Goal: Task Accomplishment & Management: Manage account settings

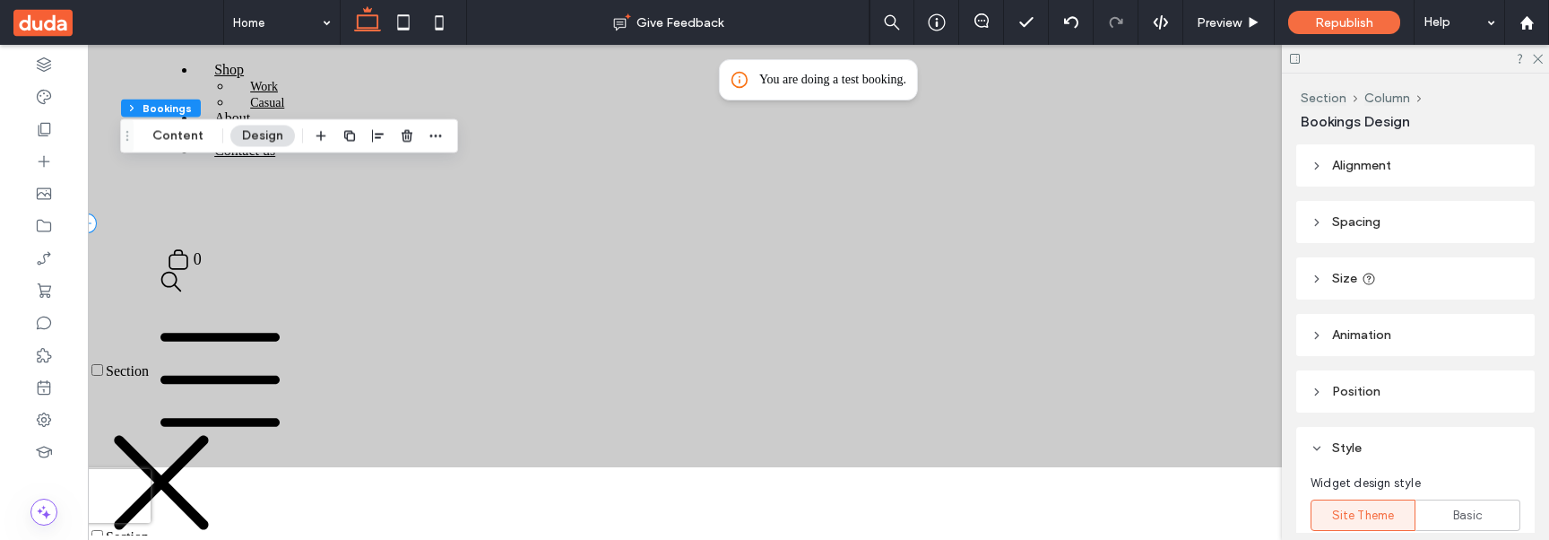
scroll to position [73, 0]
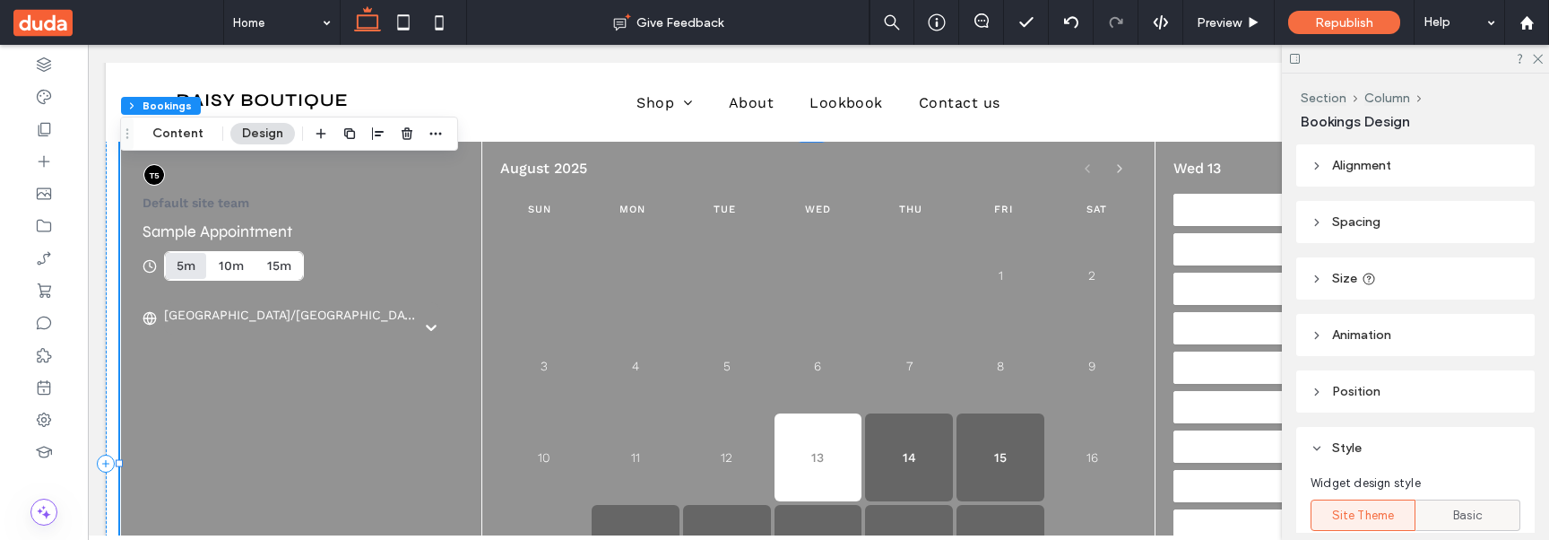
click at [1429, 521] on div "Basic" at bounding box center [1468, 515] width 82 height 30
click at [1378, 524] on div "Site Theme" at bounding box center [1363, 515] width 82 height 30
click at [1444, 514] on div "Basic" at bounding box center [1468, 515] width 82 height 30
click at [1357, 521] on span "Site Theme" at bounding box center [1363, 515] width 63 height 18
click at [1427, 512] on div "Basic" at bounding box center [1468, 515] width 82 height 30
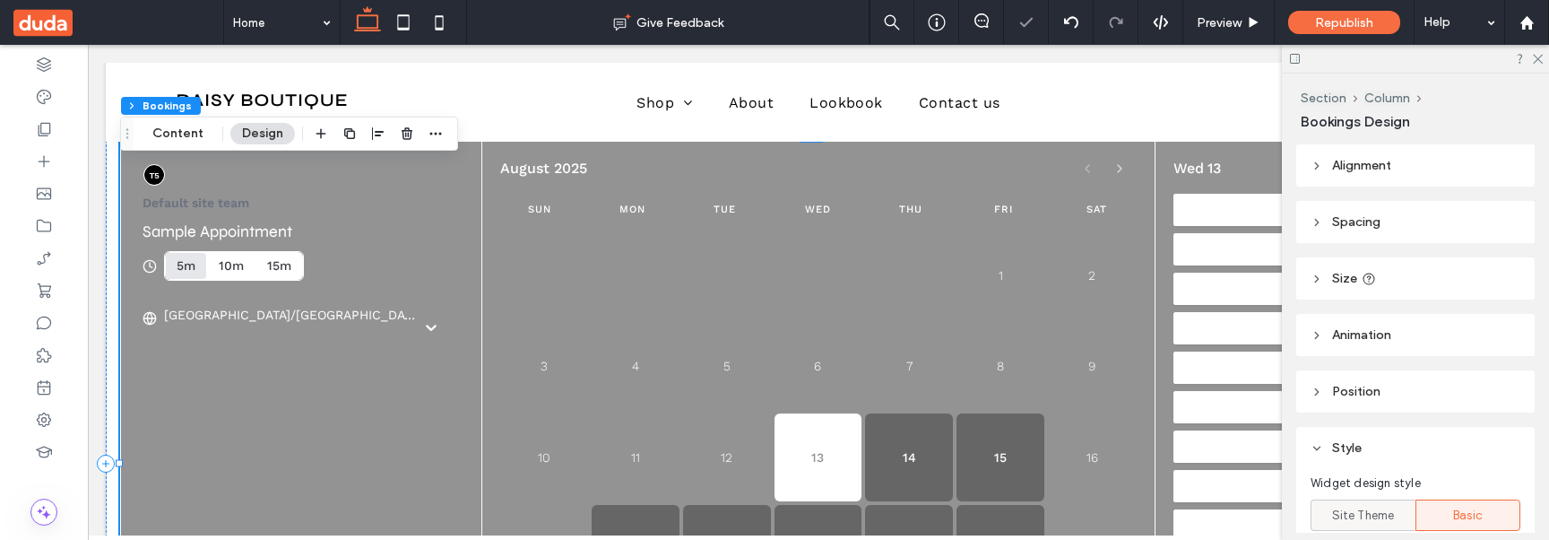
click at [1349, 521] on span "Site Theme" at bounding box center [1363, 515] width 63 height 18
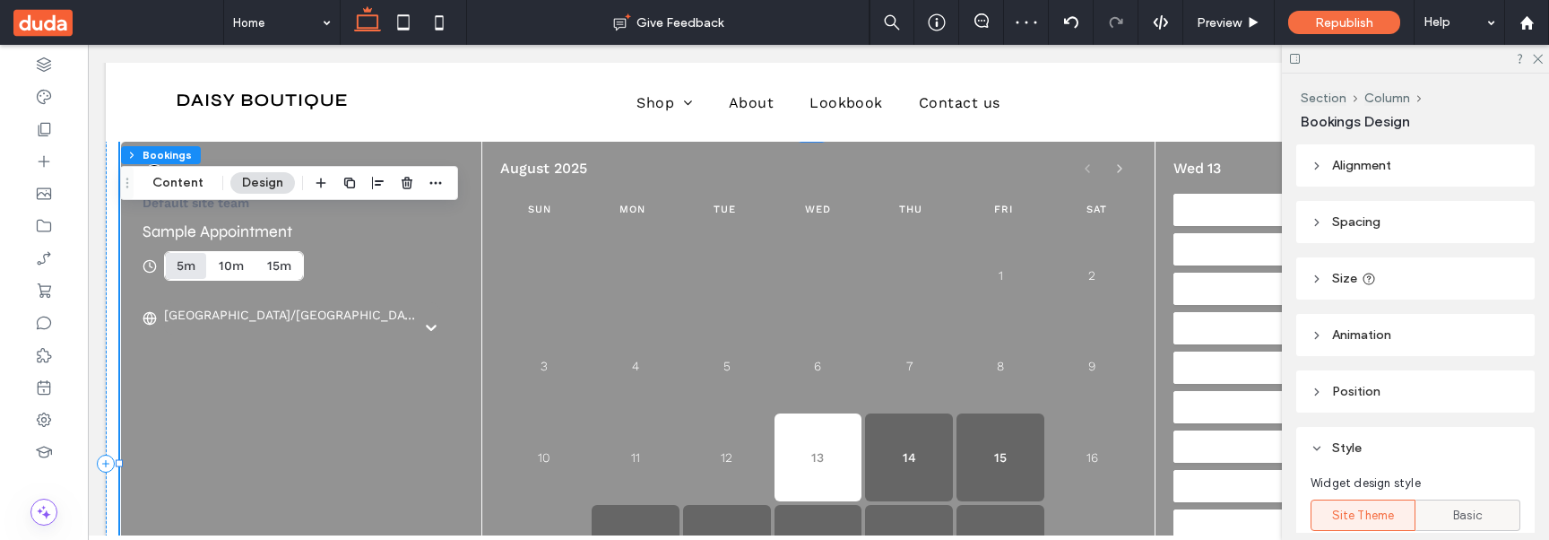
click at [1465, 528] on div "Basic" at bounding box center [1468, 515] width 82 height 30
click at [1457, 523] on span "Basic" at bounding box center [1468, 515] width 30 height 18
click at [1335, 513] on span "Site Theme" at bounding box center [1363, 515] width 63 height 18
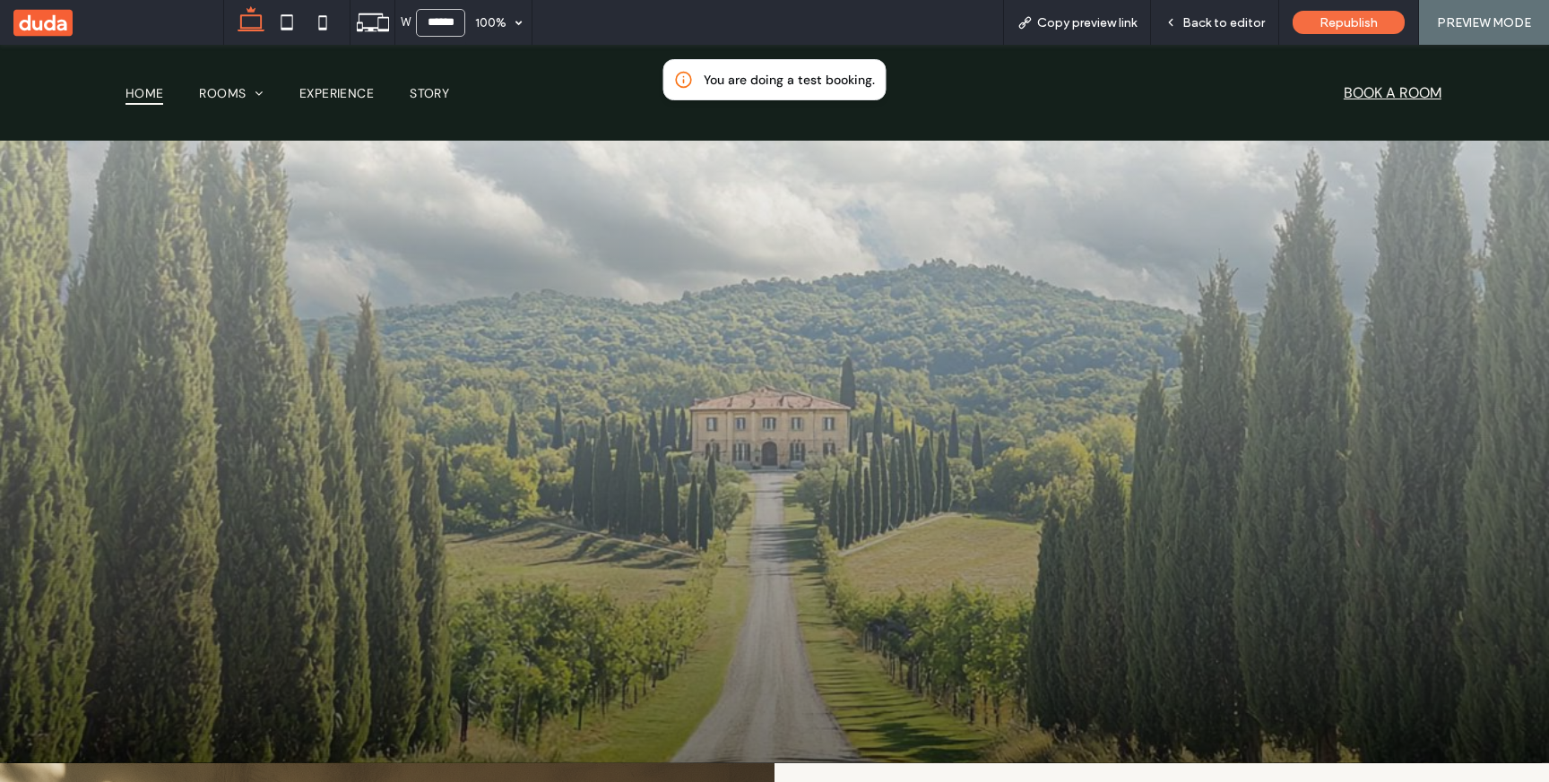
click at [1214, 30] on span "Back to editor" at bounding box center [1223, 22] width 82 height 15
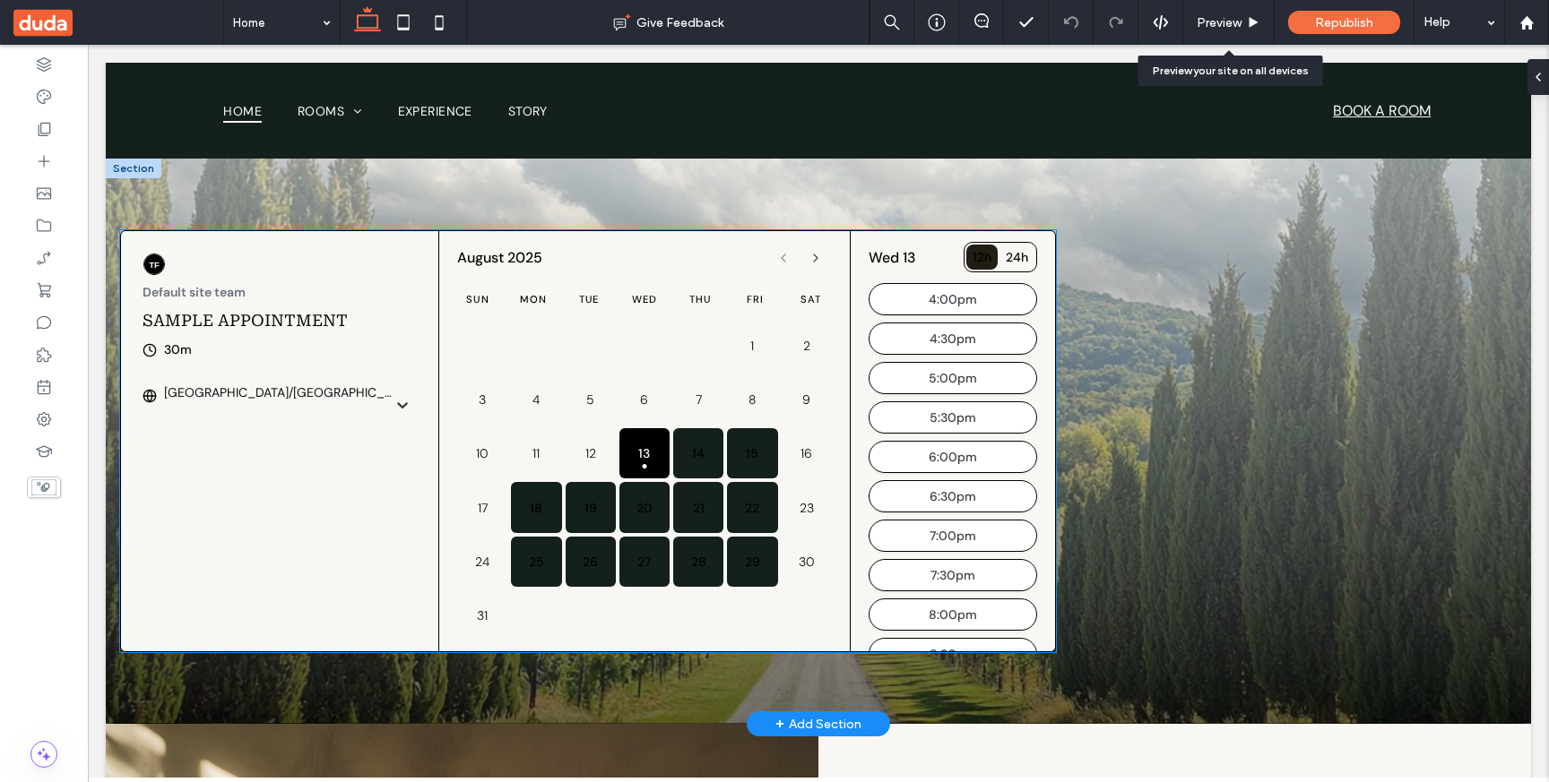
click at [673, 333] on div at bounding box center [698, 346] width 50 height 50
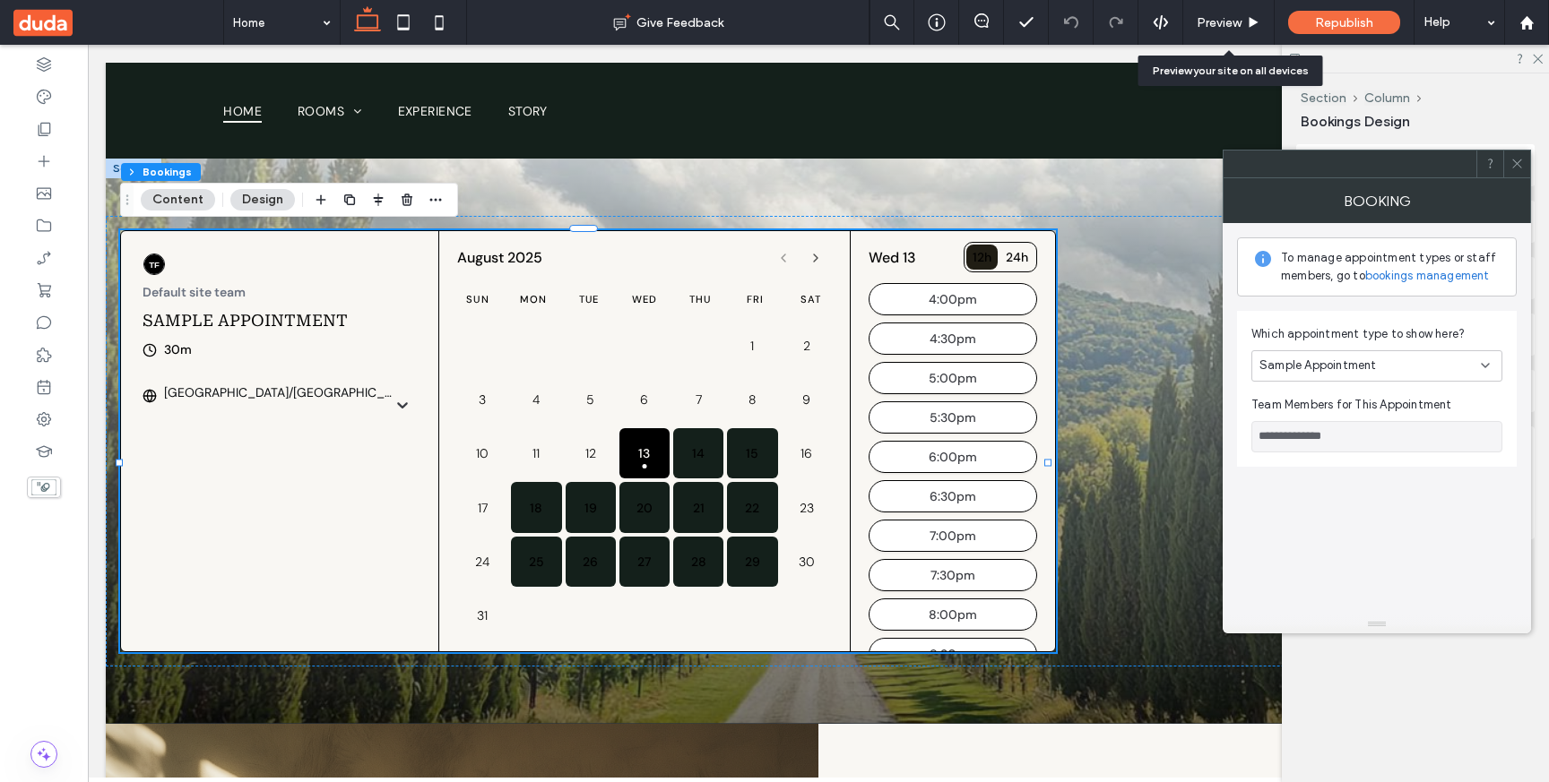
click at [1518, 170] on span at bounding box center [1516, 164] width 13 height 27
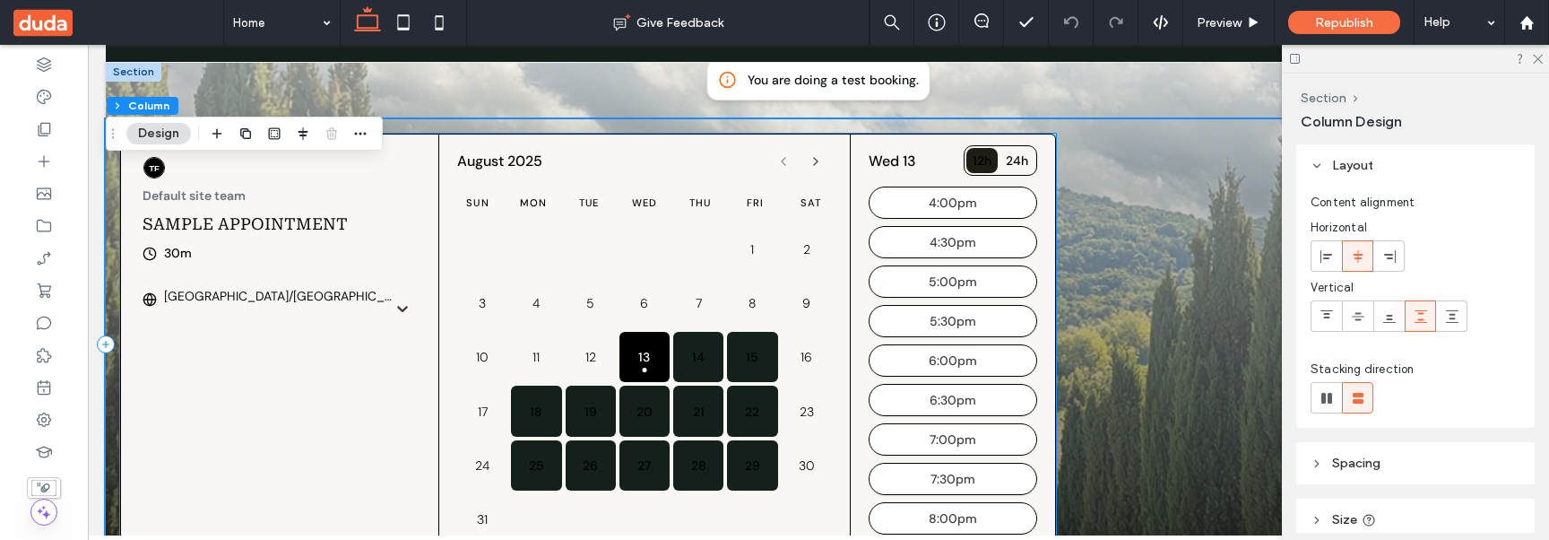
scroll to position [102, 0]
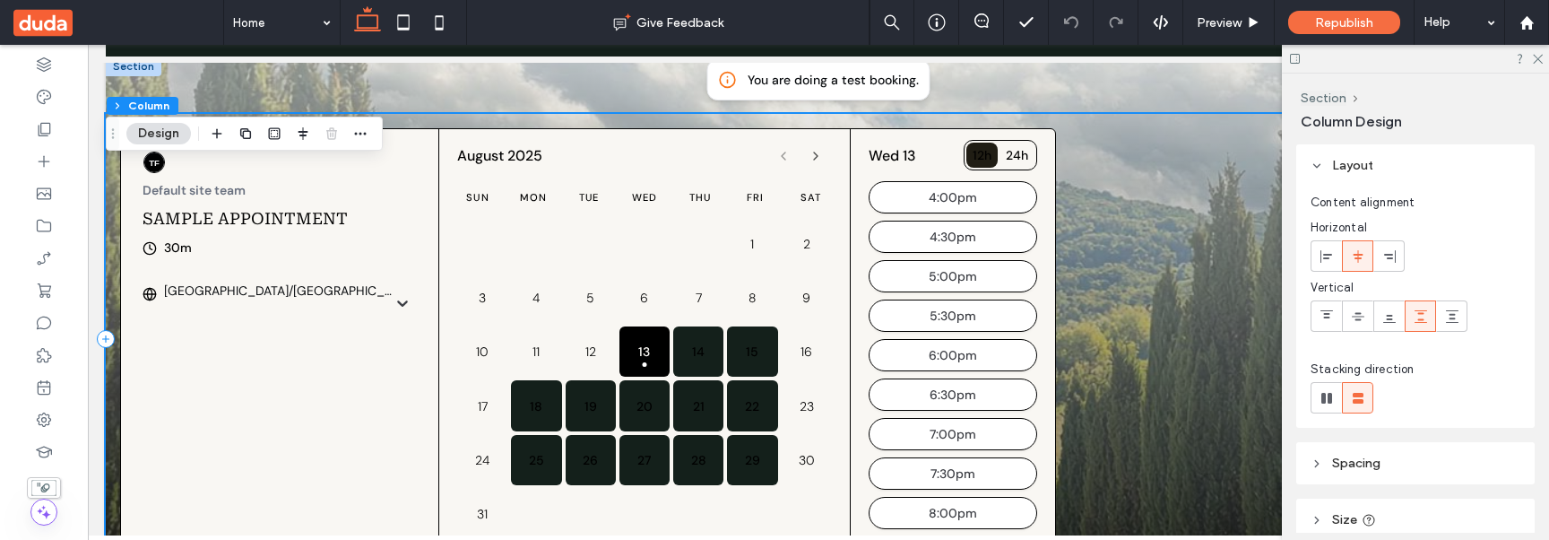
click at [1119, 351] on div "You are doing a test booking. Default site team Sample Appointment 30m Asia/Jer…" at bounding box center [818, 340] width 1425 height 452
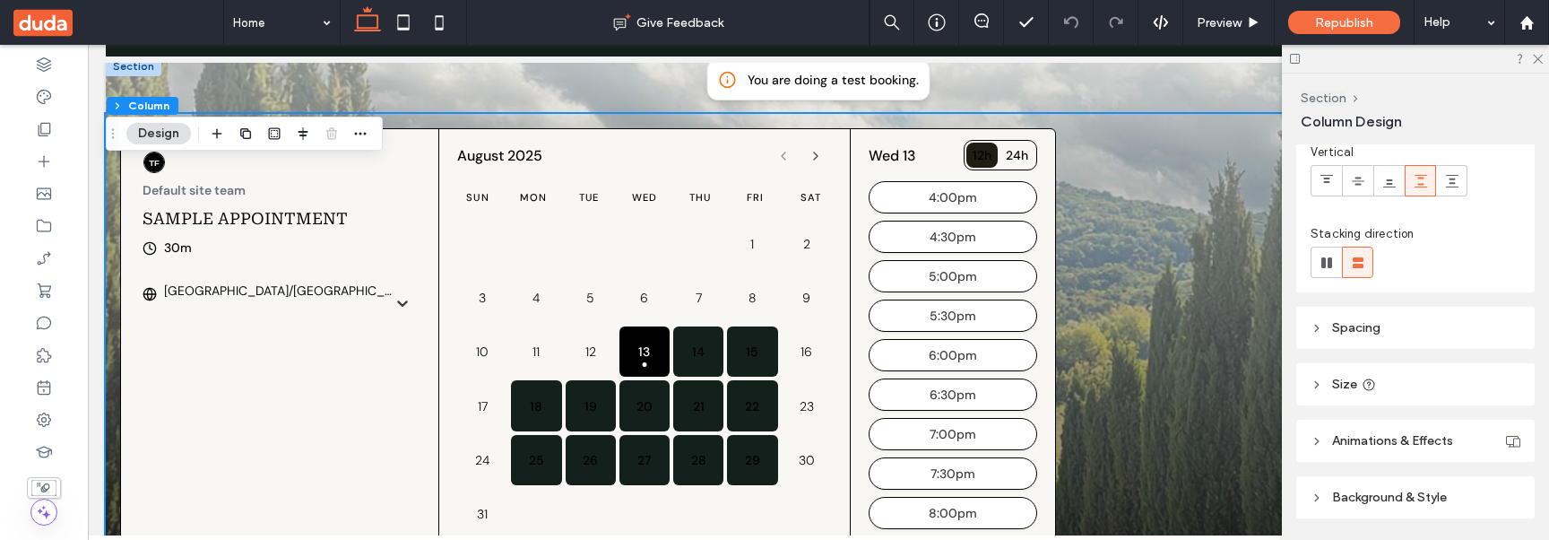
scroll to position [193, 0]
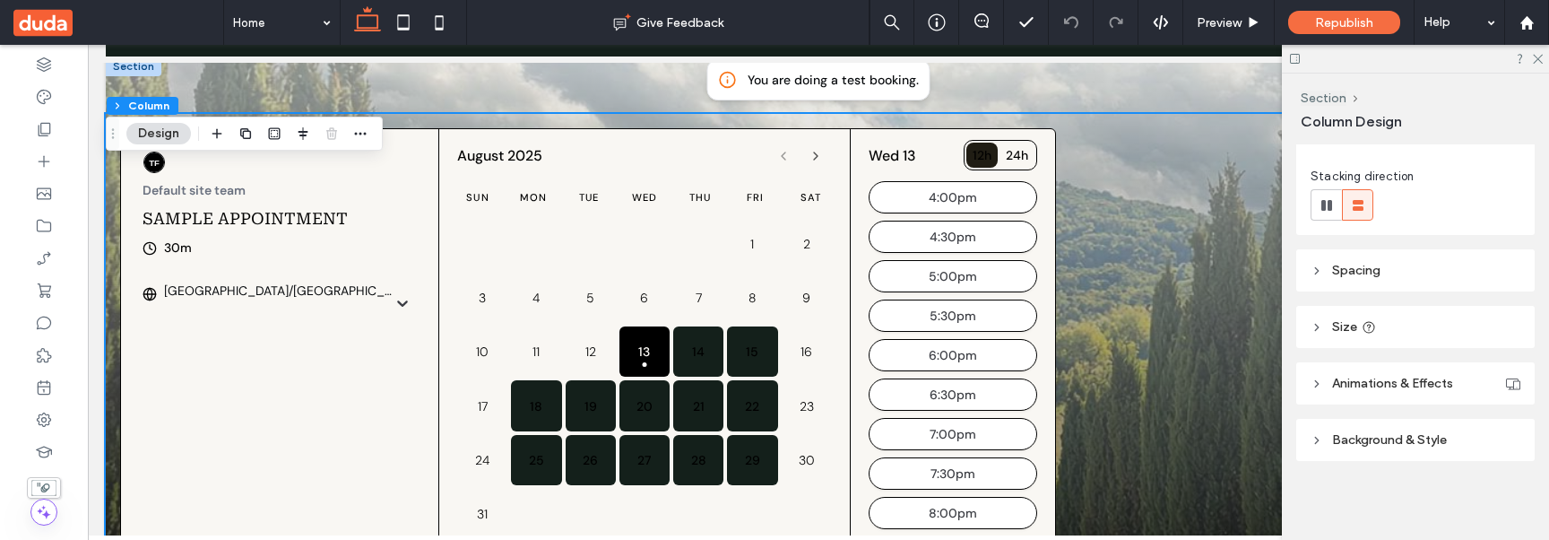
click at [1396, 434] on span "Background & Style" at bounding box center [1389, 439] width 115 height 15
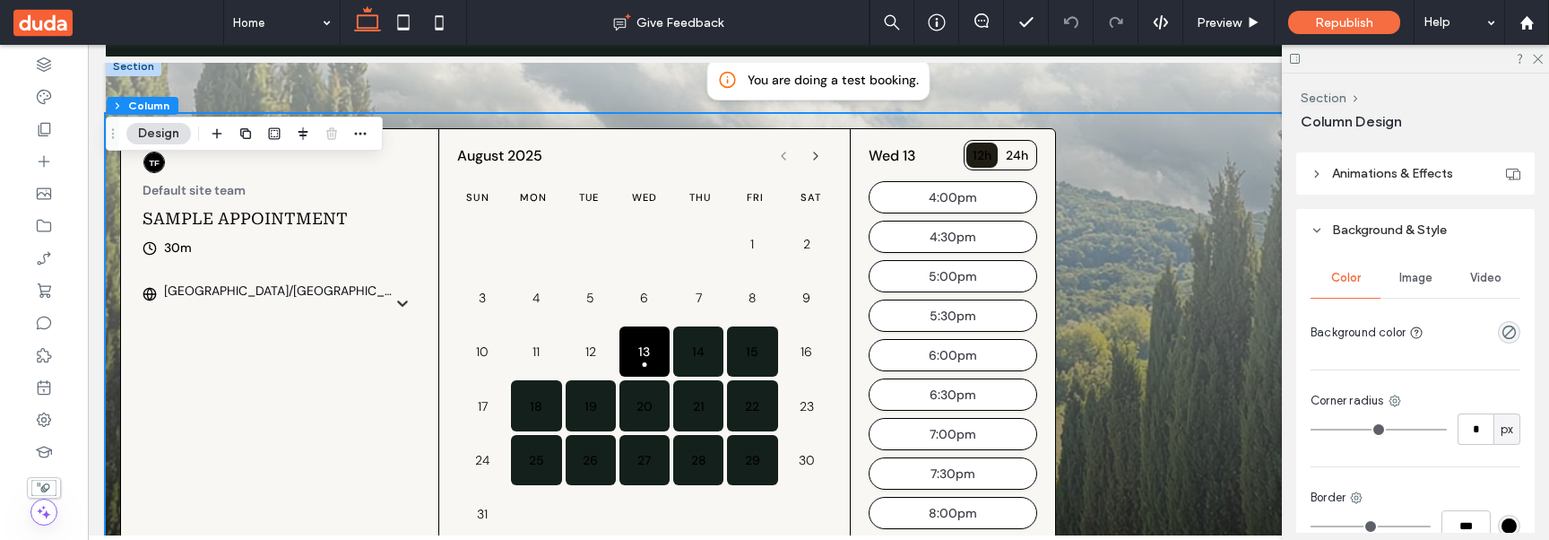
scroll to position [428, 0]
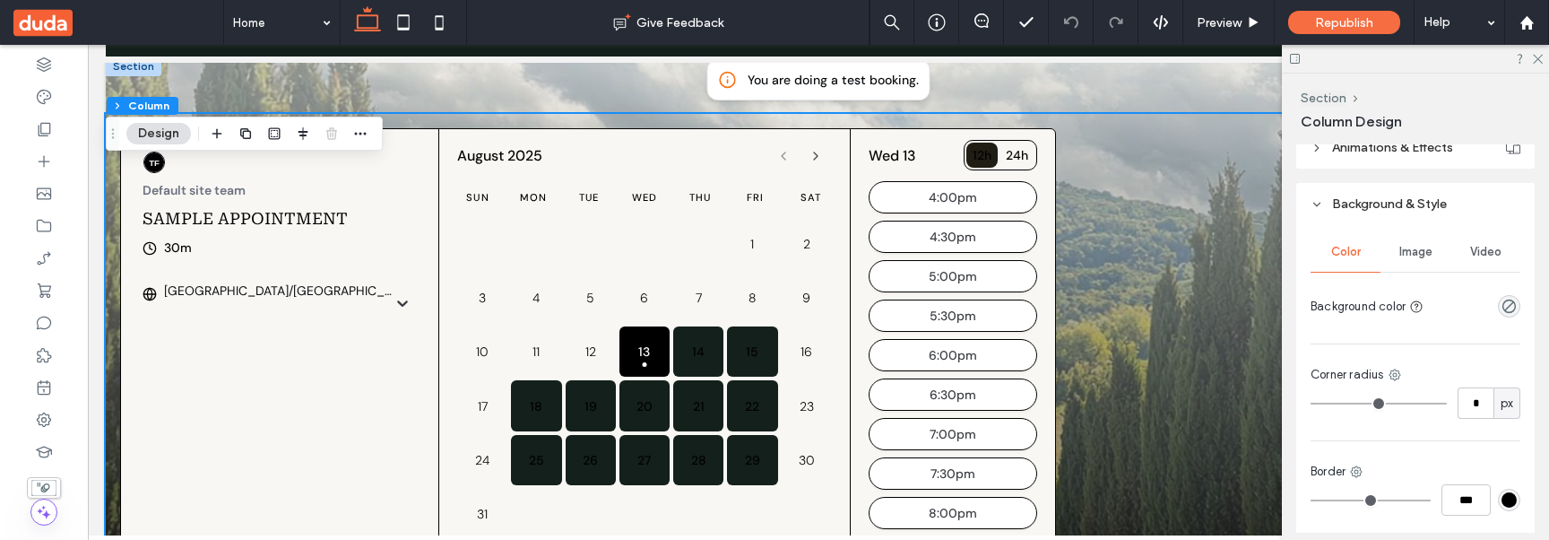
click at [1470, 253] on span "Video" at bounding box center [1485, 252] width 31 height 14
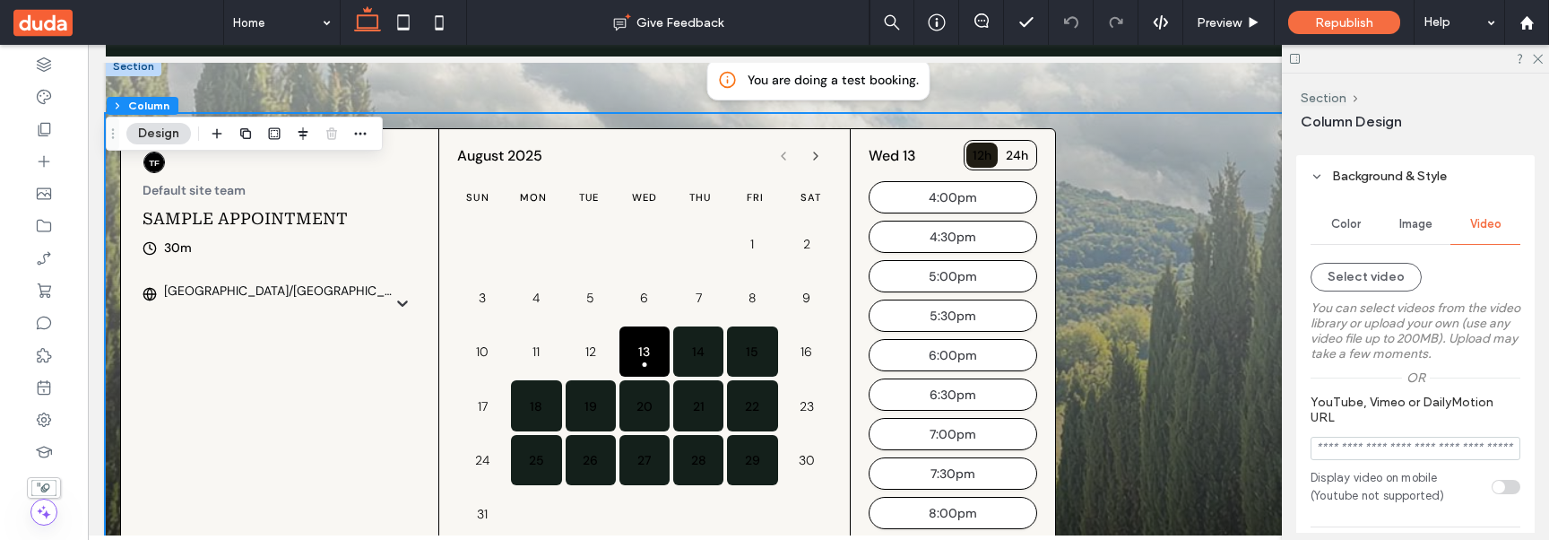
scroll to position [265, 0]
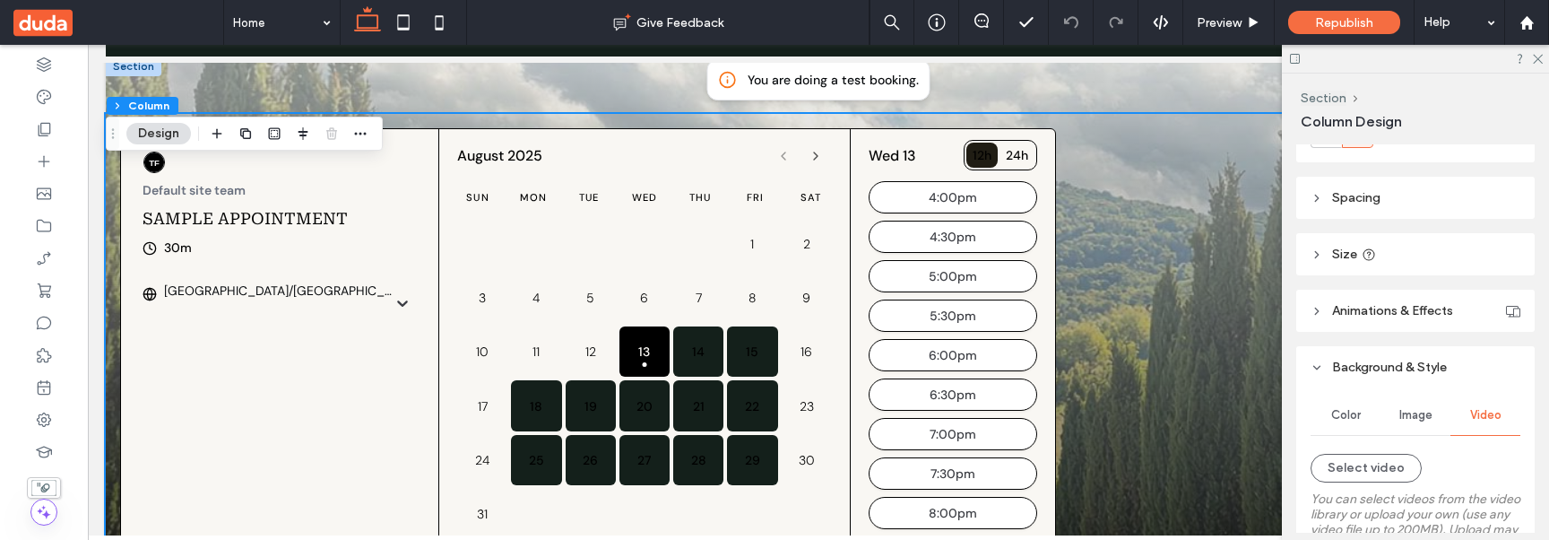
click at [1413, 414] on span "Image" at bounding box center [1415, 415] width 33 height 14
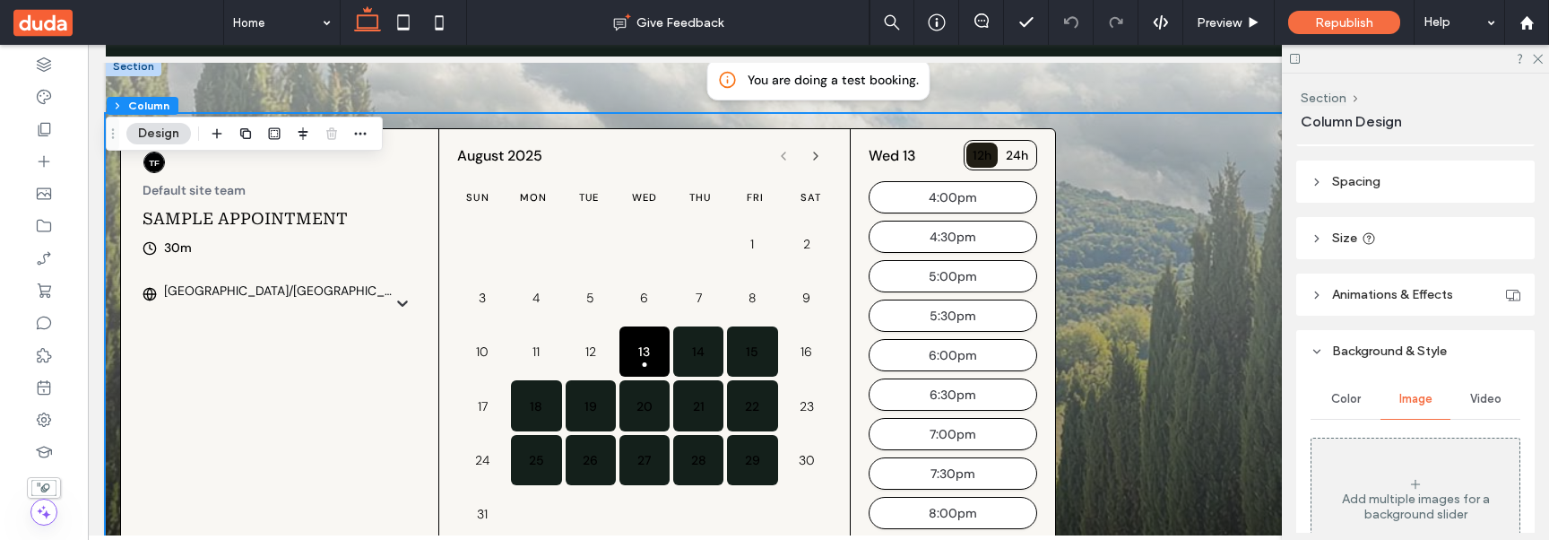
scroll to position [278, 0]
click at [1351, 294] on span "Animations & Effects" at bounding box center [1392, 297] width 121 height 15
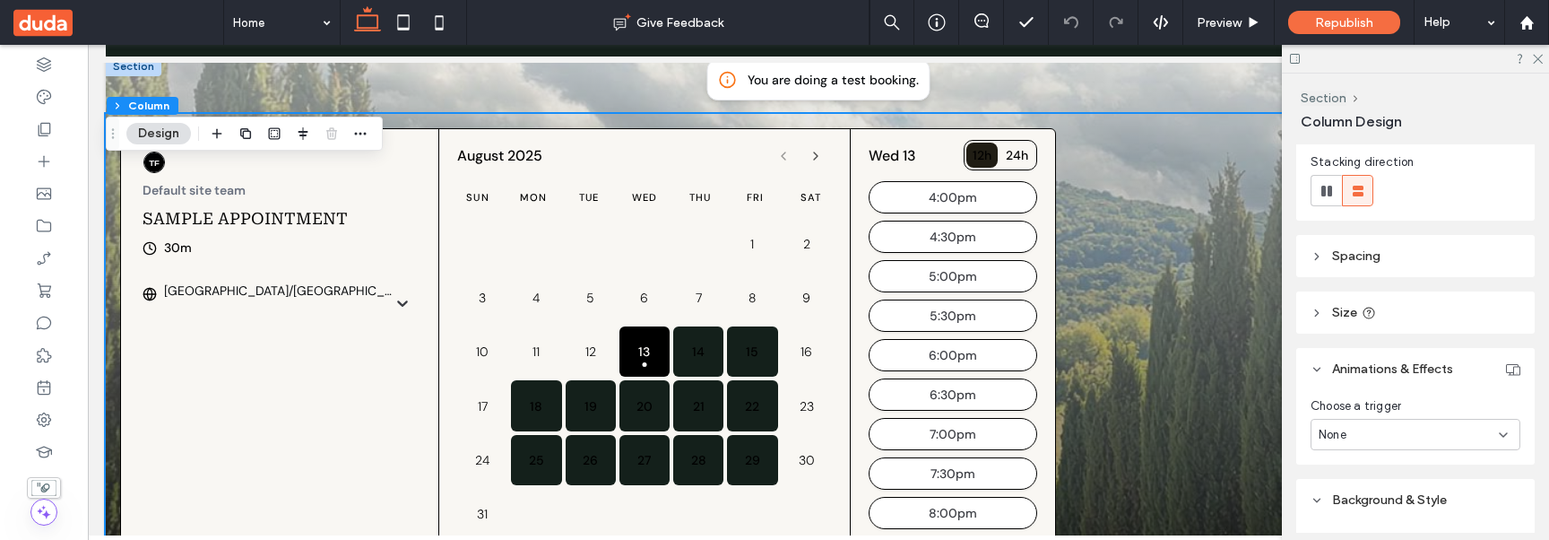
scroll to position [205, 0]
click at [58, 65] on div at bounding box center [44, 64] width 88 height 32
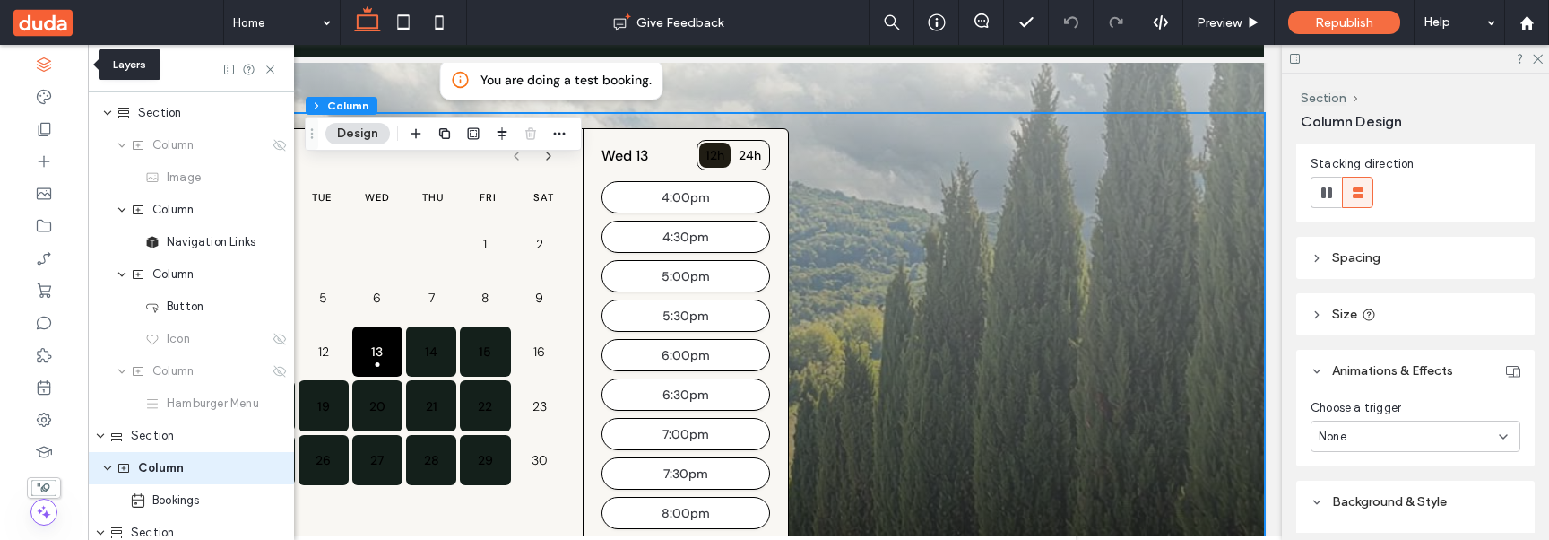
scroll to position [90, 0]
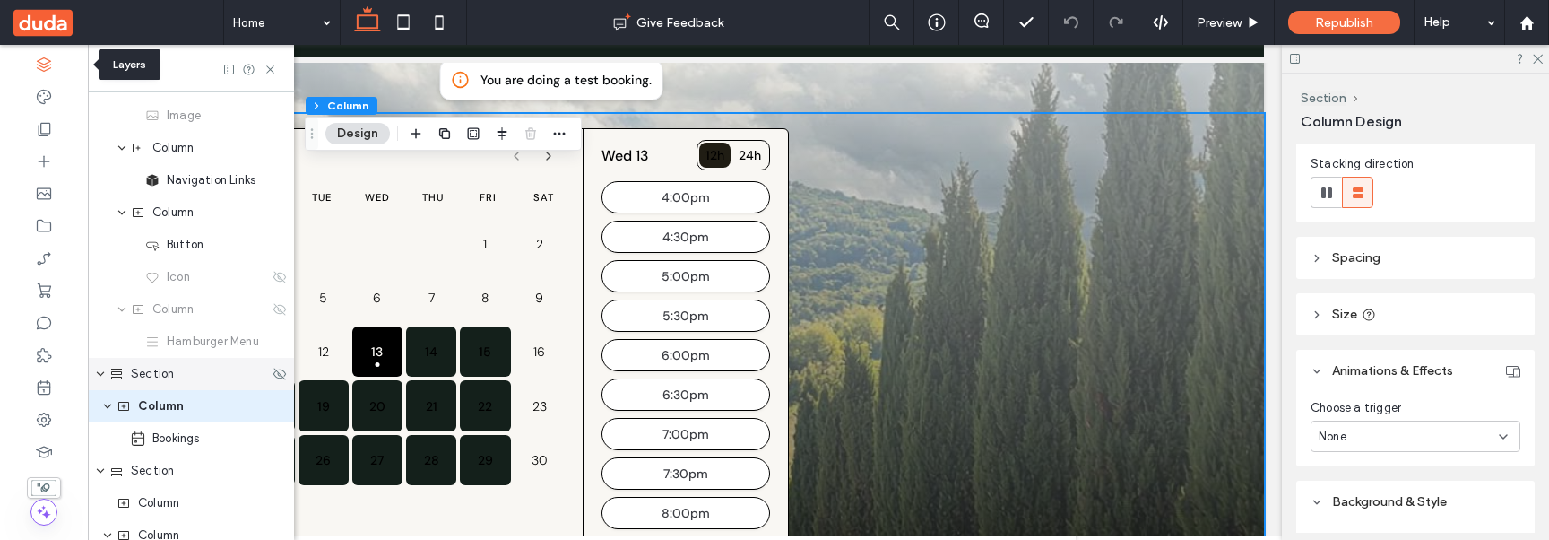
click at [210, 358] on div "Section" at bounding box center [191, 374] width 206 height 32
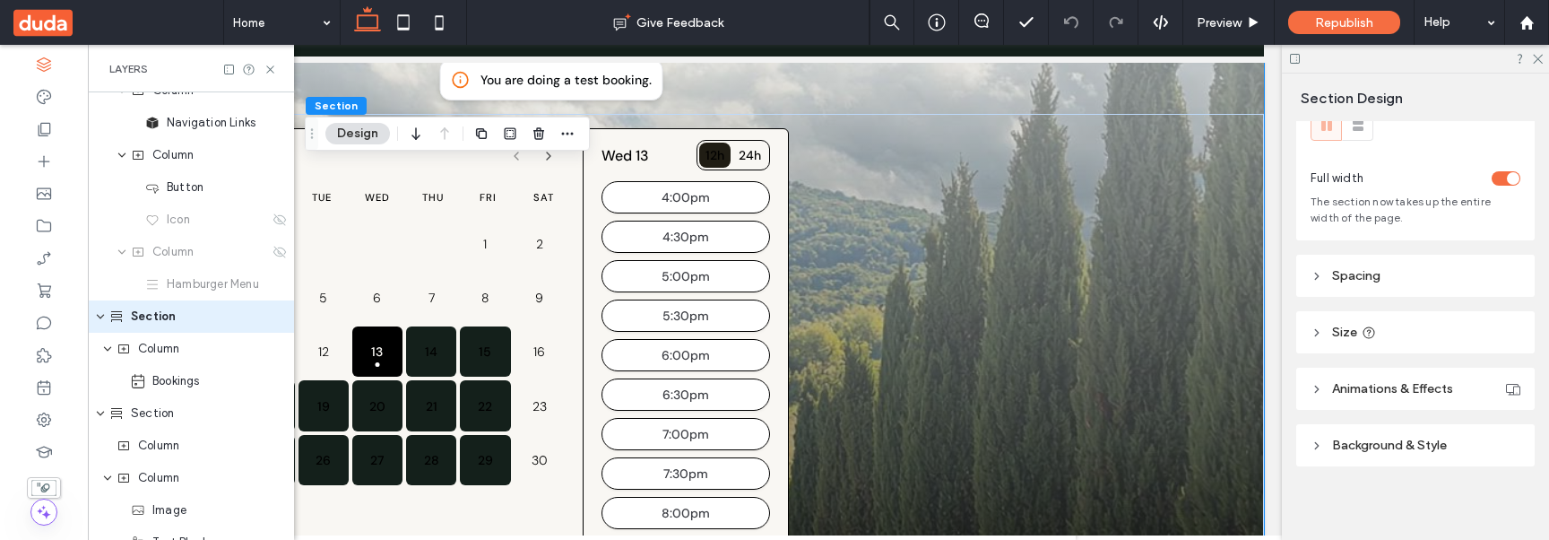
scroll to position [67, 0]
click at [1380, 447] on header "Background & Style" at bounding box center [1415, 440] width 238 height 42
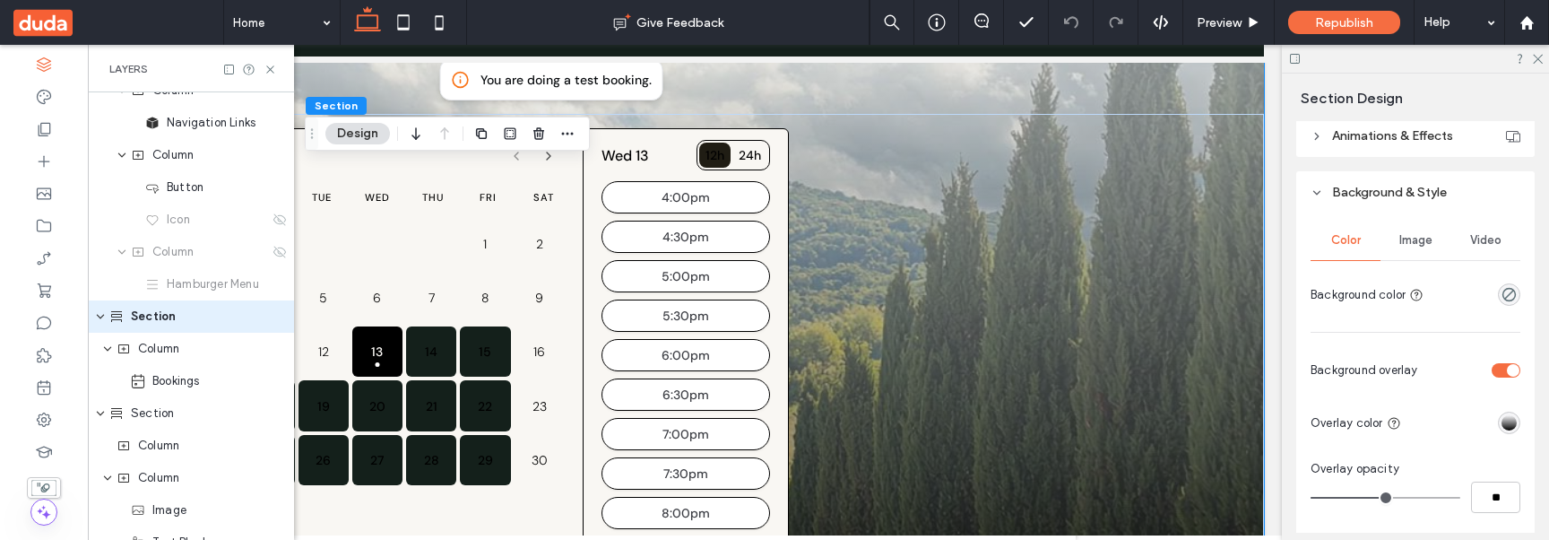
scroll to position [322, 0]
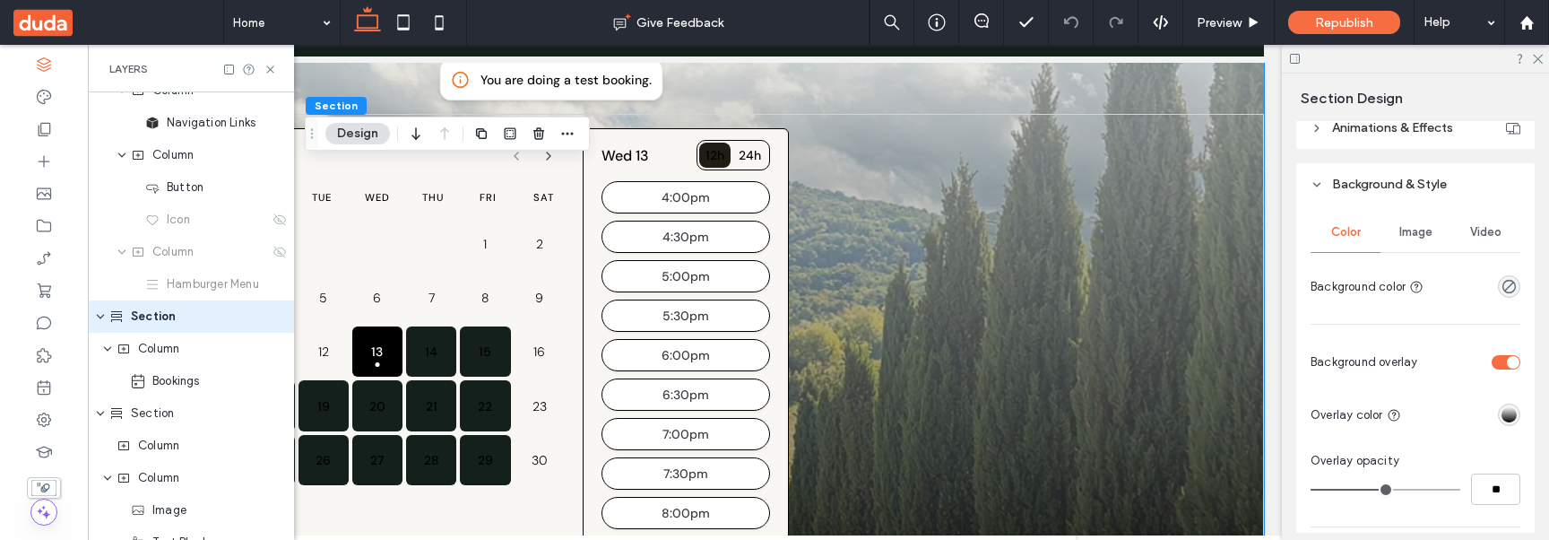
click at [1507, 365] on div "toggle" at bounding box center [1513, 362] width 13 height 13
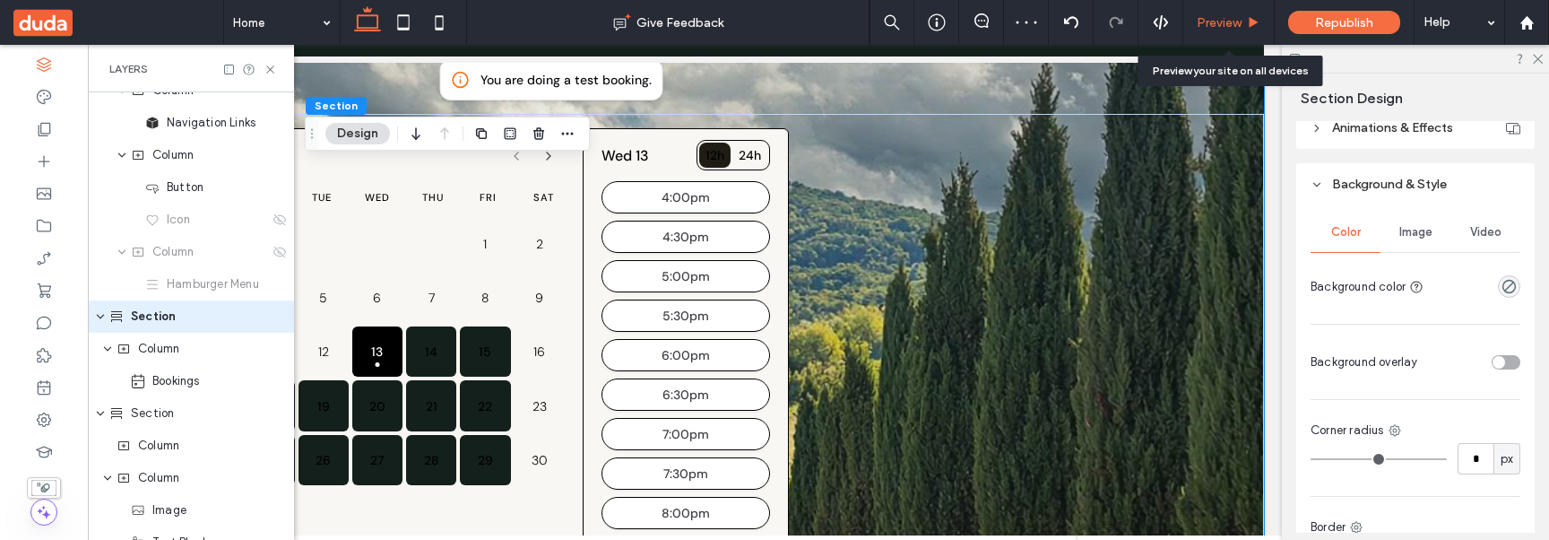
click at [1245, 27] on div "Preview" at bounding box center [1228, 22] width 91 height 15
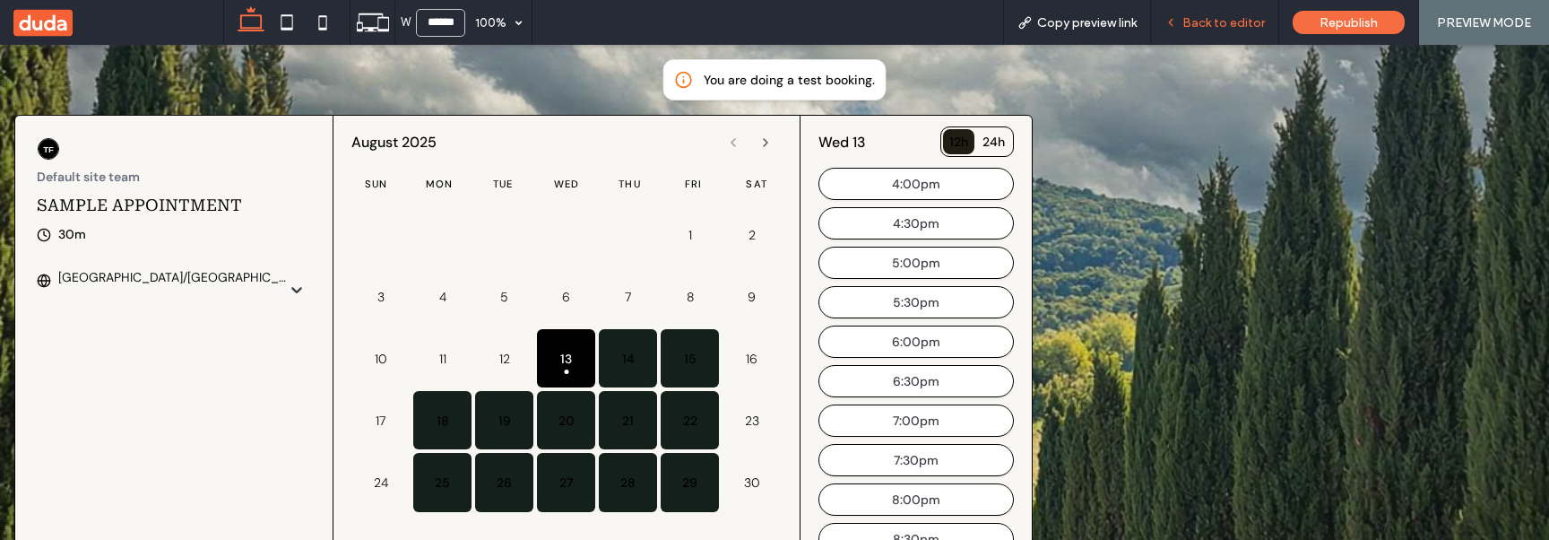
click at [1233, 26] on span "Back to editor" at bounding box center [1223, 22] width 82 height 15
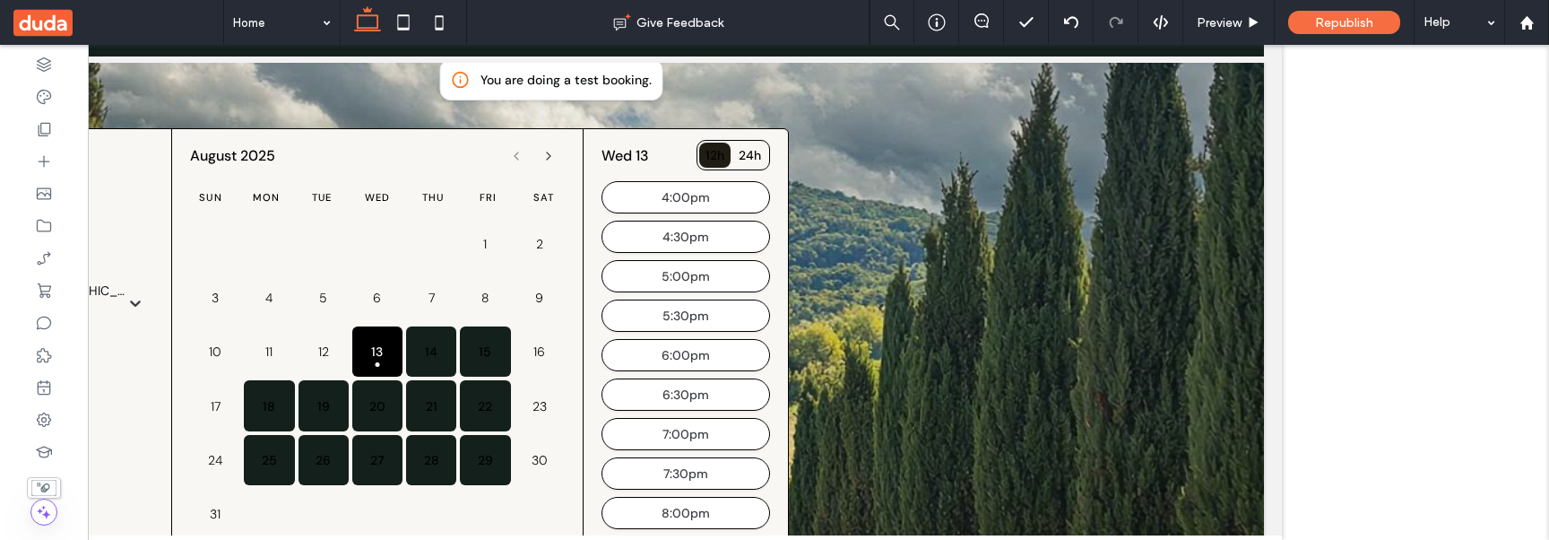
scroll to position [0, 267]
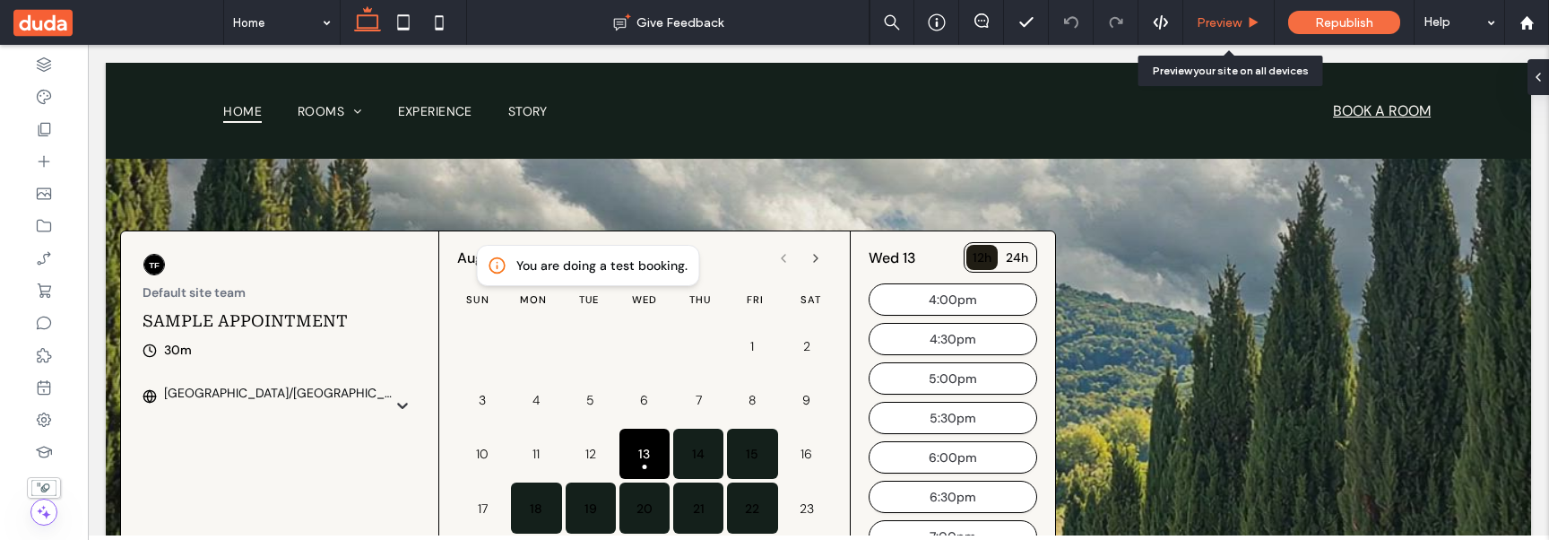
click at [1249, 23] on use at bounding box center [1253, 22] width 9 height 10
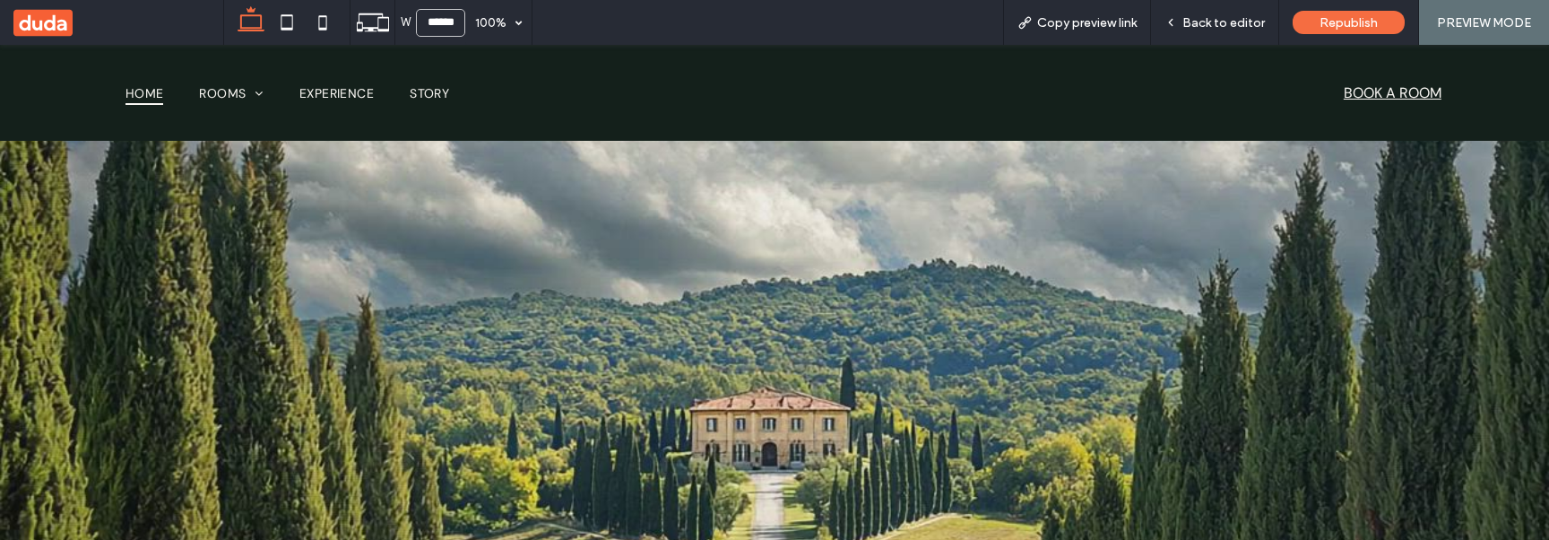
click at [1249, 23] on span "Back to editor" at bounding box center [1223, 22] width 82 height 15
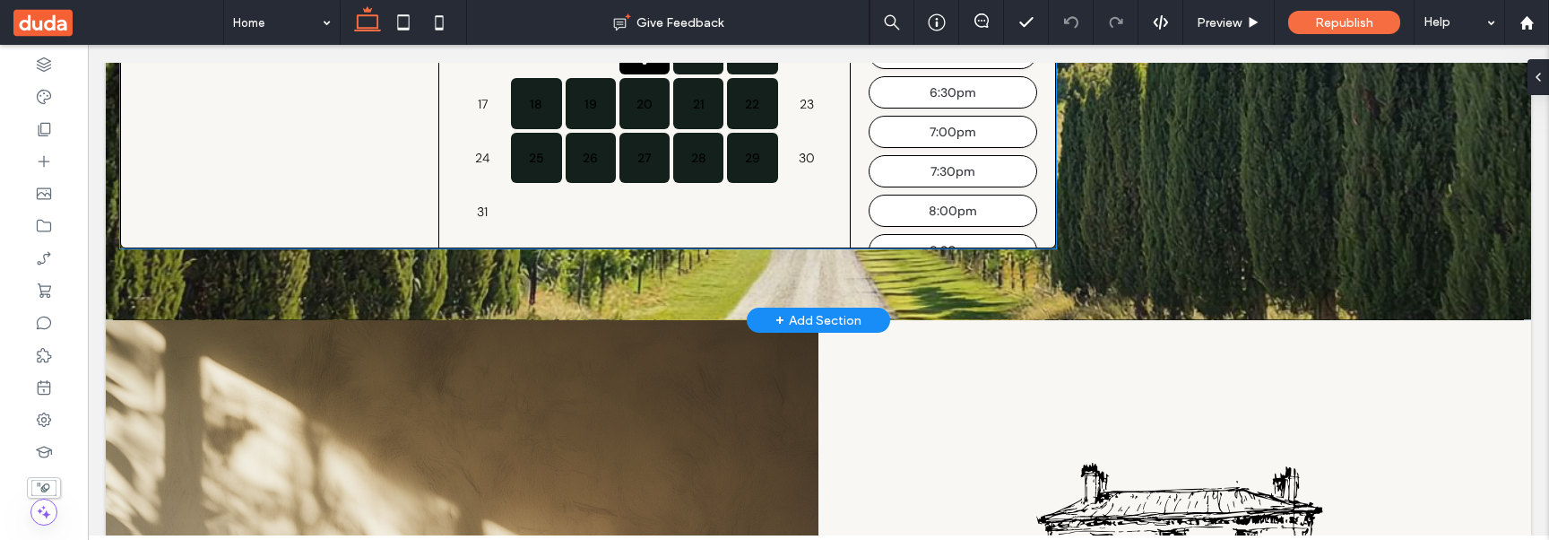
scroll to position [423, 0]
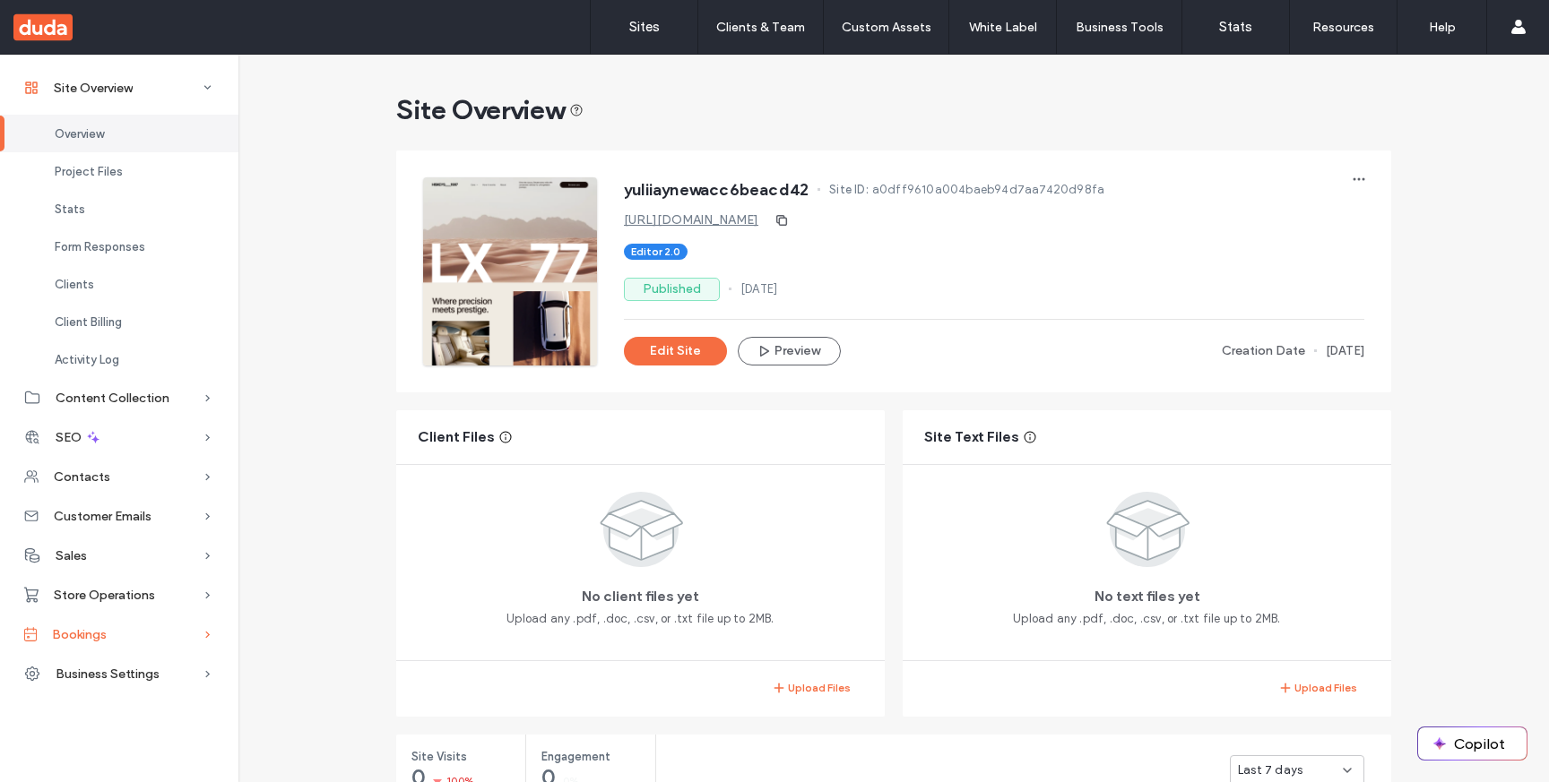
click at [137, 631] on div "Bookings" at bounding box center [119, 634] width 238 height 39
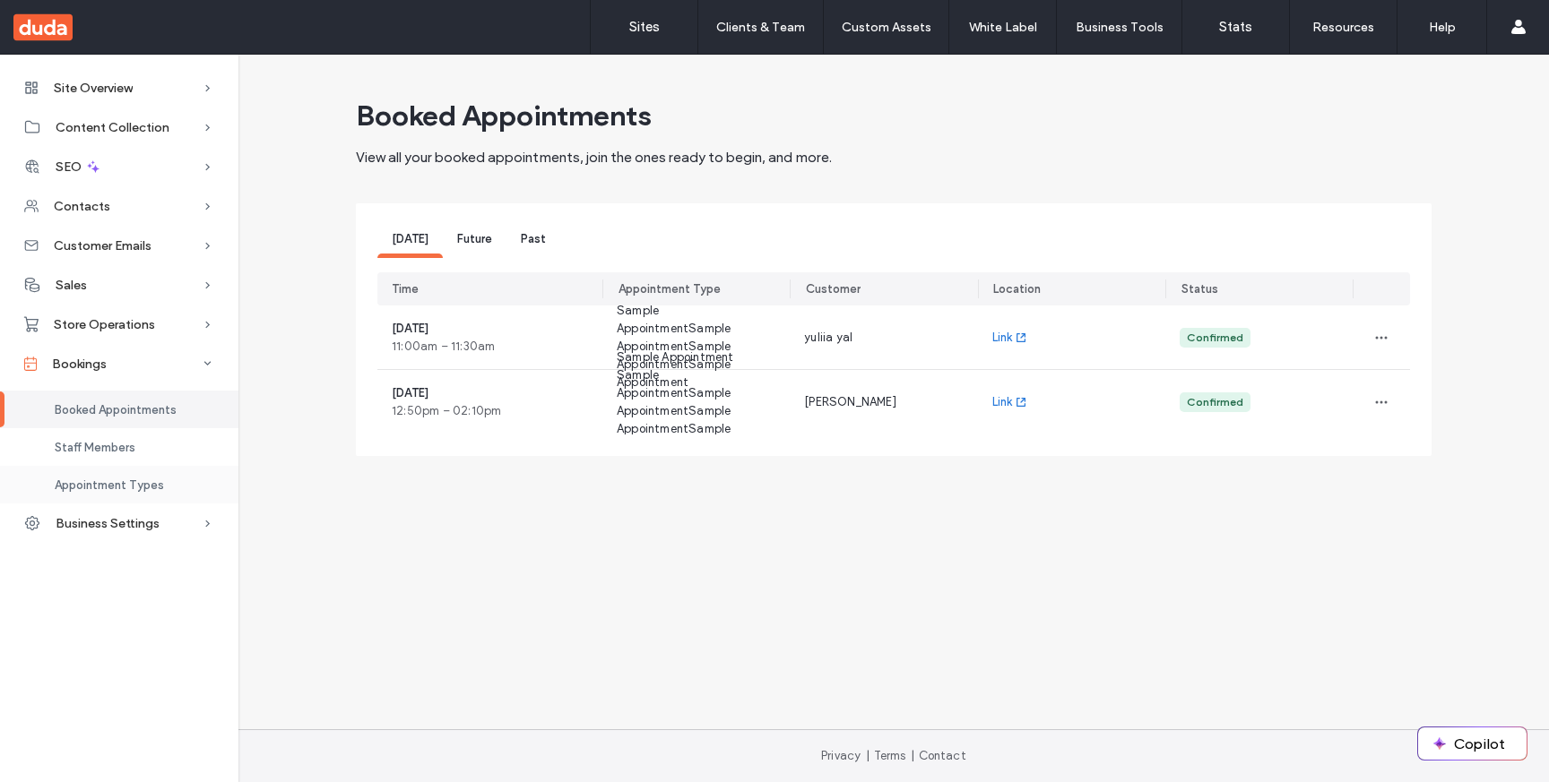
click at [133, 483] on span "Appointment Types" at bounding box center [109, 485] width 109 height 13
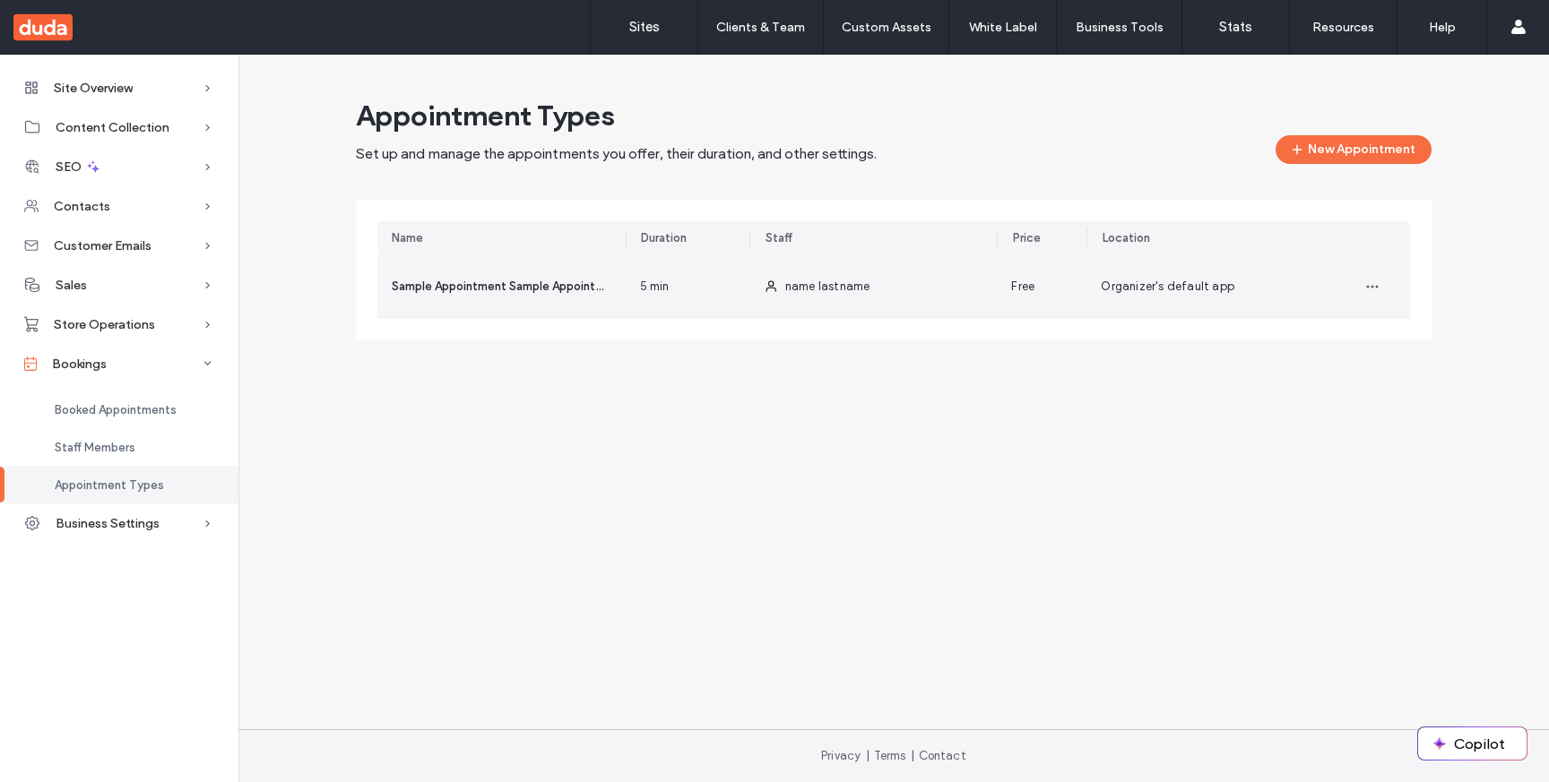
click at [750, 285] on div "name lastname" at bounding box center [873, 287] width 248 height 65
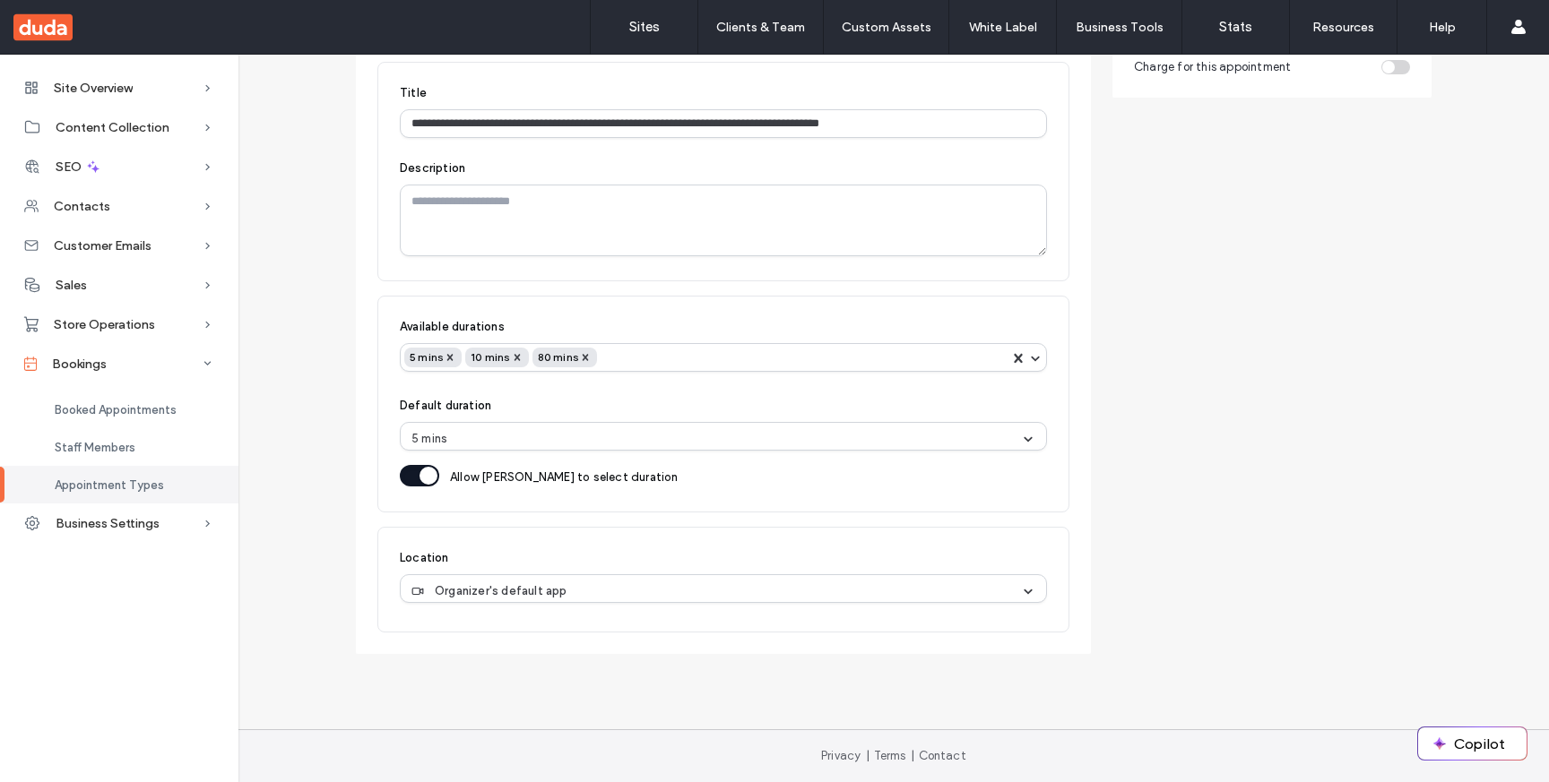
scroll to position [286, 0]
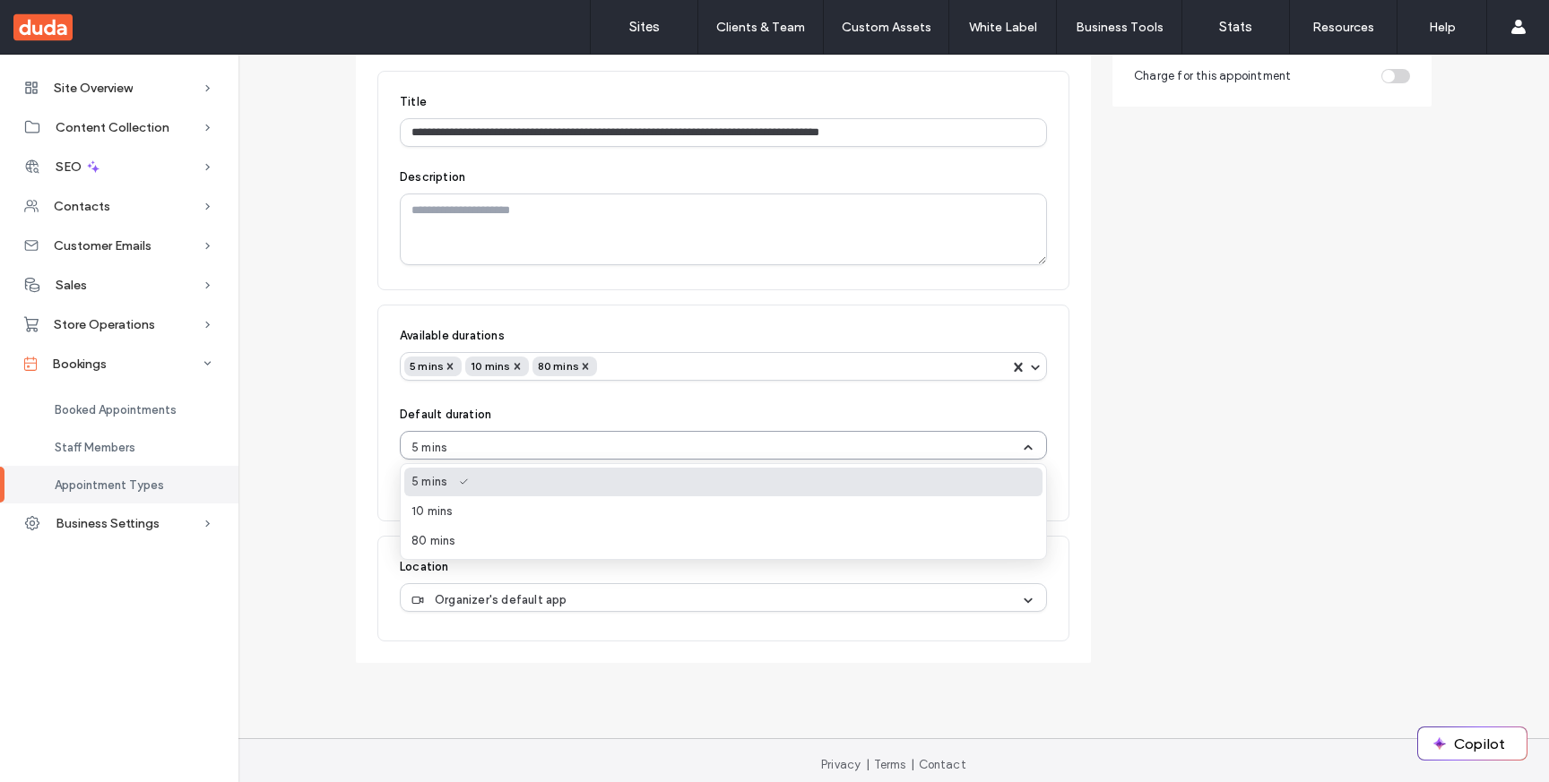
click at [837, 448] on div "5 mins" at bounding box center [715, 448] width 609 height 18
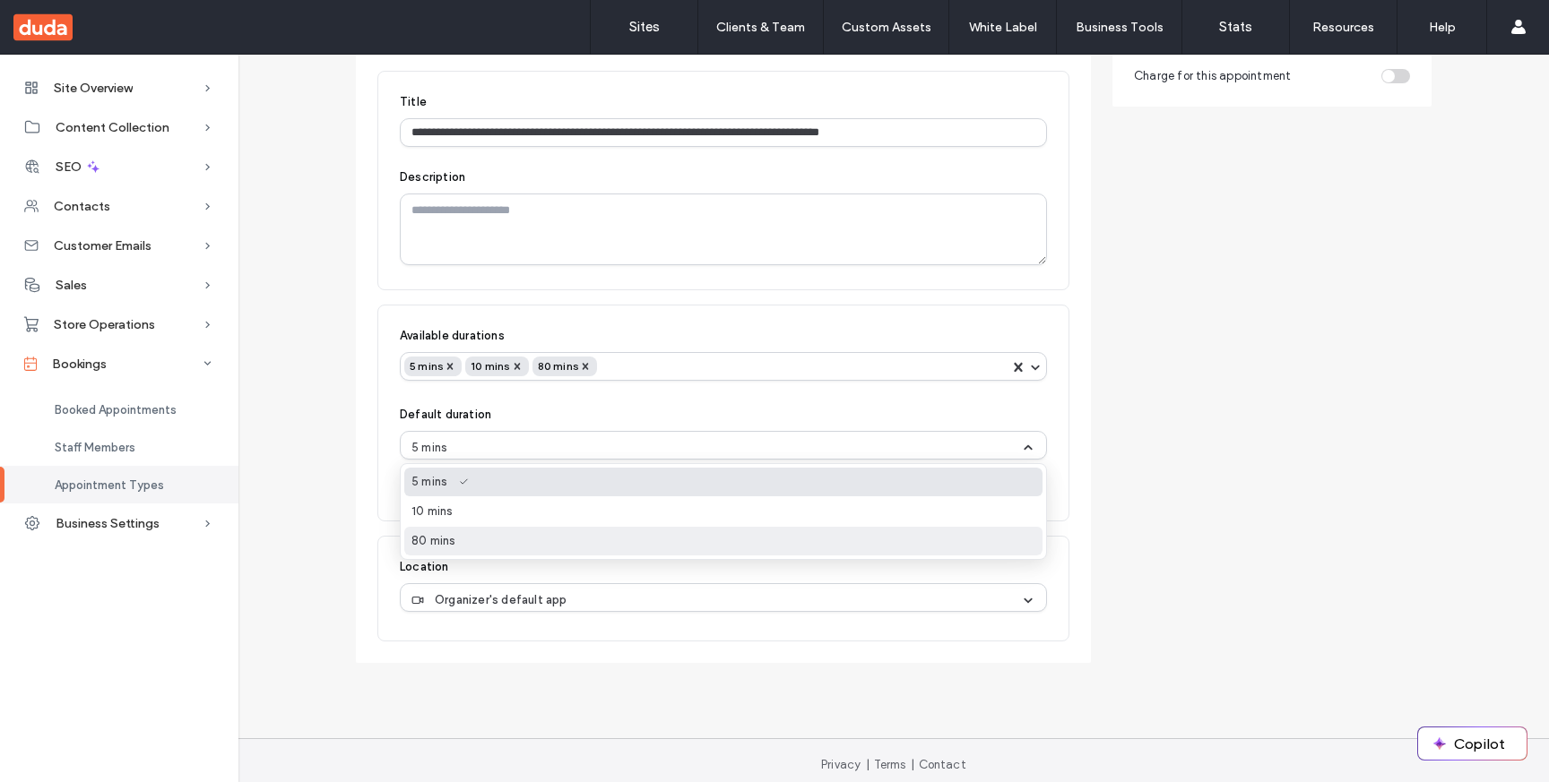
click at [811, 540] on div "80 mins" at bounding box center [723, 541] width 638 height 29
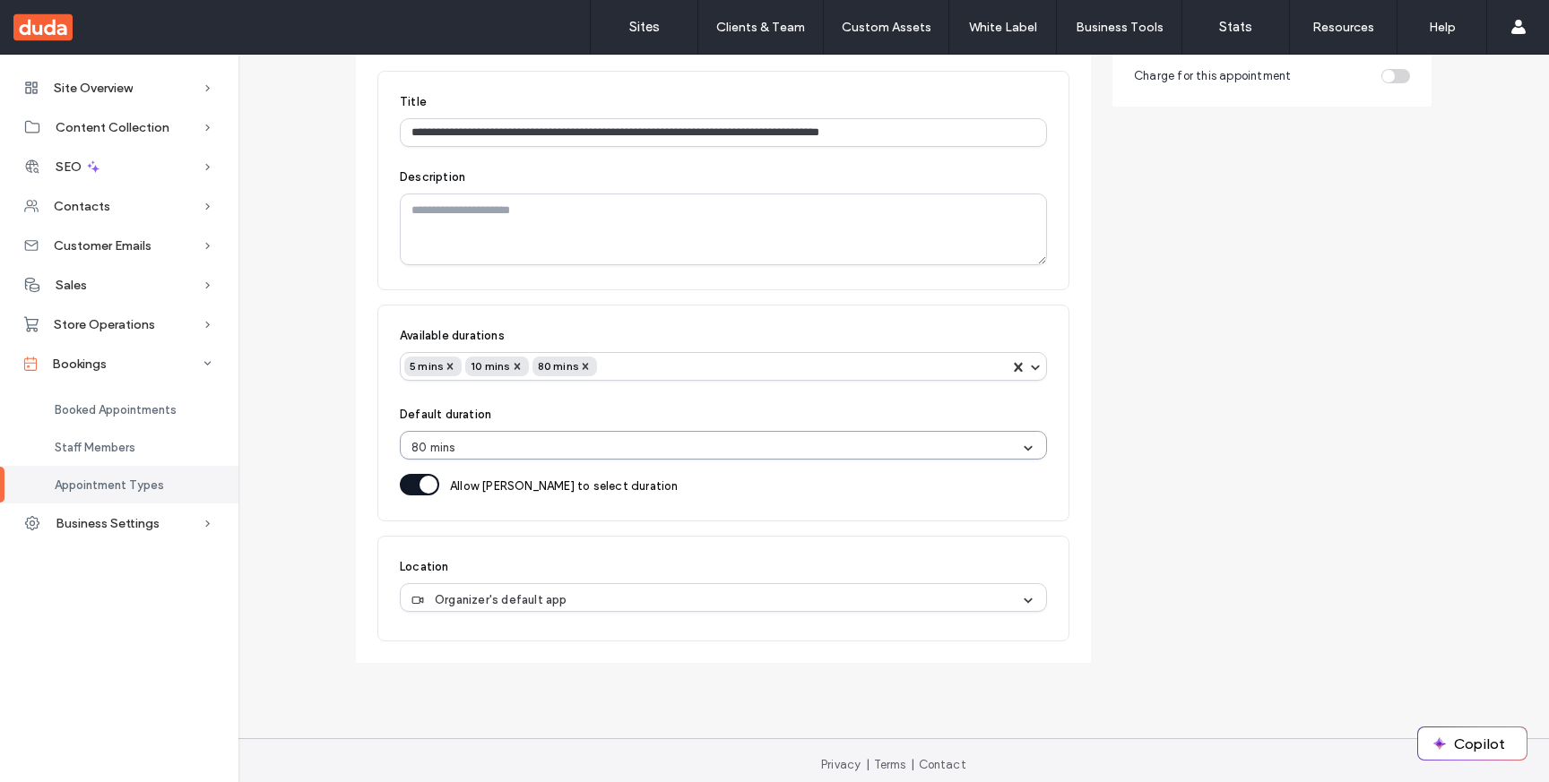
scroll to position [0, 0]
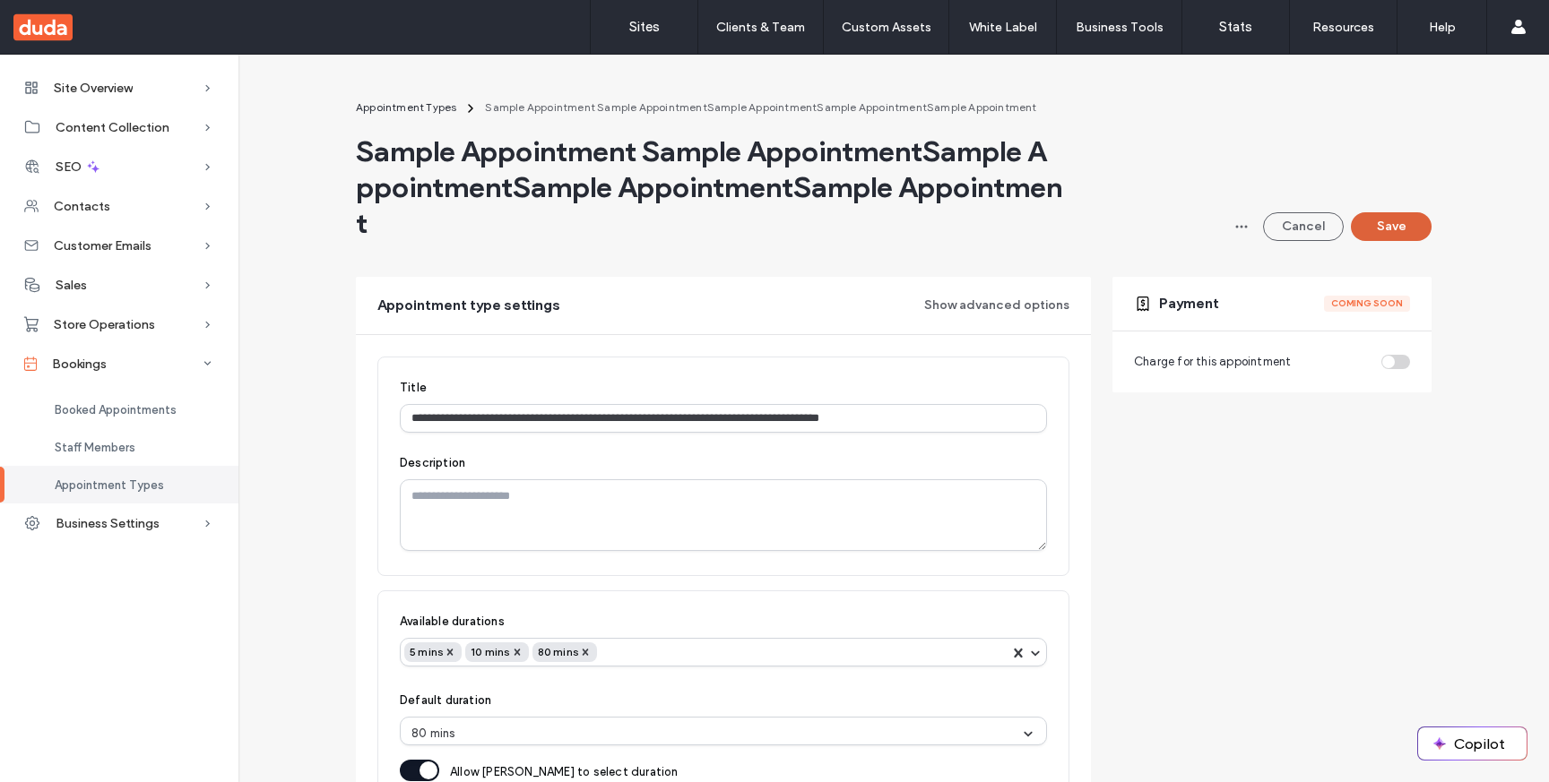
click at [1405, 219] on button "Save" at bounding box center [1391, 226] width 81 height 29
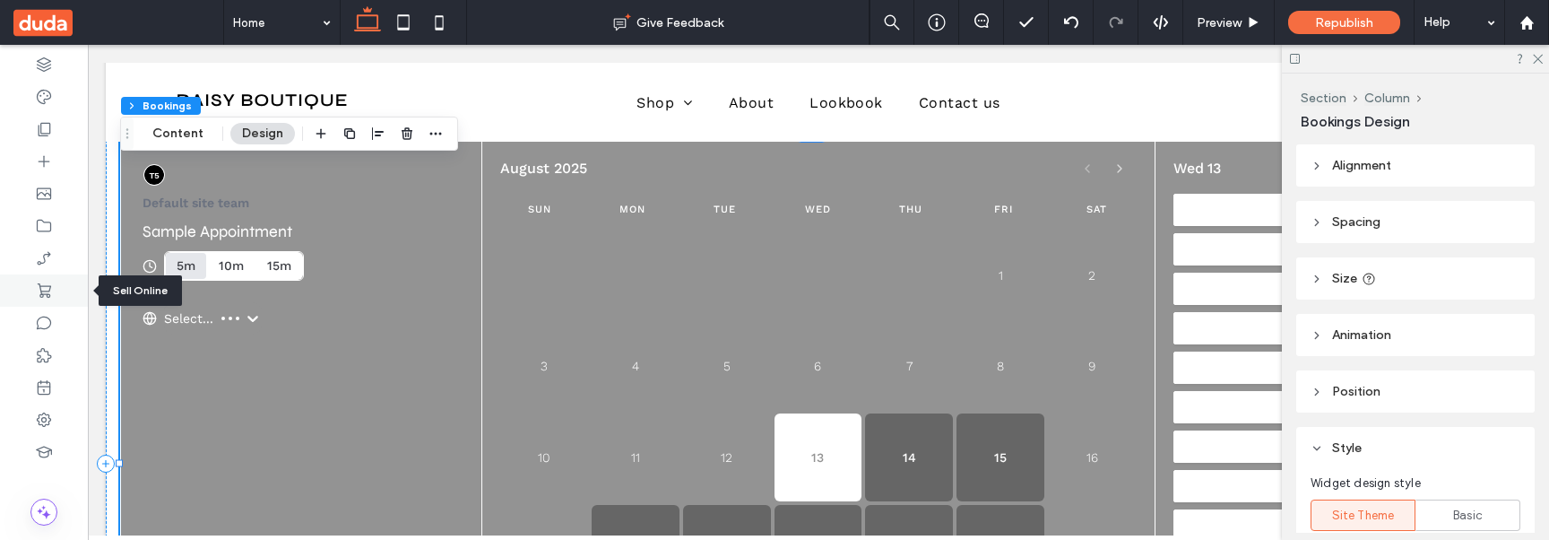
click at [35, 297] on icon at bounding box center [44, 290] width 18 height 18
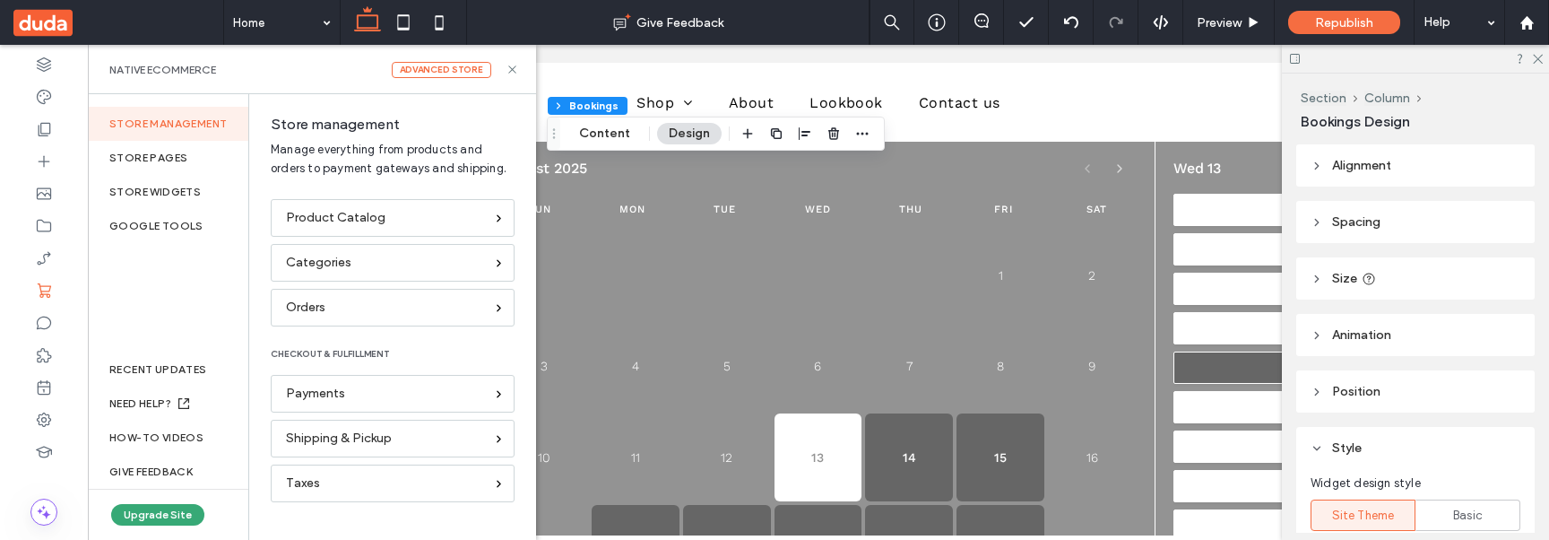
click at [1197, 360] on button "4:20pm" at bounding box center [1335, 367] width 324 height 32
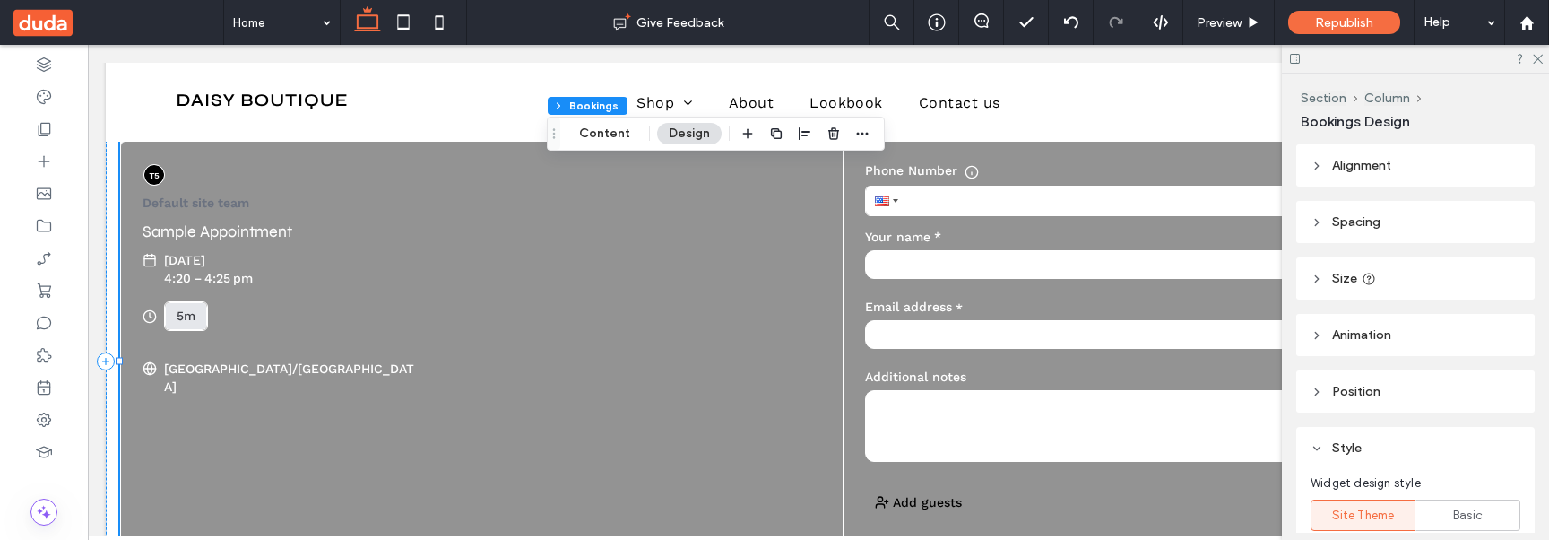
click at [186, 316] on div "5m" at bounding box center [186, 316] width 19 height 16
click at [52, 229] on icon at bounding box center [44, 226] width 18 height 18
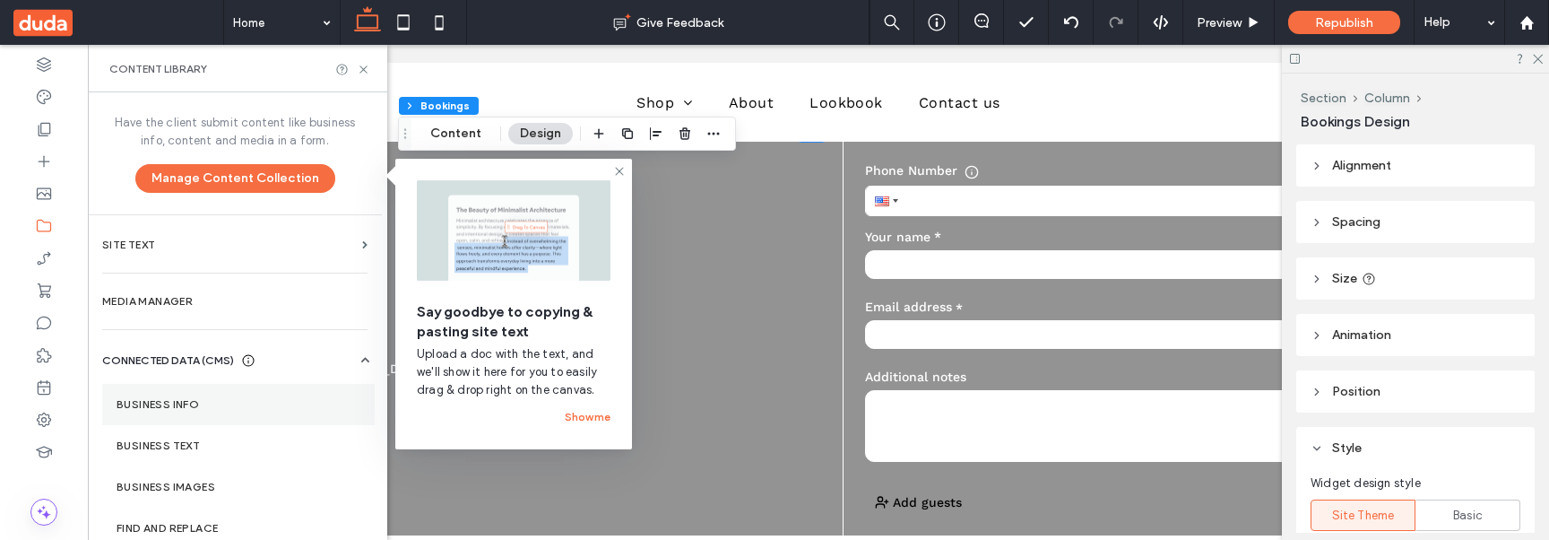
scroll to position [69, 0]
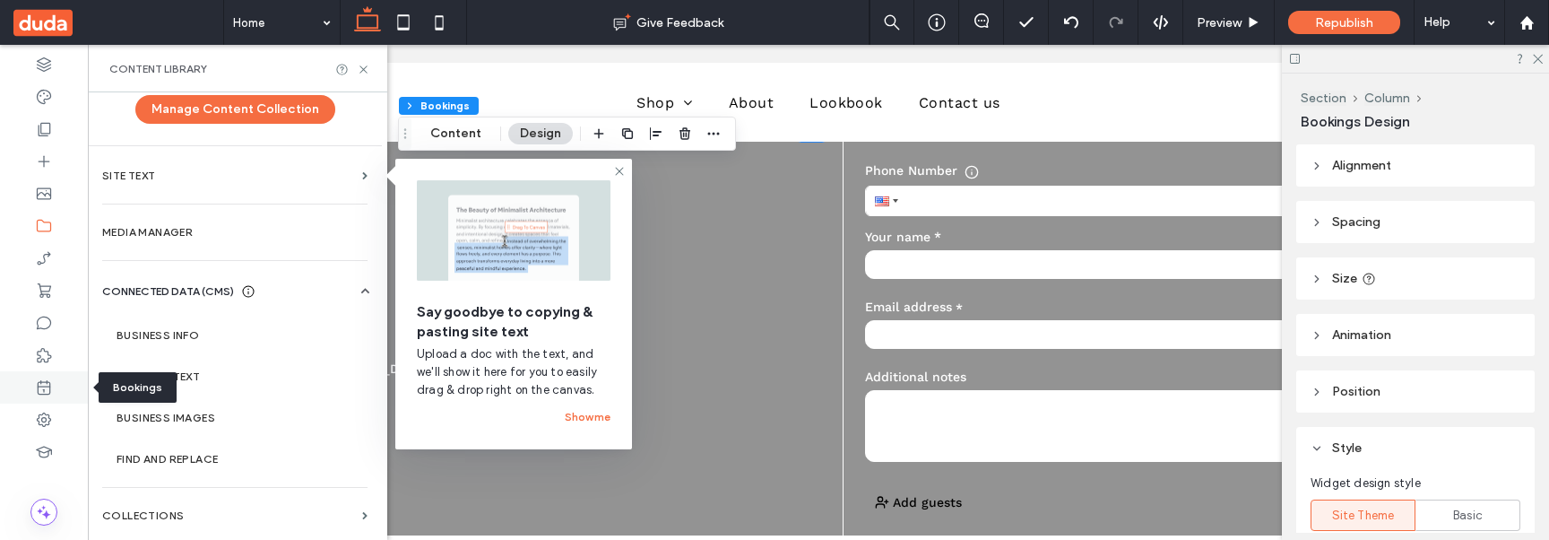
click at [50, 382] on icon at bounding box center [44, 387] width 18 height 18
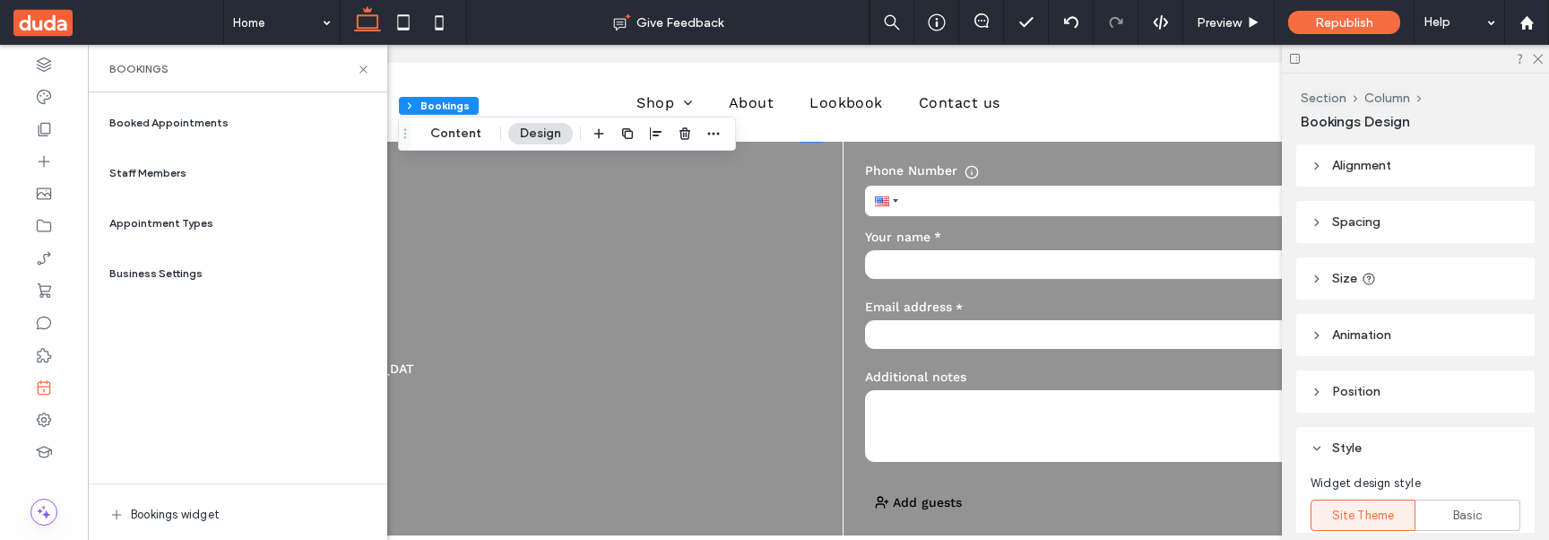
scroll to position [72, 0]
click at [185, 231] on div "Appointment Types" at bounding box center [237, 223] width 271 height 43
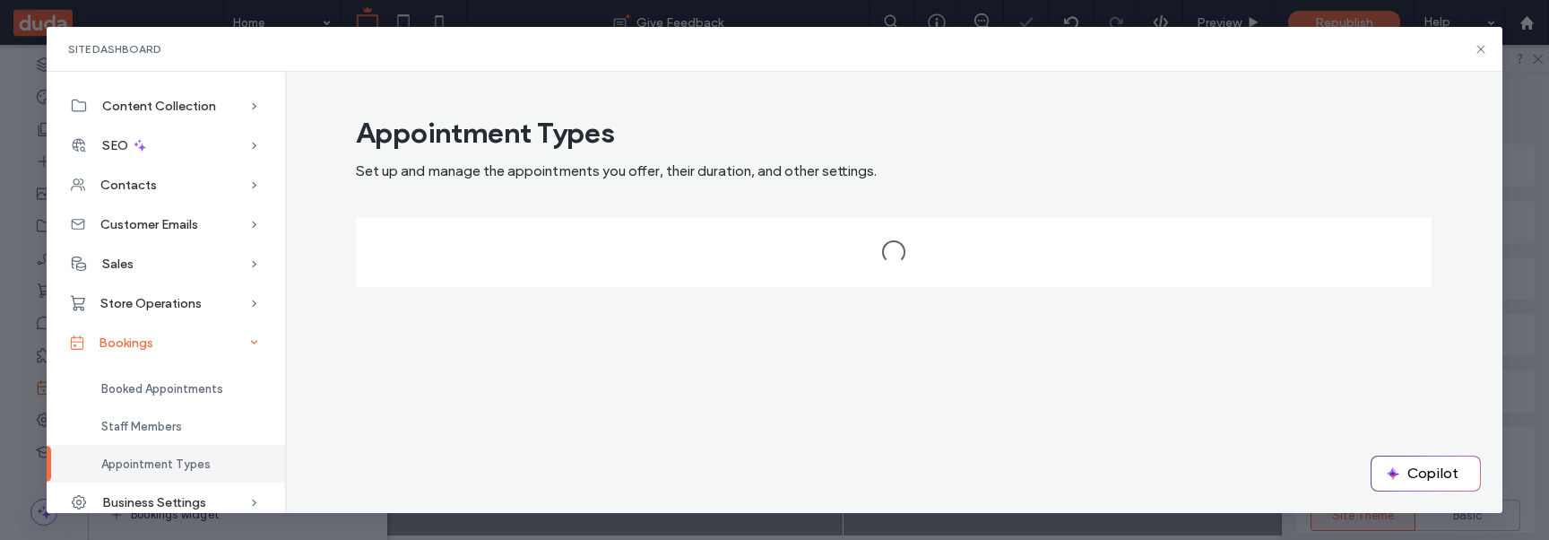
scroll to position [13, 0]
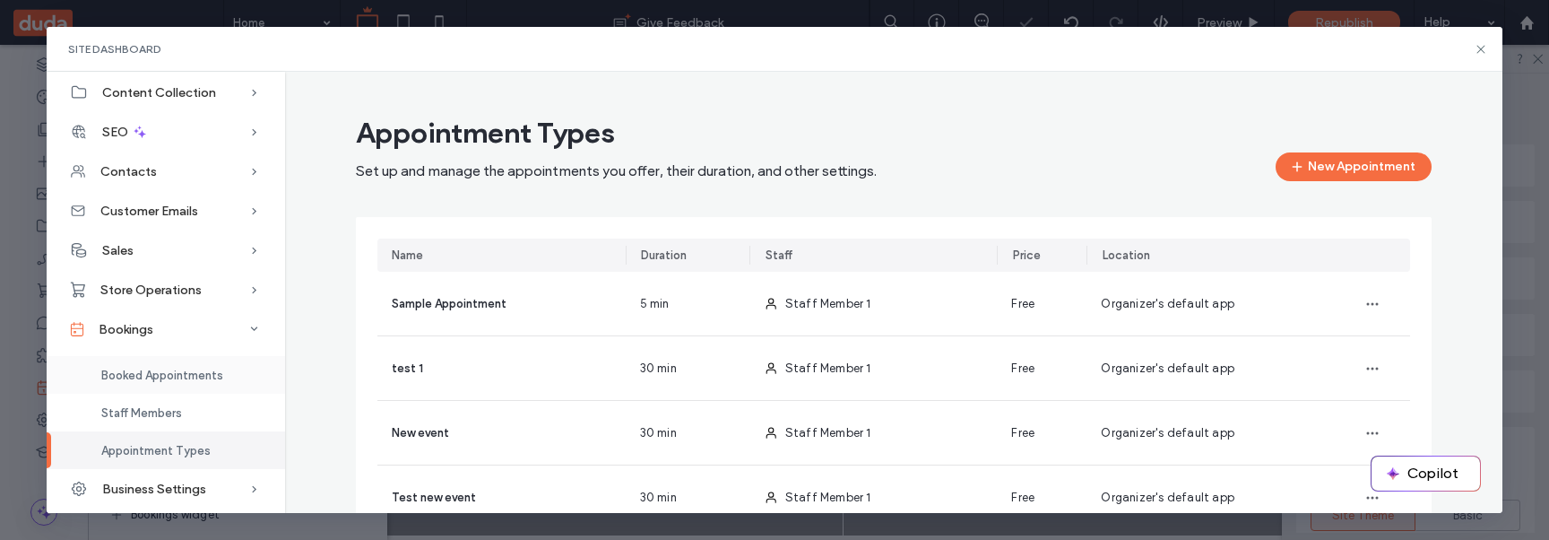
click at [187, 376] on span "Booked Appointments" at bounding box center [162, 374] width 122 height 13
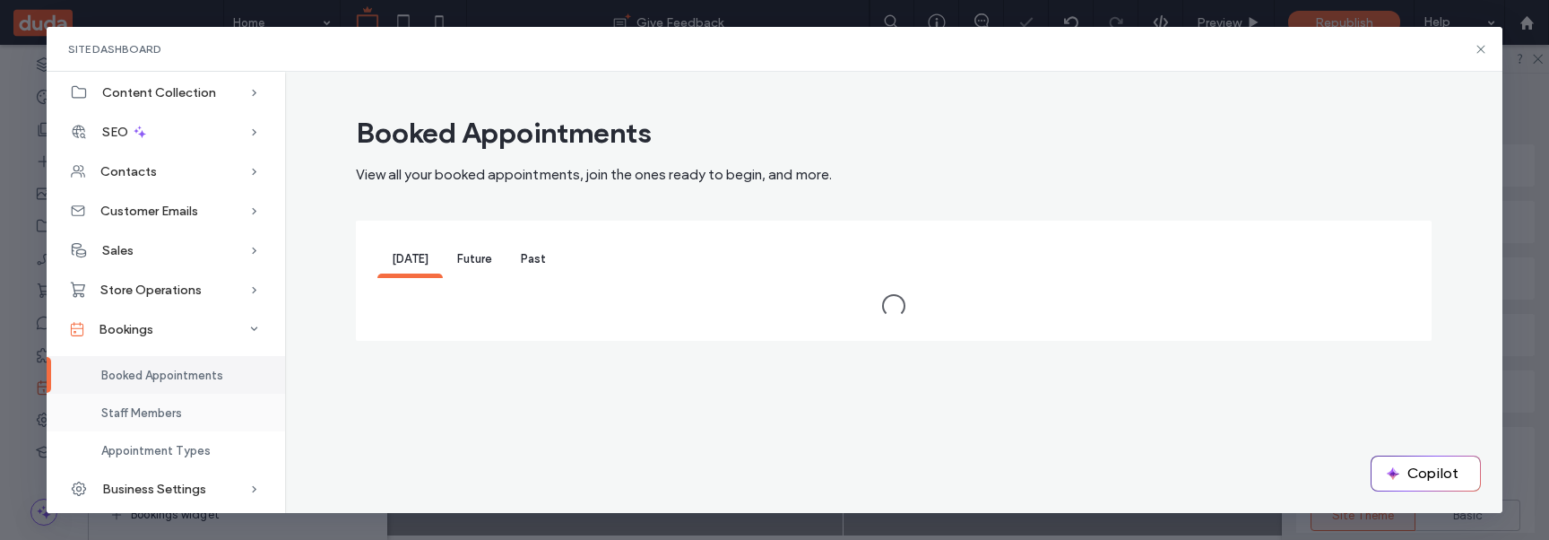
click at [184, 403] on div "Staff Members" at bounding box center [166, 412] width 238 height 38
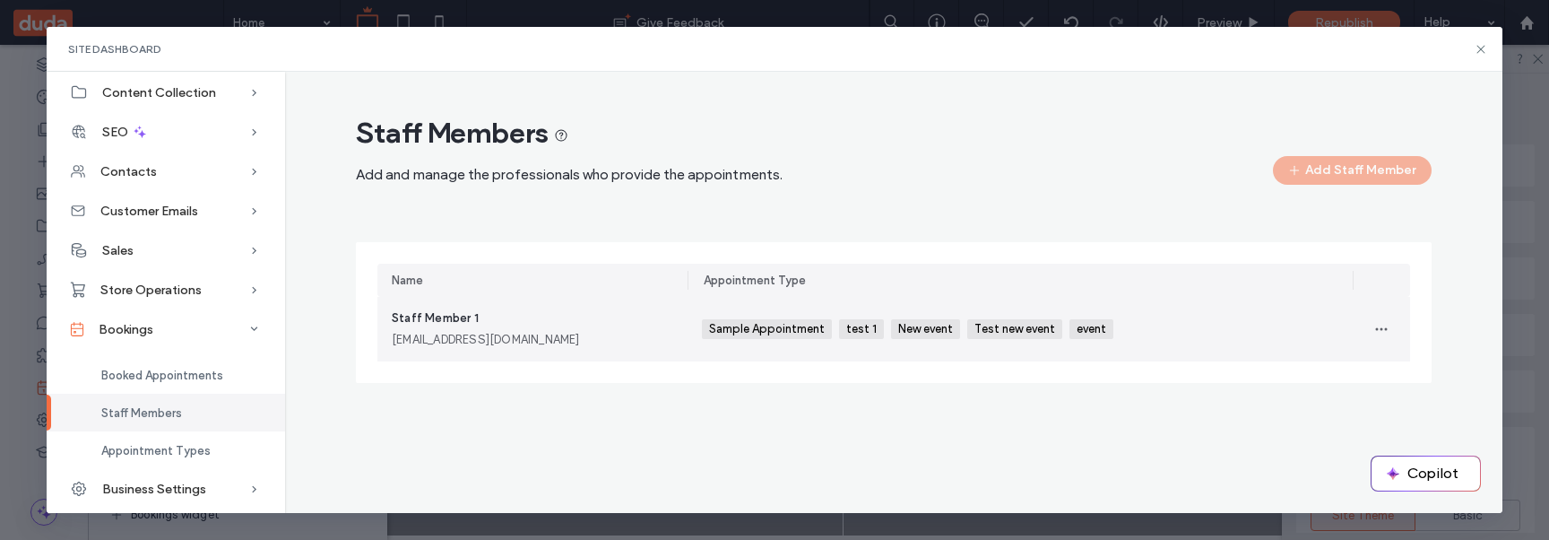
click at [757, 333] on span "Sample Appointment" at bounding box center [768, 329] width 119 height 14
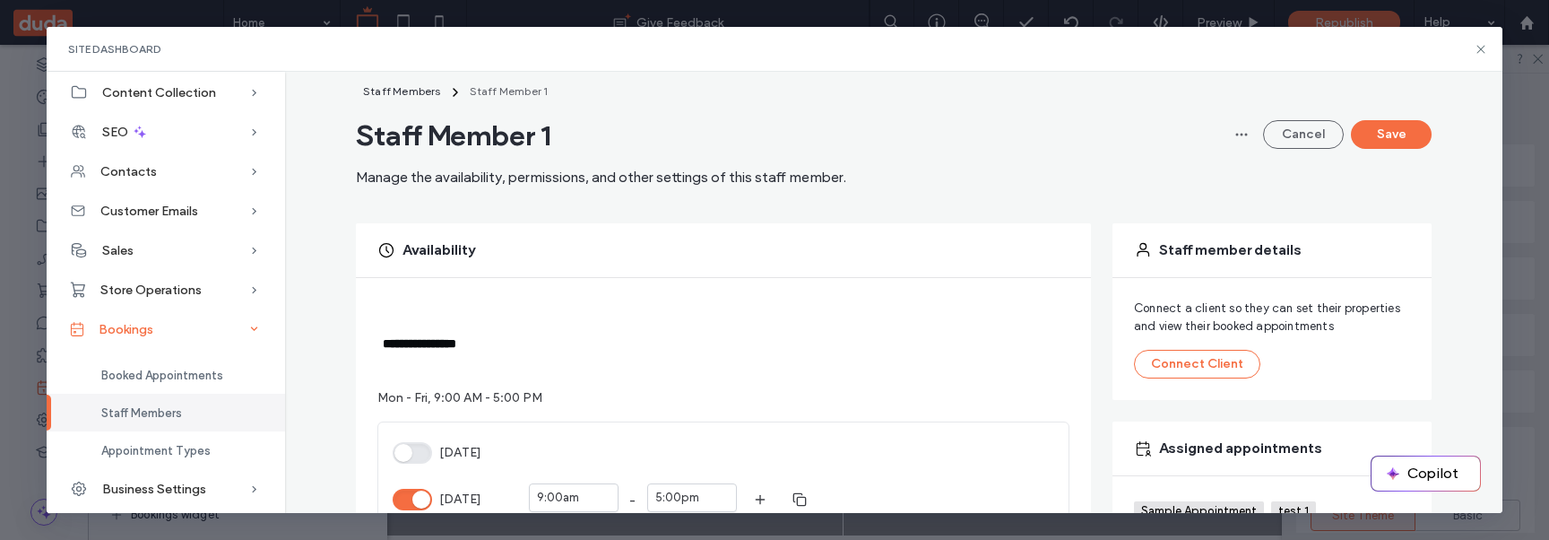
scroll to position [23, 0]
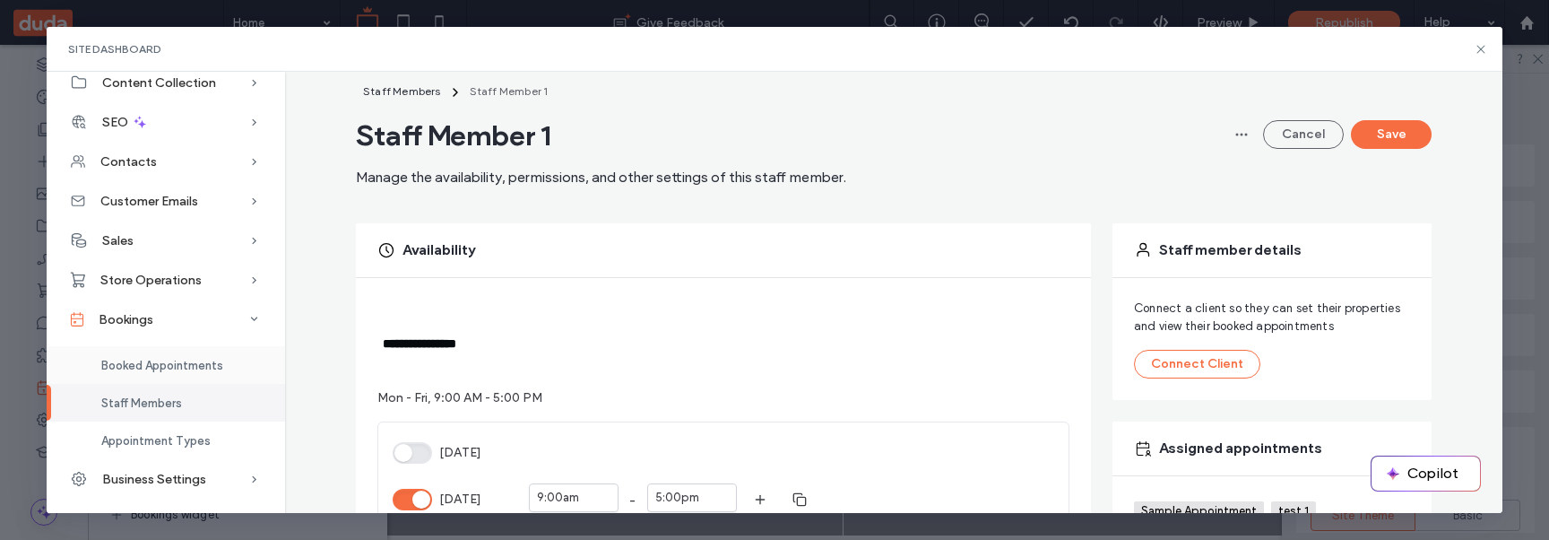
click at [168, 361] on span "Booked Appointments" at bounding box center [162, 365] width 122 height 13
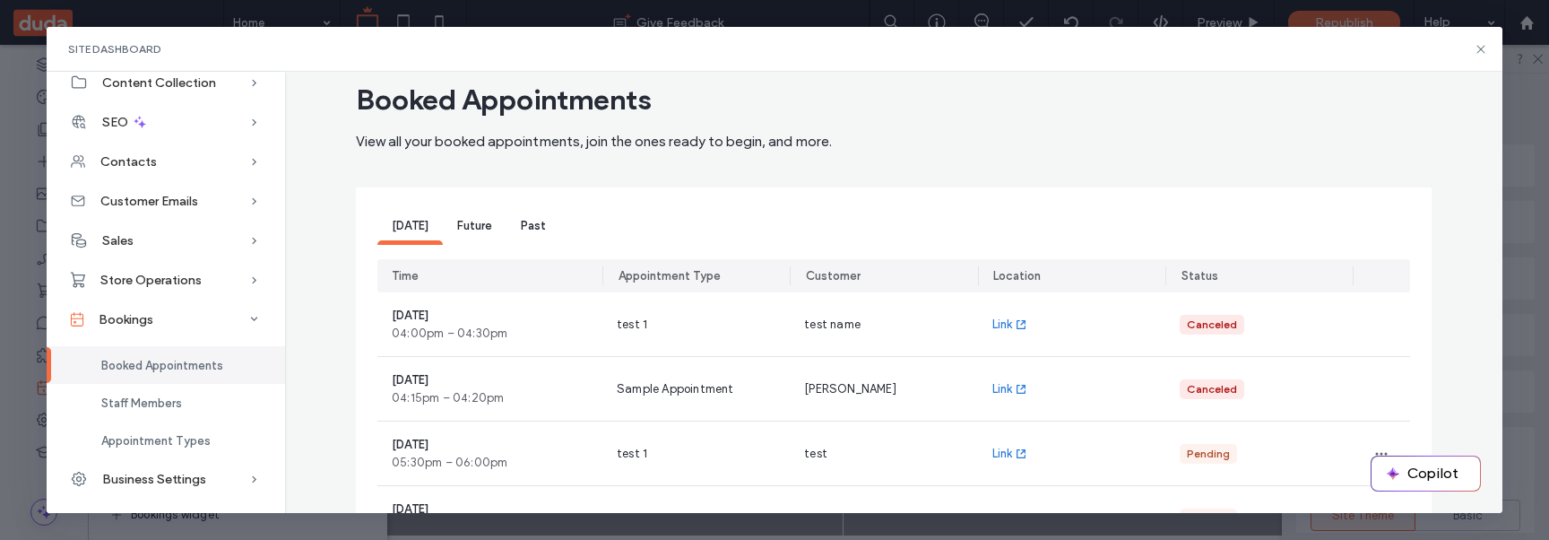
click at [479, 230] on span "Future" at bounding box center [474, 225] width 35 height 13
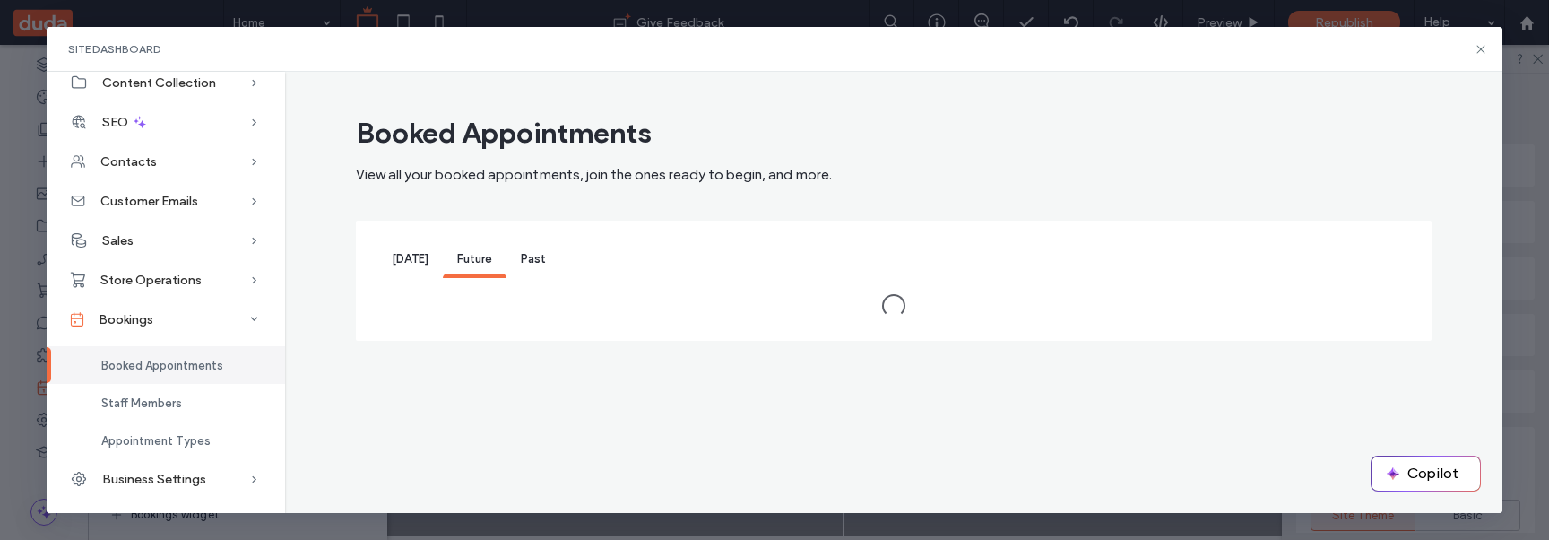
click at [523, 254] on span "Past" at bounding box center [533, 258] width 25 height 13
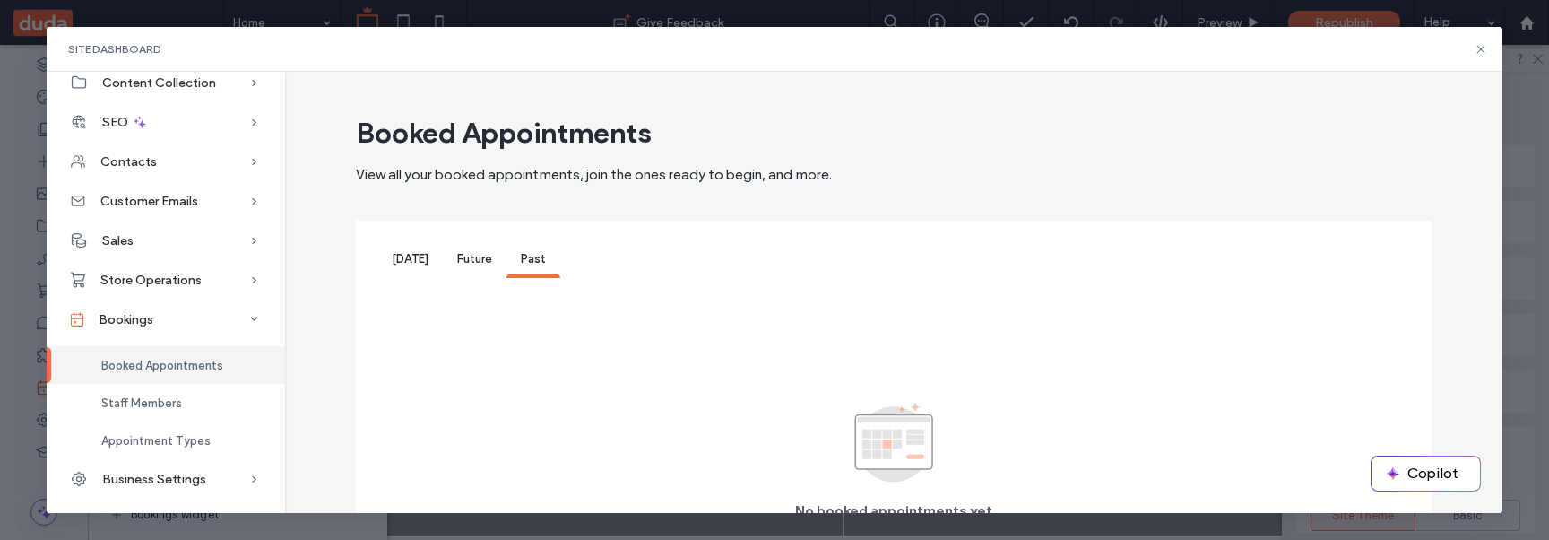
click at [412, 261] on span "[DATE]" at bounding box center [410, 258] width 37 height 13
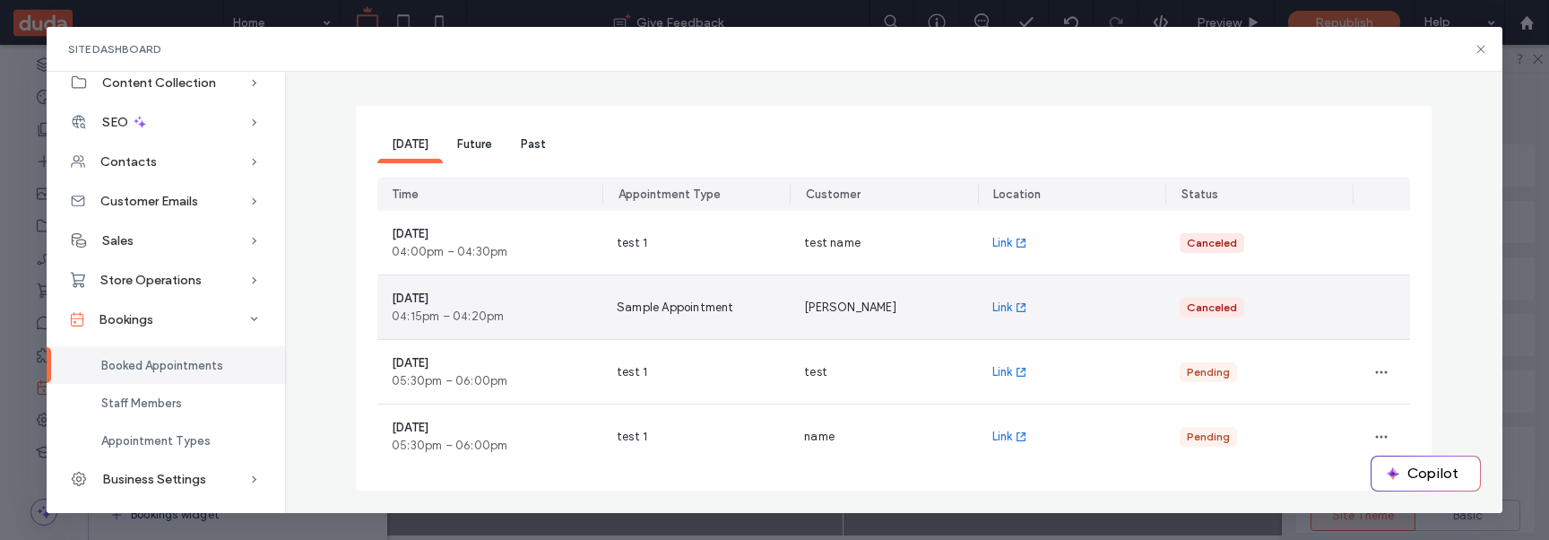
scroll to position [99, 0]
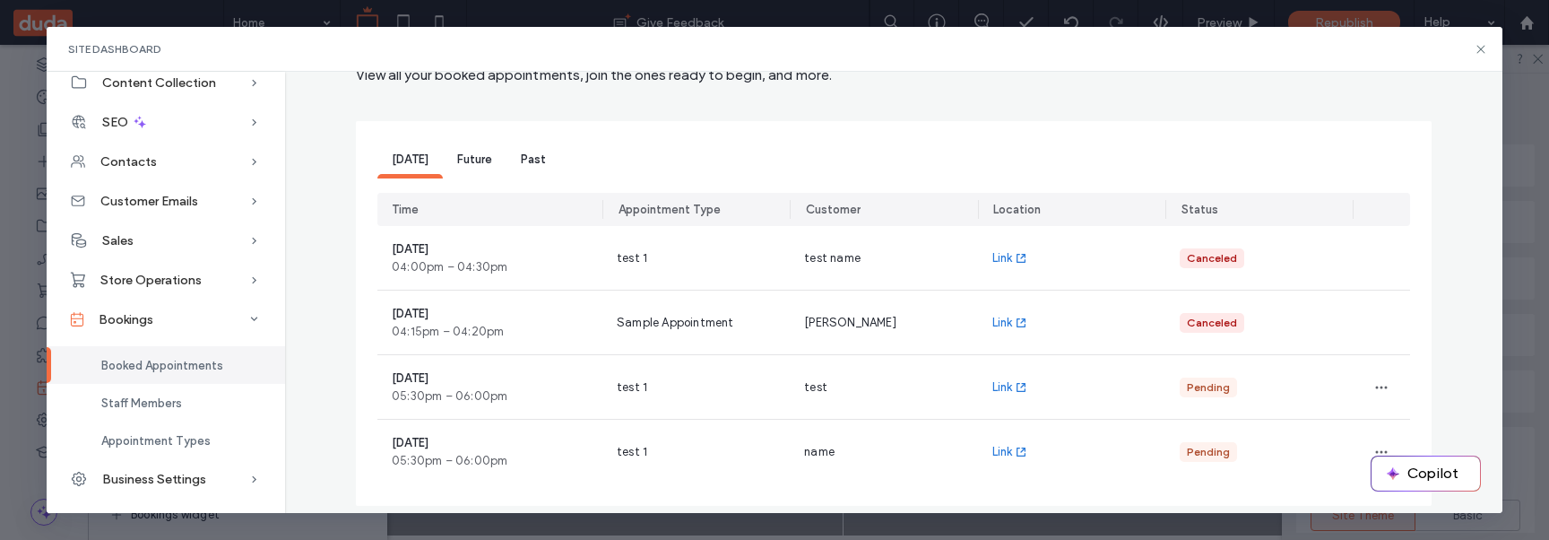
click at [524, 160] on span "Past" at bounding box center [533, 158] width 25 height 13
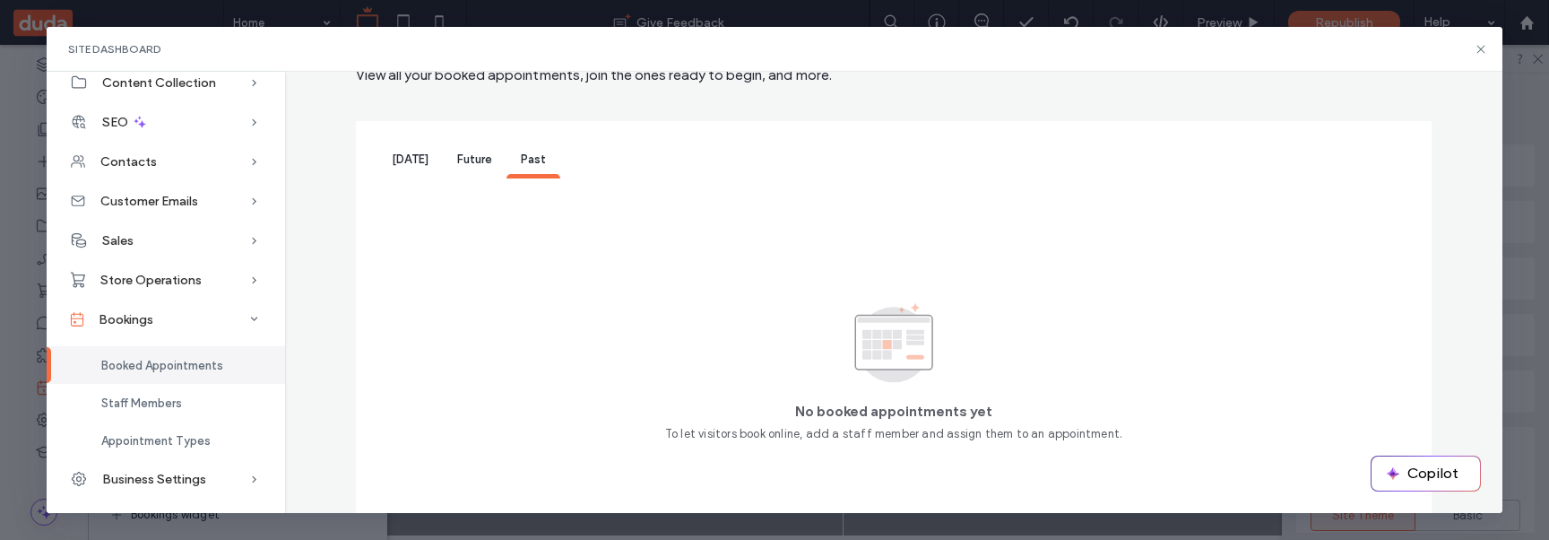
click at [443, 145] on div "Future" at bounding box center [475, 161] width 64 height 36
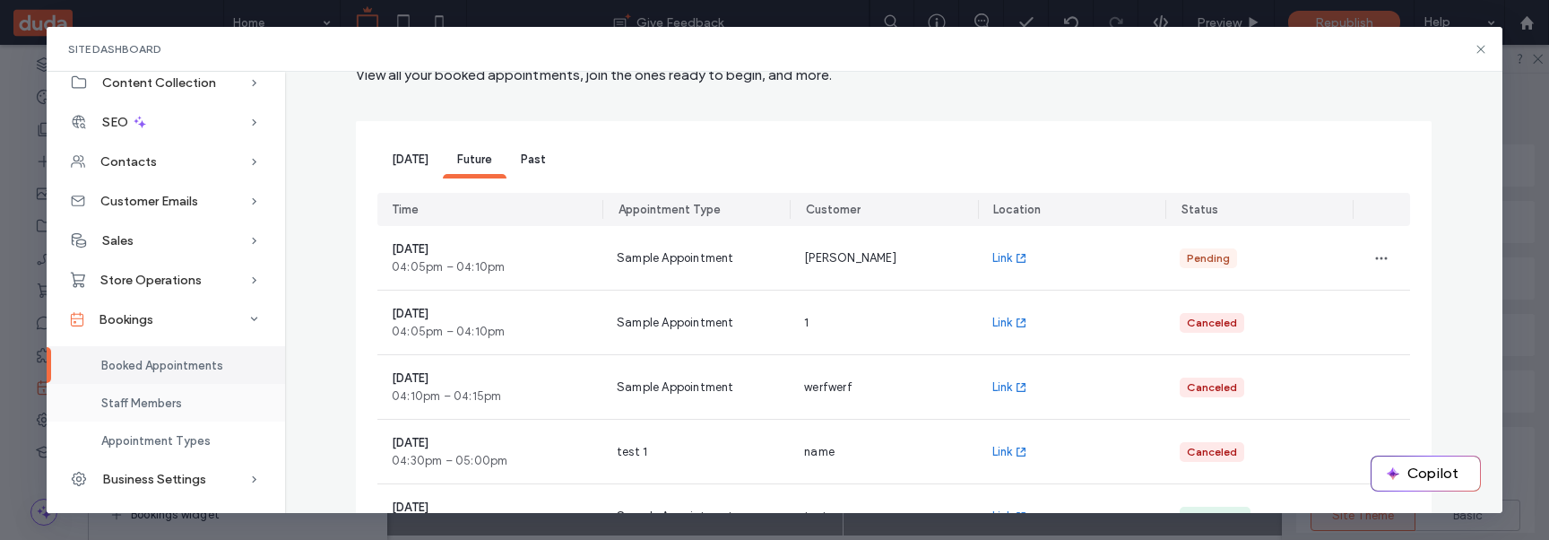
click at [162, 408] on span "Staff Members" at bounding box center [141, 402] width 81 height 13
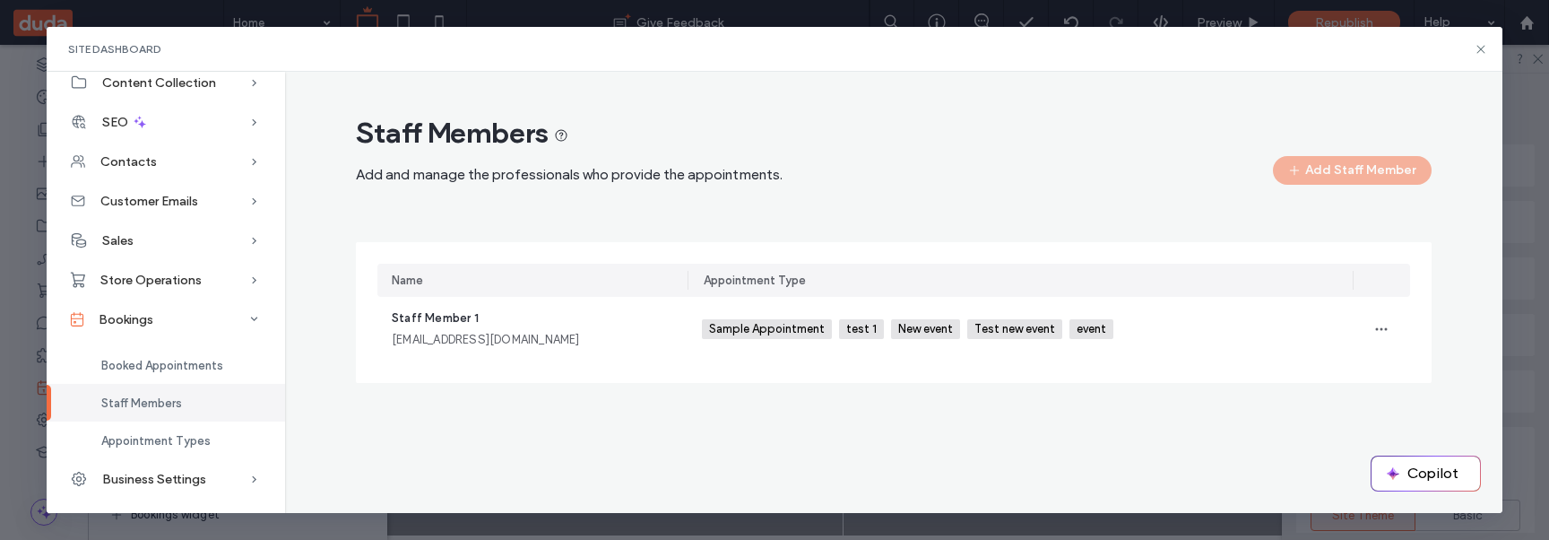
scroll to position [0, 0]
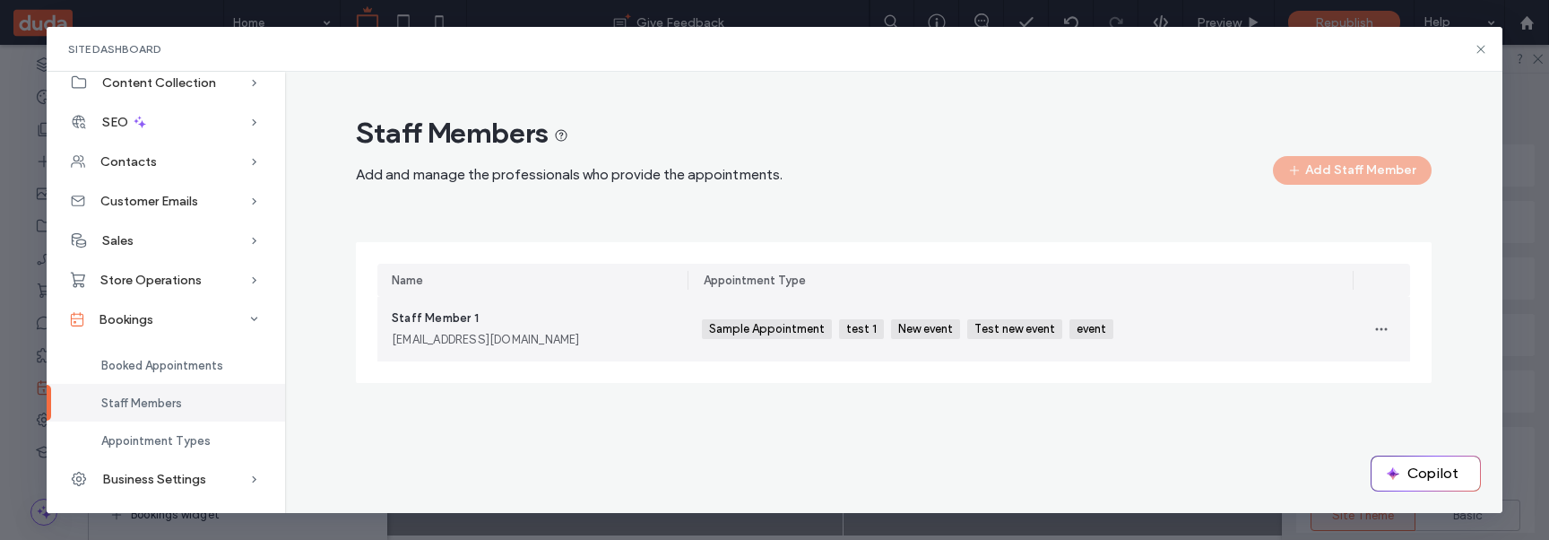
click at [604, 334] on div "staffmember1@example.com" at bounding box center [532, 340] width 281 height 18
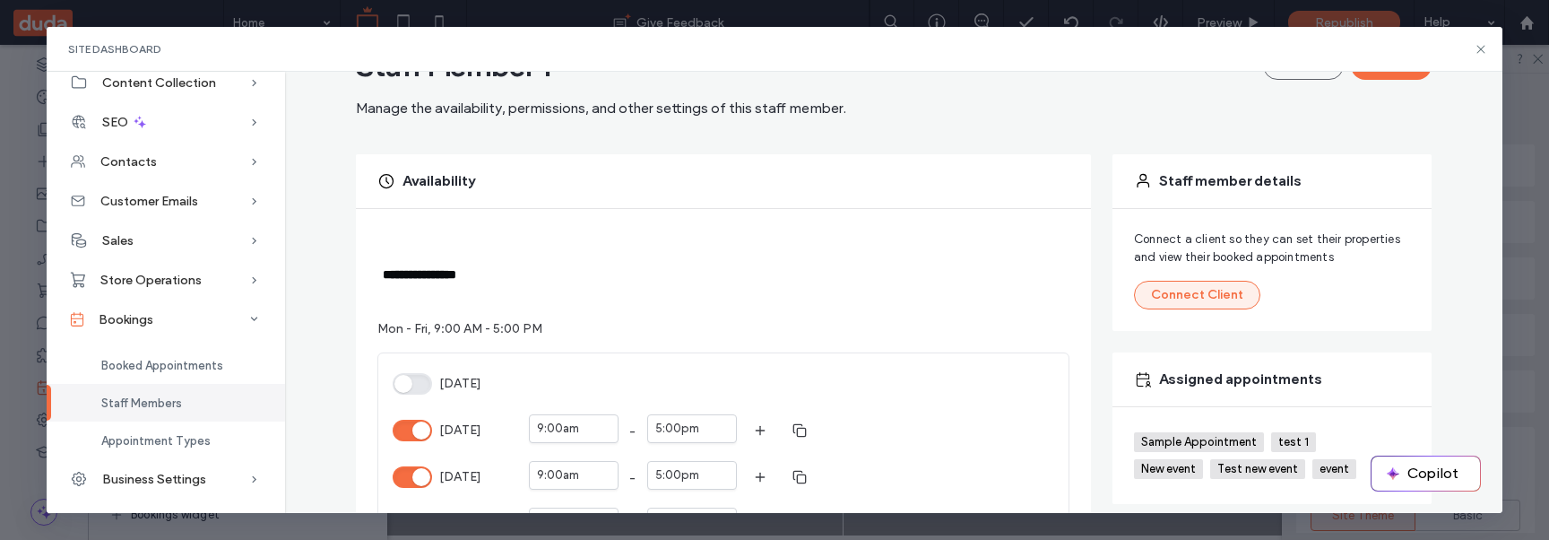
scroll to position [62, 0]
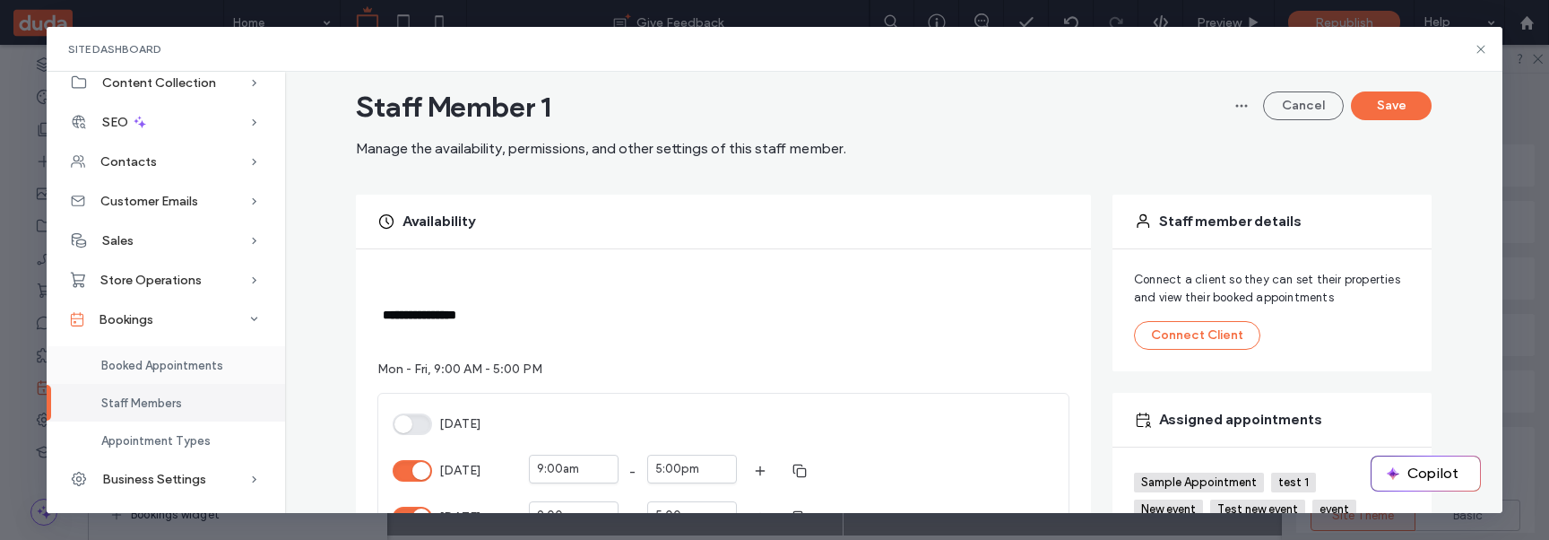
click at [191, 363] on span "Booked Appointments" at bounding box center [162, 365] width 122 height 13
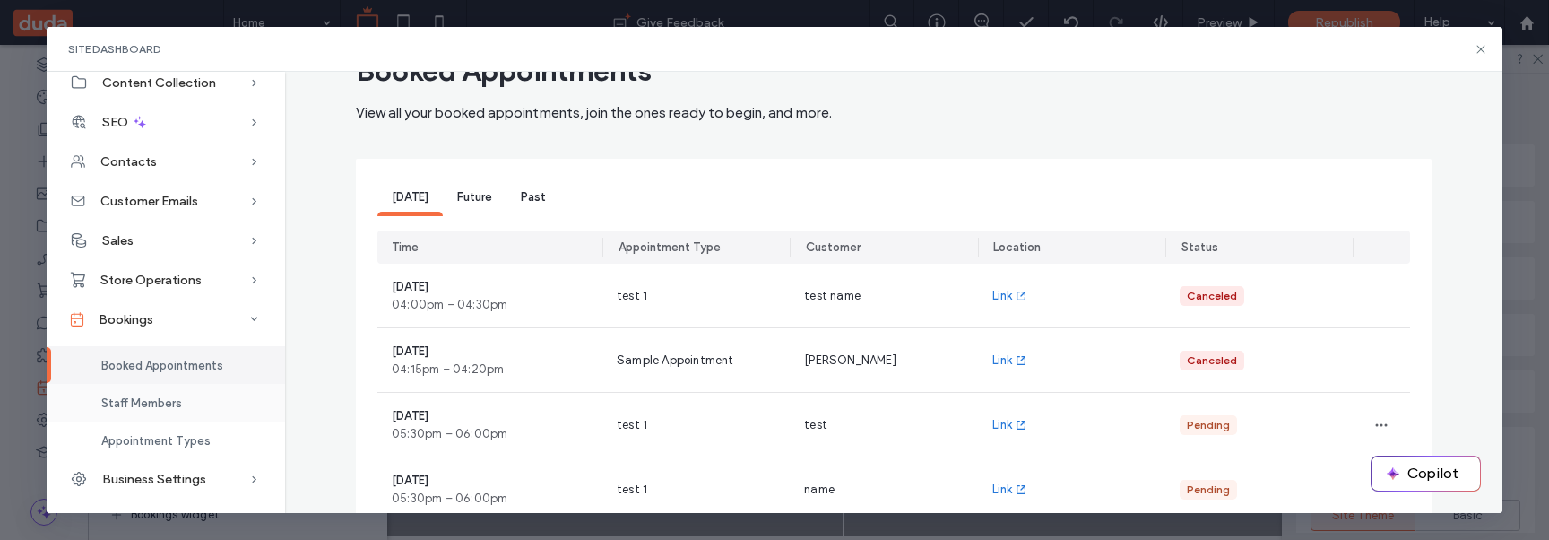
click at [171, 403] on span "Staff Members" at bounding box center [141, 402] width 81 height 13
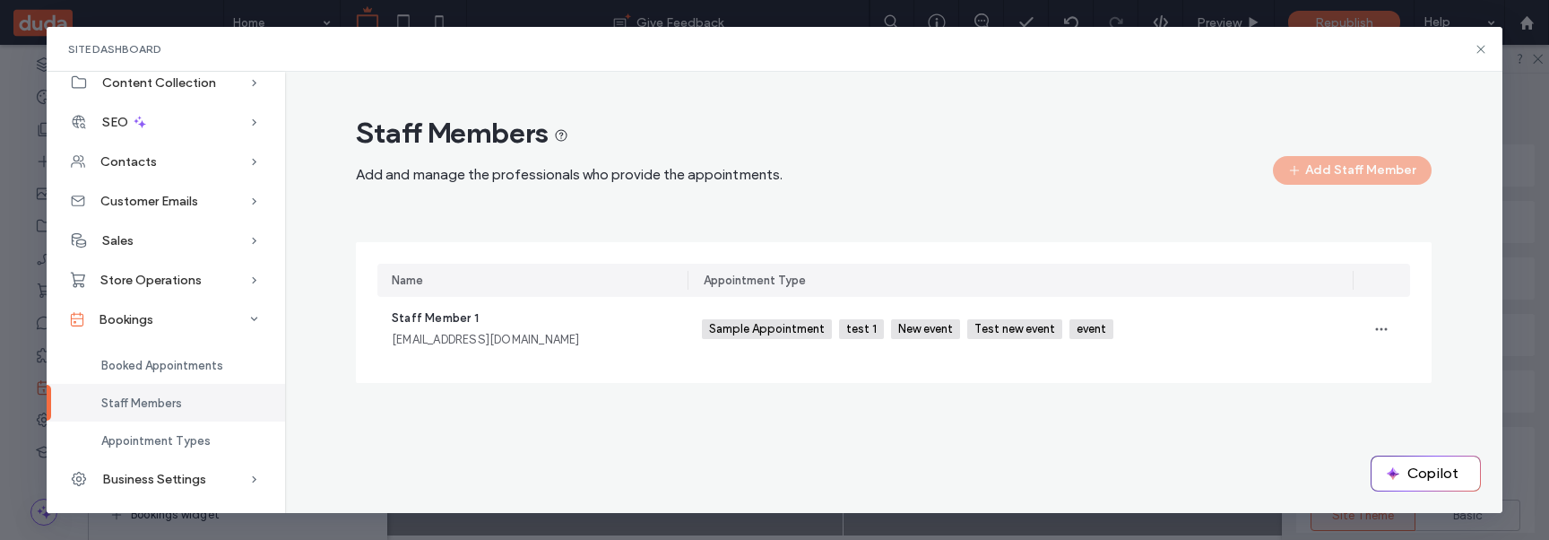
scroll to position [0, 0]
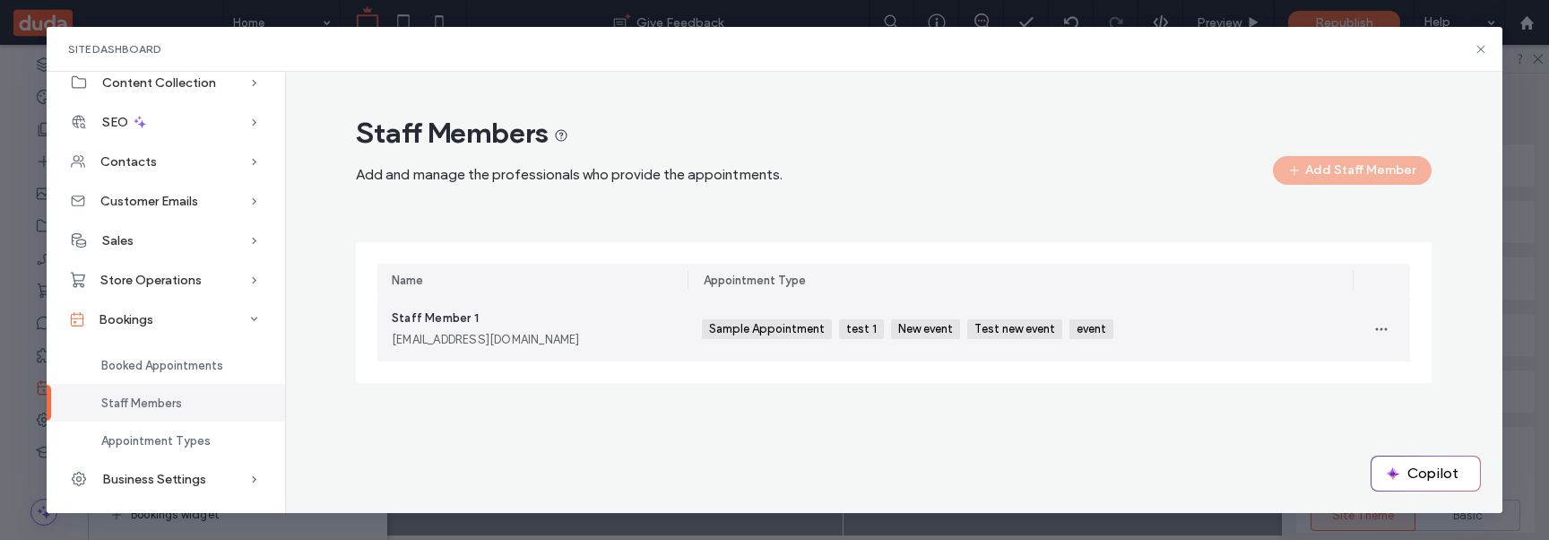
click at [533, 345] on div "staffmember1@example.com" at bounding box center [532, 340] width 281 height 18
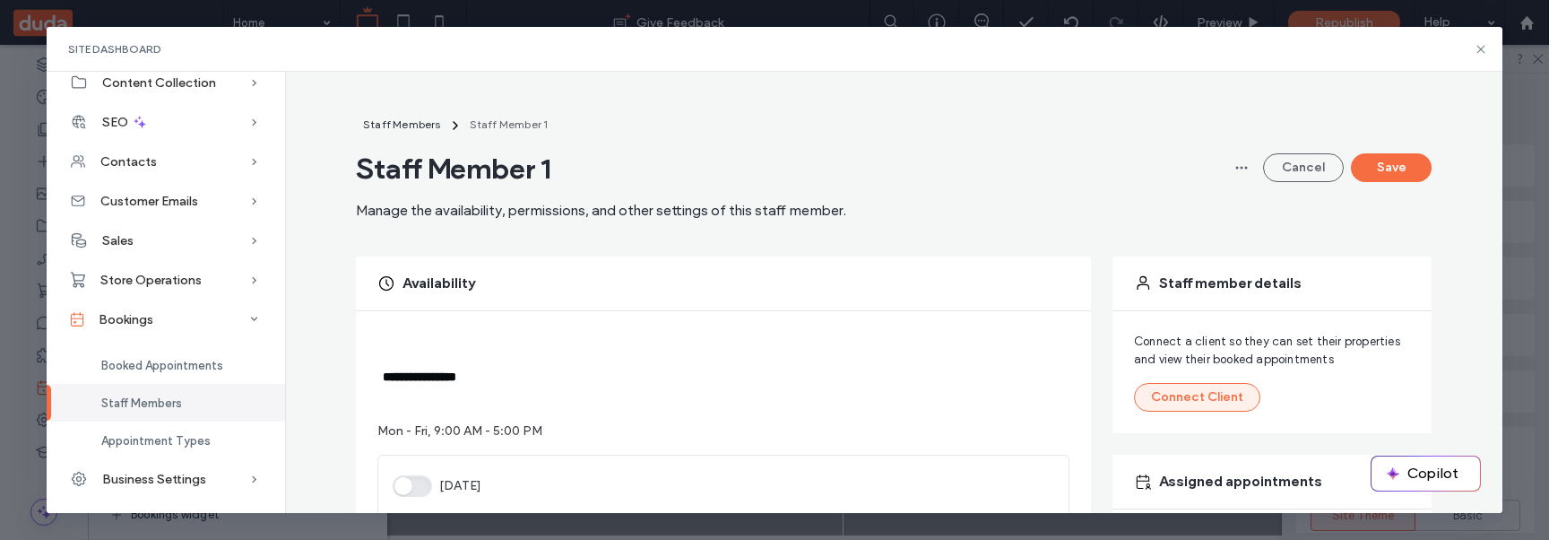
click at [1171, 402] on button "Connect Client" at bounding box center [1197, 397] width 126 height 29
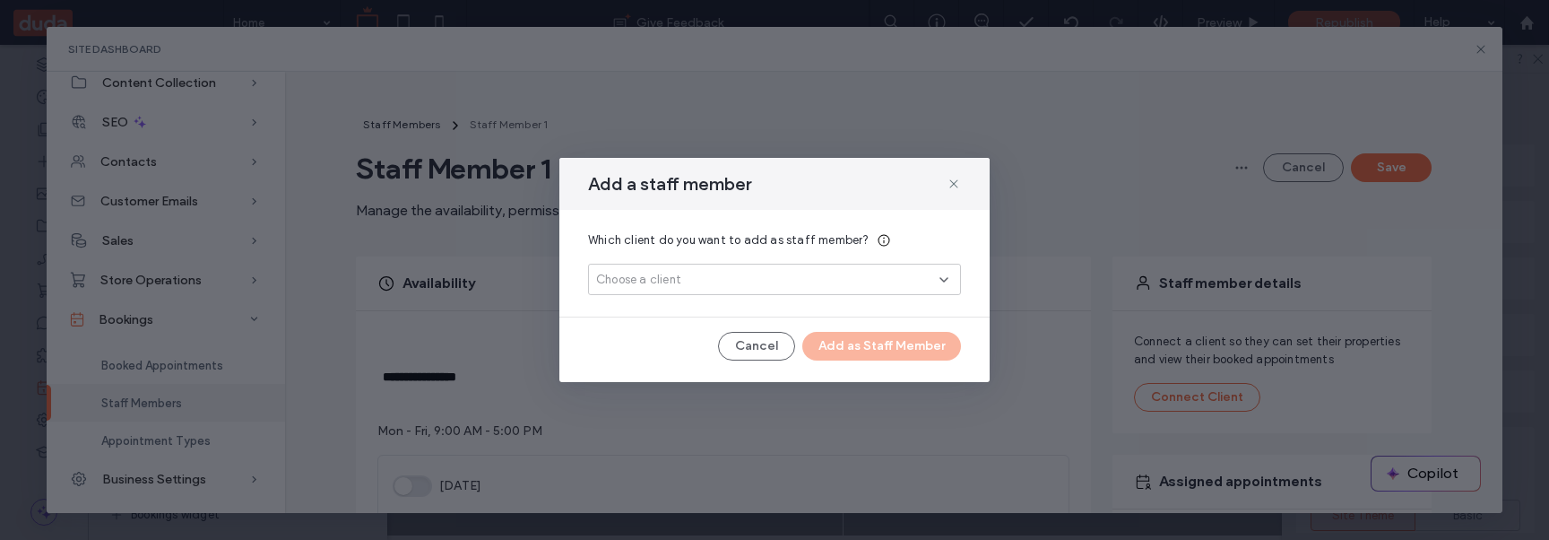
click at [952, 282] on div "Choose a client" at bounding box center [774, 279] width 373 height 31
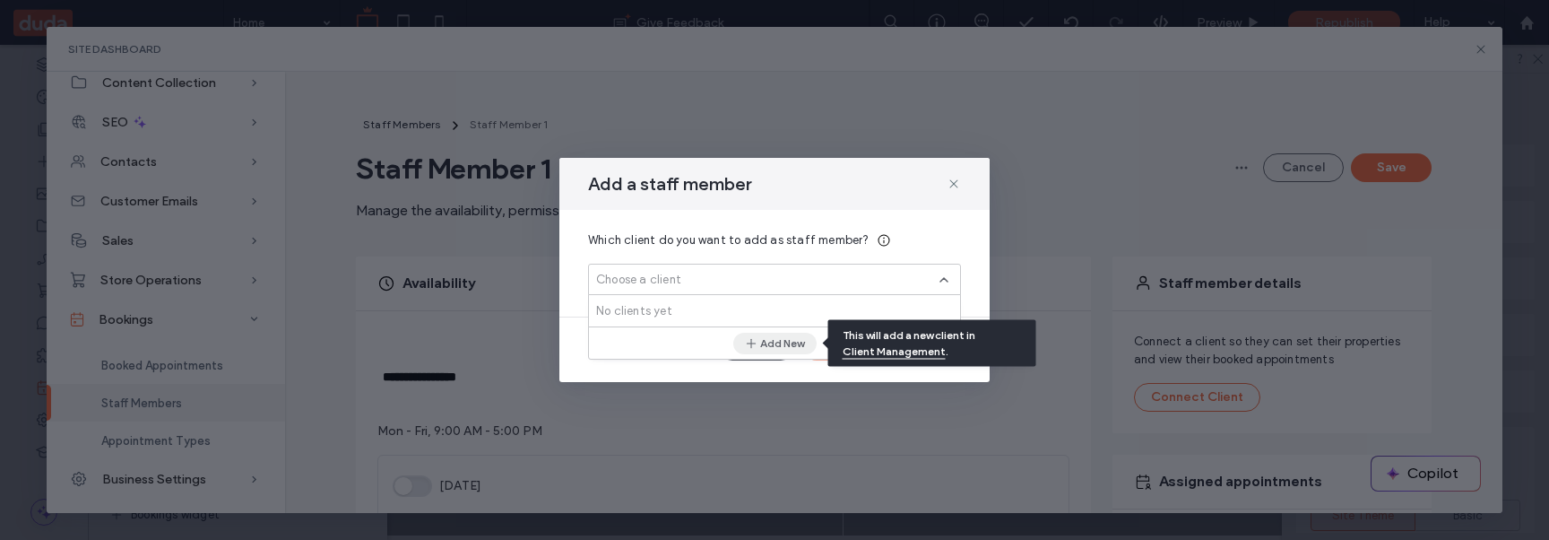
click at [777, 346] on button "Add New" at bounding box center [774, 344] width 83 height 22
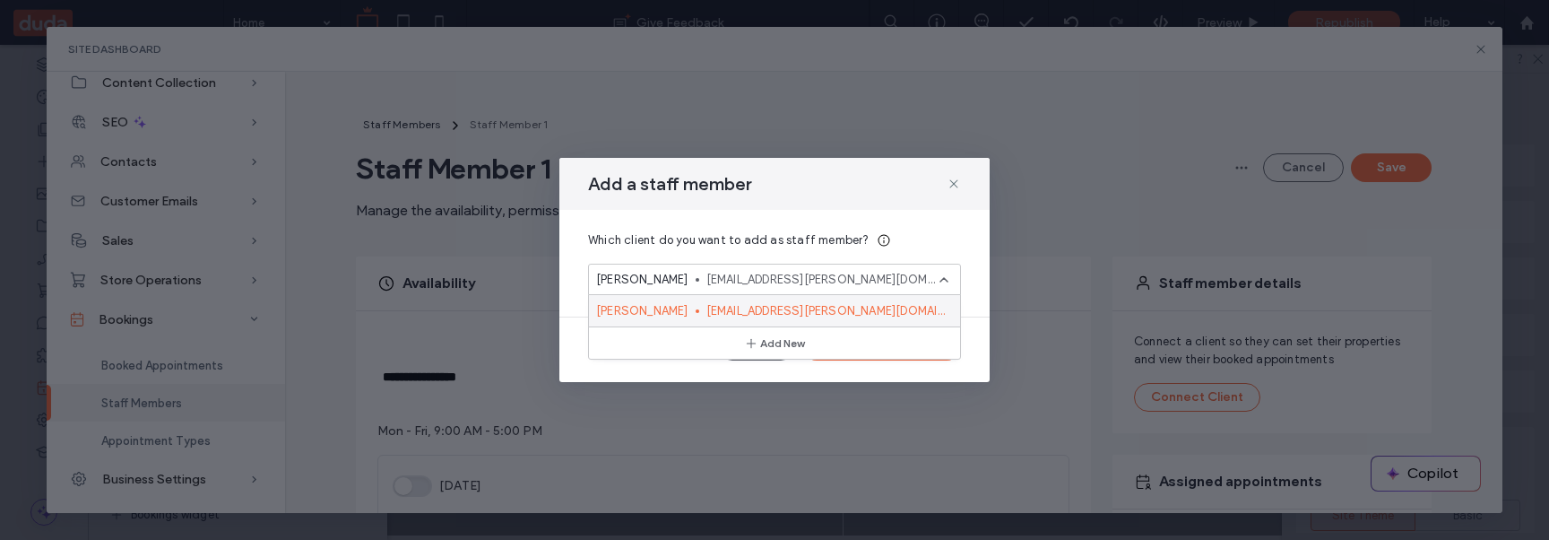
click at [762, 306] on span "rober.dodis@duda.co" at bounding box center [825, 311] width 239 height 18
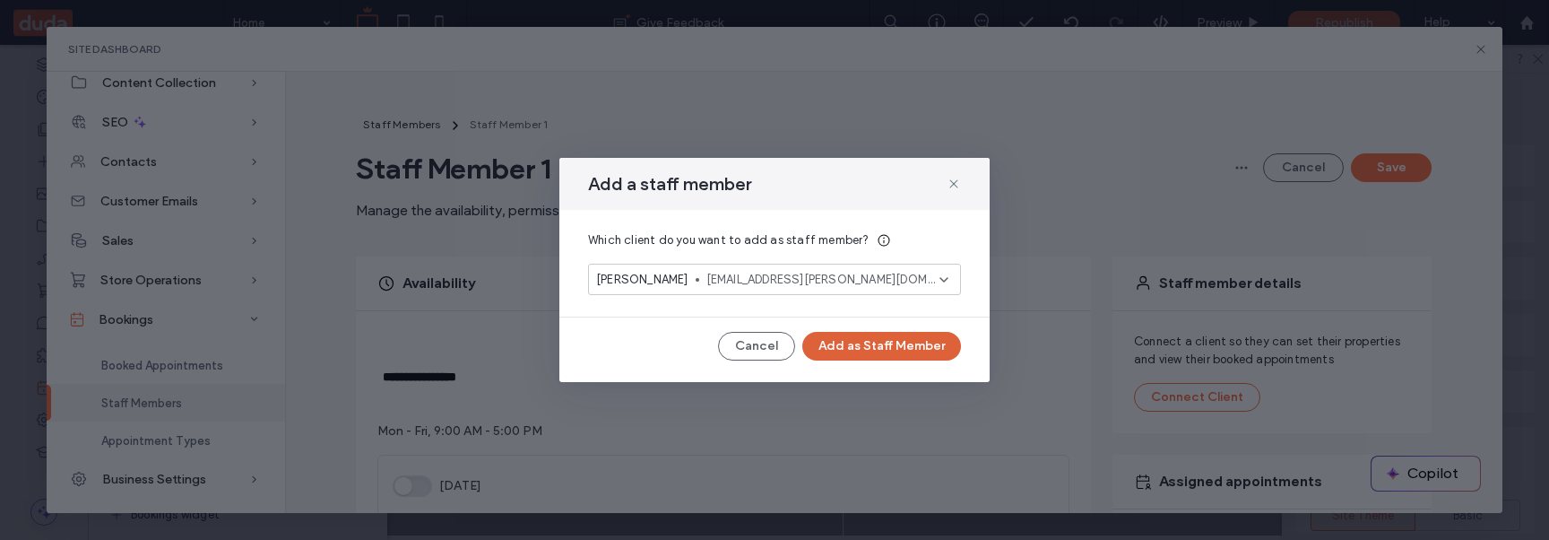
click at [899, 350] on button "Add as Staff Member" at bounding box center [881, 346] width 159 height 29
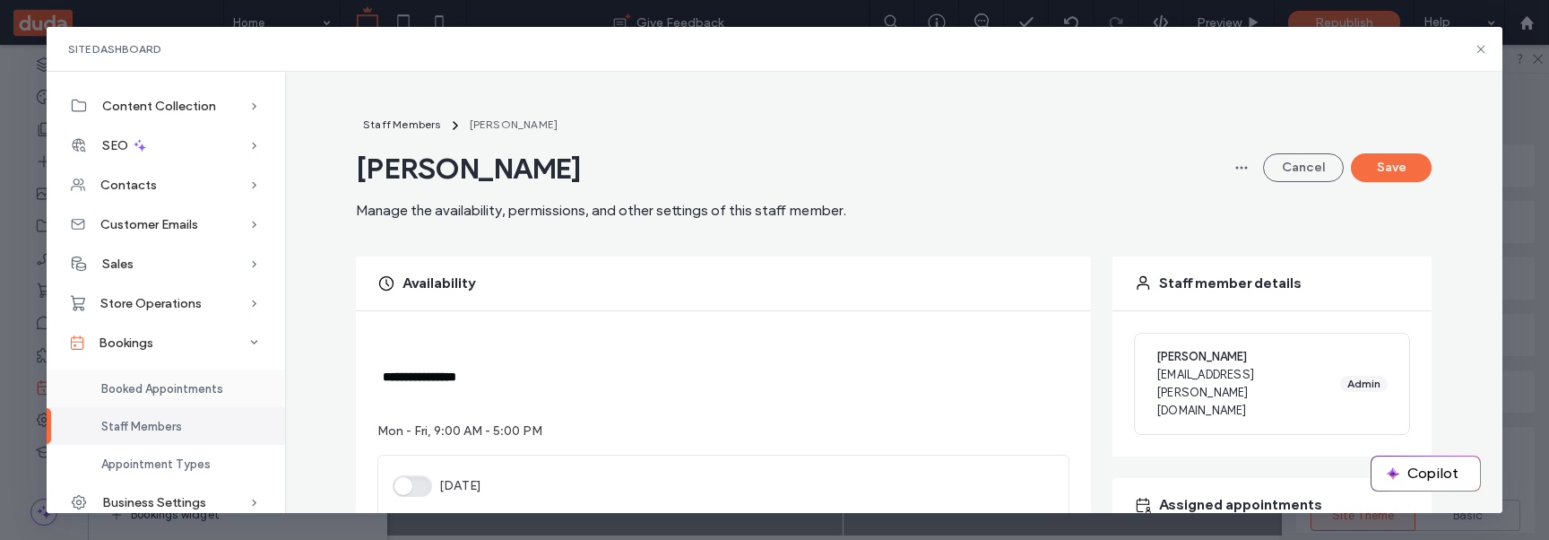
click at [174, 386] on span "Booked Appointments" at bounding box center [162, 388] width 122 height 13
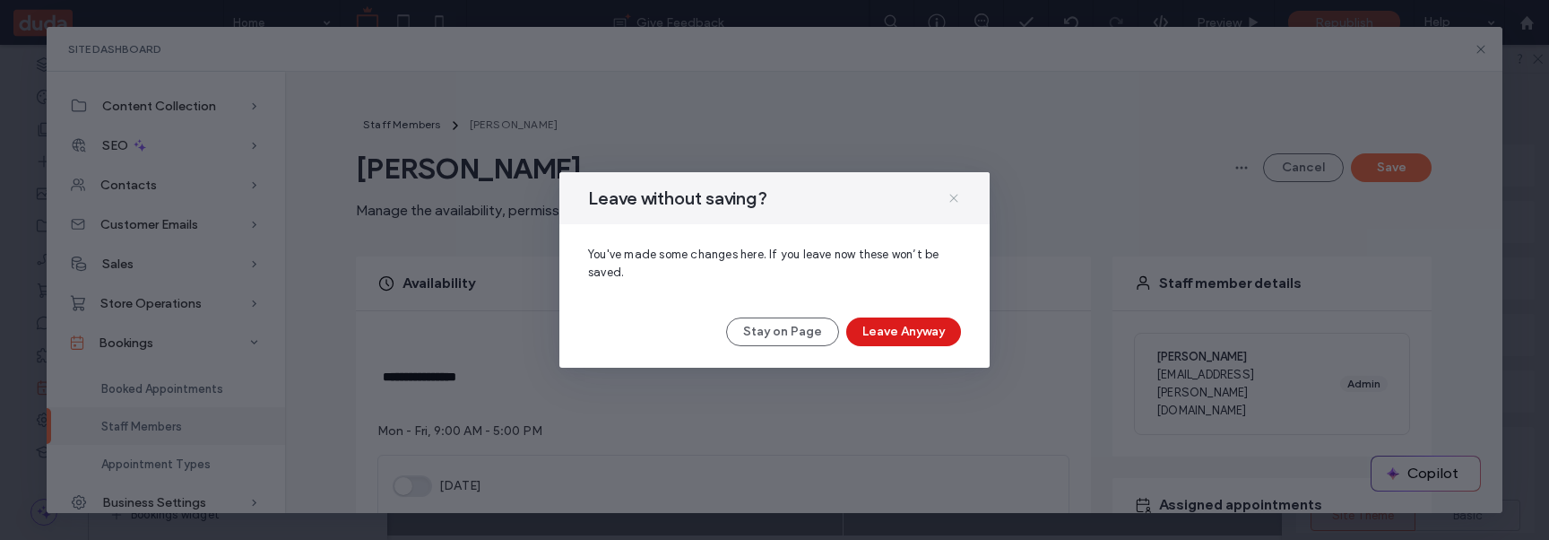
click at [953, 197] on use at bounding box center [953, 198] width 8 height 8
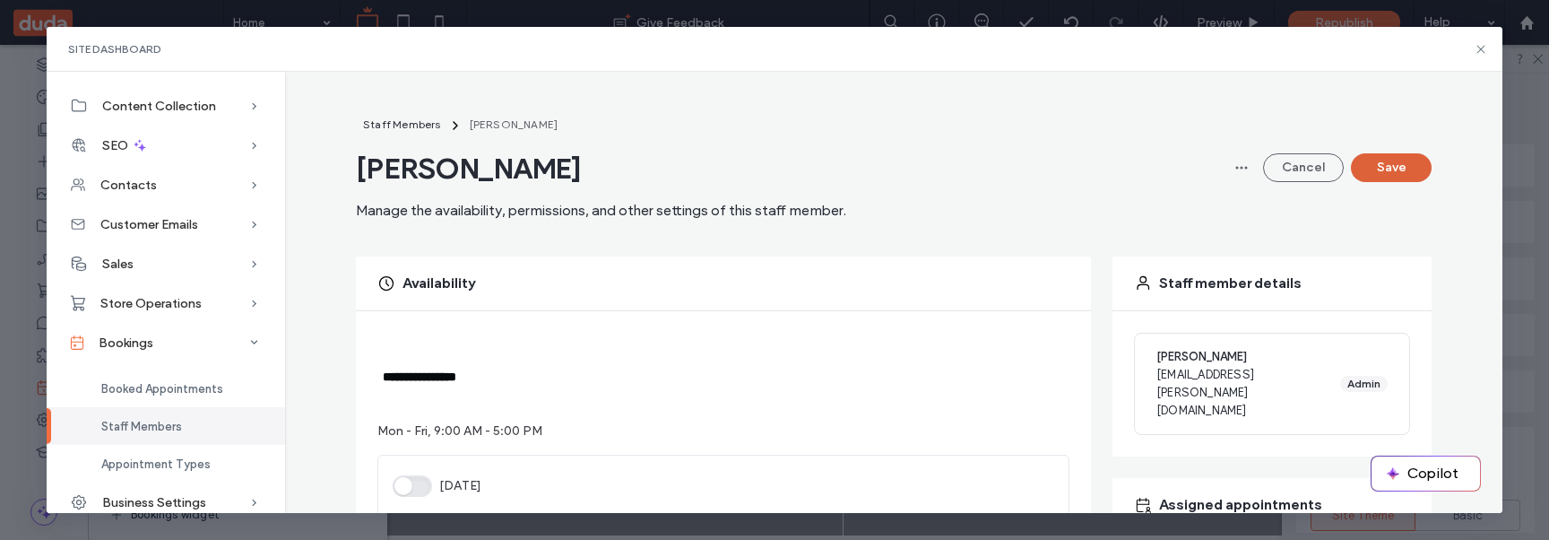
click at [1404, 166] on button "Save" at bounding box center [1391, 167] width 81 height 29
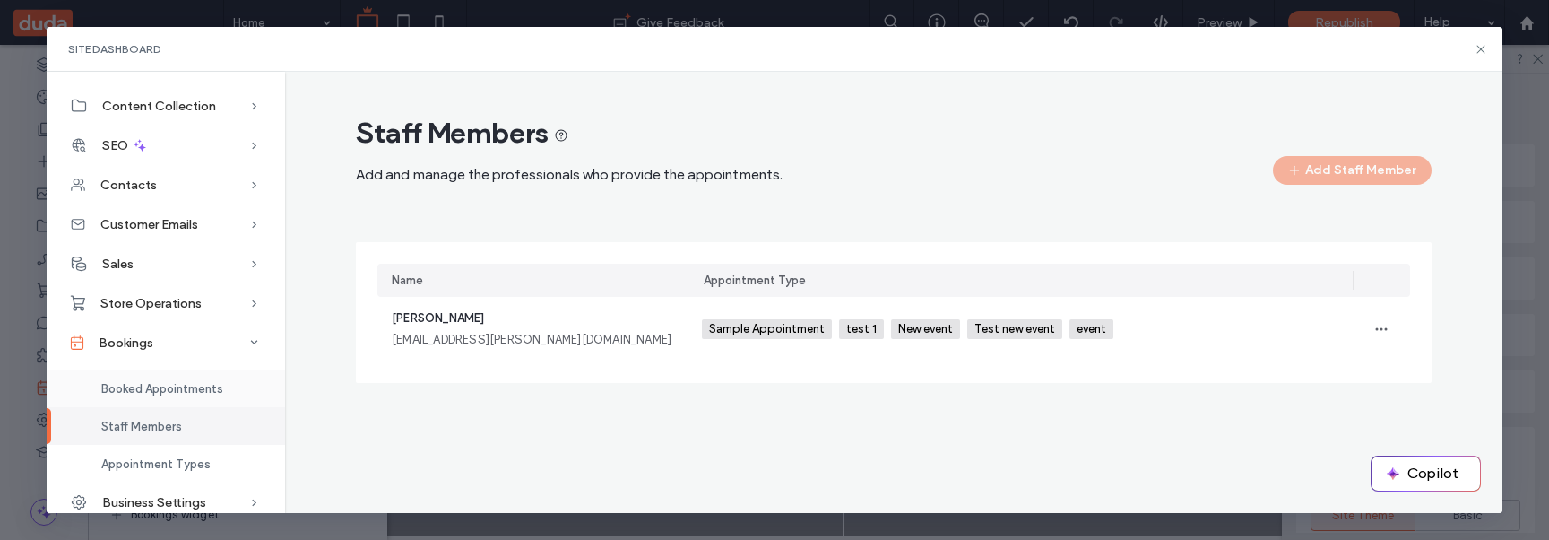
click at [168, 391] on span "Booked Appointments" at bounding box center [162, 388] width 122 height 13
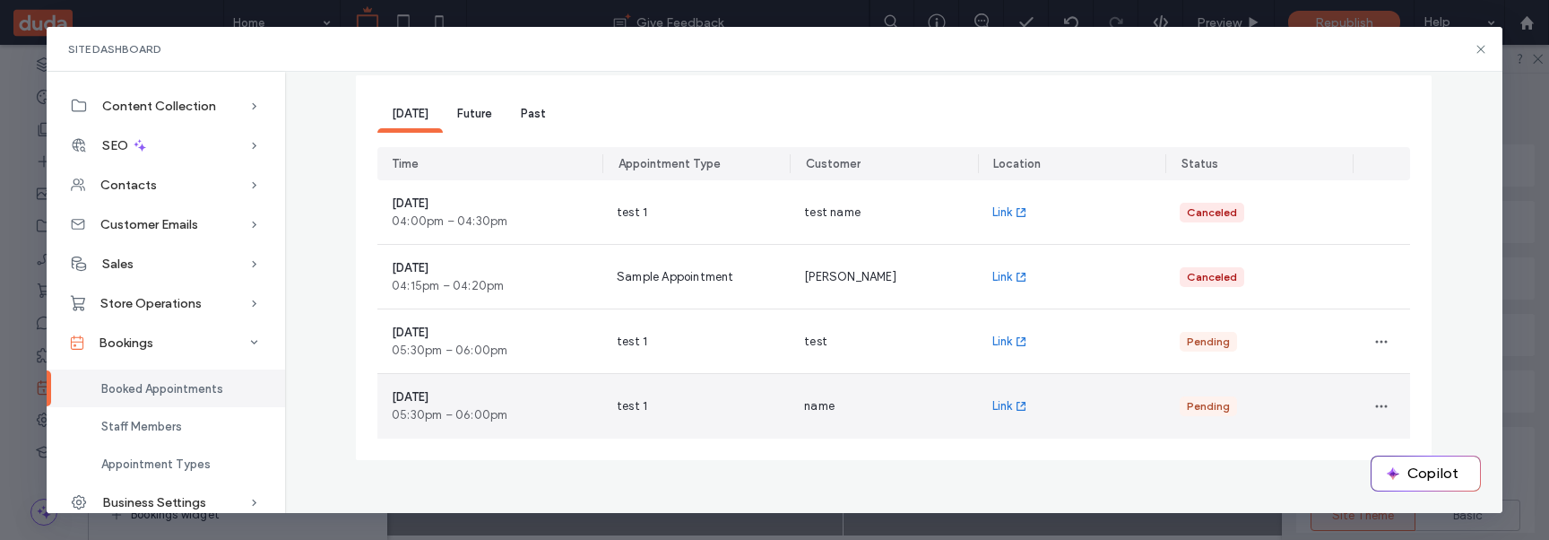
scroll to position [121, 0]
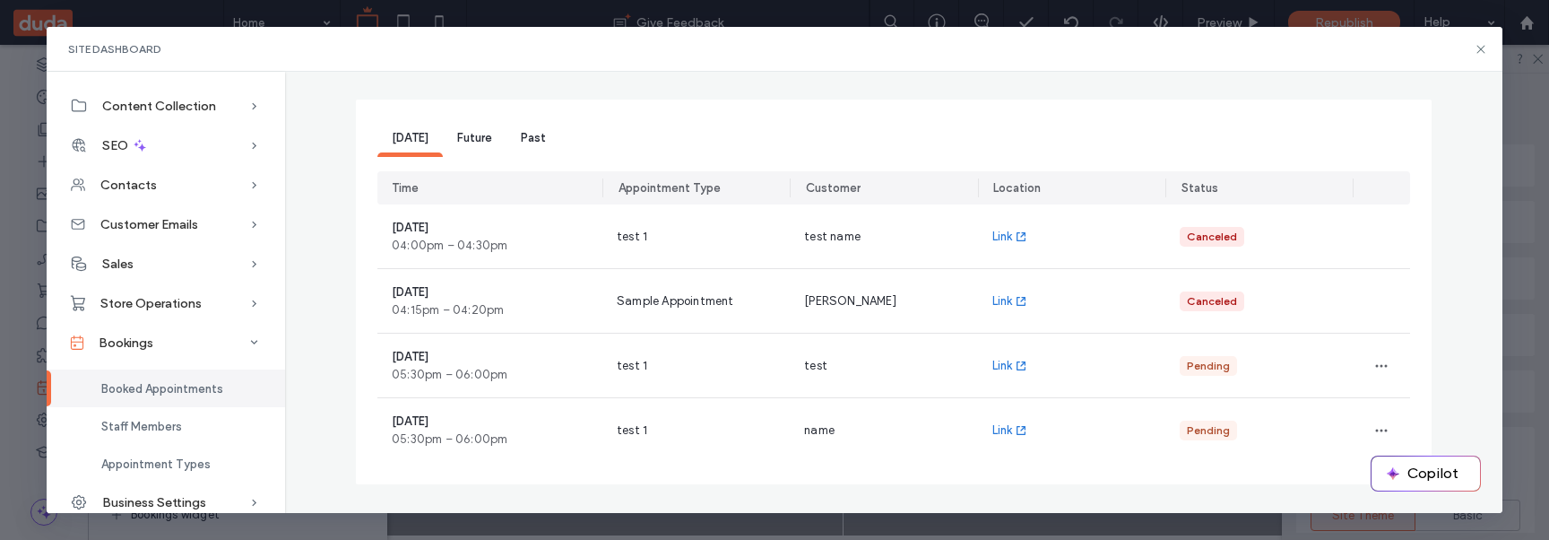
click at [468, 145] on div "Future" at bounding box center [475, 139] width 64 height 36
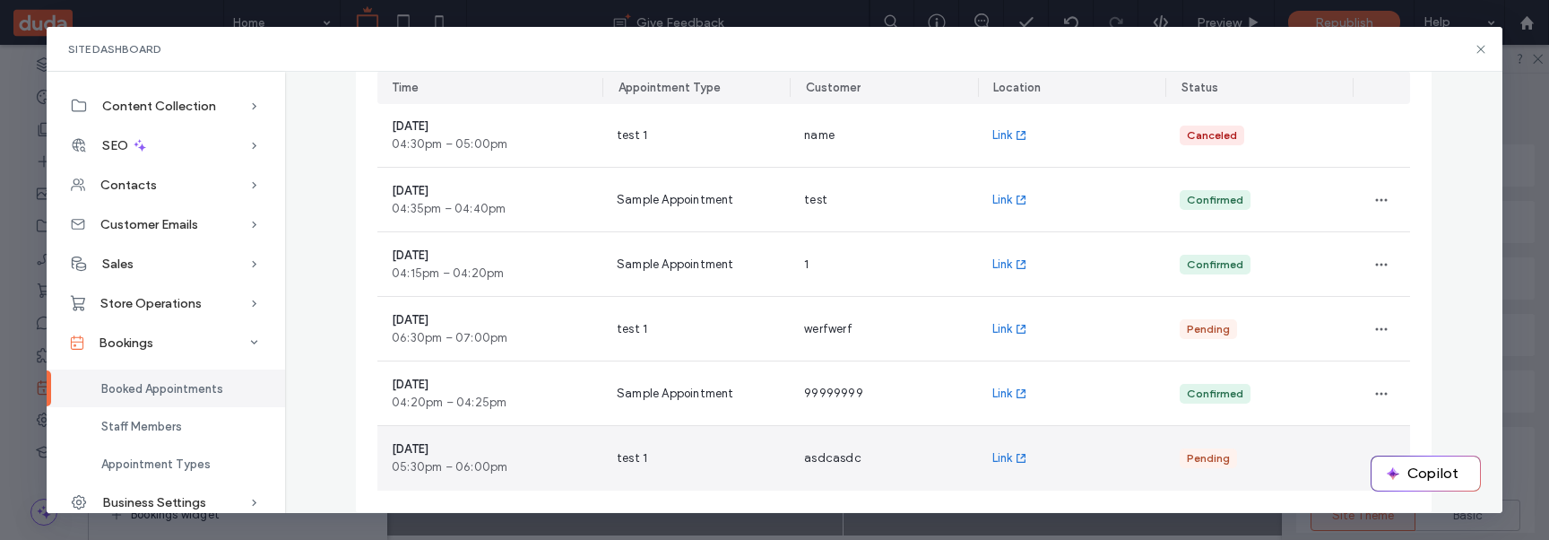
scroll to position [414, 0]
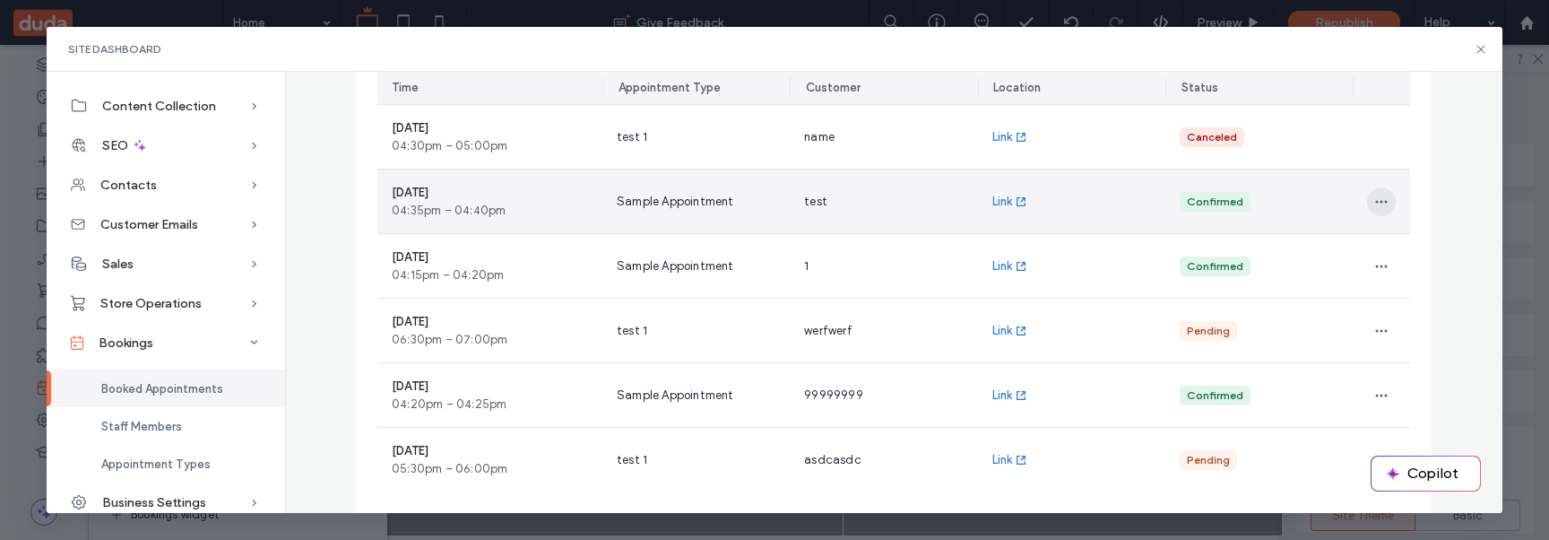
click at [1374, 196] on icon "button" at bounding box center [1381, 201] width 14 height 14
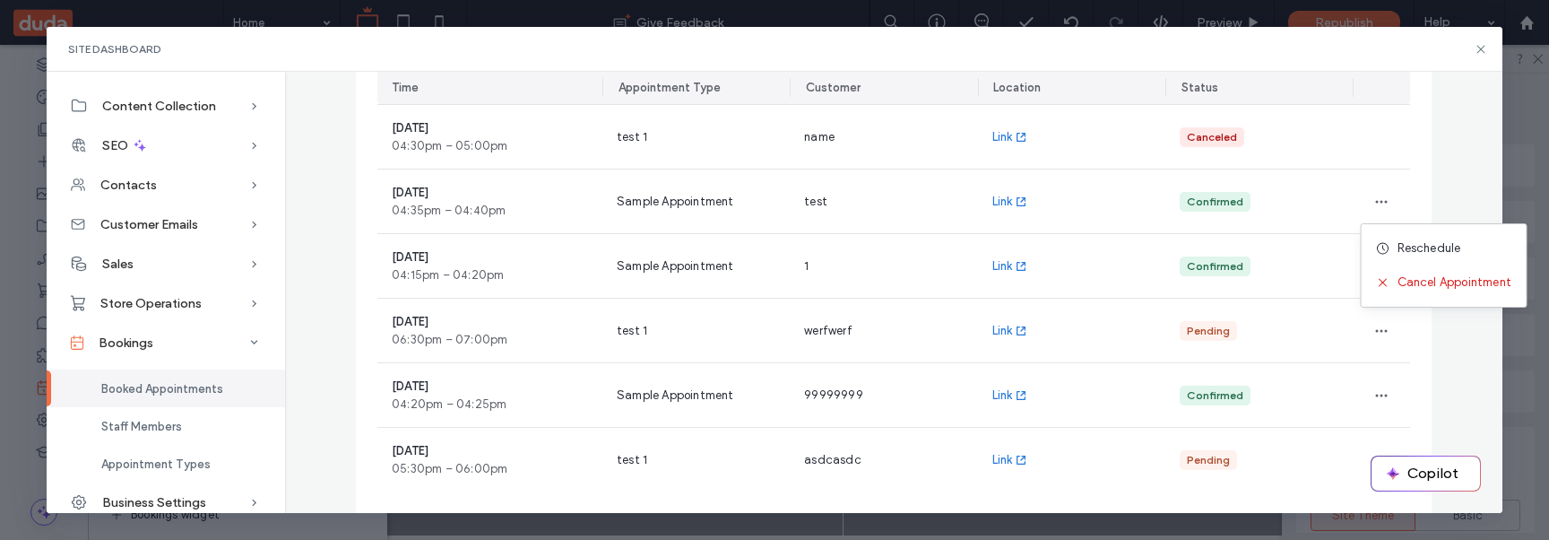
click at [1444, 175] on div "Booked Appointments View all your booked appointments, join the ones ready to b…" at bounding box center [893, 143] width 1188 height 885
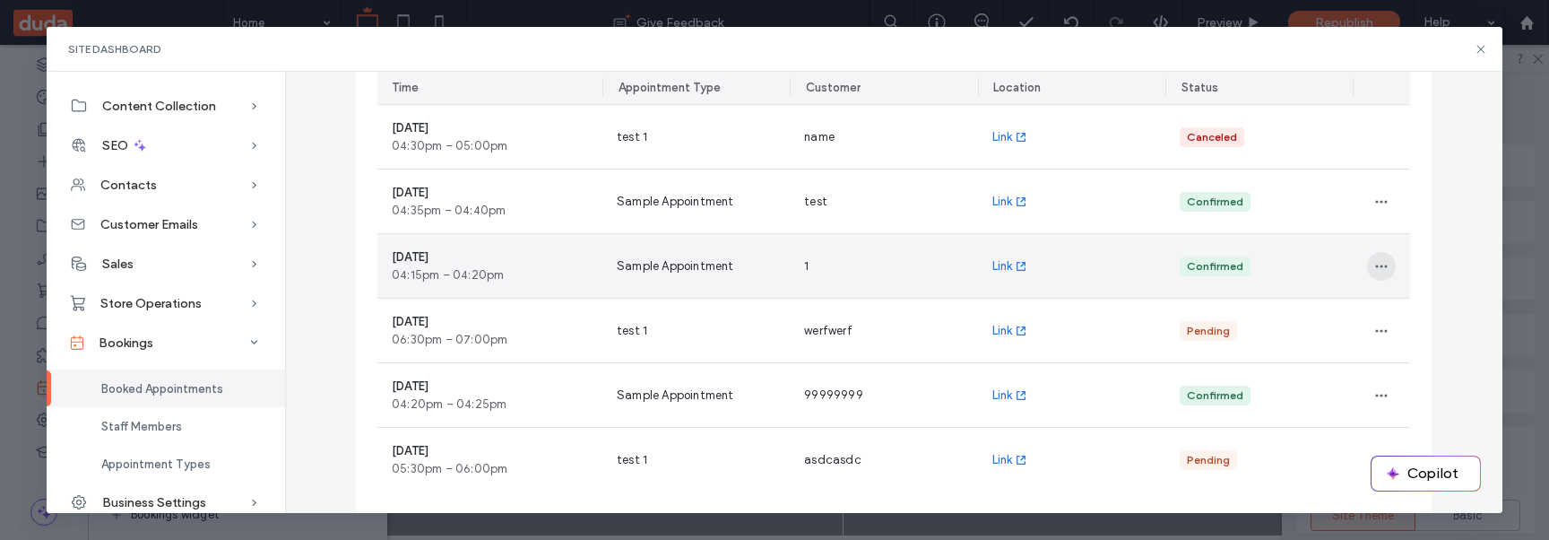
click at [1371, 278] on span "button" at bounding box center [1381, 266] width 29 height 29
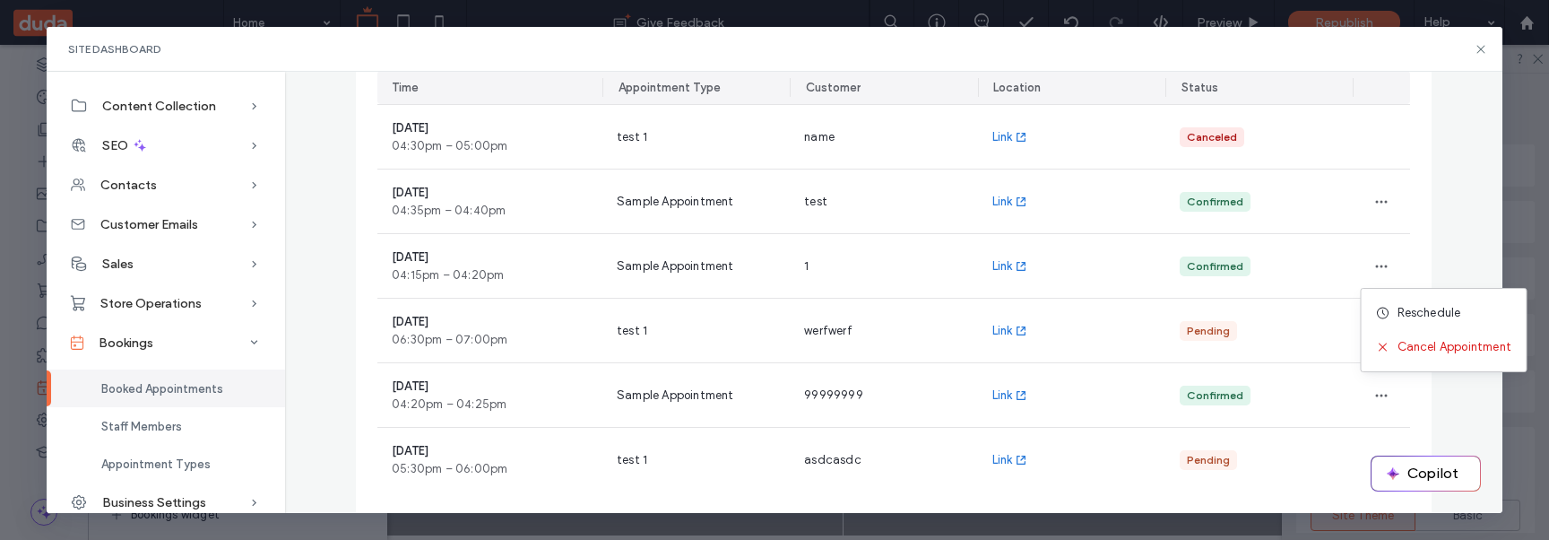
click at [1429, 237] on div "Booked Appointments View all your booked appointments, join the ones ready to b…" at bounding box center [893, 143] width 1188 height 885
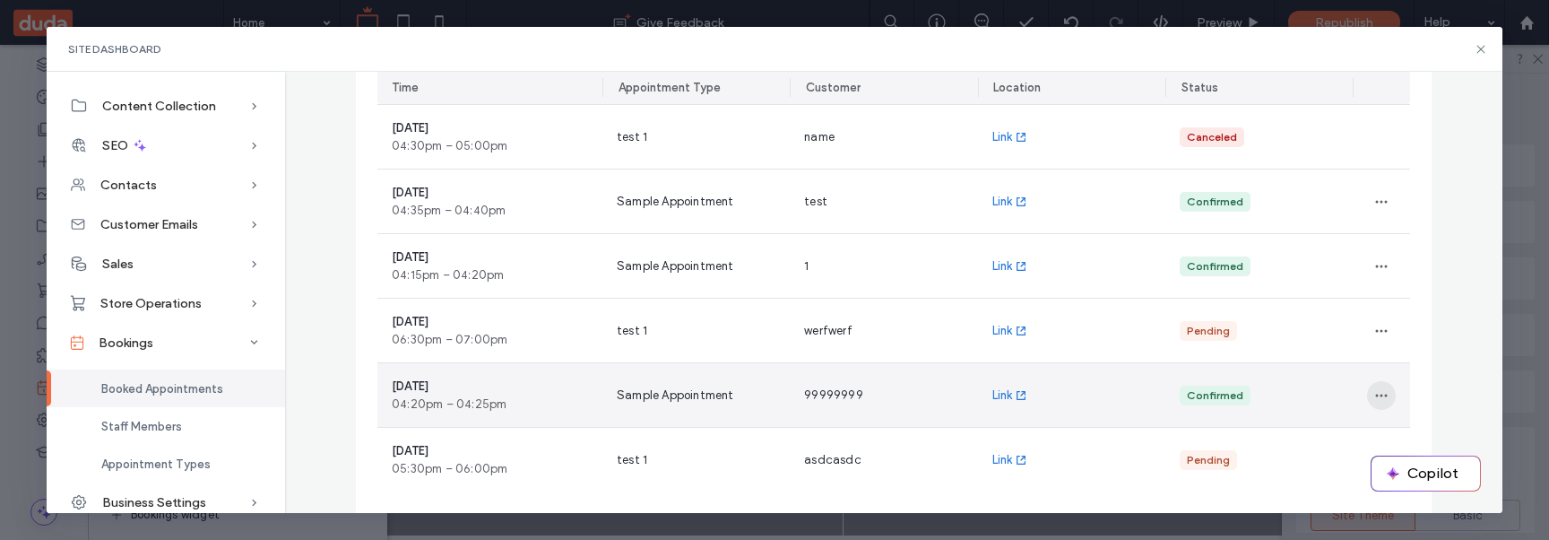
click at [1378, 394] on use "button" at bounding box center [1382, 394] width 12 height 3
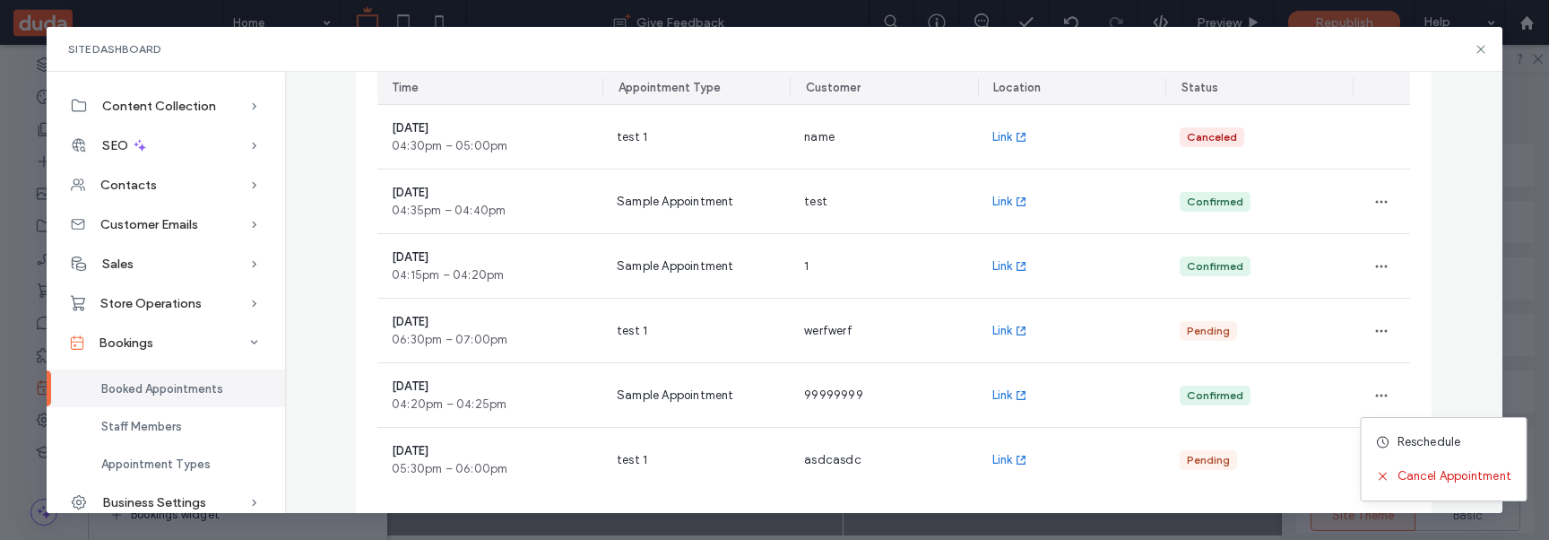
click at [1438, 320] on div "Booked Appointments View all your booked appointments, join the ones ready to b…" at bounding box center [893, 143] width 1188 height 885
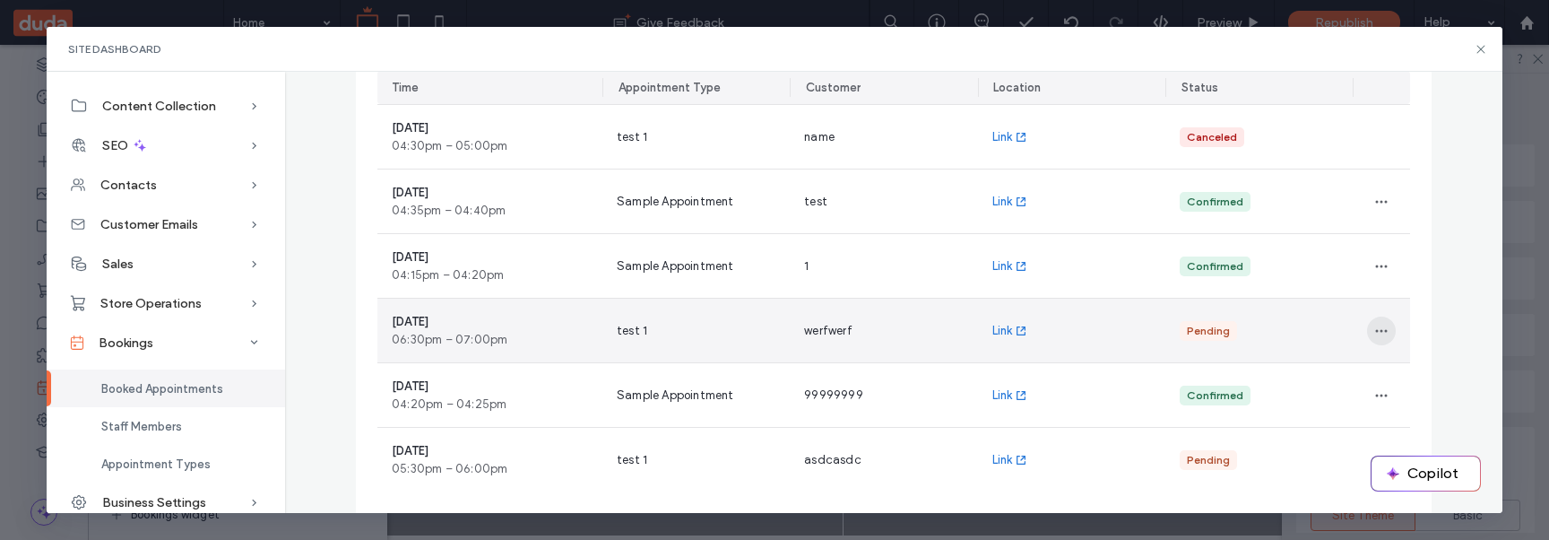
click at [1374, 334] on icon "button" at bounding box center [1381, 331] width 14 height 14
click at [1406, 376] on span "Accept" at bounding box center [1417, 377] width 41 height 18
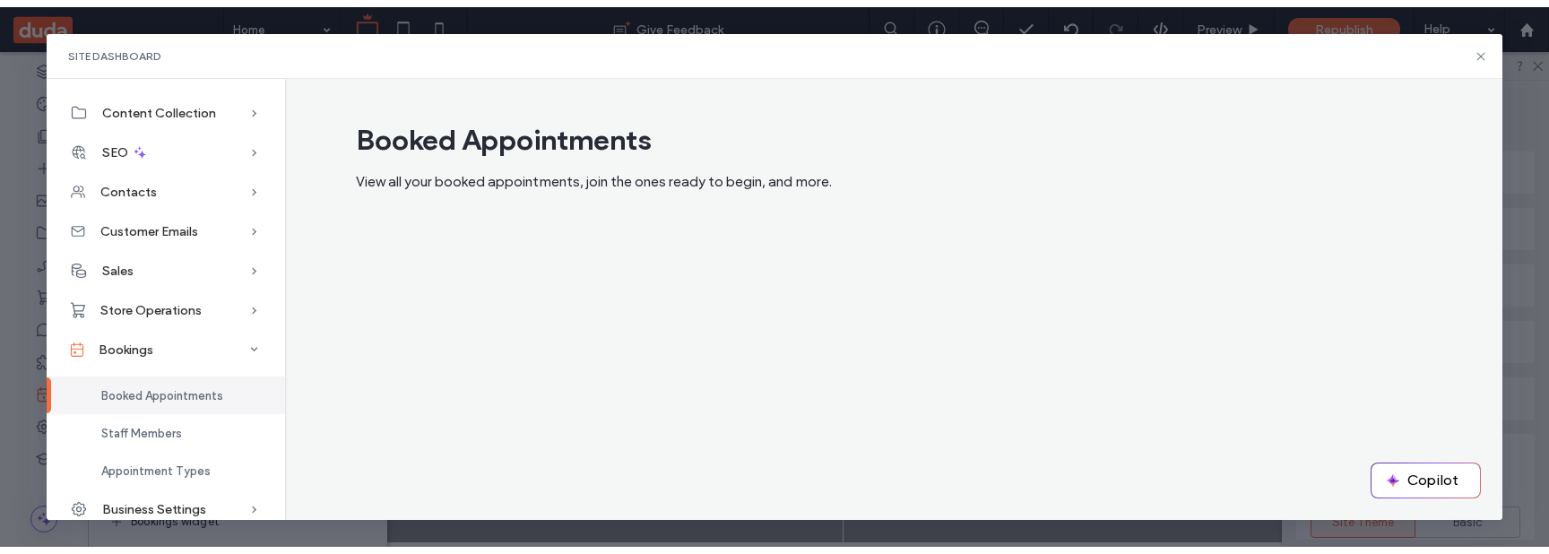
scroll to position [0, 0]
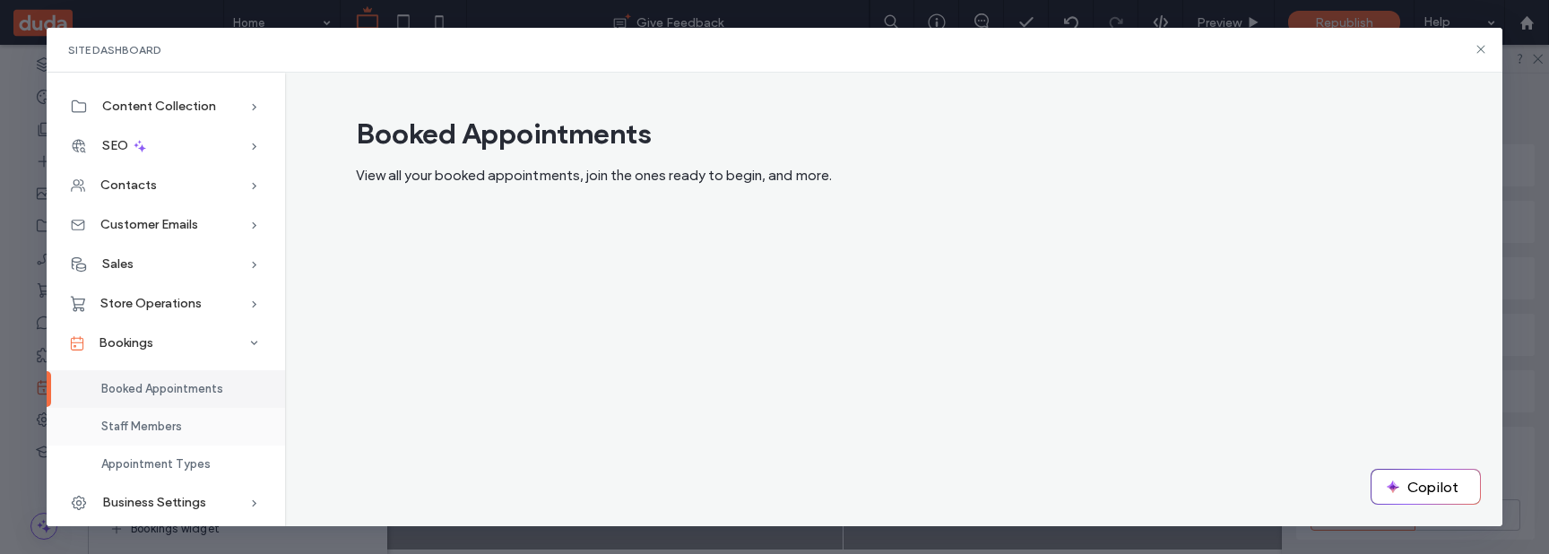
click at [169, 423] on span "Staff Members" at bounding box center [141, 425] width 81 height 13
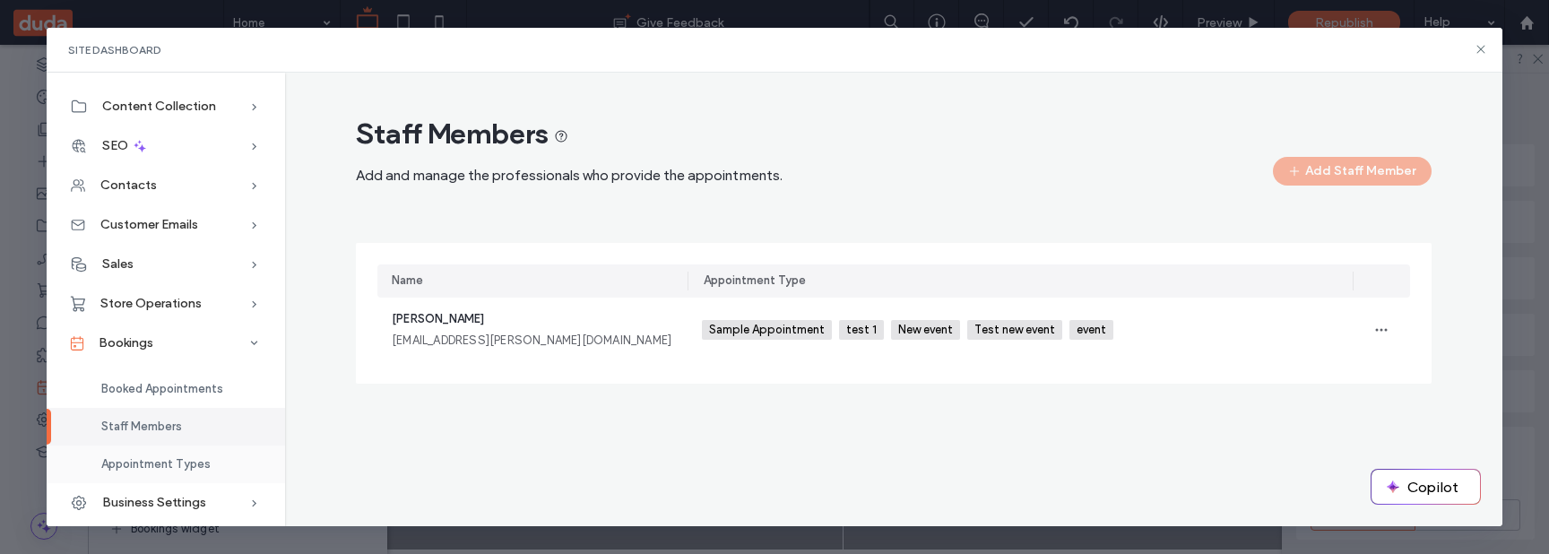
click at [176, 469] on span "Appointment Types" at bounding box center [155, 463] width 109 height 13
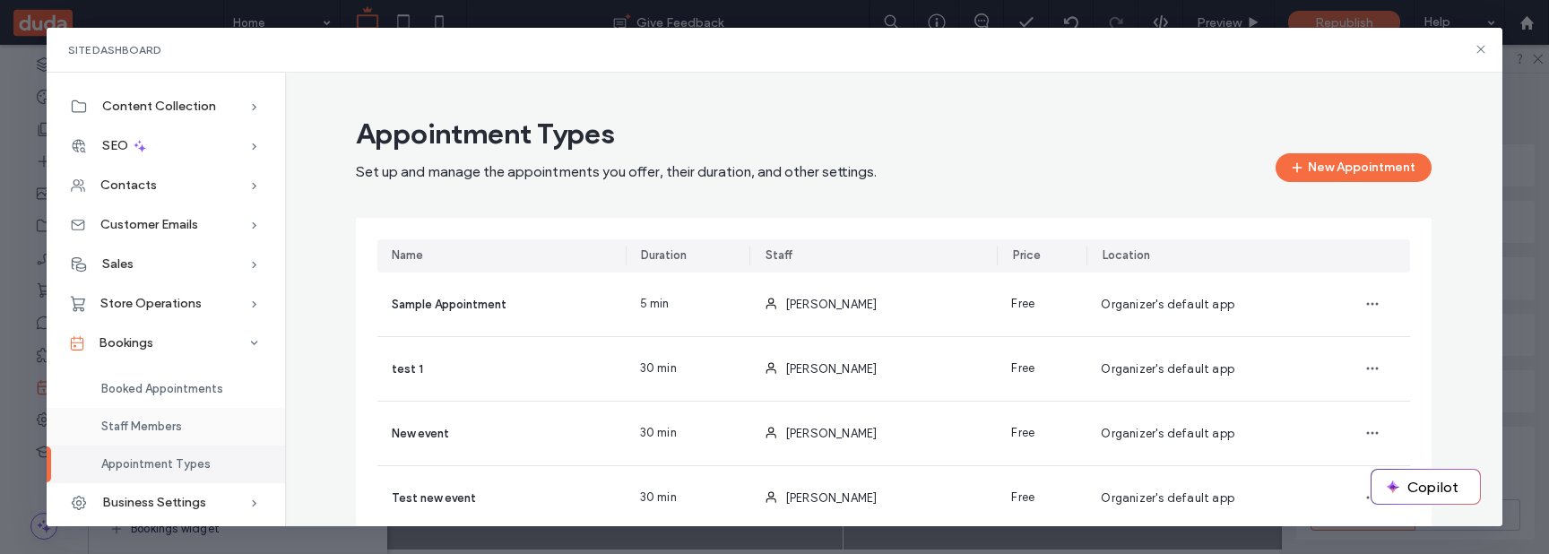
click at [175, 426] on span "Staff Members" at bounding box center [141, 425] width 81 height 13
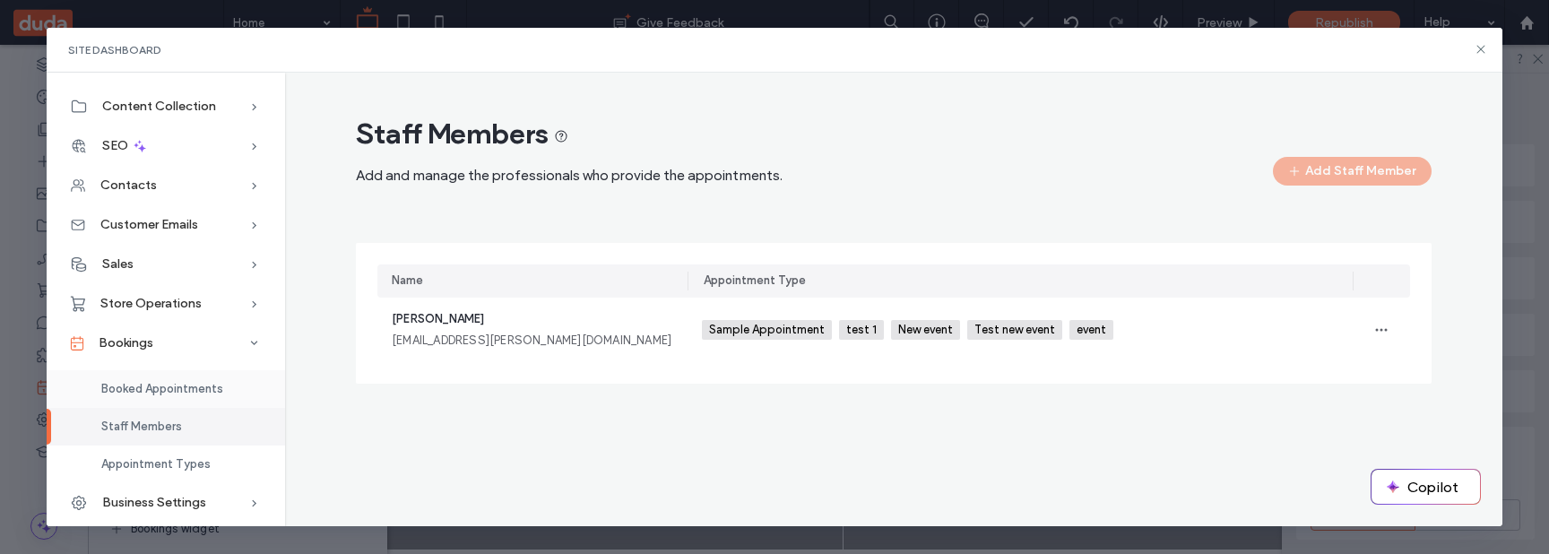
click at [221, 391] on span "Booked Appointments" at bounding box center [162, 388] width 122 height 13
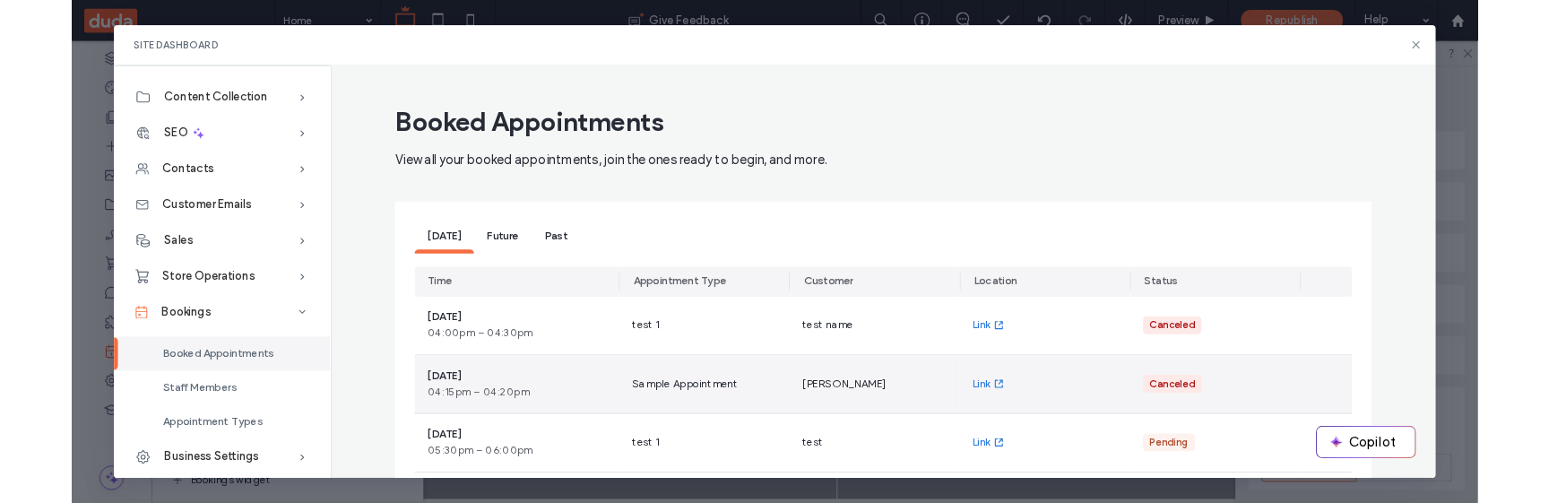
scroll to position [166, 0]
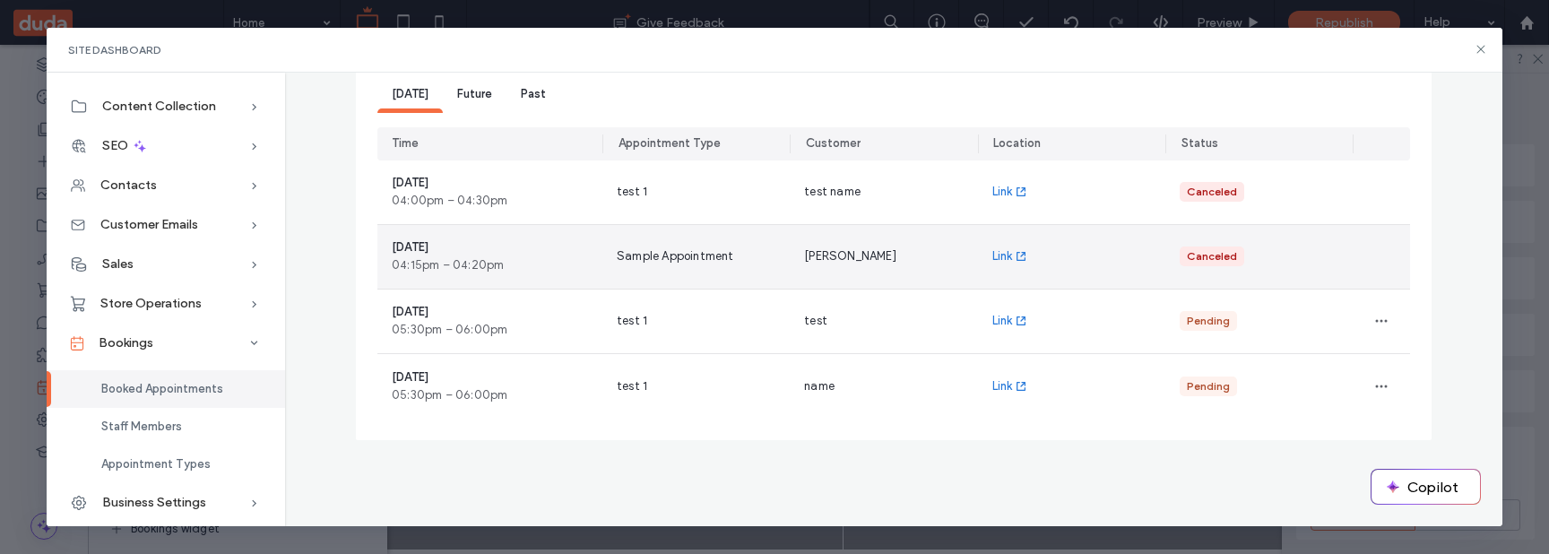
click at [860, 277] on div "[PERSON_NAME]" at bounding box center [883, 257] width 187 height 64
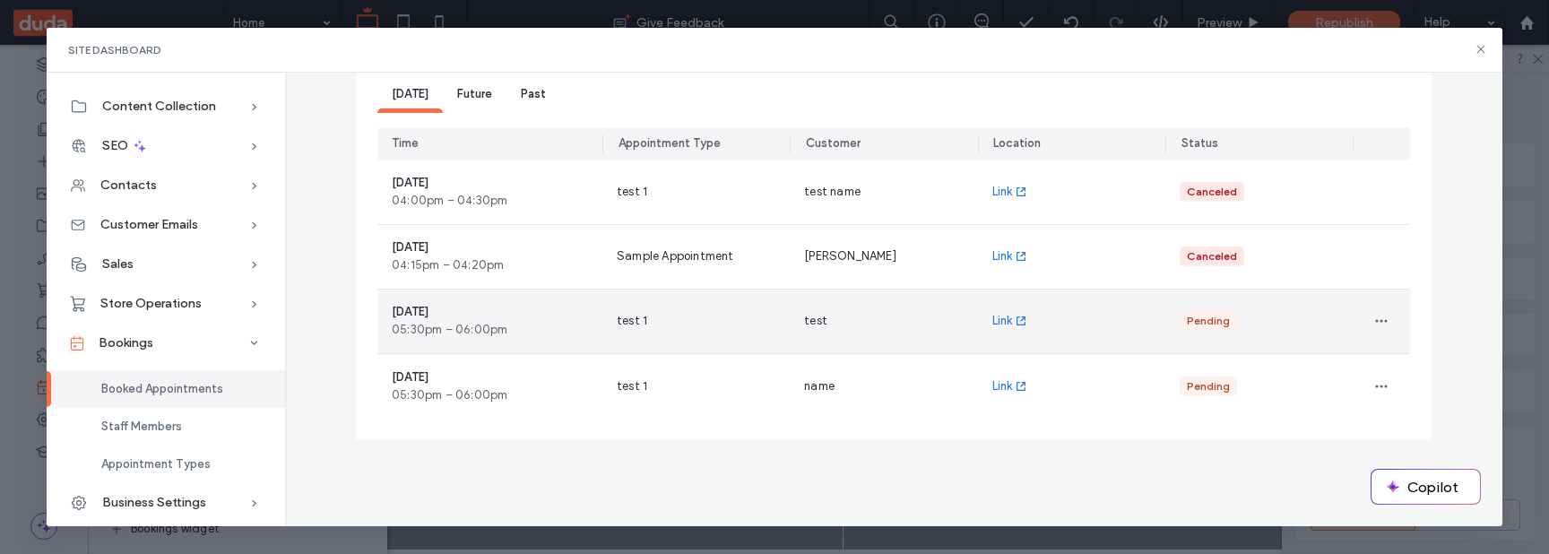
click at [856, 313] on div "test" at bounding box center [883, 322] width 187 height 64
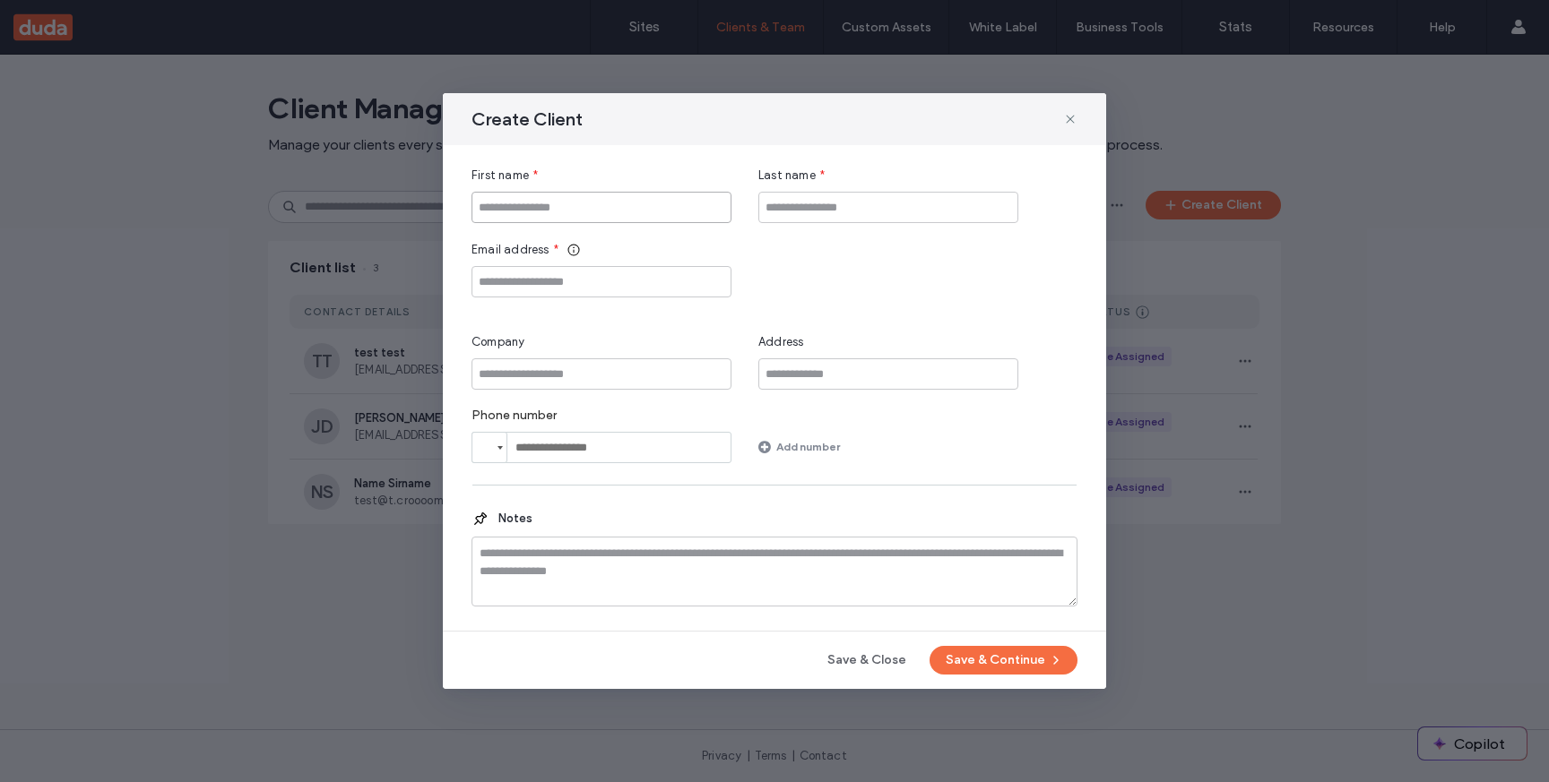
click at [586, 212] on input "First name" at bounding box center [601, 207] width 260 height 31
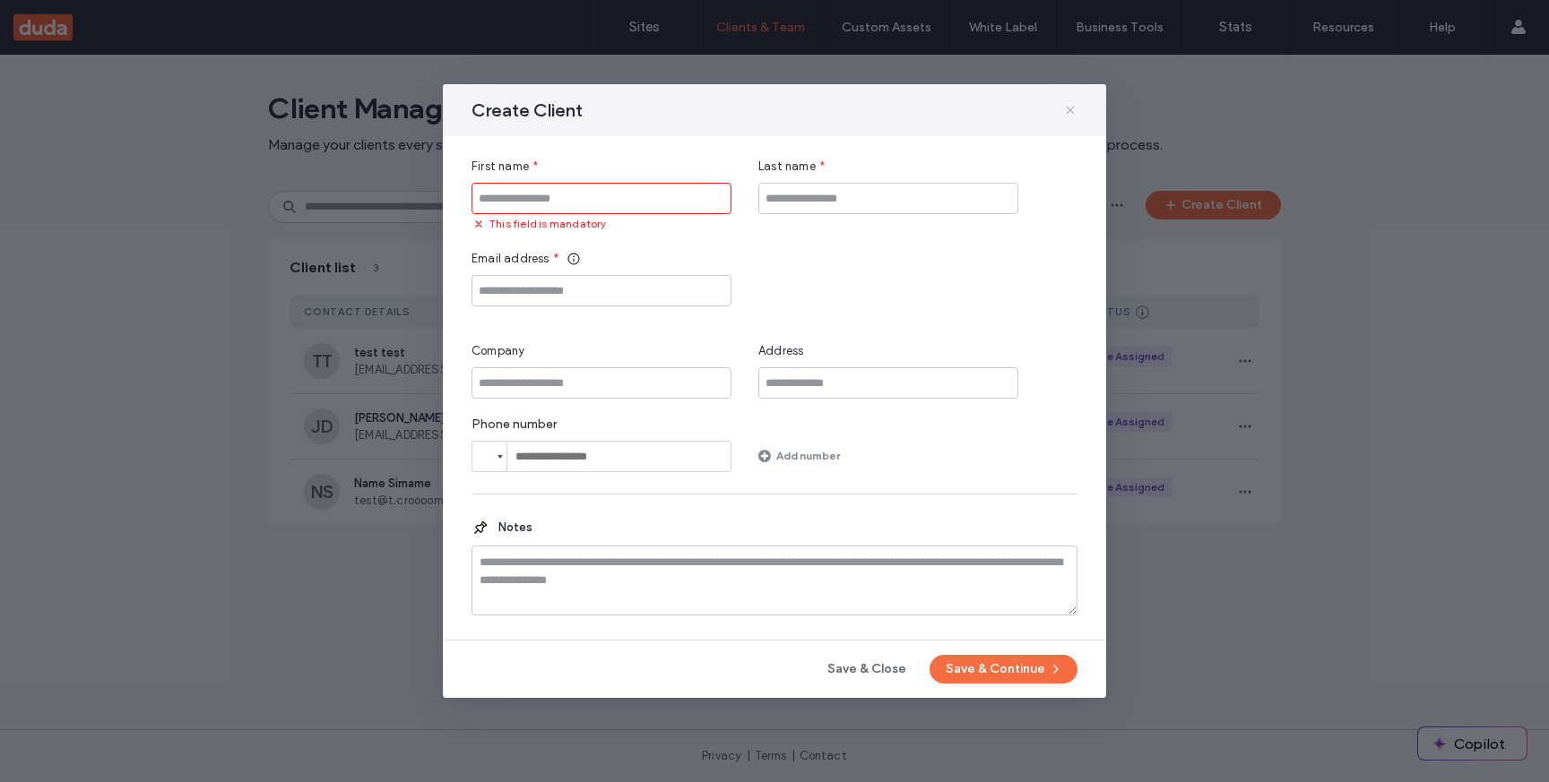
click at [1067, 116] on icon at bounding box center [1070, 110] width 14 height 14
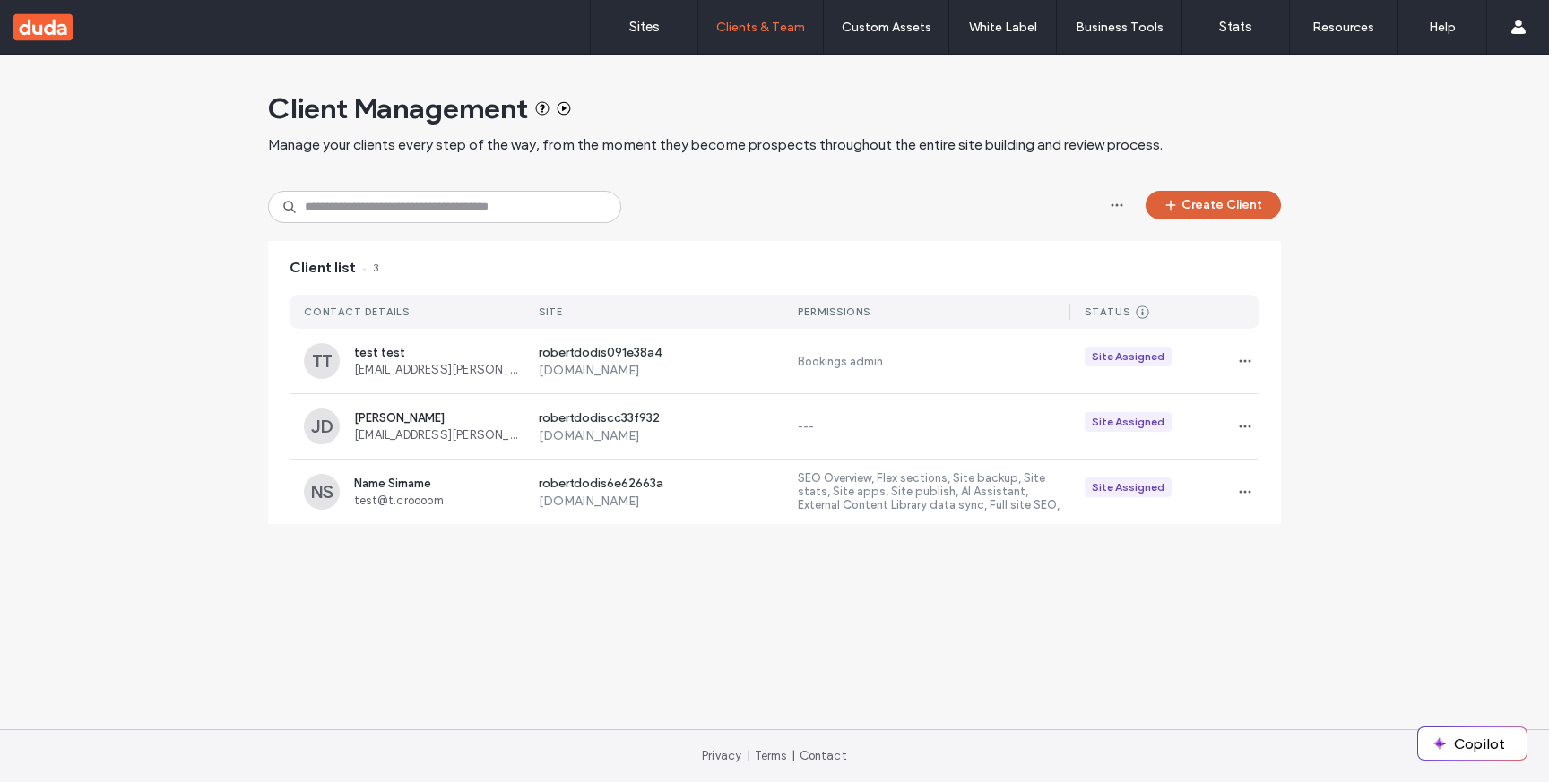
click at [1188, 208] on button "Create Client" at bounding box center [1212, 205] width 135 height 29
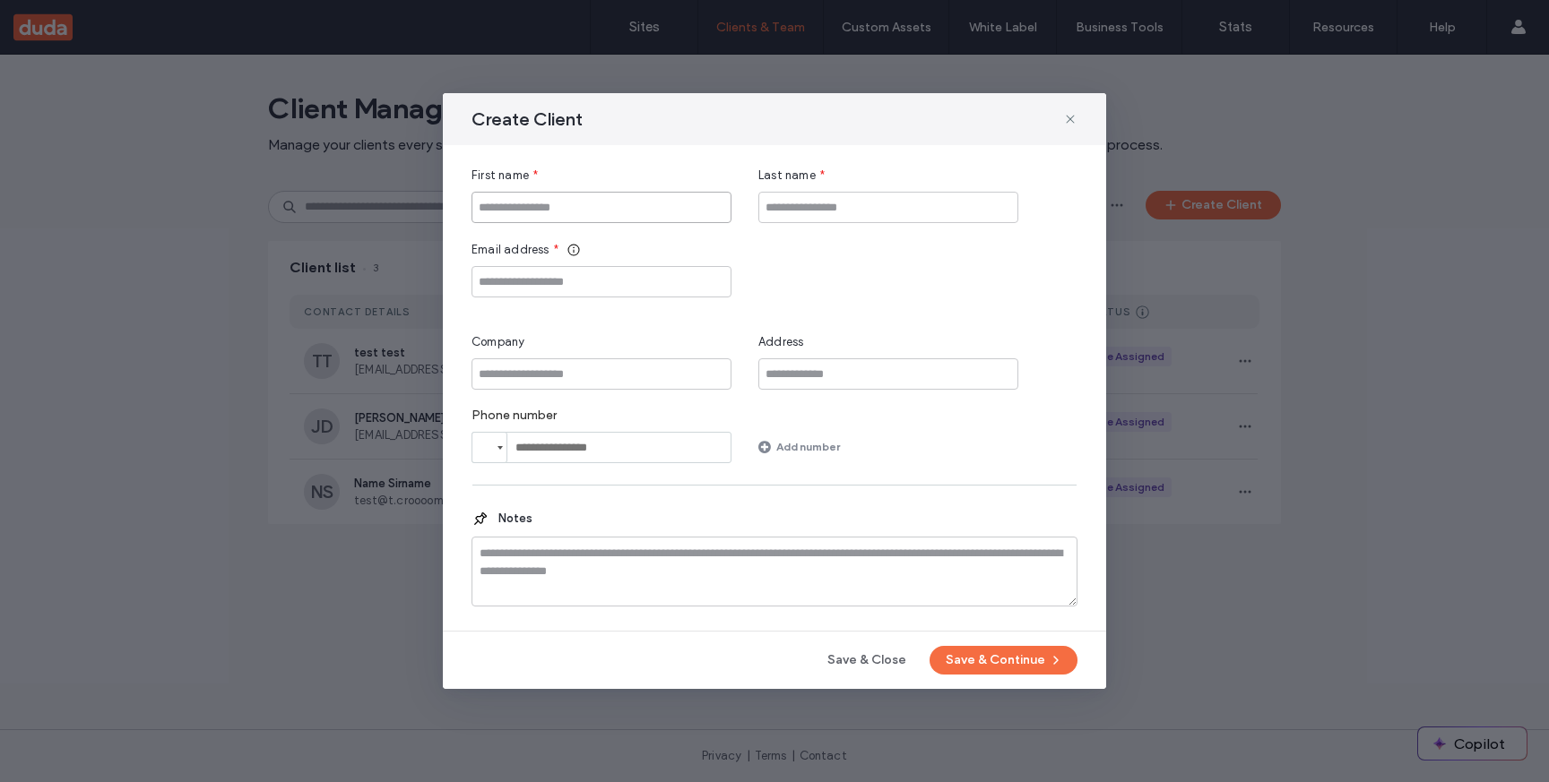
click at [601, 214] on input "First name" at bounding box center [601, 207] width 260 height 31
type input "*****"
click at [807, 208] on input "Last name" at bounding box center [888, 207] width 260 height 31
type input "****"
click at [579, 285] on input "Email address" at bounding box center [601, 281] width 260 height 31
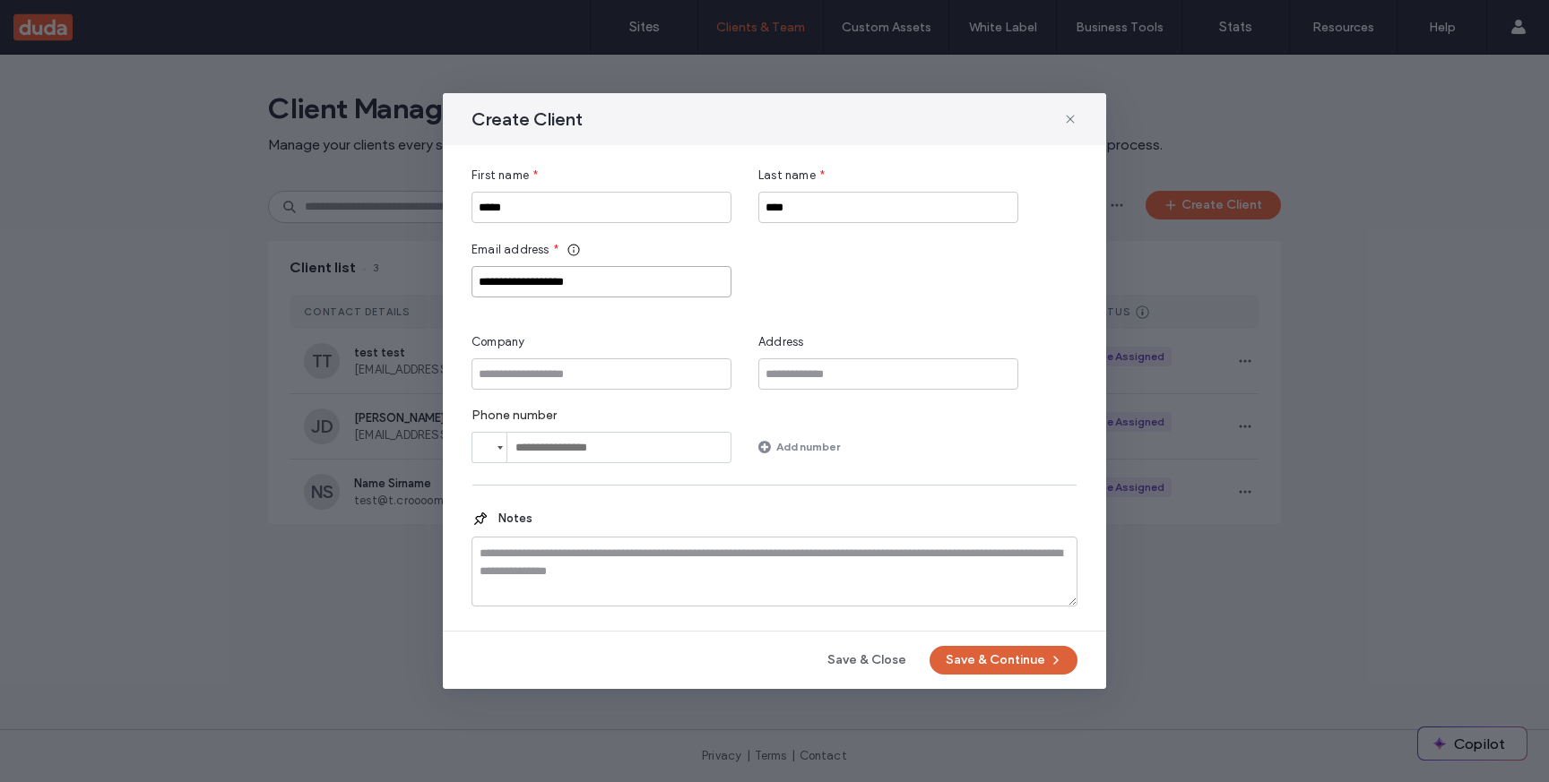
type input "**********"
click at [993, 666] on button "Save & Continue" at bounding box center [1003, 660] width 148 height 29
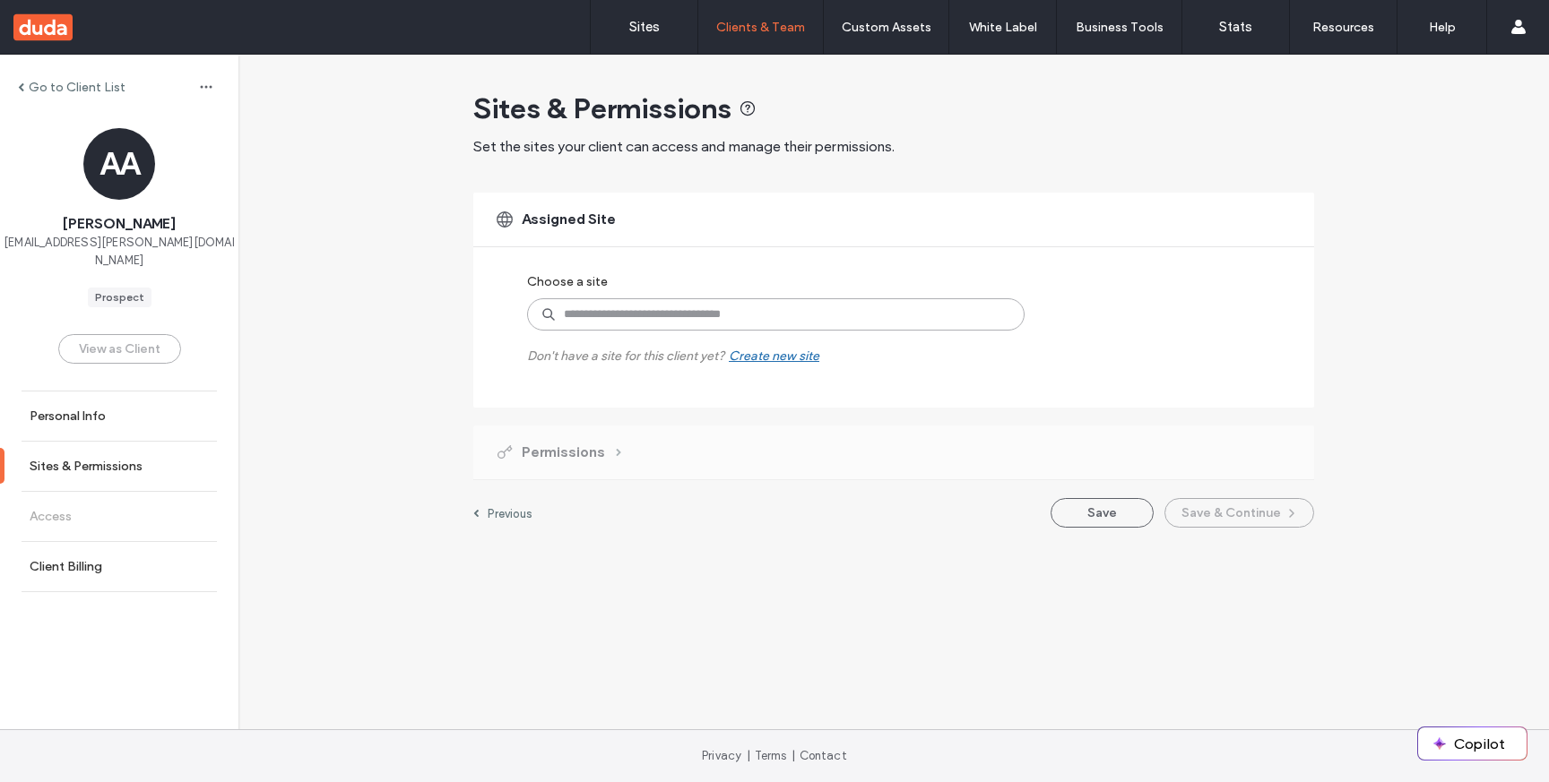
click at [720, 312] on input at bounding box center [775, 314] width 497 height 32
paste input "**********"
type input "**********"
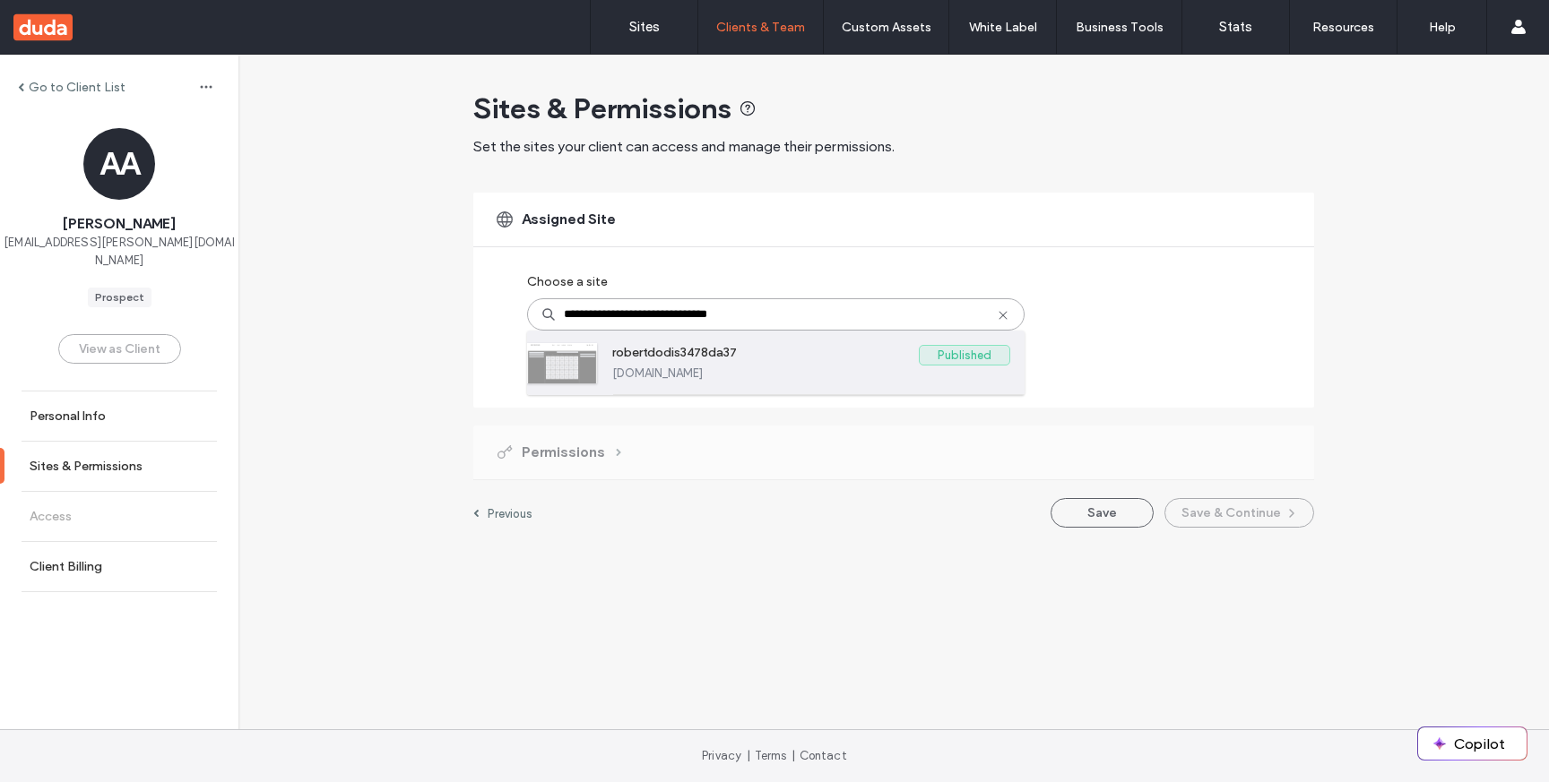
click at [725, 365] on label "robertdodis3478da37" at bounding box center [765, 356] width 307 height 22
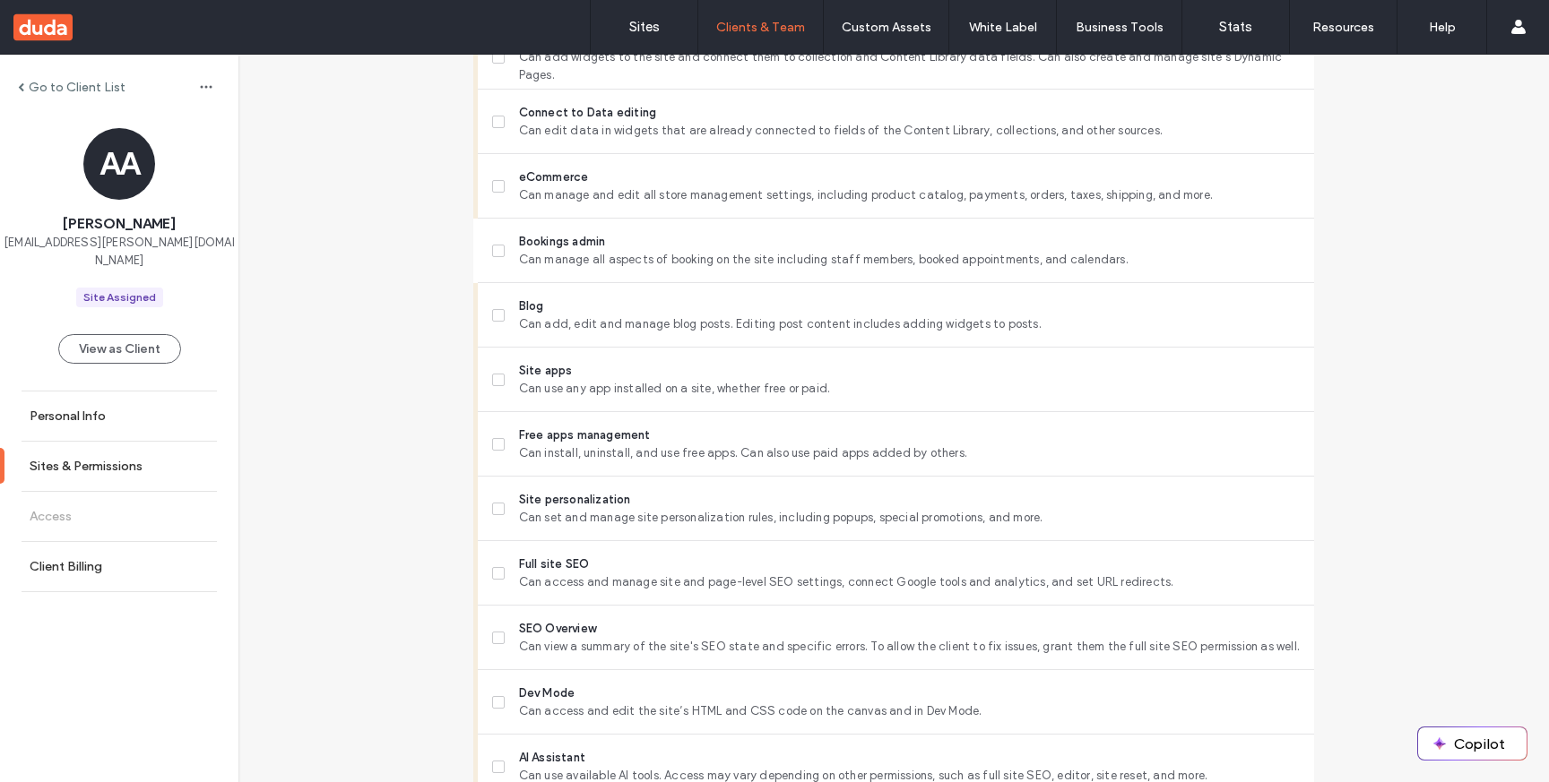
scroll to position [1058, 0]
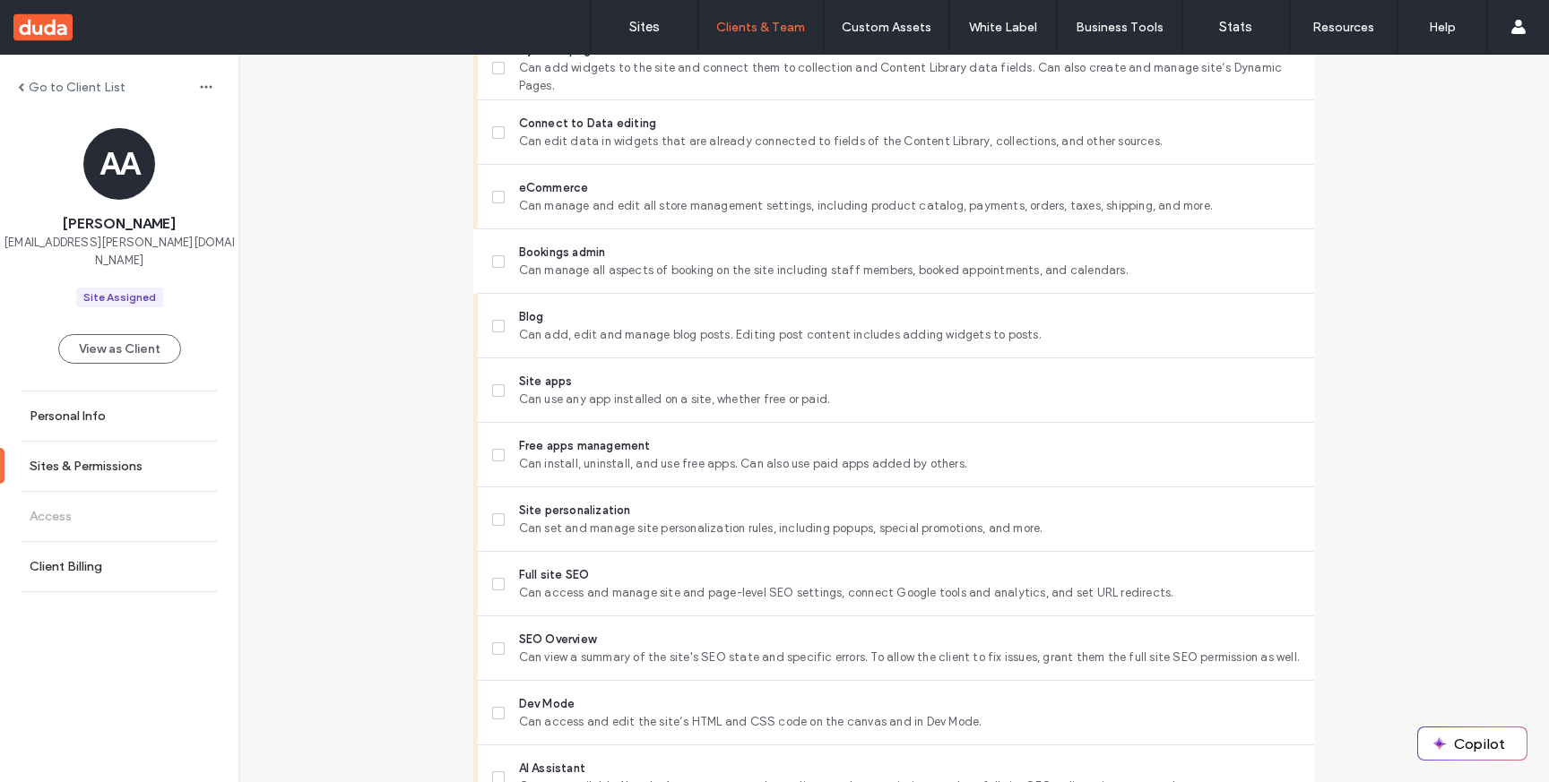
click at [497, 259] on label "Bookings admin Can manage all aspects of booking on the site including staff me…" at bounding box center [896, 262] width 808 height 36
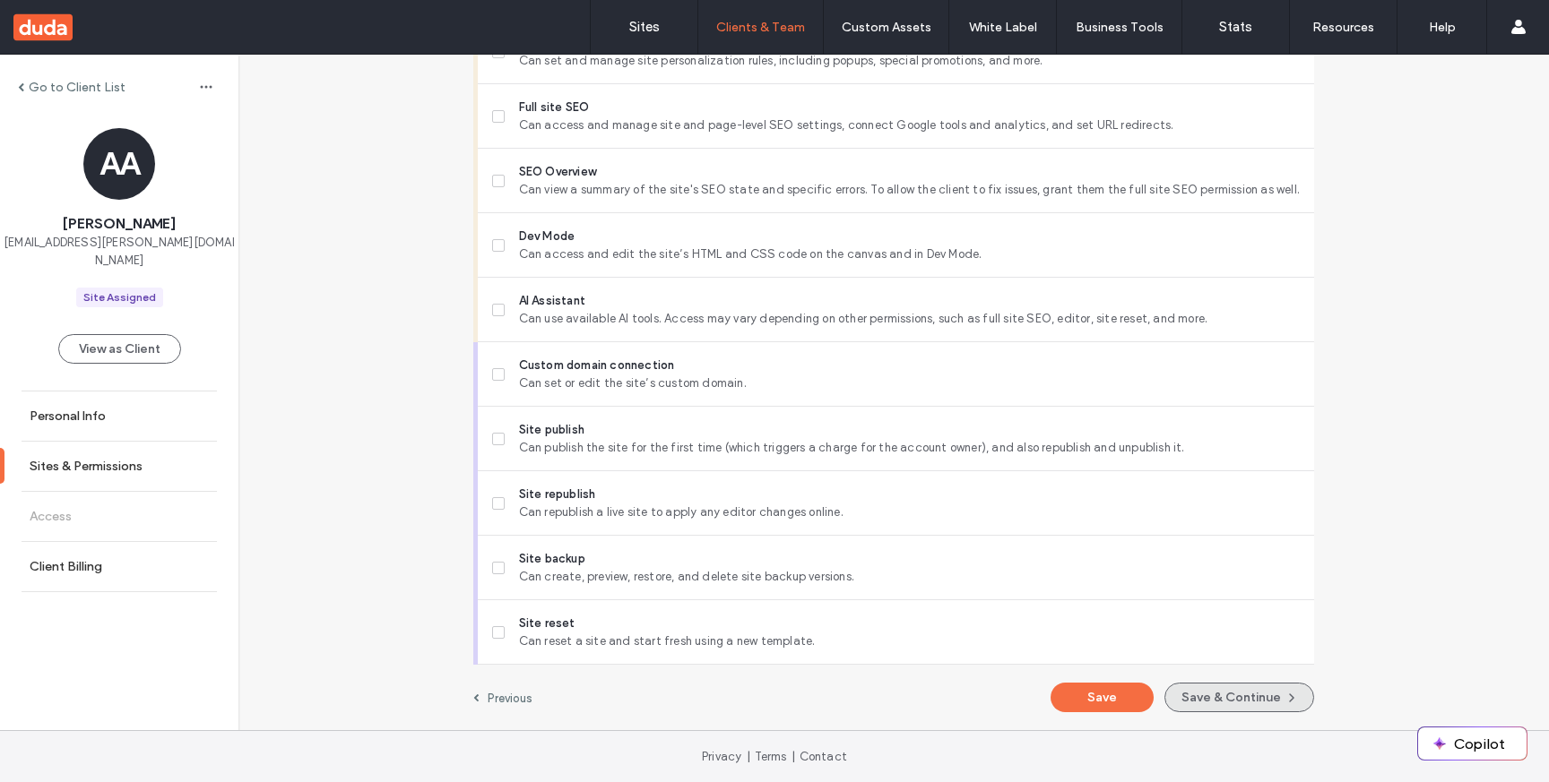
click at [1208, 693] on button "Save & Continue" at bounding box center [1239, 698] width 150 height 30
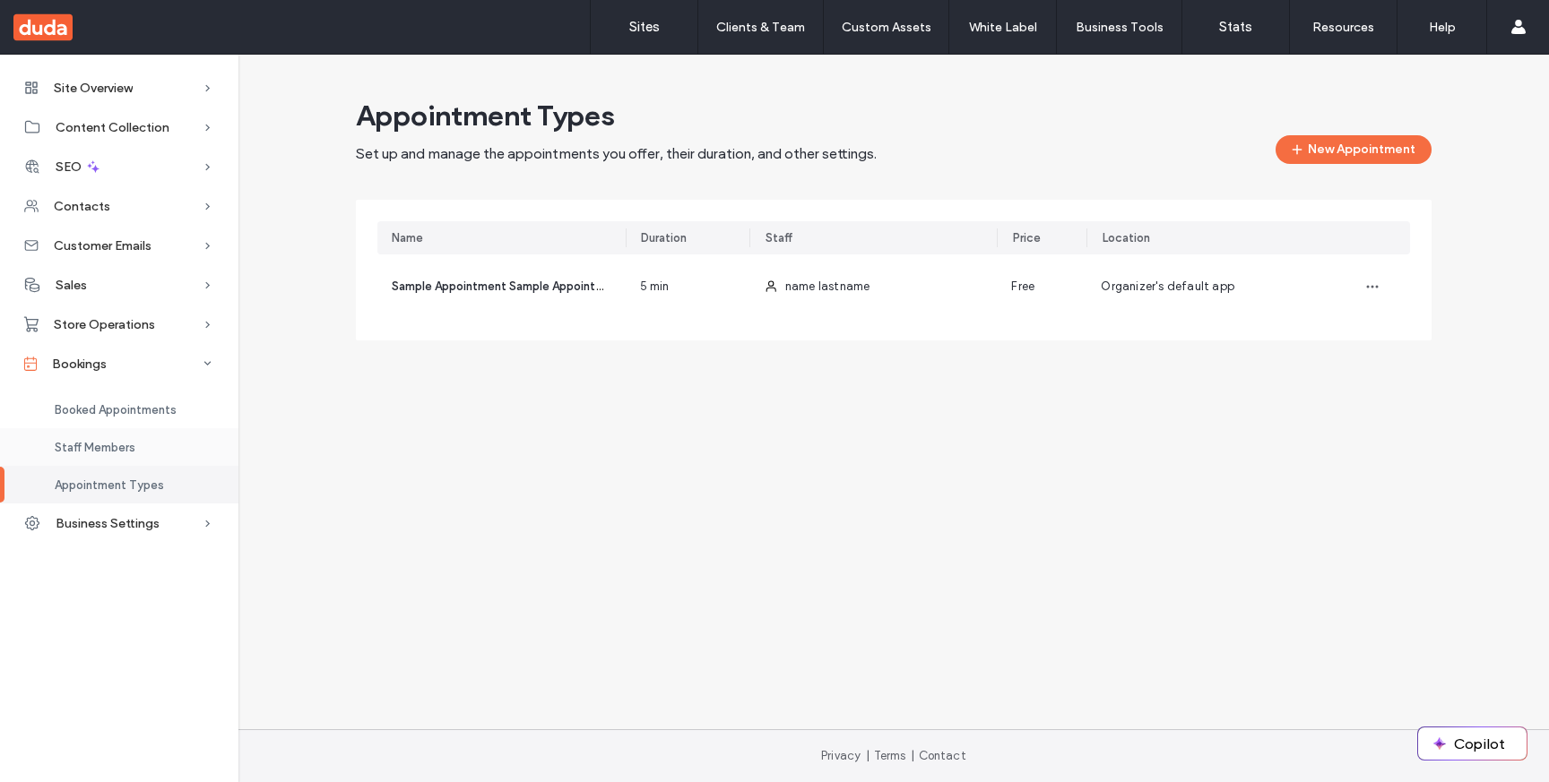
click at [133, 447] on span "Staff Members" at bounding box center [95, 447] width 81 height 13
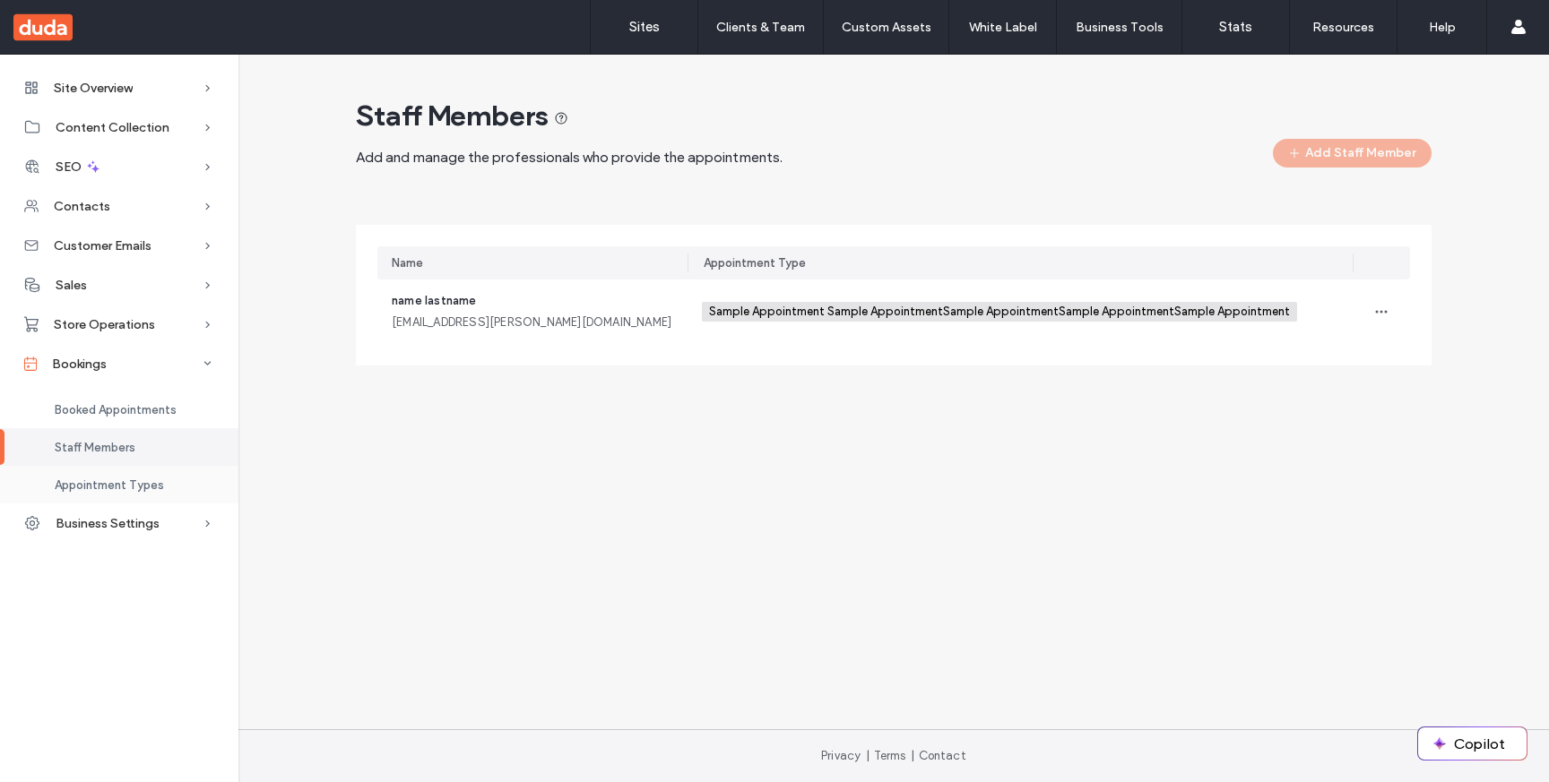
click at [130, 480] on span "Appointment Types" at bounding box center [109, 485] width 109 height 13
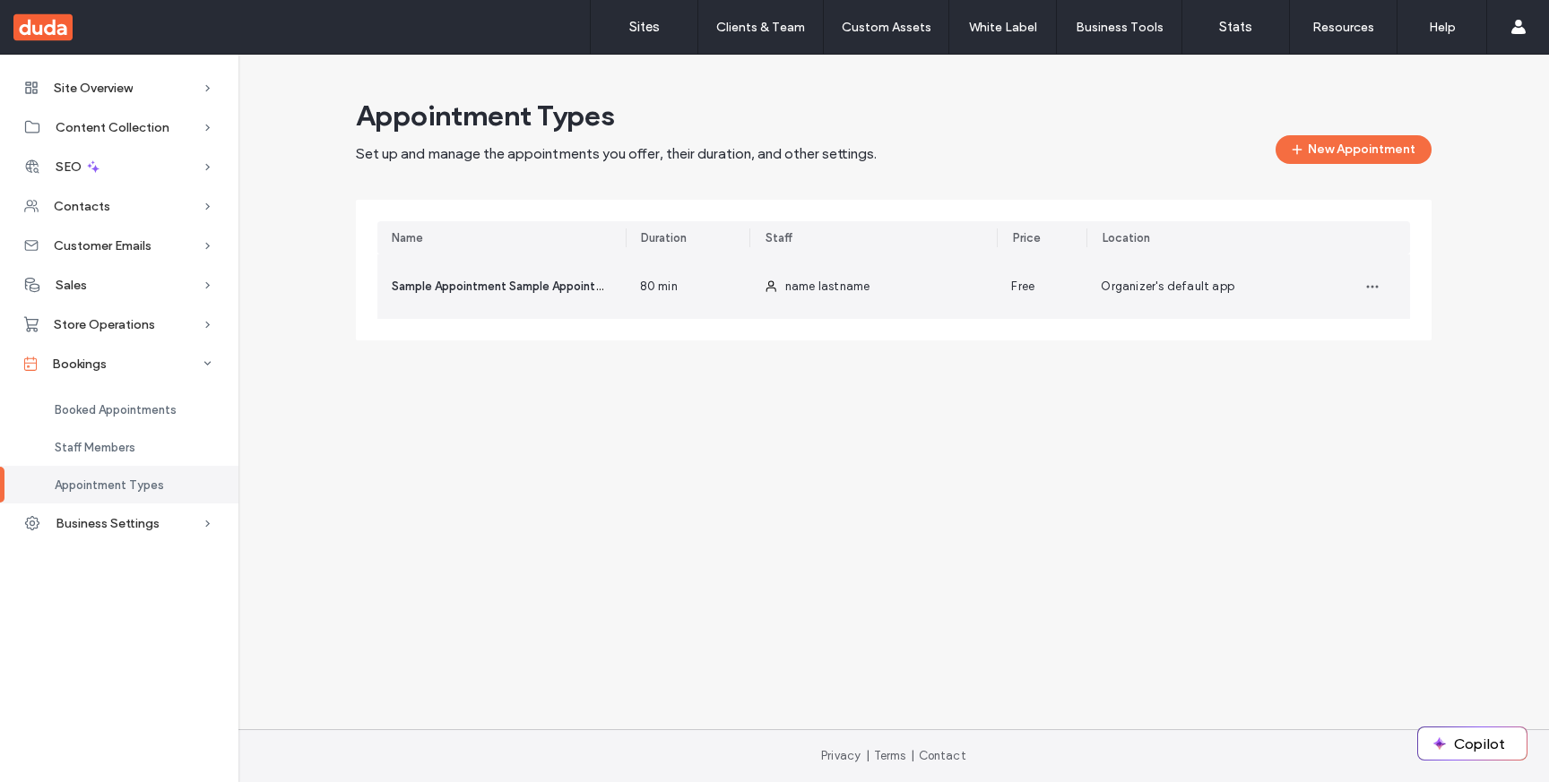
click at [497, 297] on div "Sample Appointment Sample AppointmentSample AppointmentSample AppointmentSample…" at bounding box center [501, 287] width 248 height 65
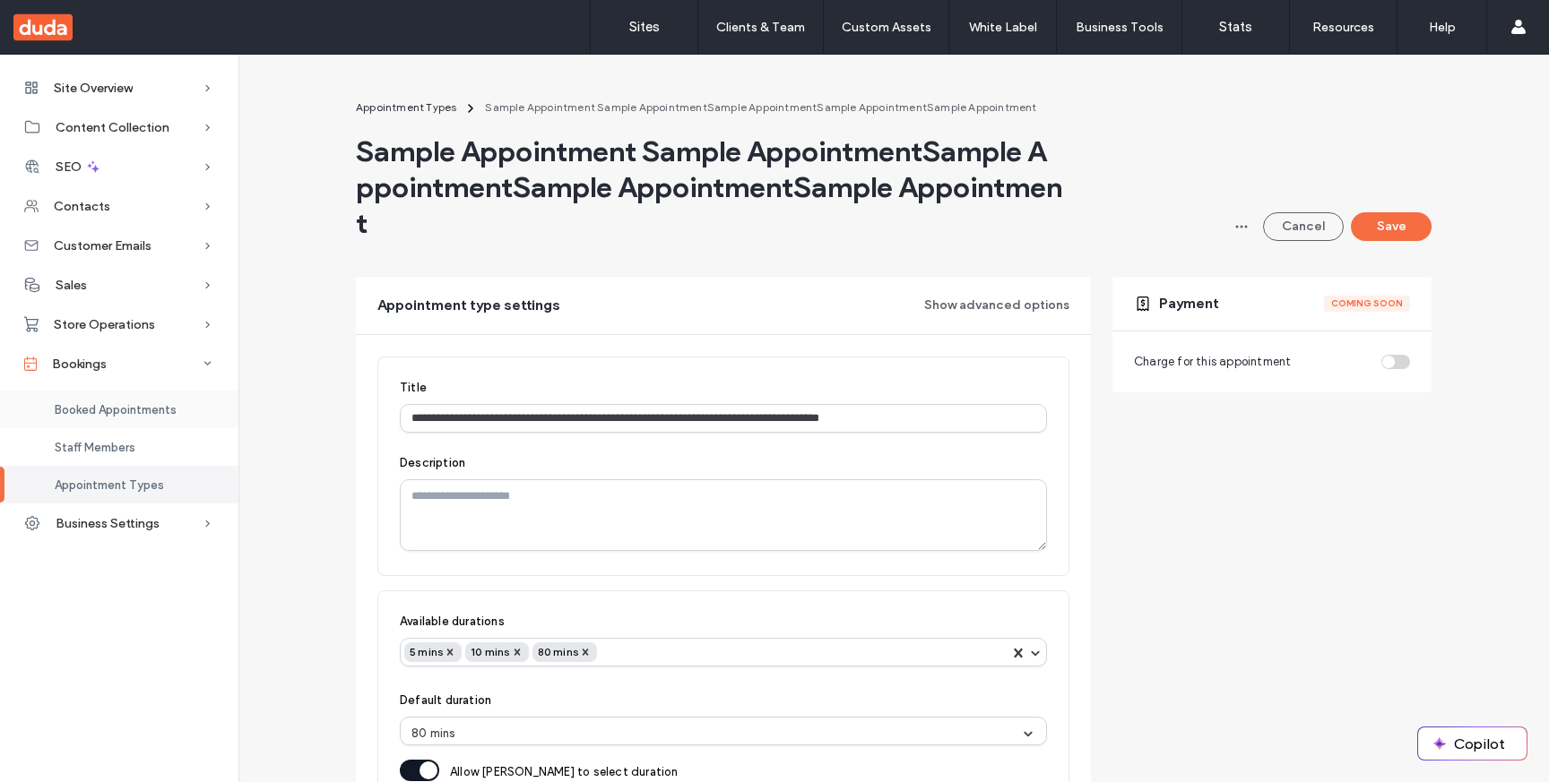
click at [137, 410] on span "Booked Appointments" at bounding box center [116, 409] width 122 height 13
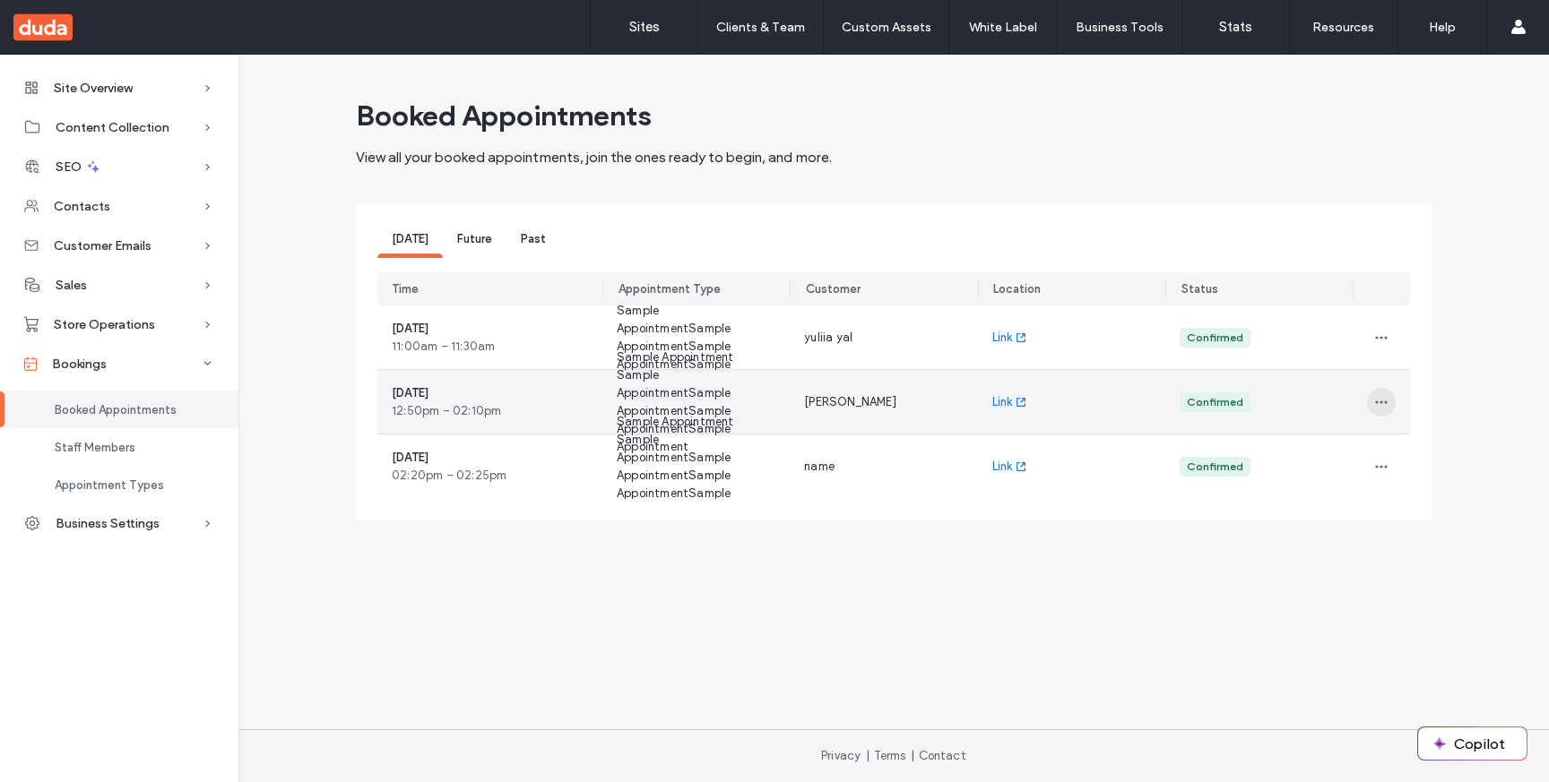
click at [1378, 404] on span "button" at bounding box center [1381, 402] width 29 height 29
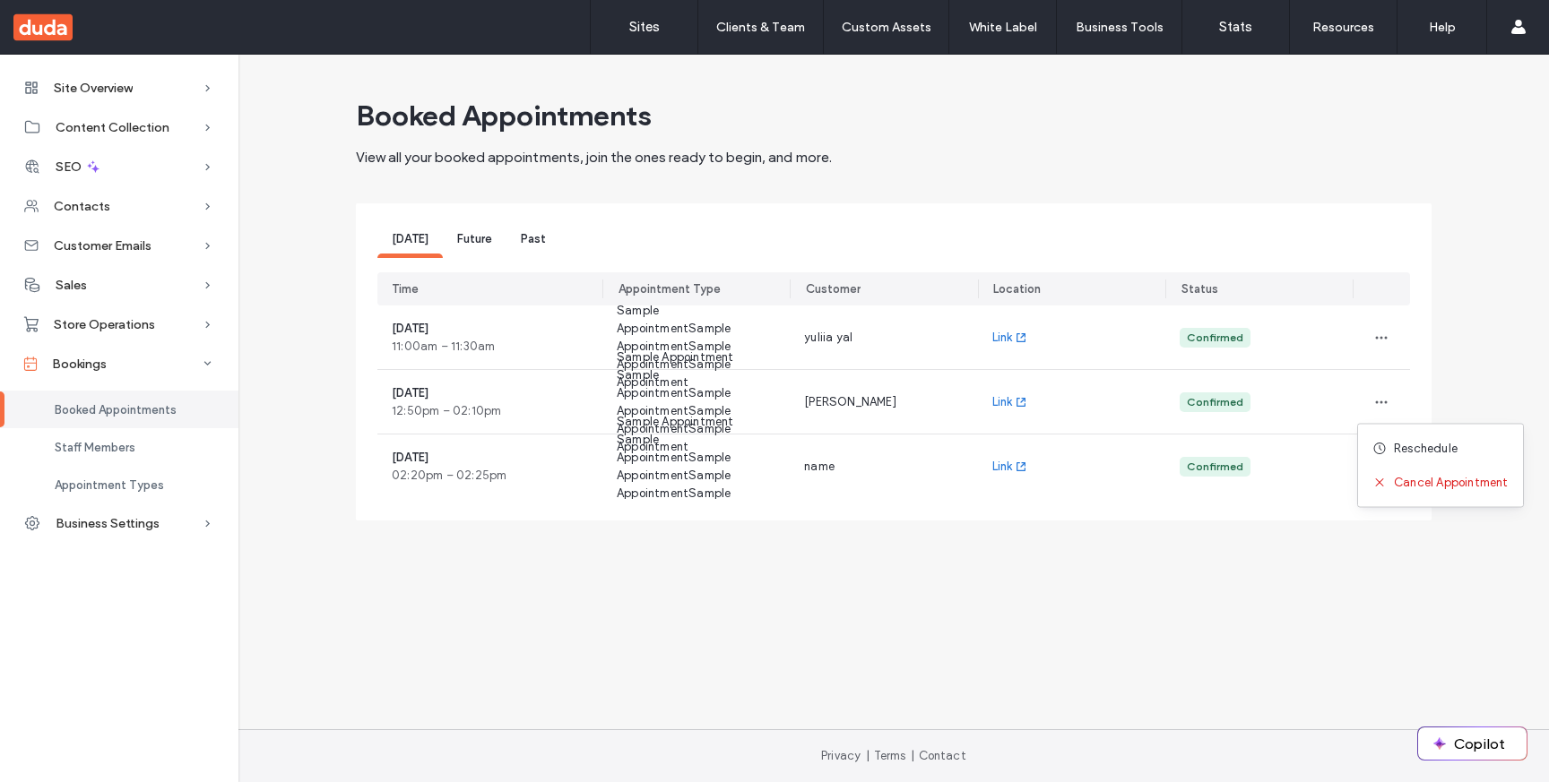
click at [1420, 223] on div "Today Future Past Time Appointment Type Customer Location Status August 13, 202…" at bounding box center [894, 361] width 1076 height 317
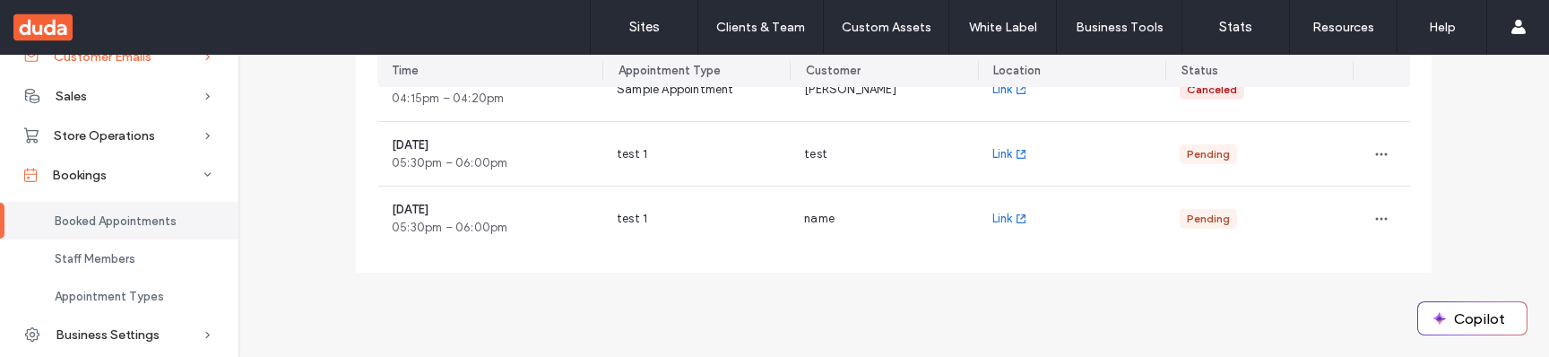
scroll to position [201, 0]
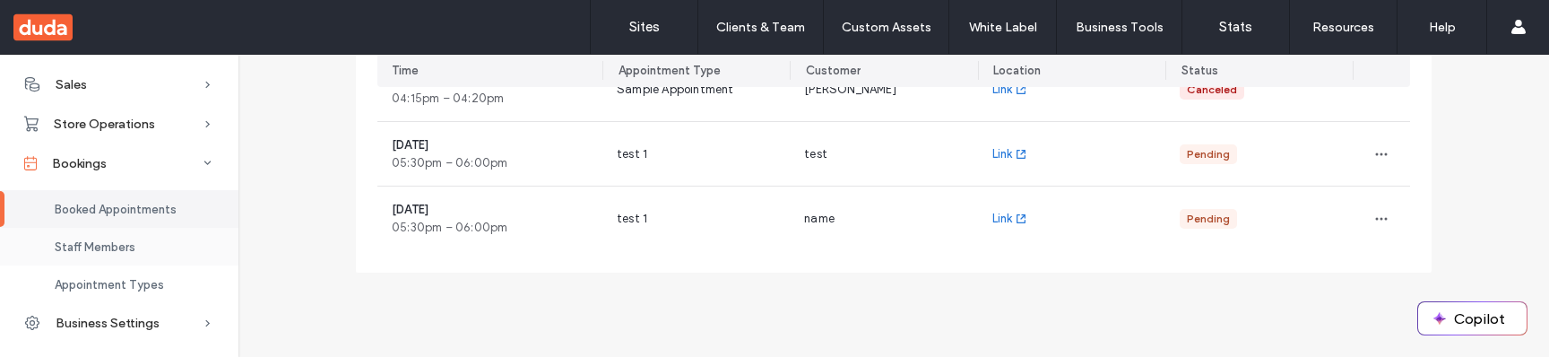
click at [149, 249] on div "Staff Members" at bounding box center [119, 247] width 238 height 38
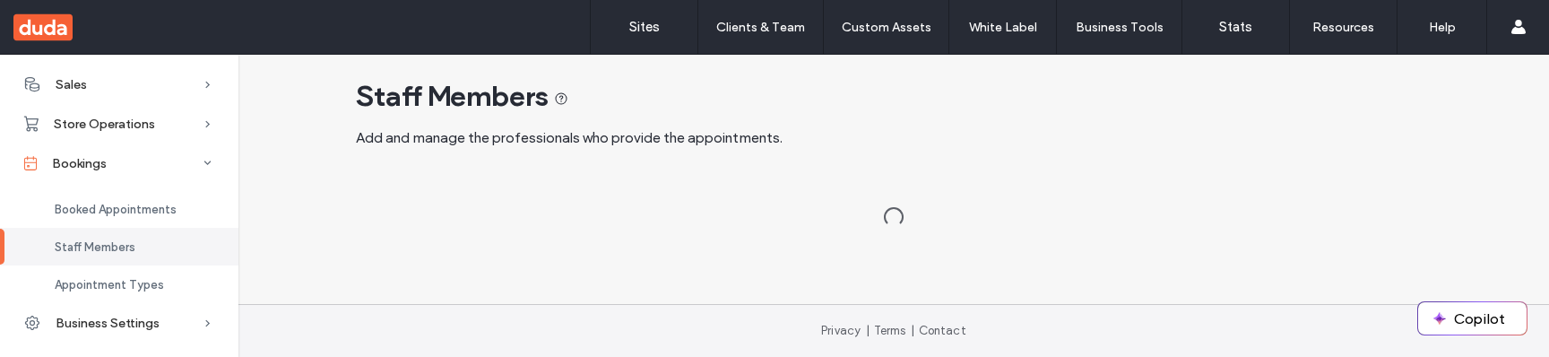
scroll to position [138, 0]
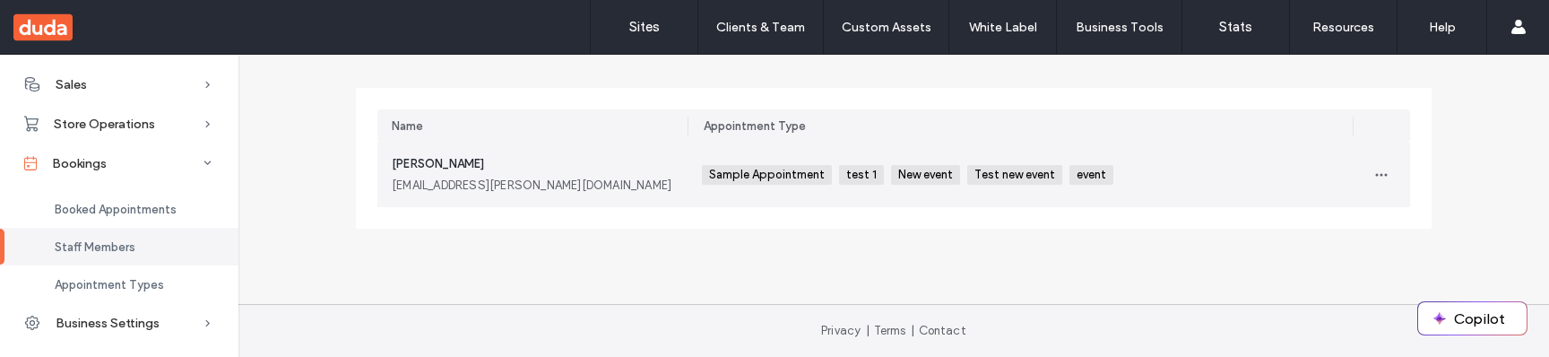
click at [601, 191] on div "rober.dodis@duda.co" at bounding box center [532, 186] width 281 height 18
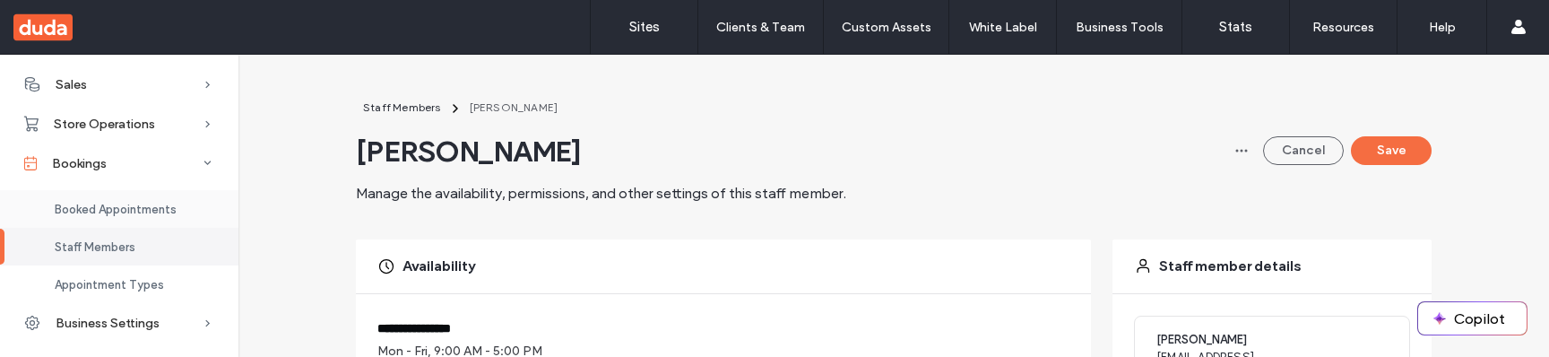
click at [133, 205] on span "Booked Appointments" at bounding box center [116, 209] width 122 height 13
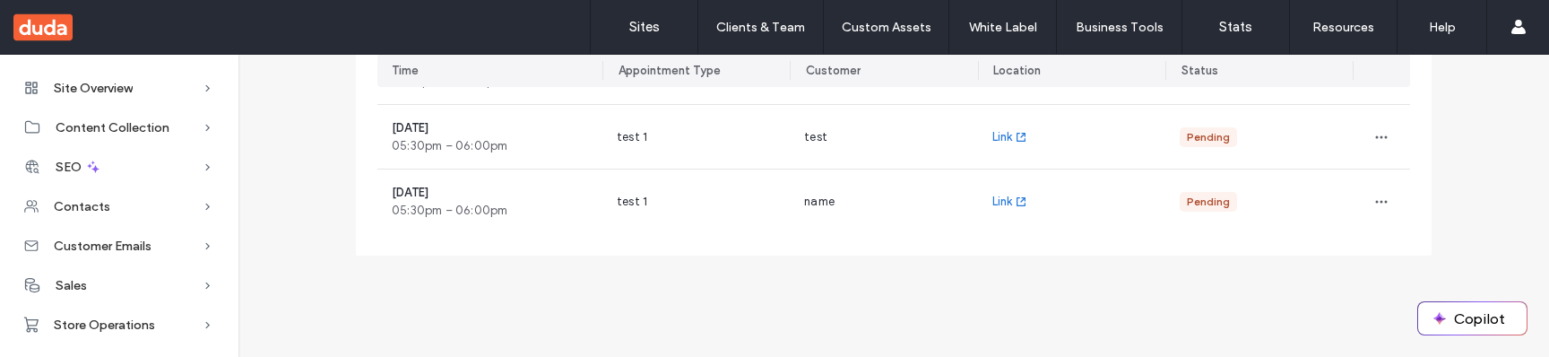
scroll to position [320, 0]
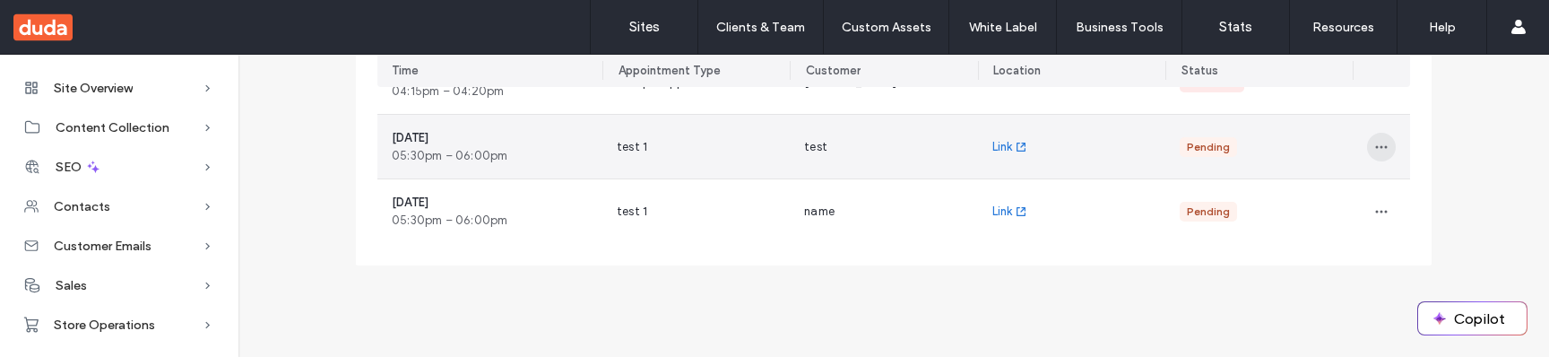
click at [1377, 149] on icon "button" at bounding box center [1381, 147] width 14 height 14
click at [1394, 189] on span at bounding box center [1387, 194] width 22 height 20
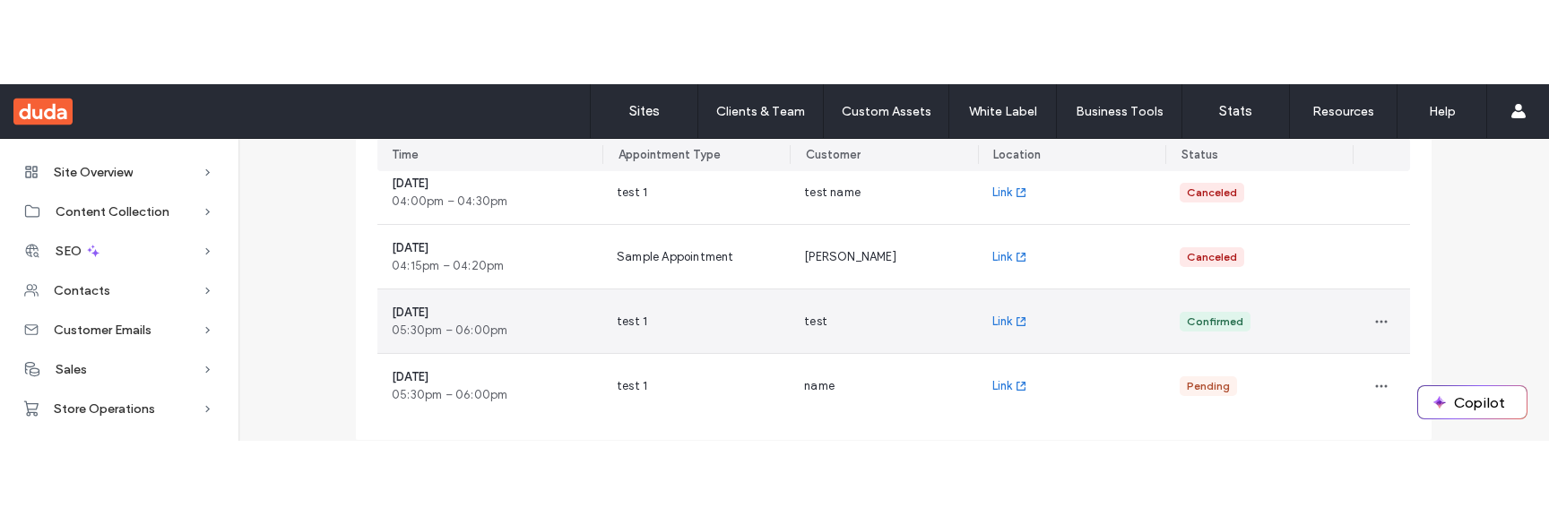
scroll to position [229, 0]
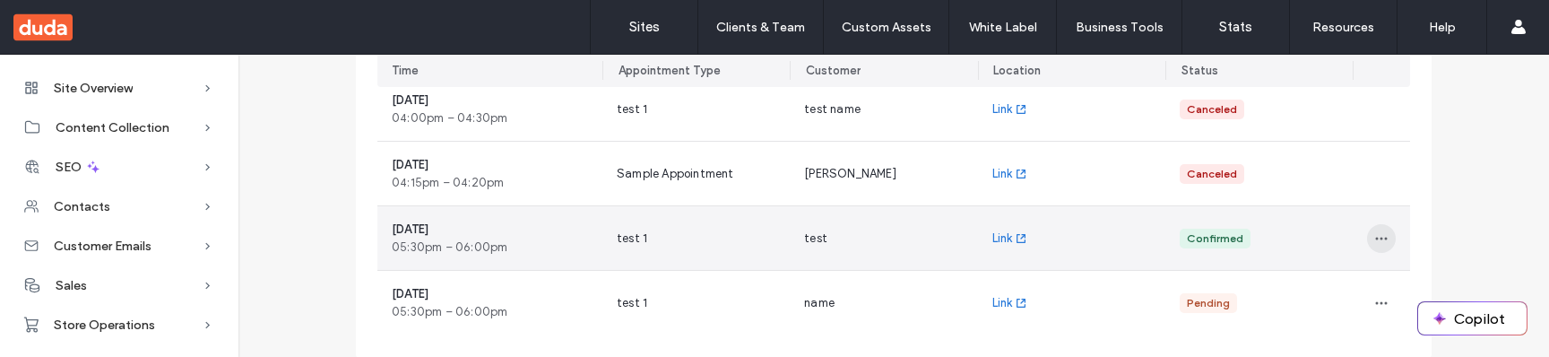
click at [1378, 243] on icon "button" at bounding box center [1381, 238] width 14 height 14
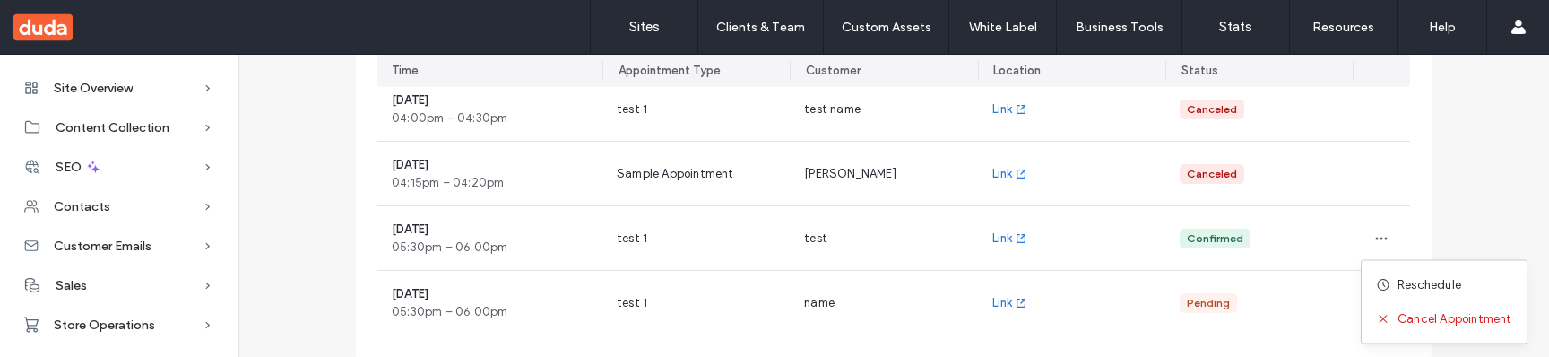
click at [1451, 223] on div "Booked Appointments View all your booked appointments, join the ones ready to b…" at bounding box center [894, 148] width 1282 height 559
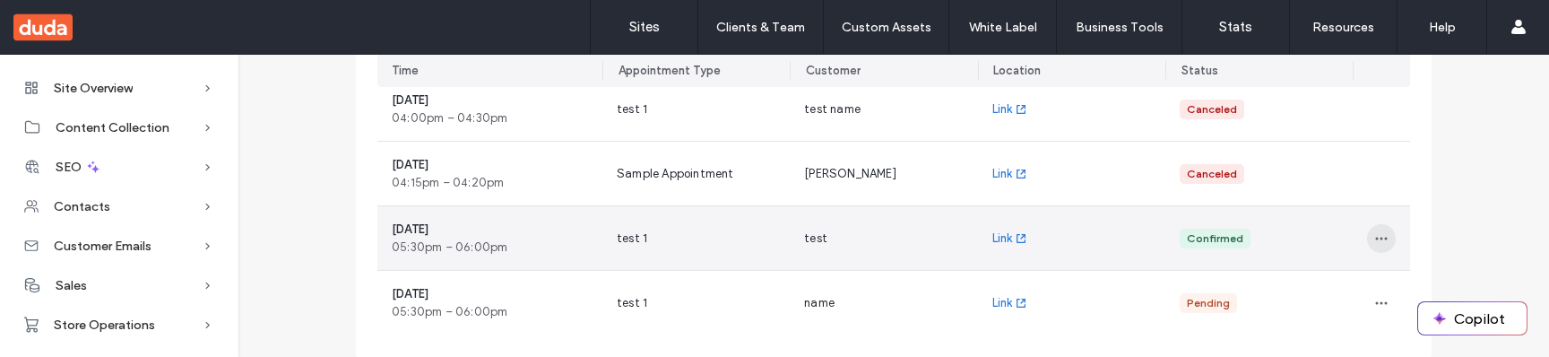
click at [1382, 240] on span "button" at bounding box center [1381, 238] width 29 height 29
click at [1407, 283] on span "Reschedule" at bounding box center [1429, 285] width 64 height 18
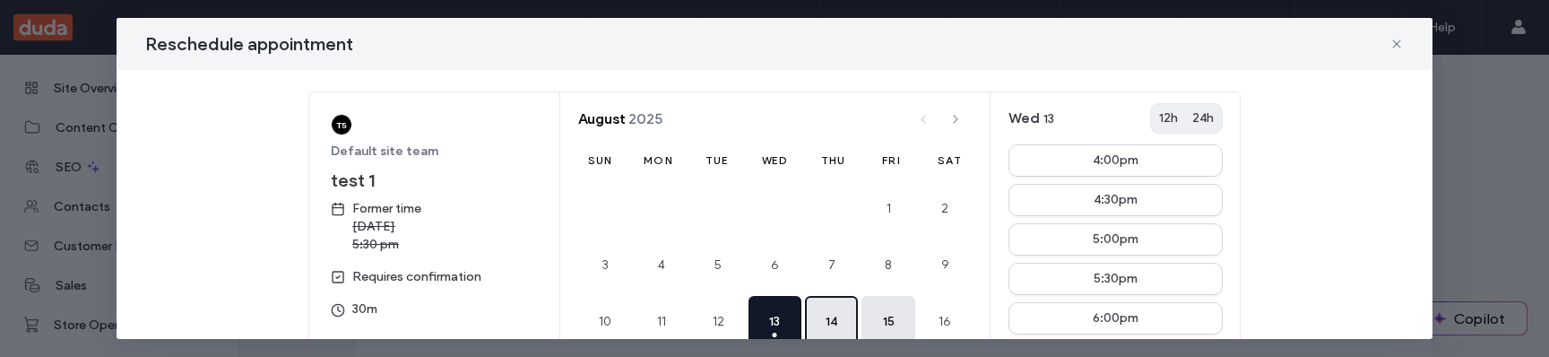
click at [844, 318] on button "14" at bounding box center [831, 322] width 53 height 53
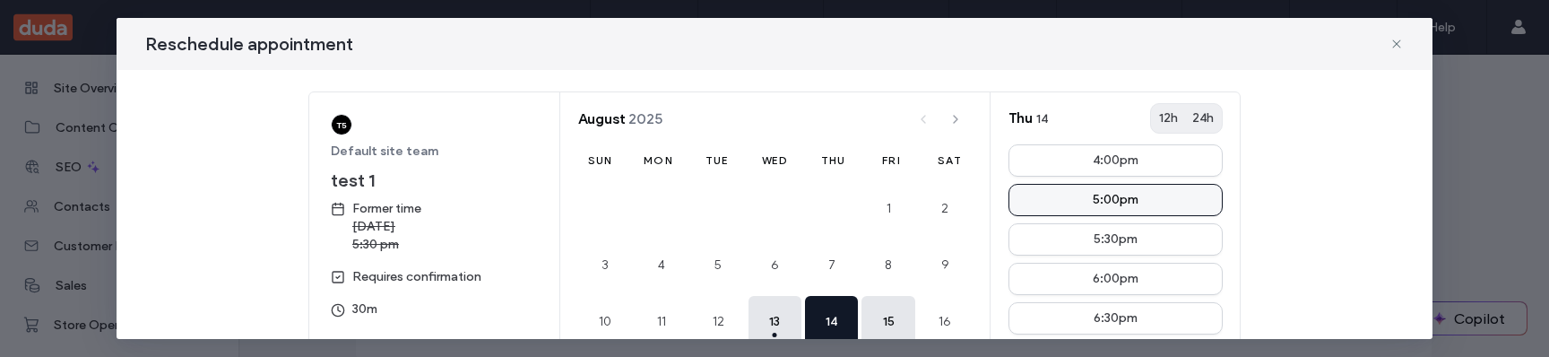
click at [1171, 212] on button "5:00pm" at bounding box center [1115, 200] width 214 height 32
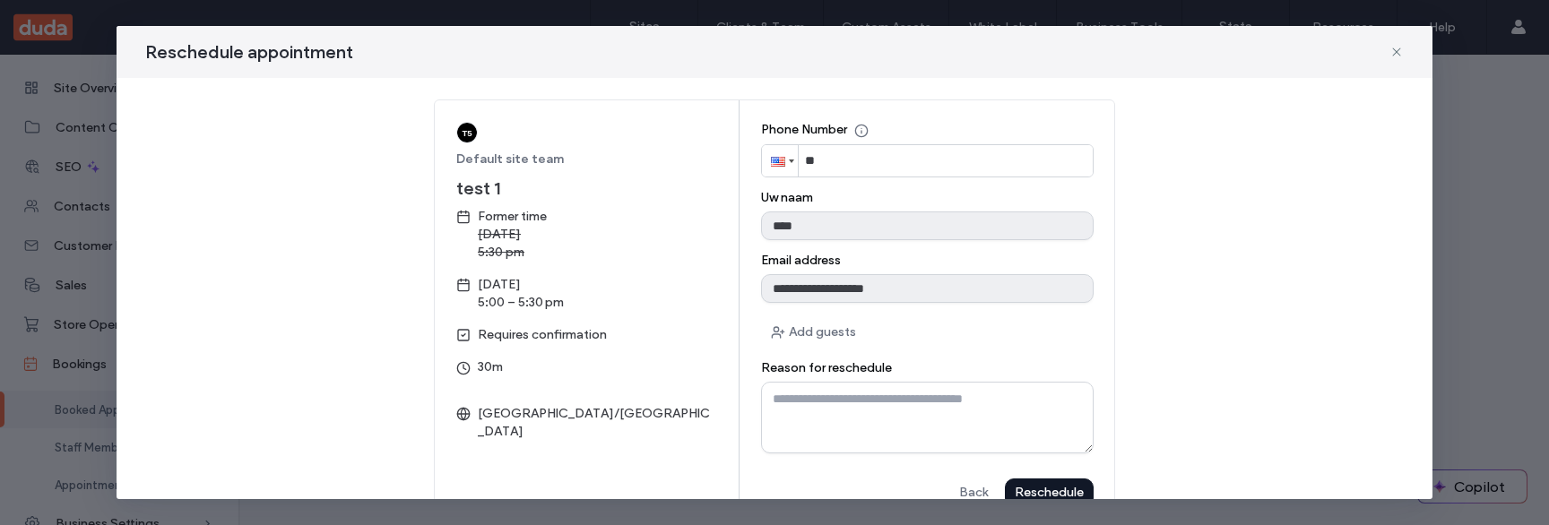
click at [0, 0] on div "Reschedule" at bounding box center [0, 0] width 0 height 0
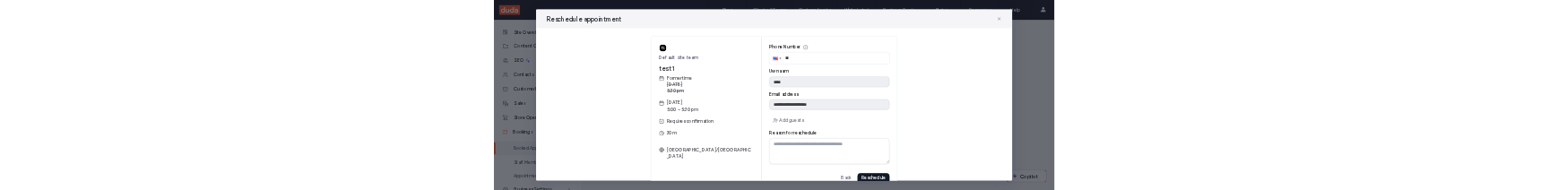
scroll to position [0, 0]
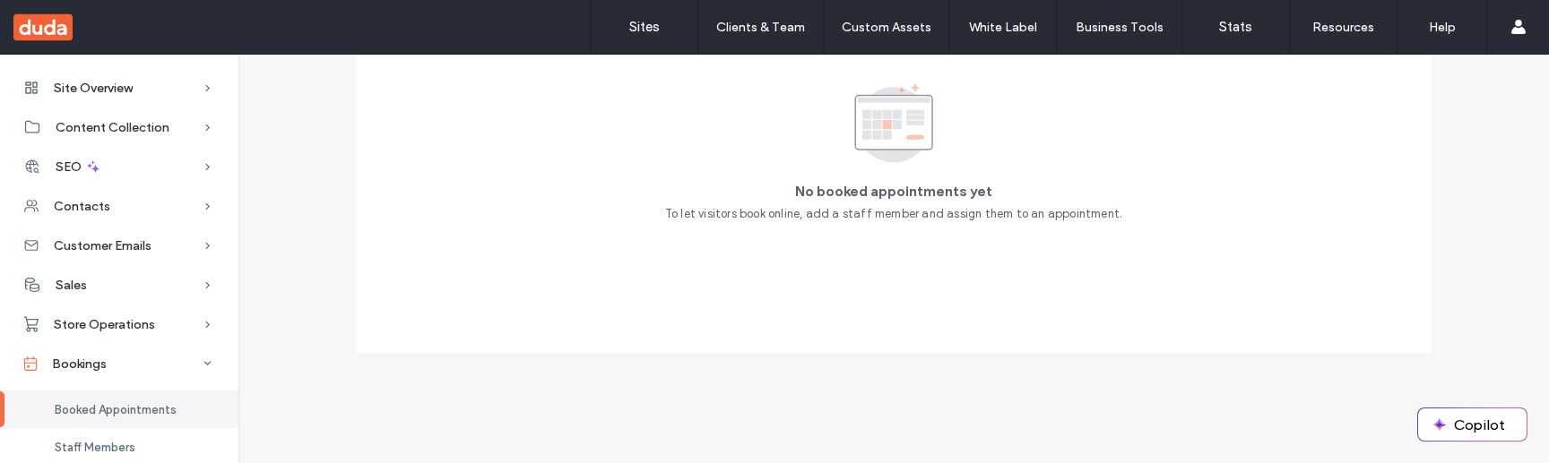
scroll to position [302, 0]
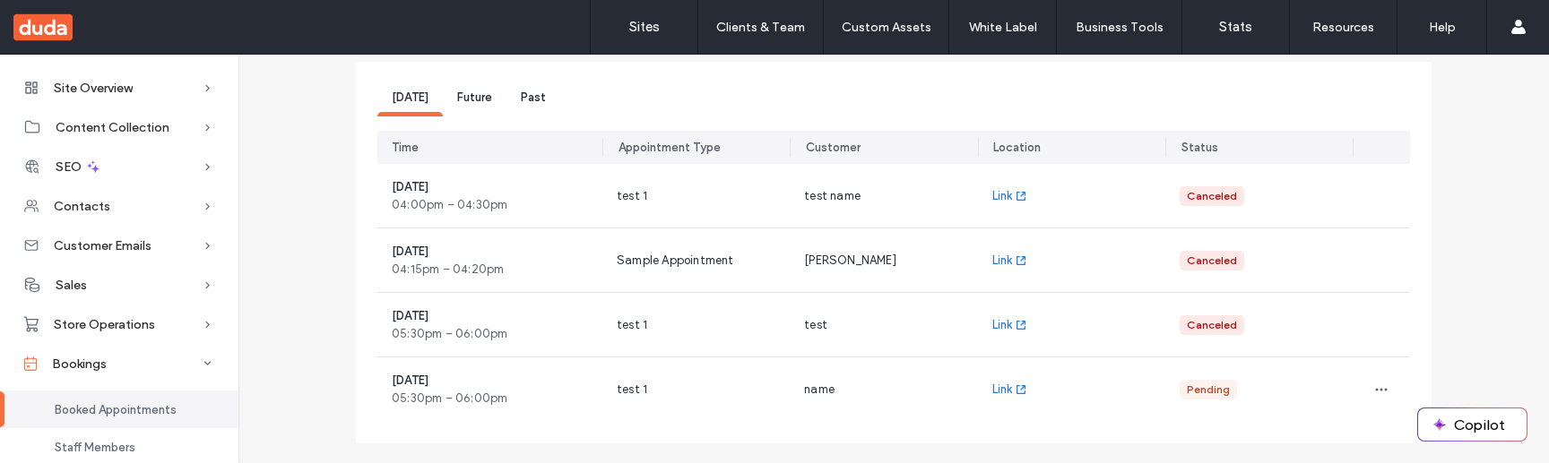
scroll to position [176, 0]
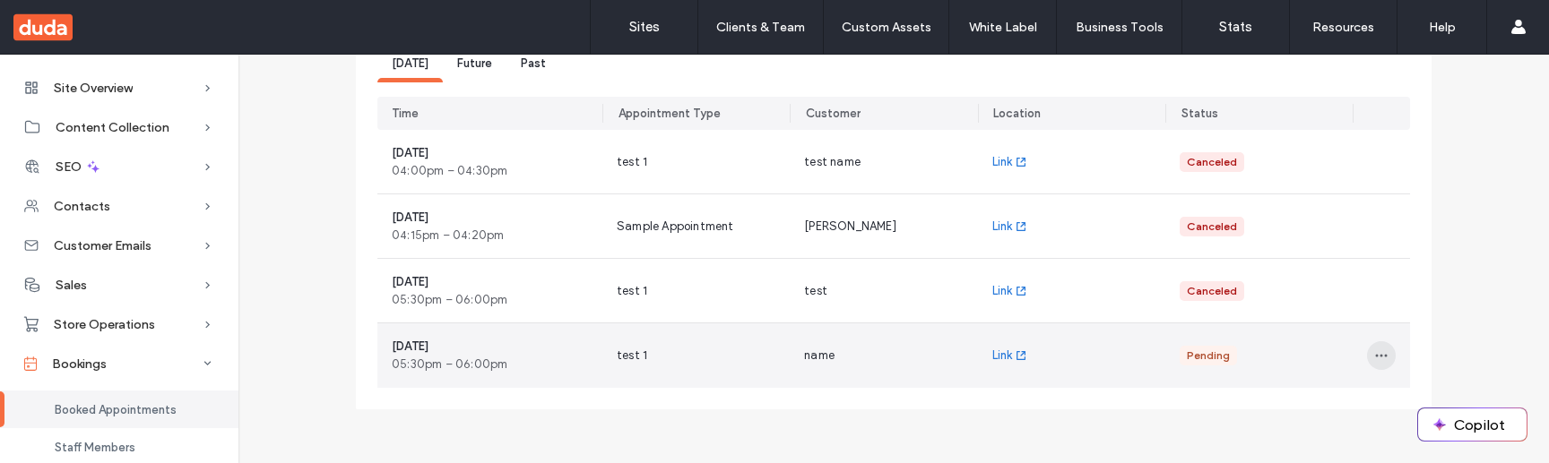
click at [1374, 361] on icon "button" at bounding box center [1381, 356] width 14 height 14
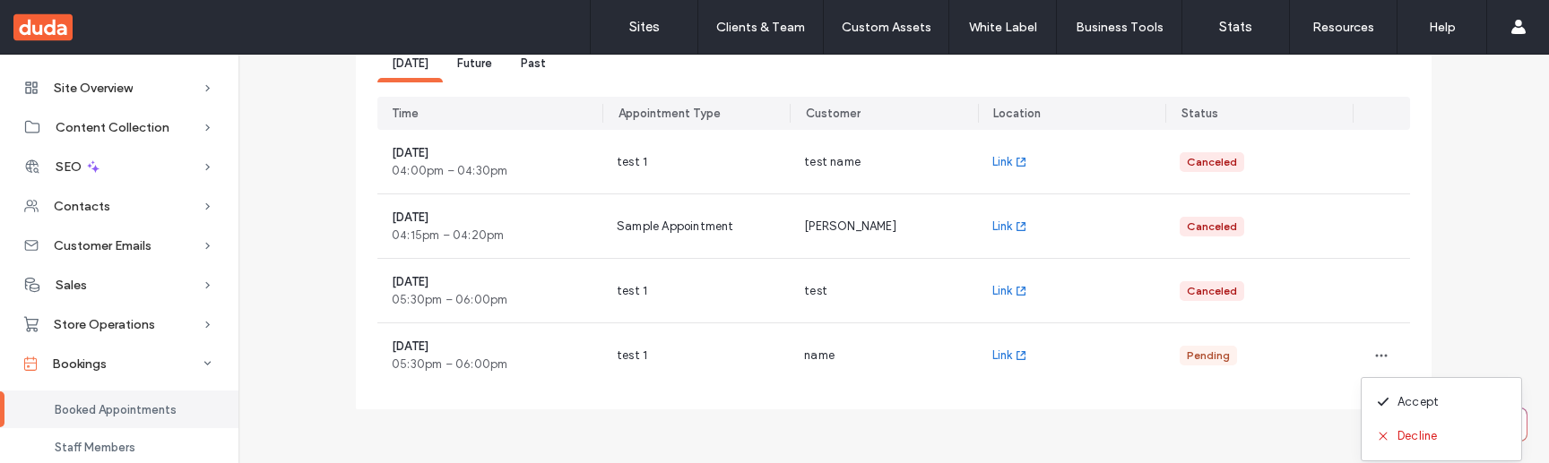
click at [477, 62] on span "Future" at bounding box center [474, 62] width 35 height 13
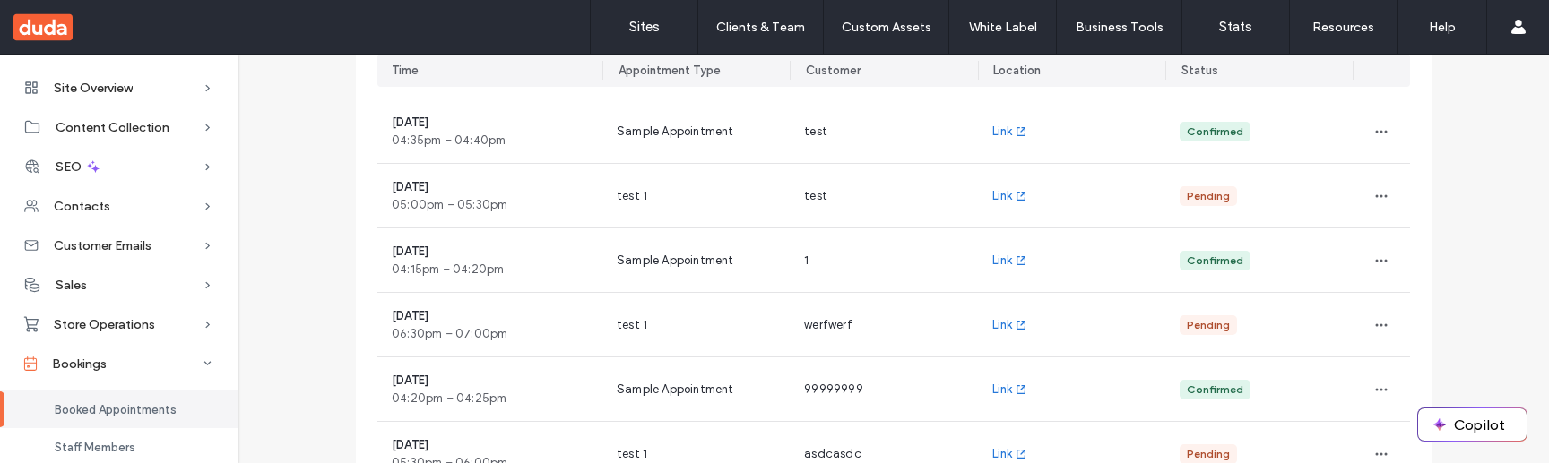
scroll to position [508, 0]
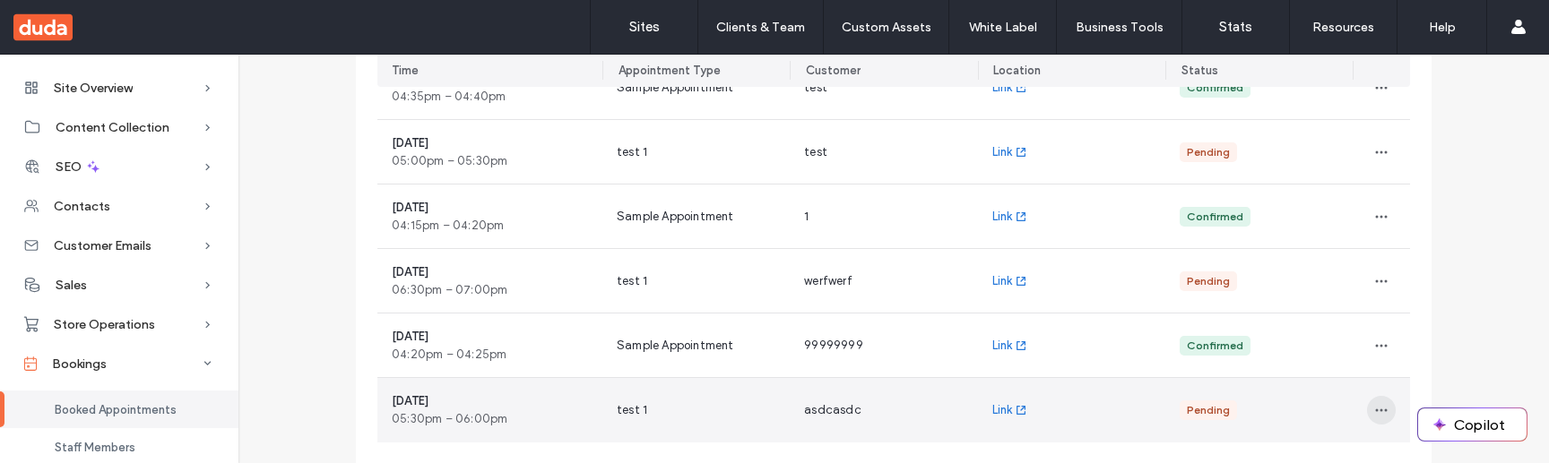
click at [1378, 413] on icon "button" at bounding box center [1381, 410] width 14 height 14
click at [1426, 329] on span "Accept" at bounding box center [1417, 330] width 41 height 18
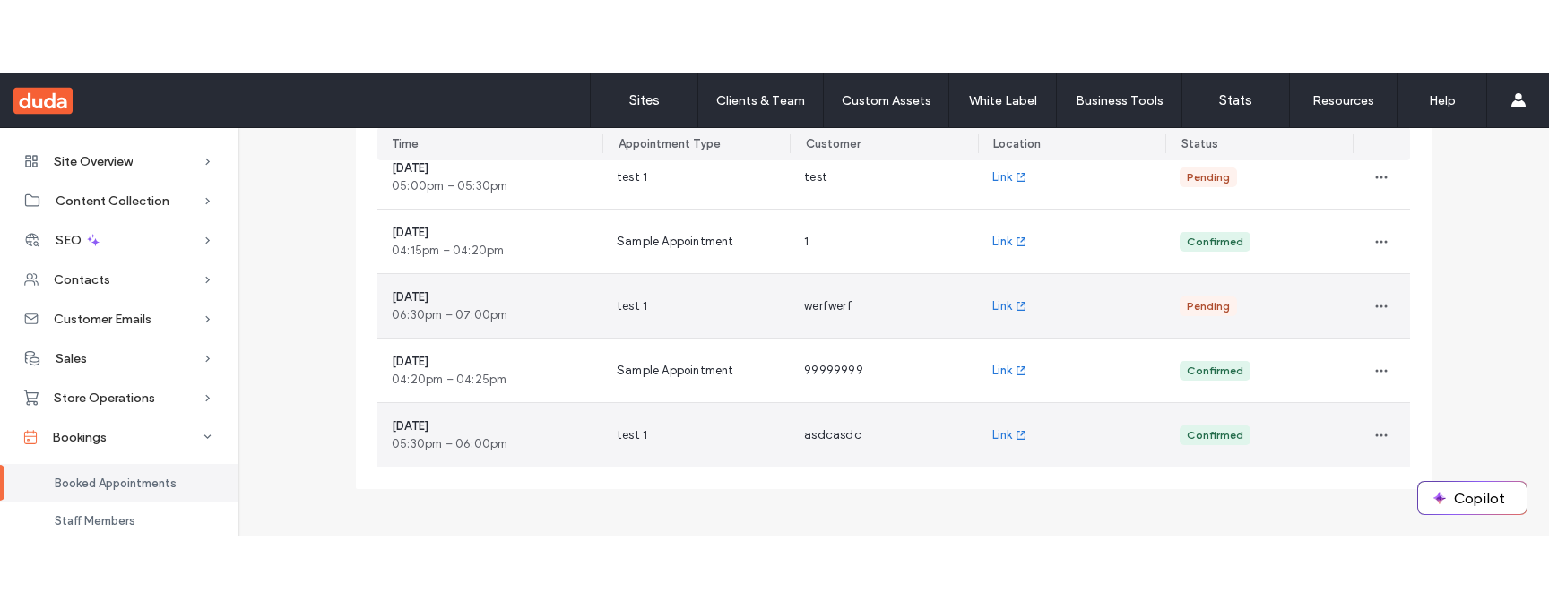
scroll to position [609, 0]
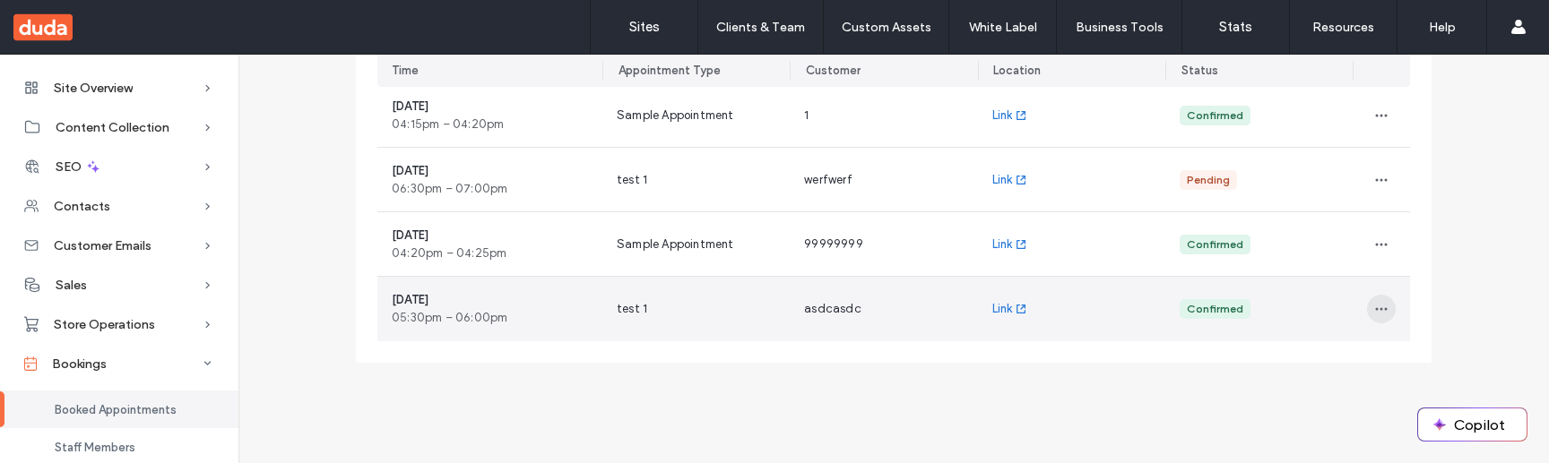
click at [1377, 307] on icon "button" at bounding box center [1381, 309] width 14 height 14
click at [1392, 351] on span at bounding box center [1387, 356] width 22 height 20
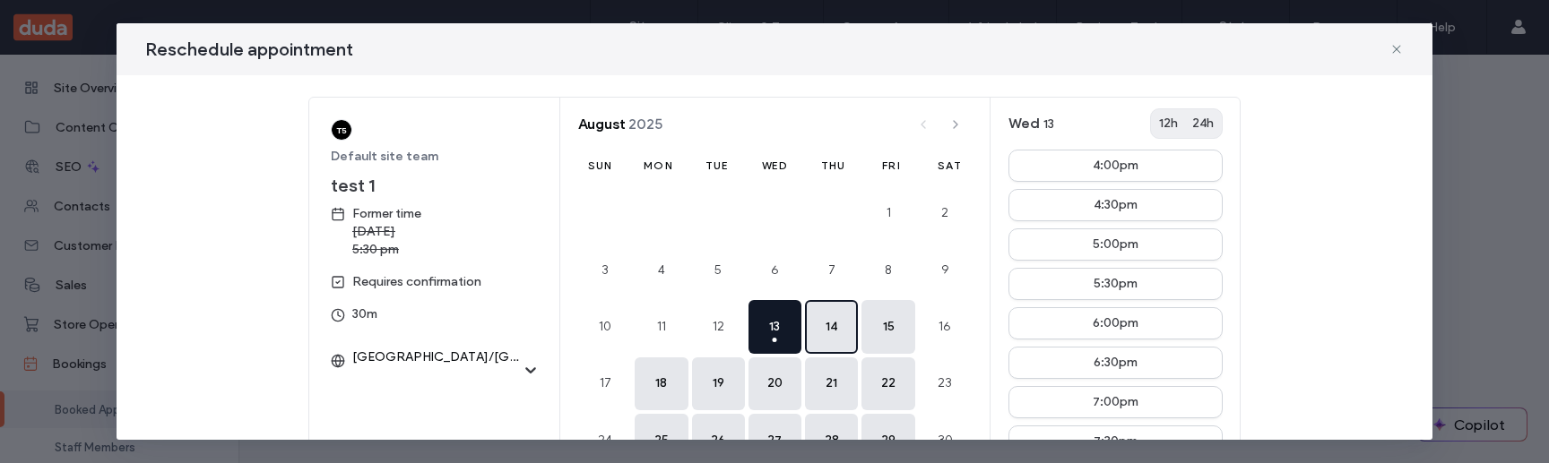
click at [837, 330] on button "14" at bounding box center [831, 326] width 53 height 53
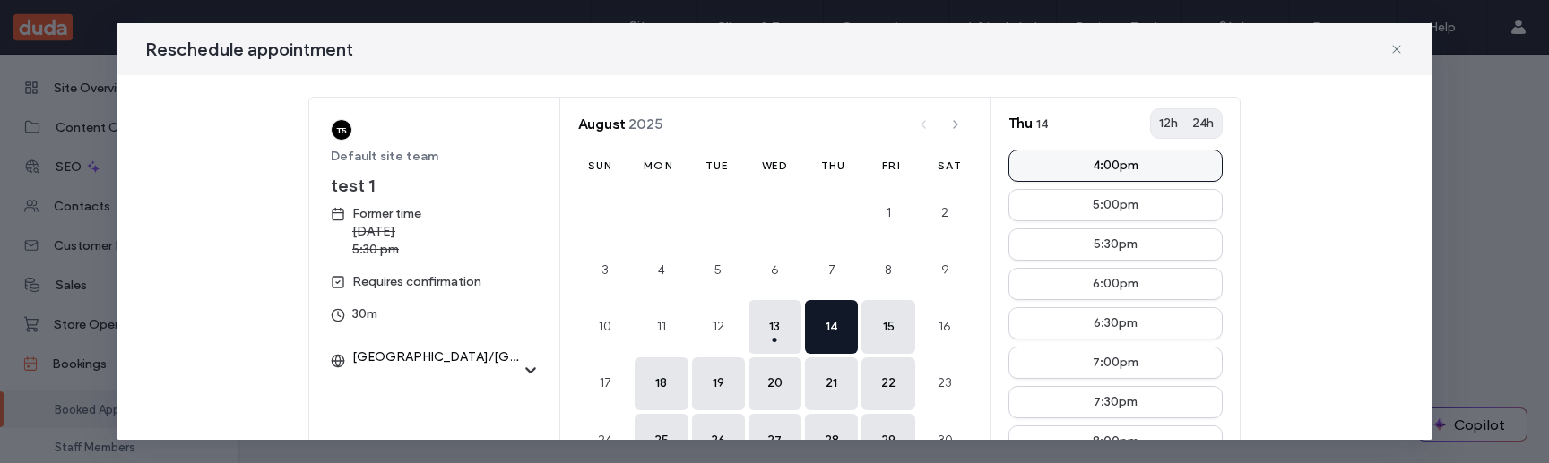
click at [1120, 160] on div "4:00pm" at bounding box center [1116, 166] width 46 height 13
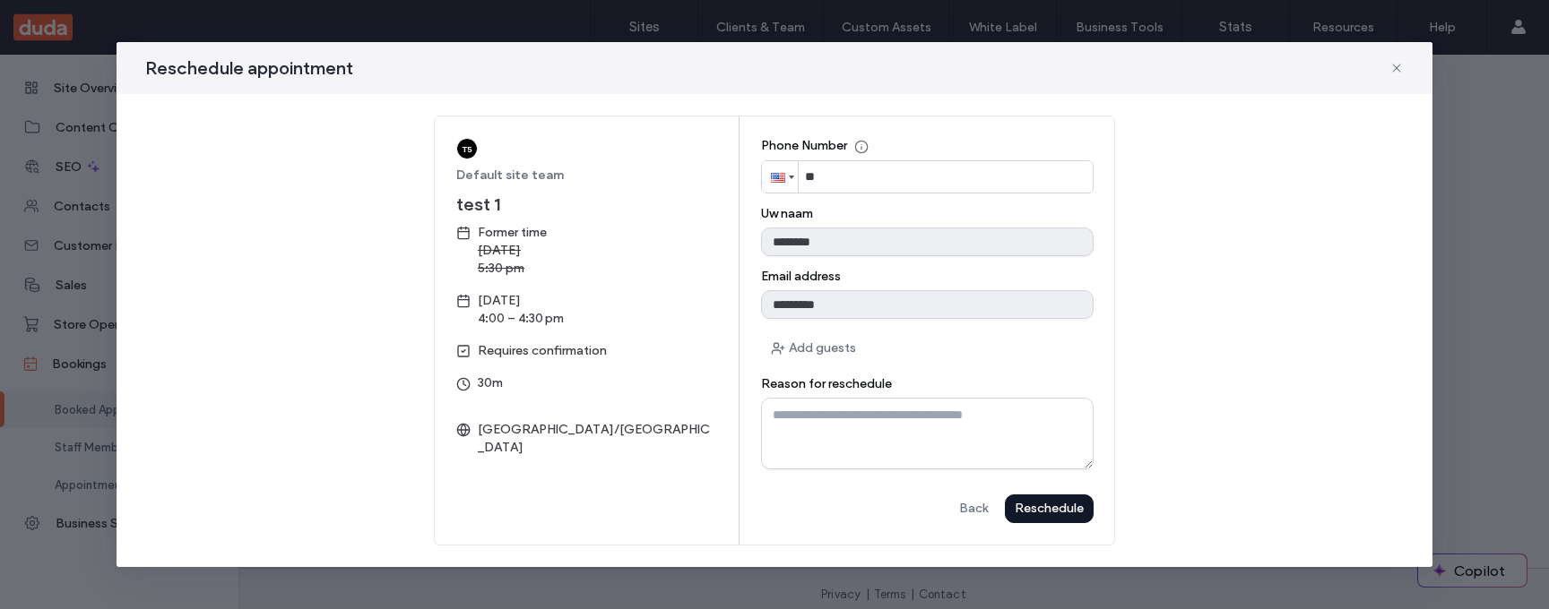
click at [0, 0] on div "Reschedule" at bounding box center [0, 0] width 0 height 0
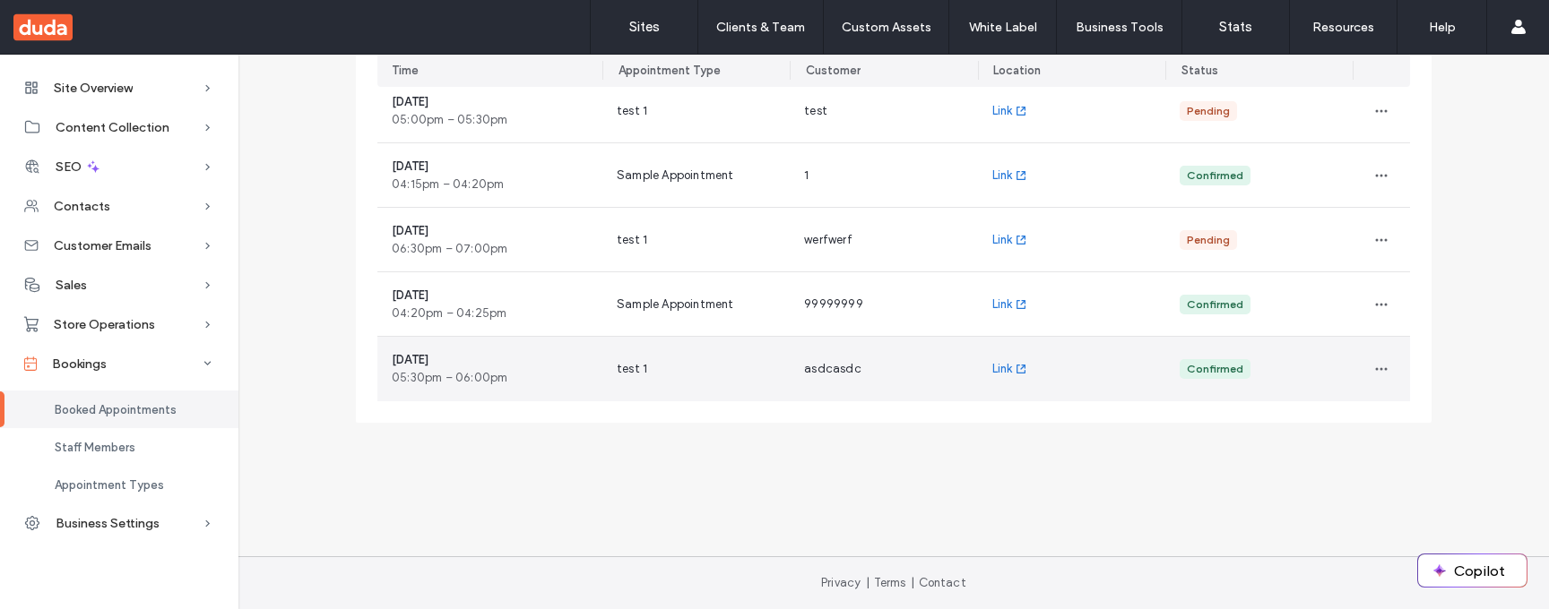
scroll to position [549, 0]
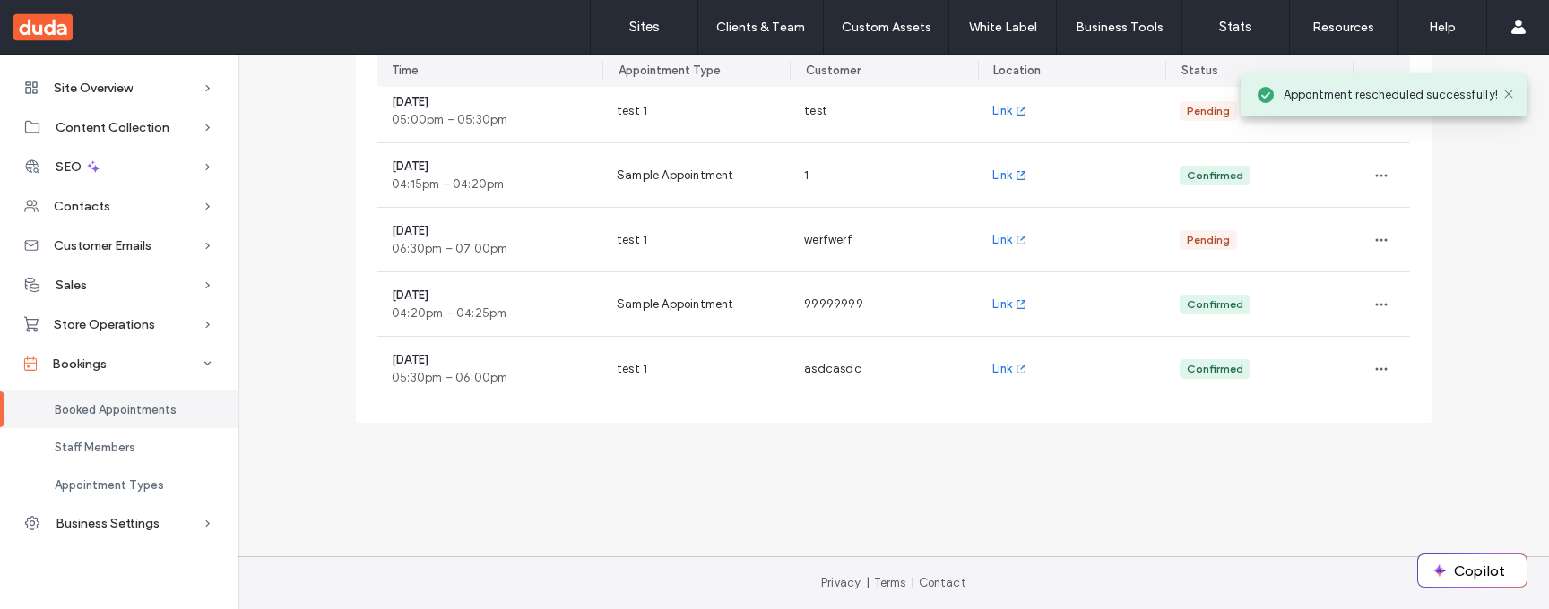
click at [1386, 98] on span "Appontment rescheduled successfully!" at bounding box center [1390, 95] width 214 height 18
copy span "Appontment rescheduled successfully!"
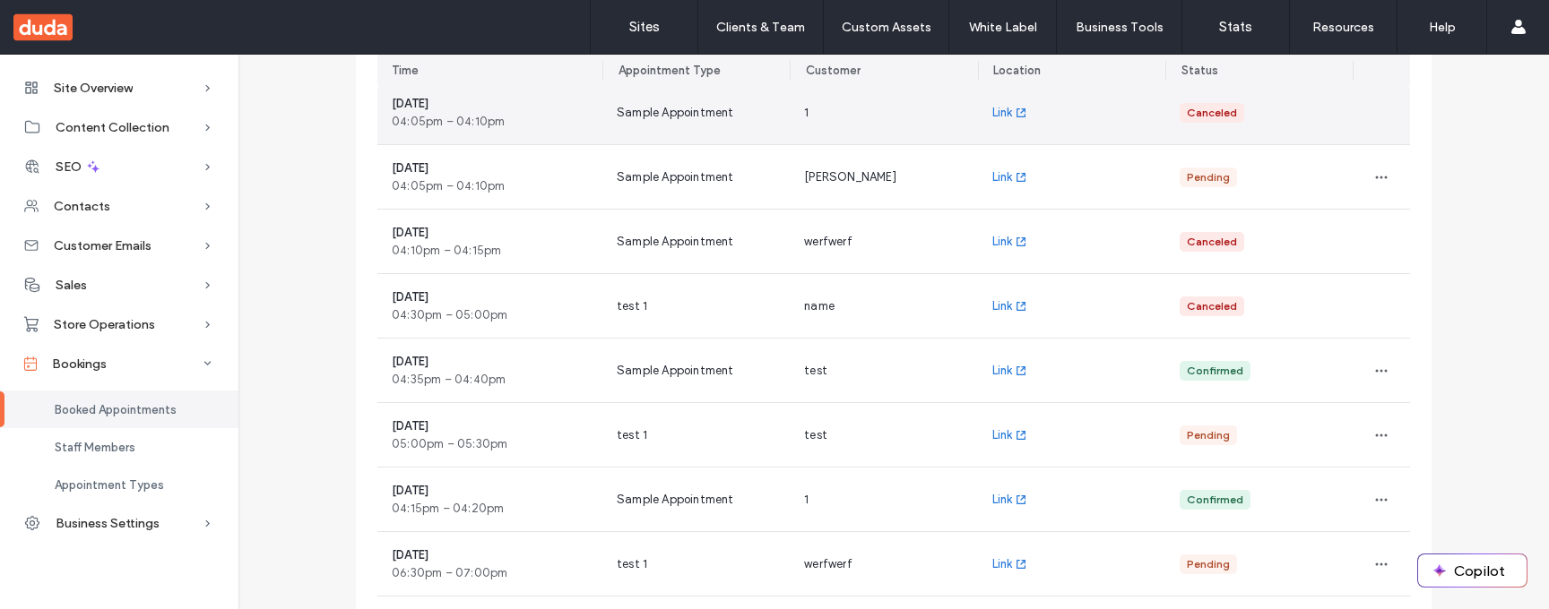
scroll to position [292, 0]
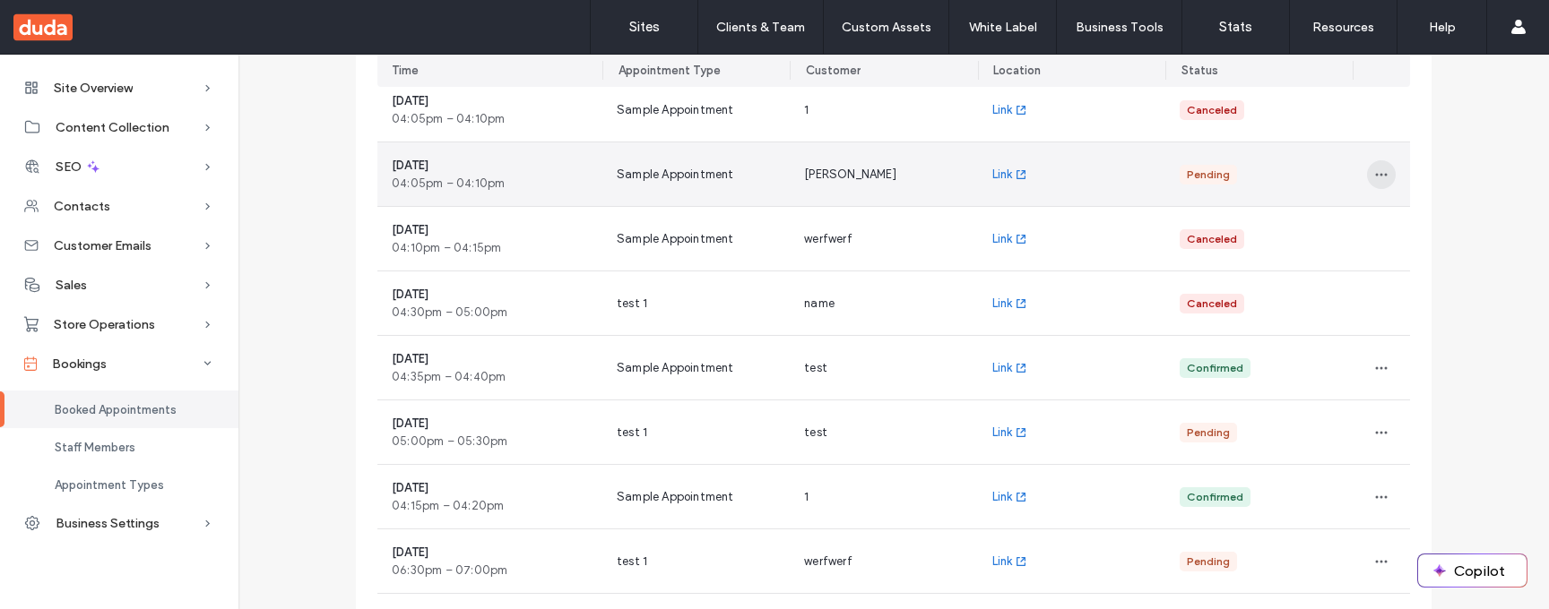
click at [1380, 177] on icon "button" at bounding box center [1381, 175] width 14 height 14
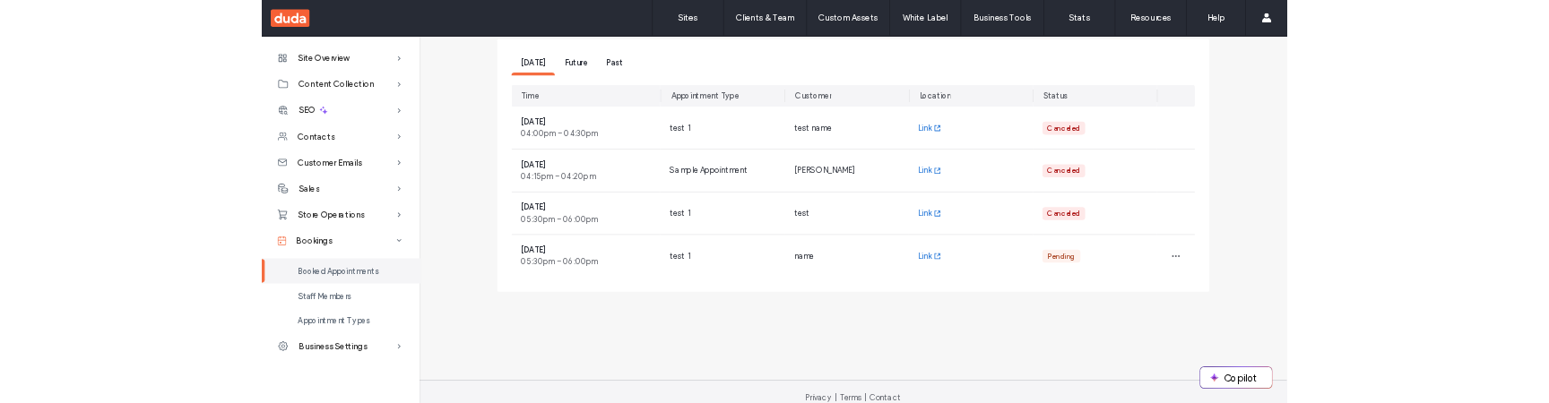
scroll to position [162, 0]
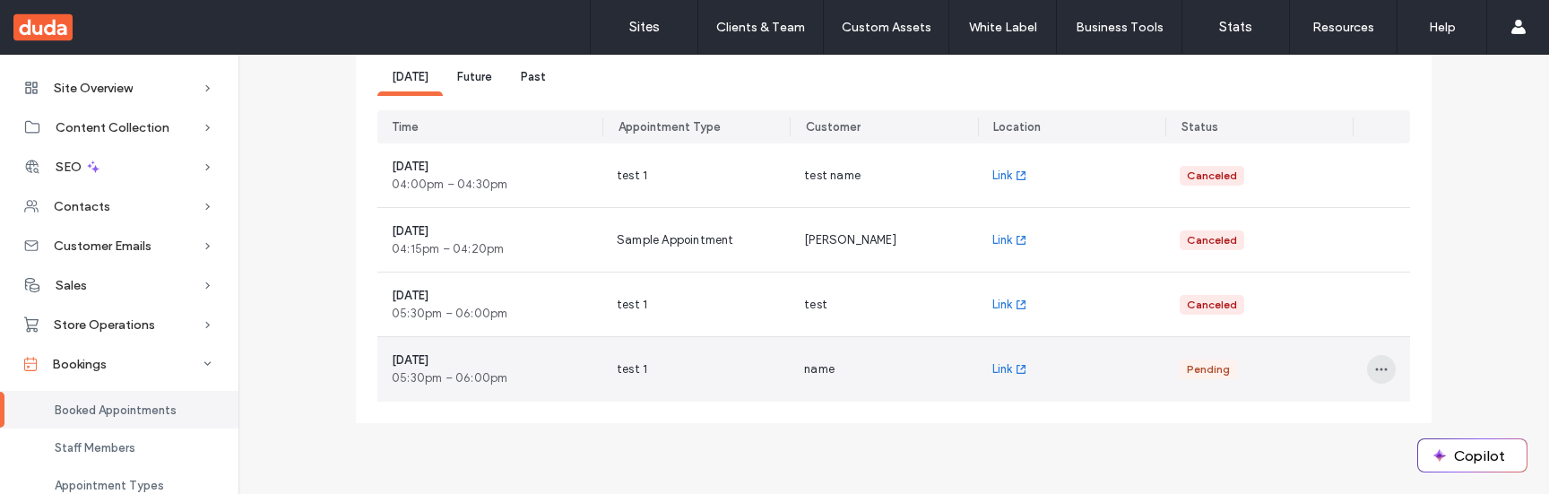
click at [1380, 376] on span "button" at bounding box center [1381, 369] width 29 height 29
click at [1413, 442] on span "Decline" at bounding box center [1416, 450] width 39 height 18
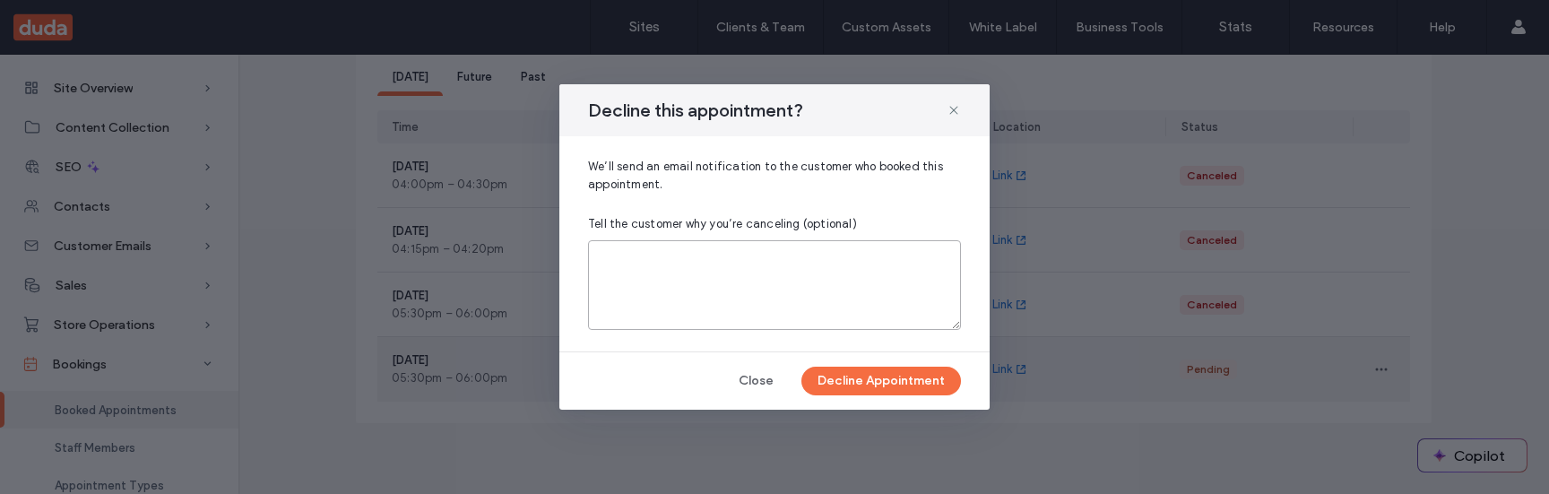
click at [880, 298] on textarea at bounding box center [774, 285] width 373 height 90
type textarea "****"
click at [859, 370] on button "Decline Appointment" at bounding box center [881, 381] width 160 height 29
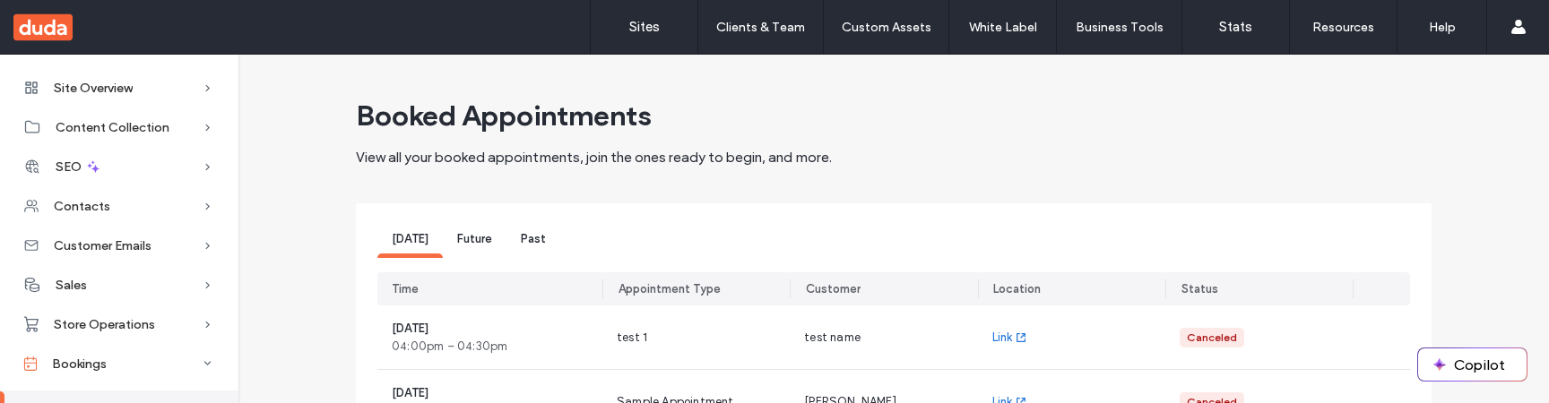
click at [471, 233] on span "Future" at bounding box center [474, 238] width 35 height 13
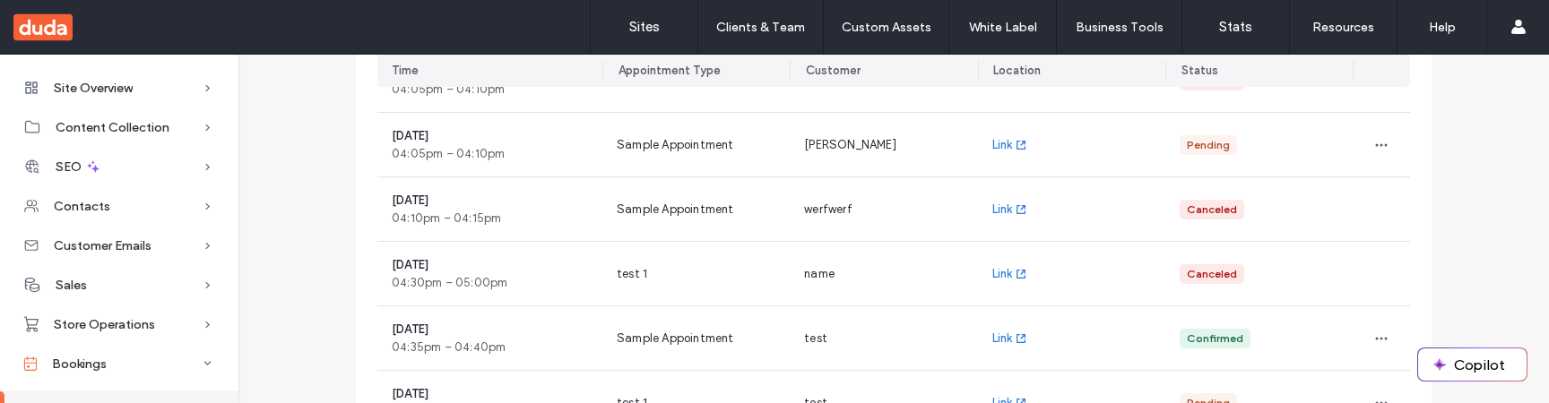
scroll to position [334, 0]
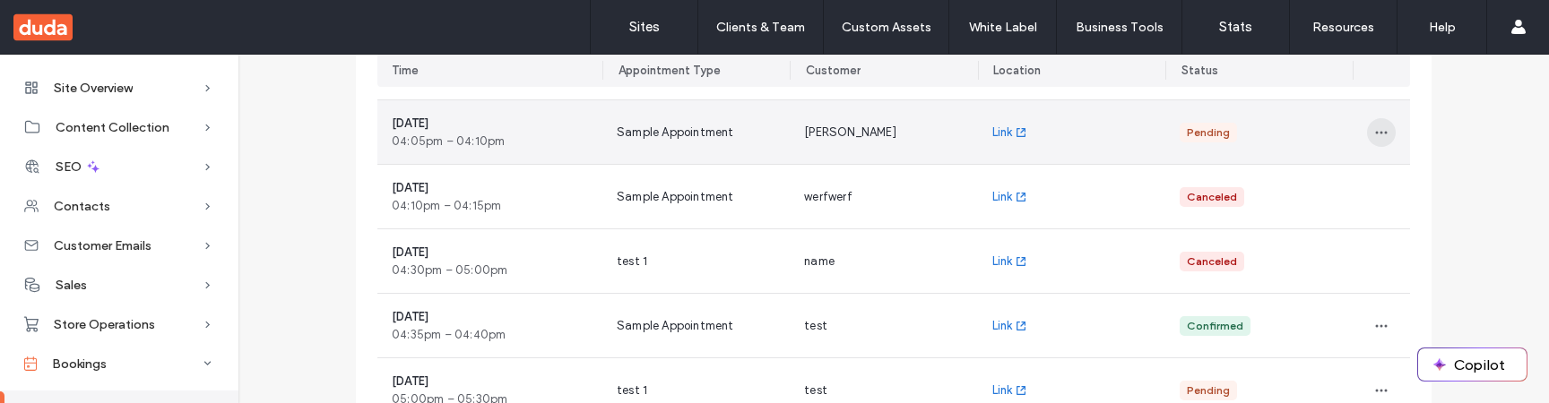
click at [1380, 132] on use "button" at bounding box center [1382, 132] width 12 height 3
click at [1422, 209] on span "Decline" at bounding box center [1416, 213] width 39 height 18
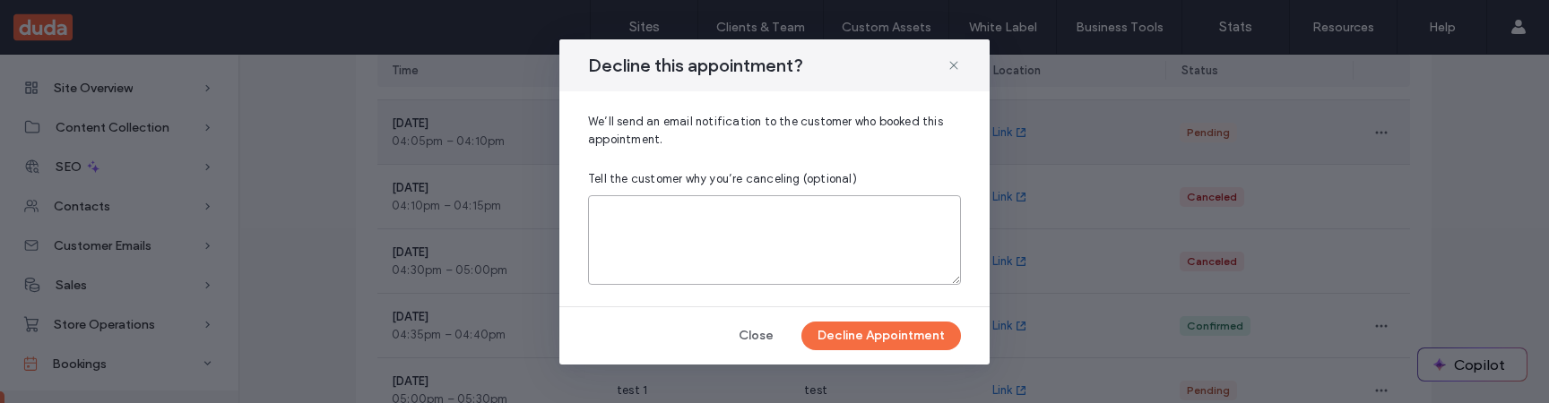
click at [865, 236] on textarea at bounding box center [774, 240] width 373 height 90
type textarea "***"
click at [830, 344] on button "Decline Appointment" at bounding box center [881, 336] width 160 height 29
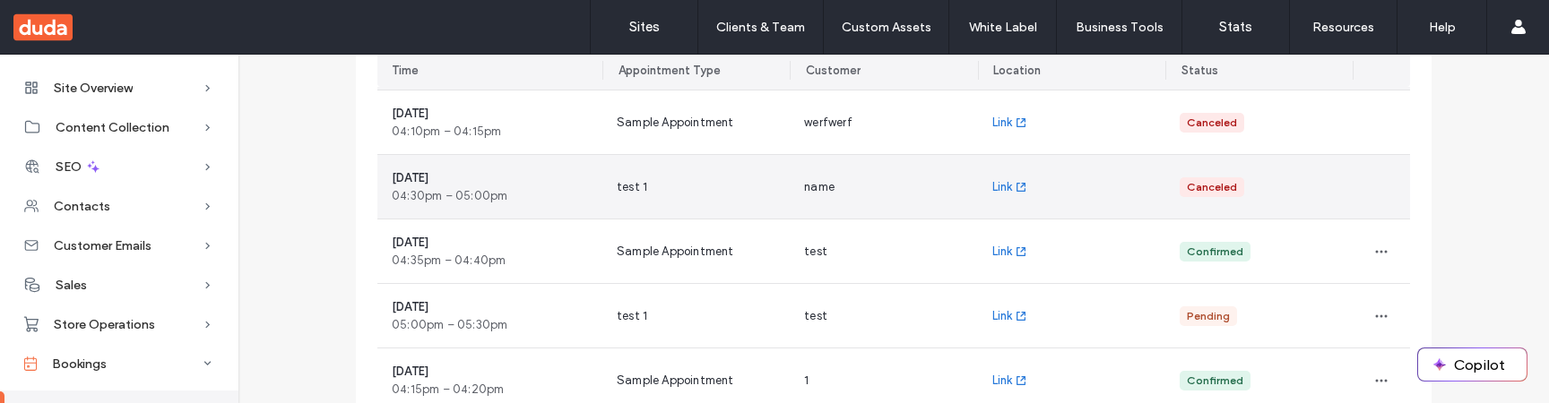
scroll to position [410, 0]
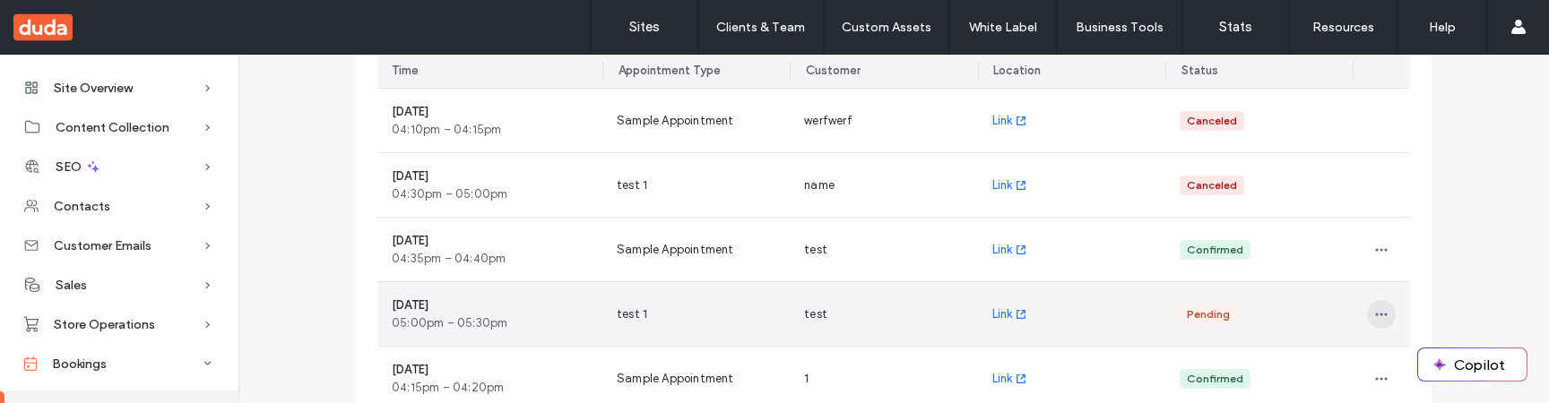
click at [1375, 315] on icon "button" at bounding box center [1381, 314] width 14 height 14
click at [1396, 268] on span at bounding box center [1387, 268] width 22 height 20
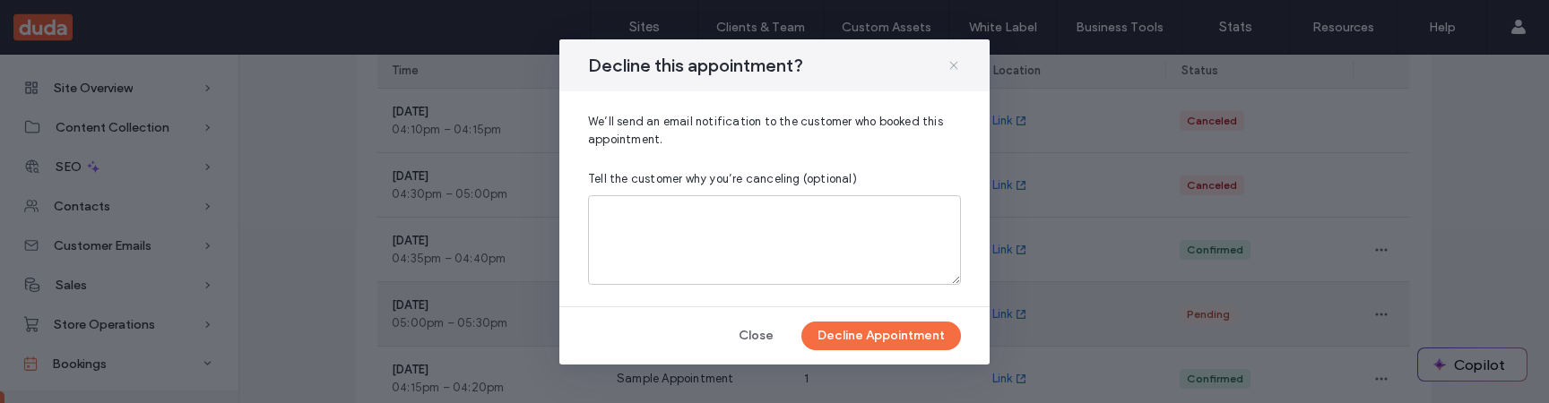
click at [956, 65] on icon at bounding box center [953, 65] width 14 height 14
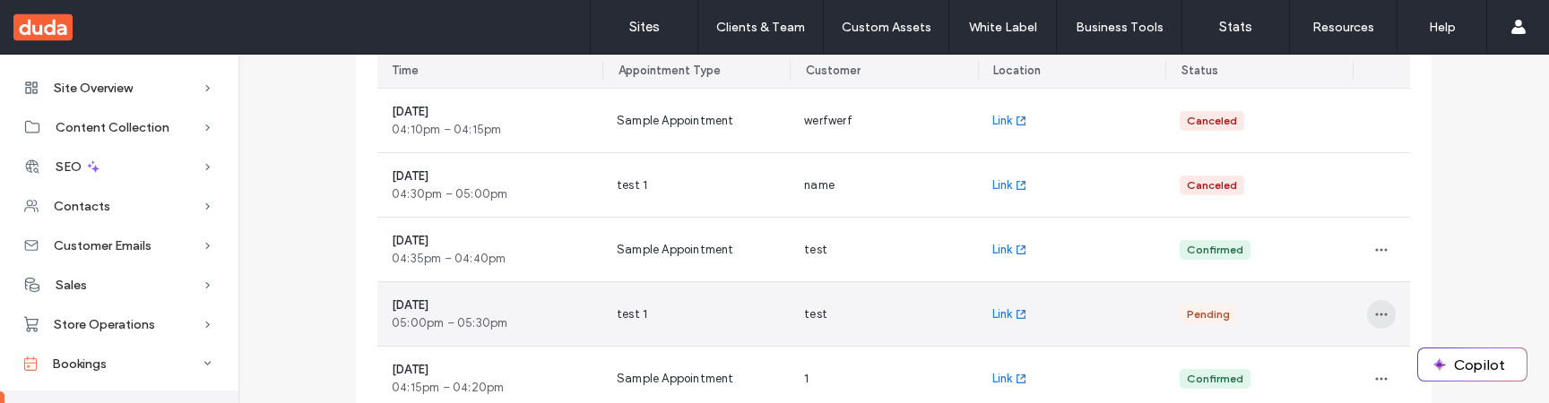
click at [1378, 307] on icon "button" at bounding box center [1381, 314] width 14 height 14
click at [1394, 272] on span at bounding box center [1387, 268] width 22 height 20
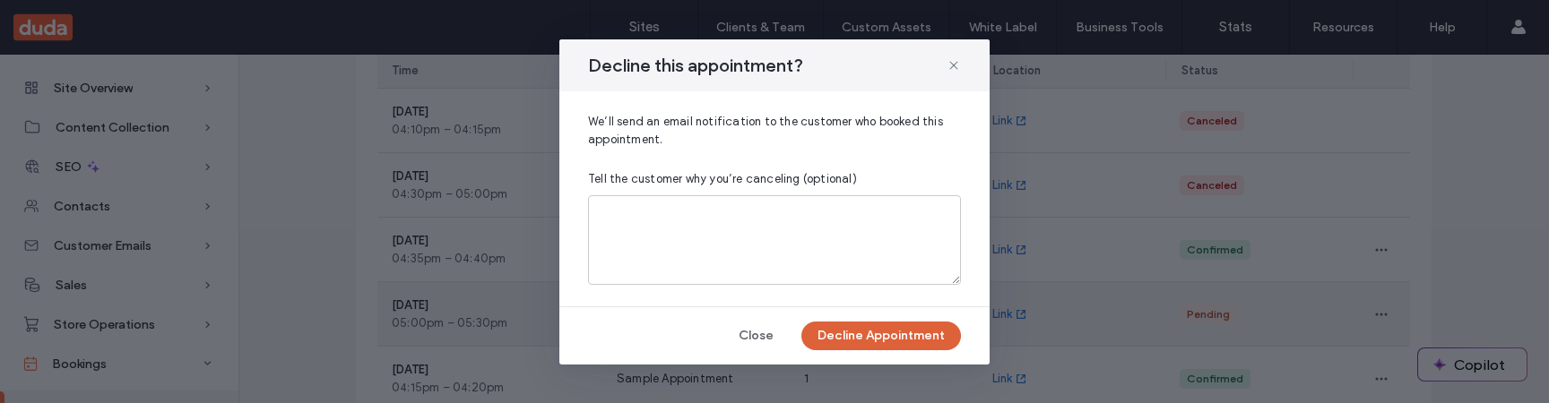
click at [924, 329] on button "Decline Appointment" at bounding box center [881, 336] width 160 height 29
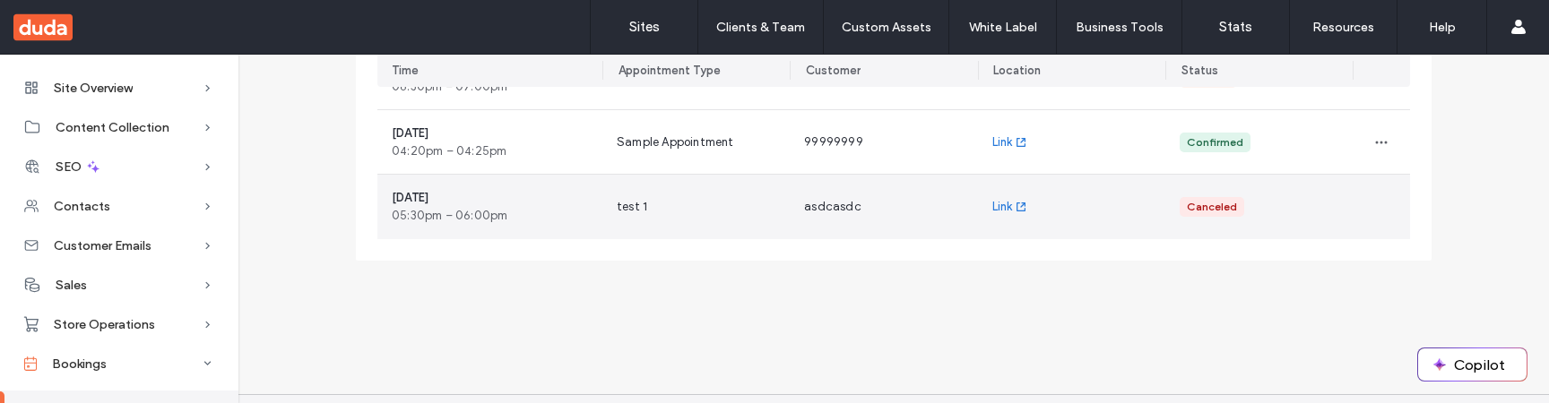
scroll to position [689, 0]
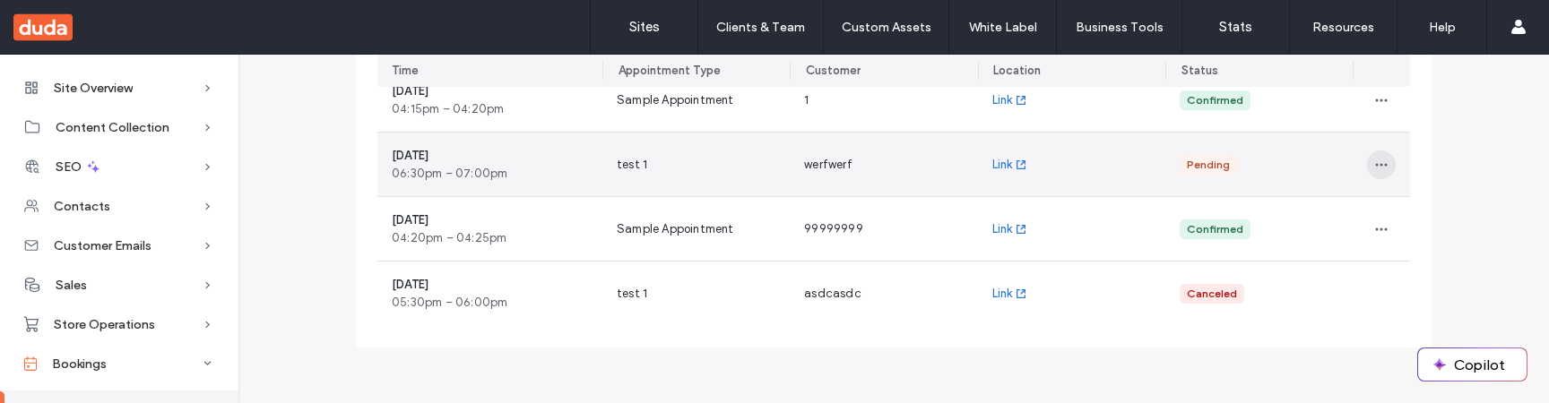
click at [1379, 165] on use "button" at bounding box center [1382, 164] width 12 height 3
click at [1403, 201] on div "Accept" at bounding box center [1441, 211] width 160 height 34
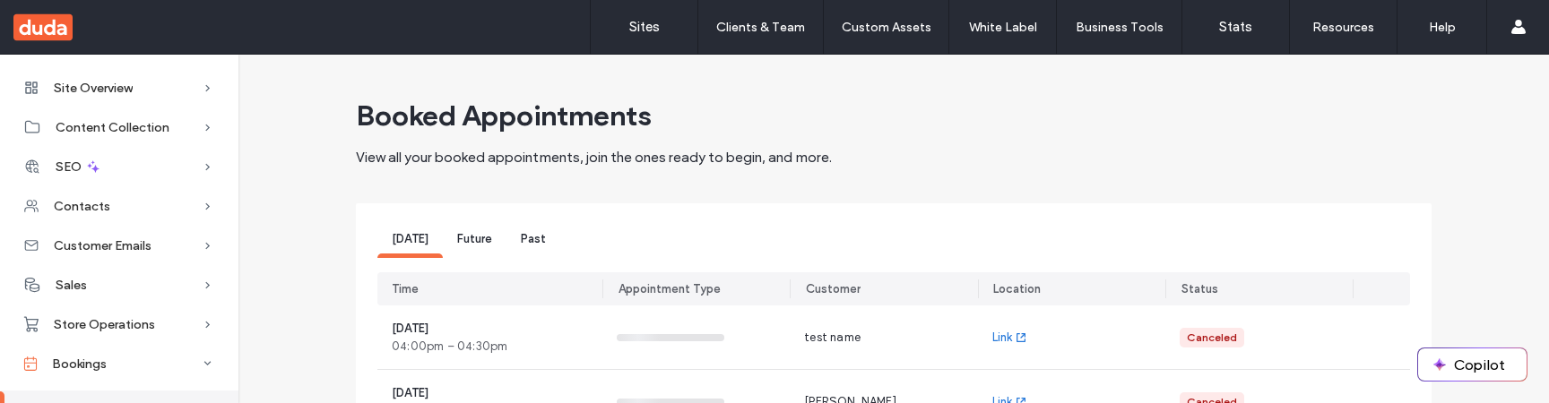
click at [479, 238] on span "Future" at bounding box center [474, 238] width 35 height 13
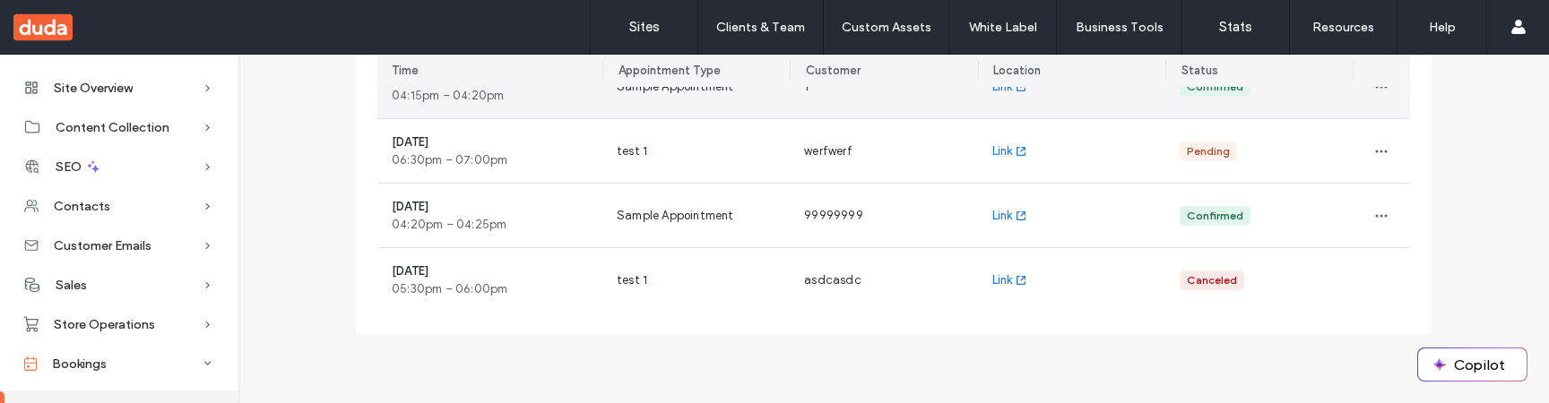
scroll to position [704, 0]
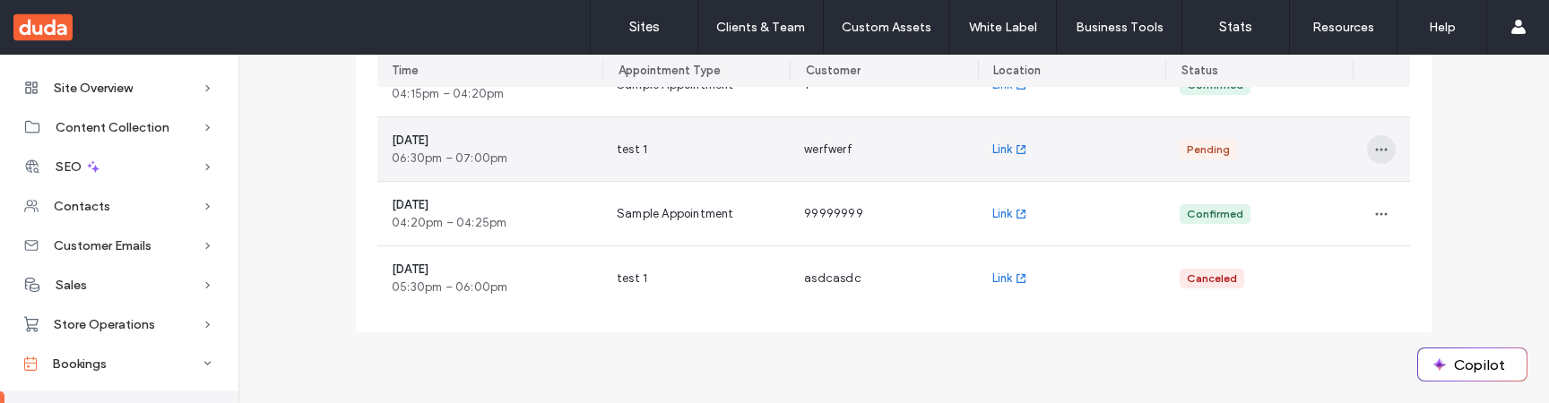
click at [1374, 152] on icon "button" at bounding box center [1381, 150] width 14 height 14
click at [1427, 198] on span "Accept" at bounding box center [1417, 196] width 41 height 18
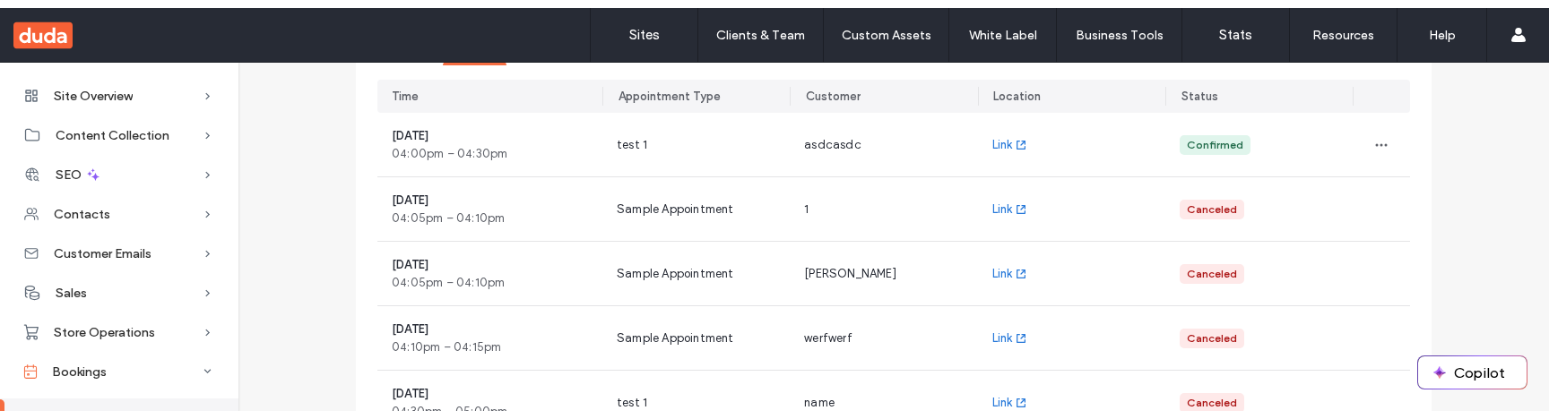
scroll to position [168, 0]
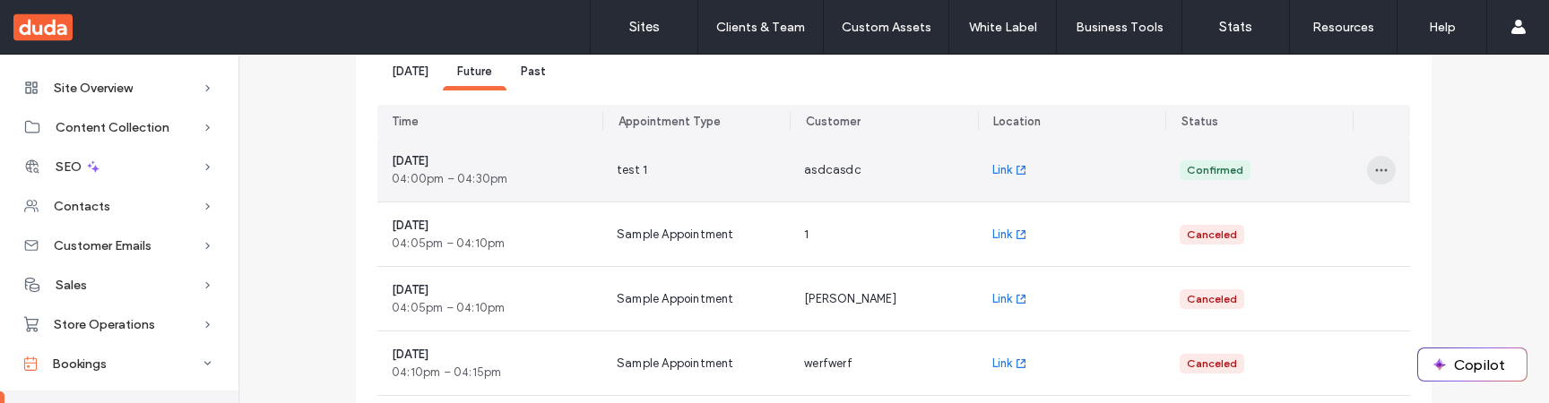
click at [1383, 168] on span "button" at bounding box center [1381, 170] width 29 height 29
click at [1429, 216] on span "Reschedule" at bounding box center [1429, 217] width 64 height 18
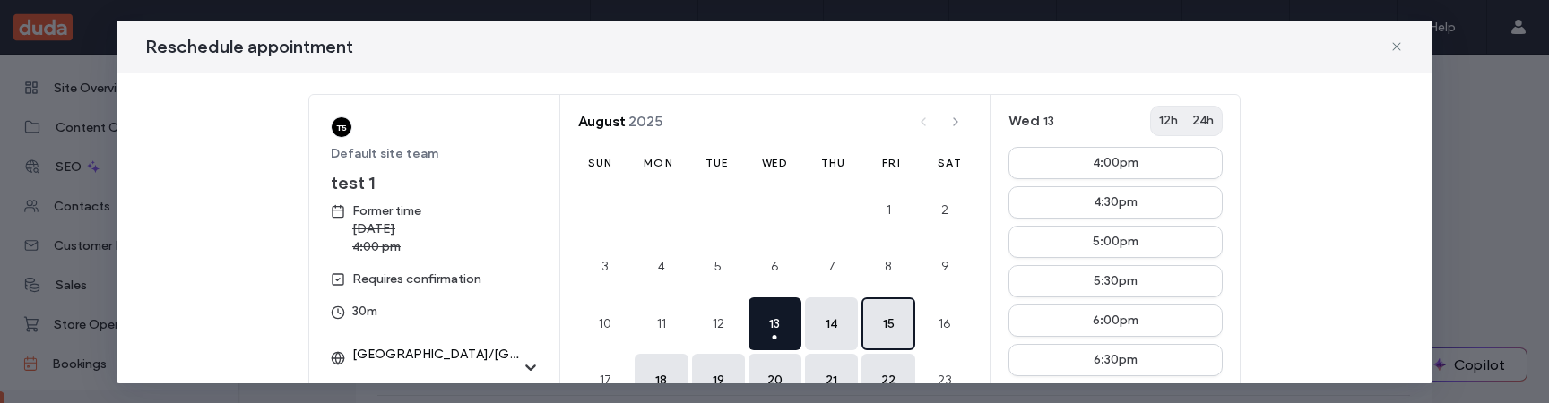
click at [901, 319] on button "15" at bounding box center [887, 324] width 53 height 53
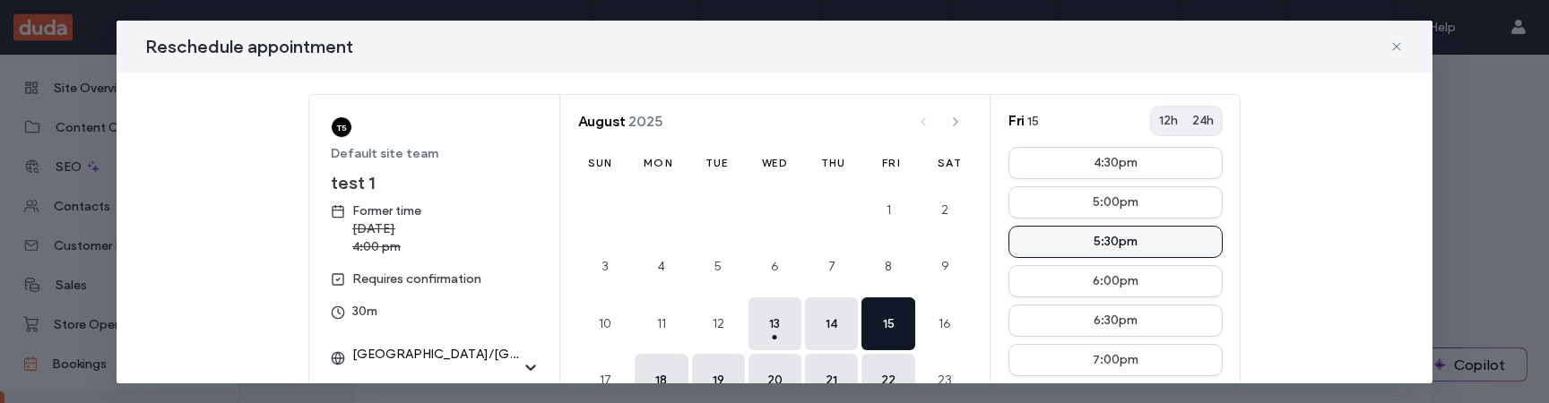
click at [1140, 244] on button "5:30pm" at bounding box center [1115, 242] width 214 height 32
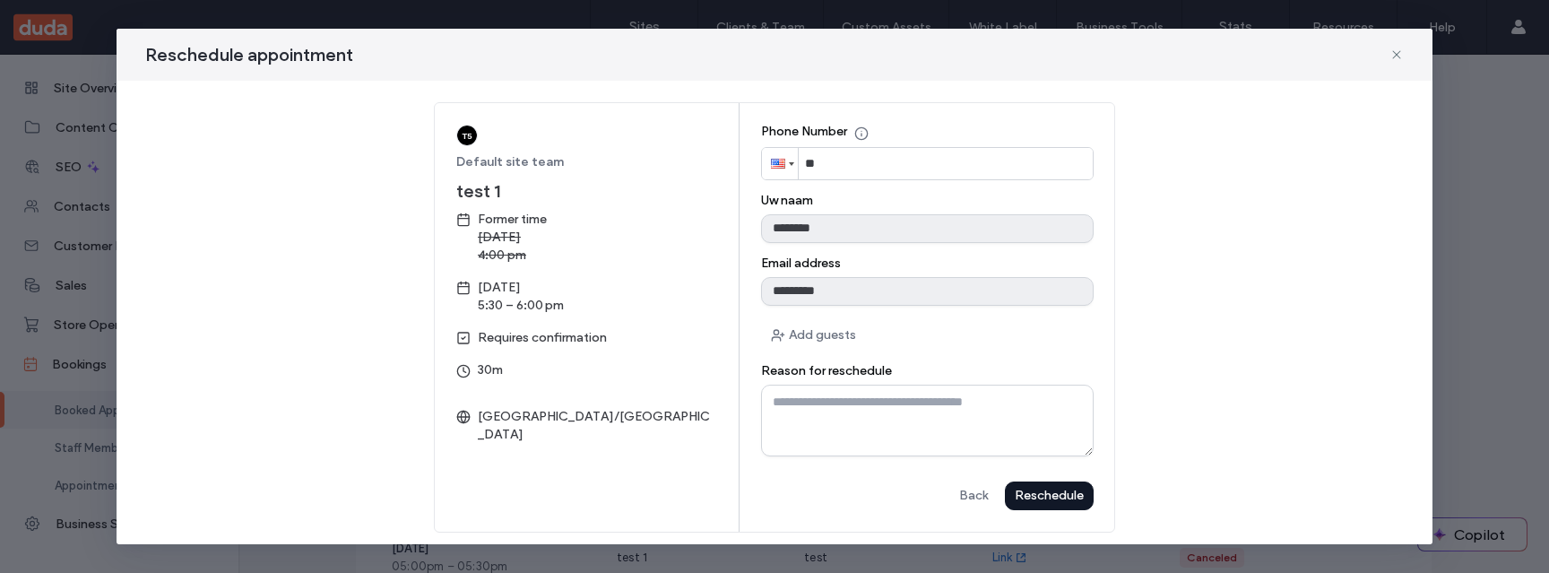
click at [0, 0] on div "Reschedule" at bounding box center [0, 0] width 0 height 0
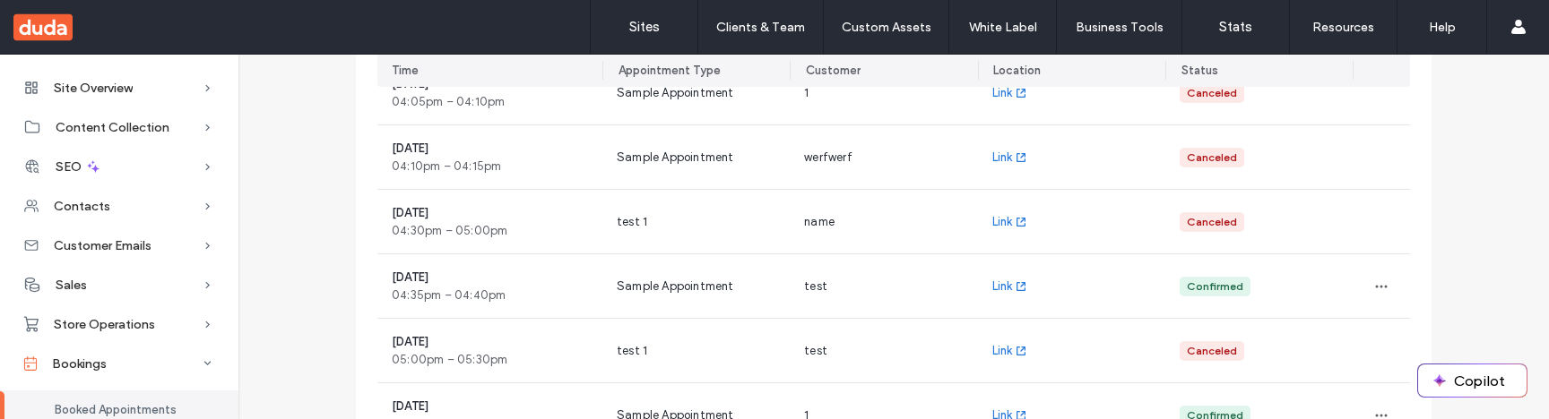
scroll to position [0, 0]
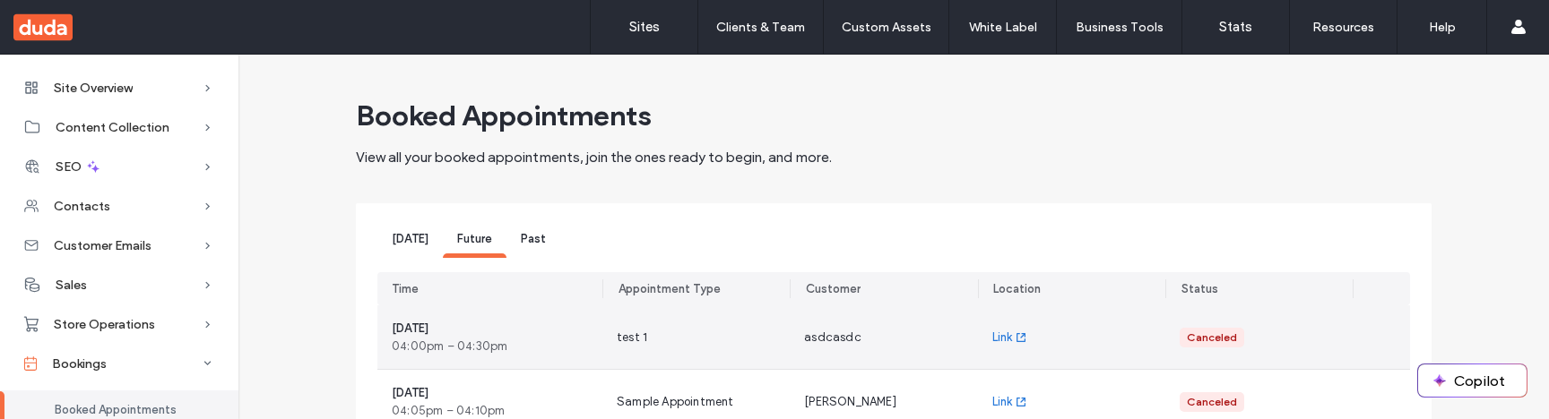
click at [527, 241] on span "Past" at bounding box center [533, 238] width 25 height 13
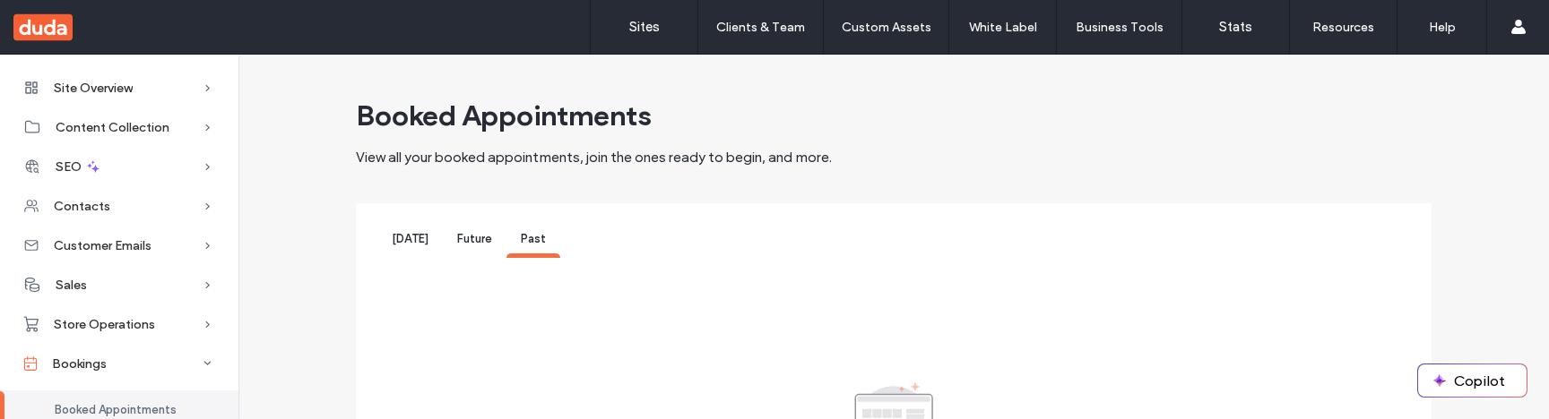
click at [402, 246] on span "Today" at bounding box center [410, 238] width 37 height 13
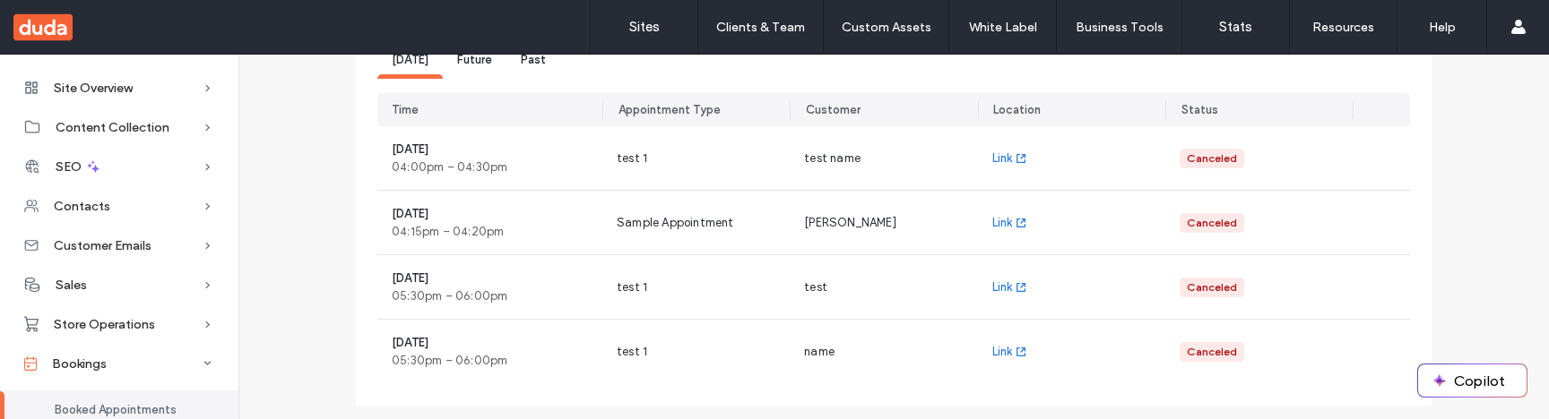
scroll to position [176, 0]
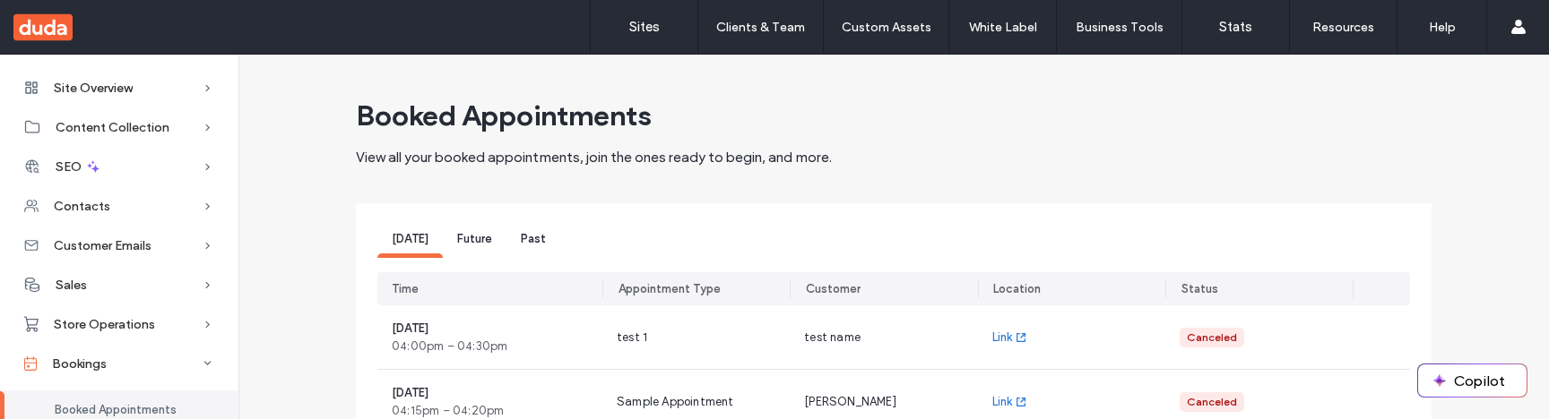
click at [476, 238] on span "Future" at bounding box center [474, 238] width 35 height 13
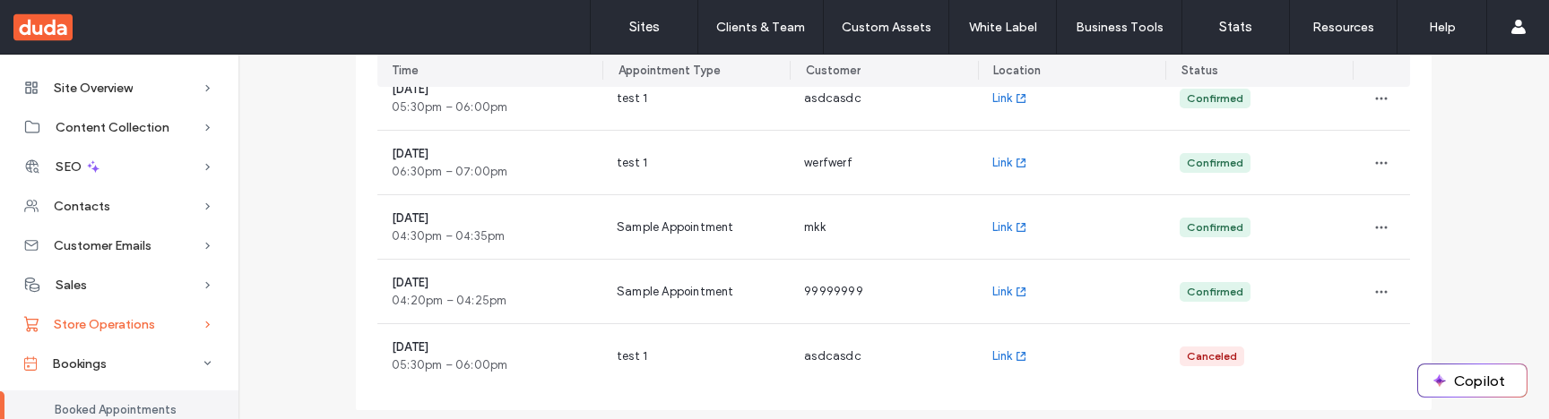
scroll to position [138, 0]
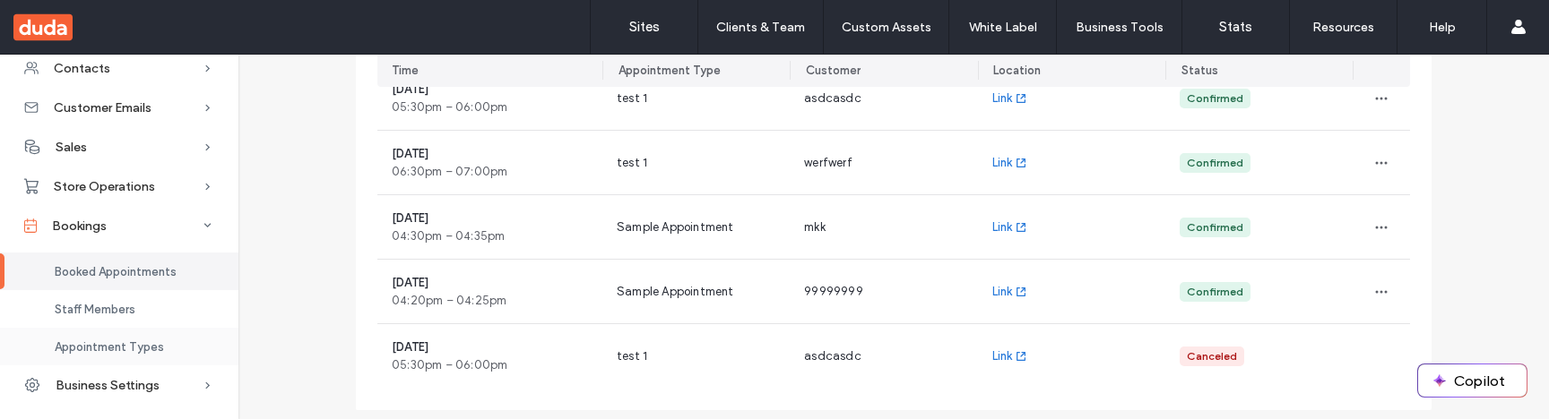
click at [139, 350] on span "Appointment Types" at bounding box center [109, 347] width 109 height 13
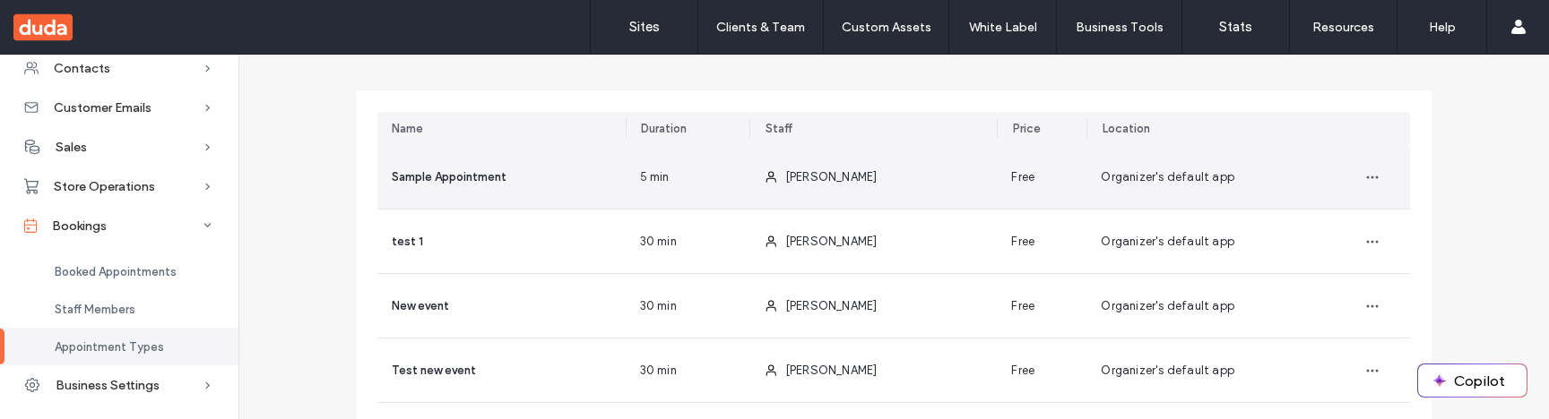
scroll to position [70, 0]
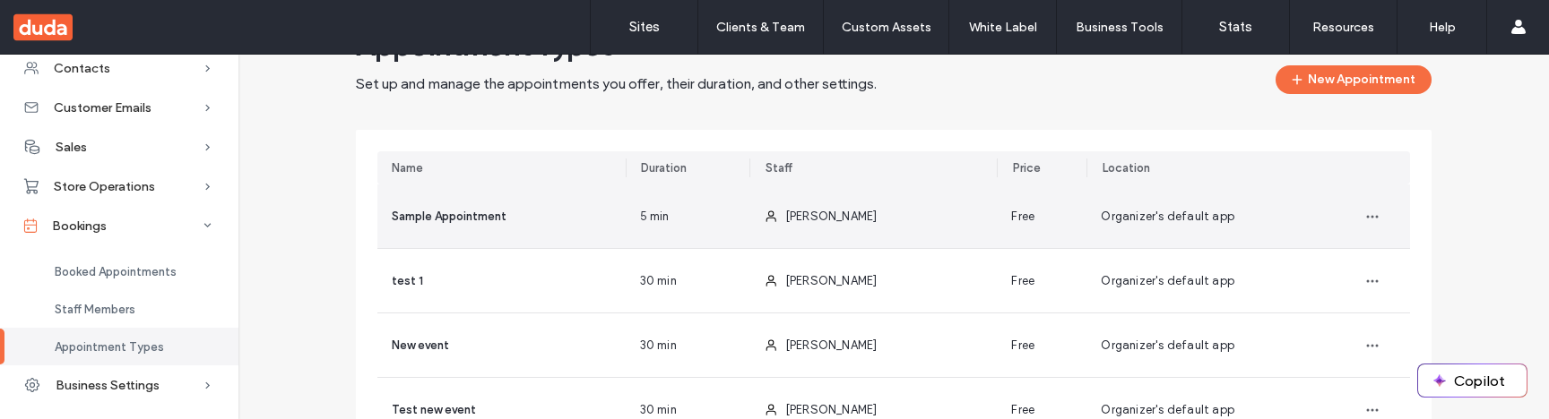
click at [998, 220] on div "Free" at bounding box center [1042, 217] width 90 height 64
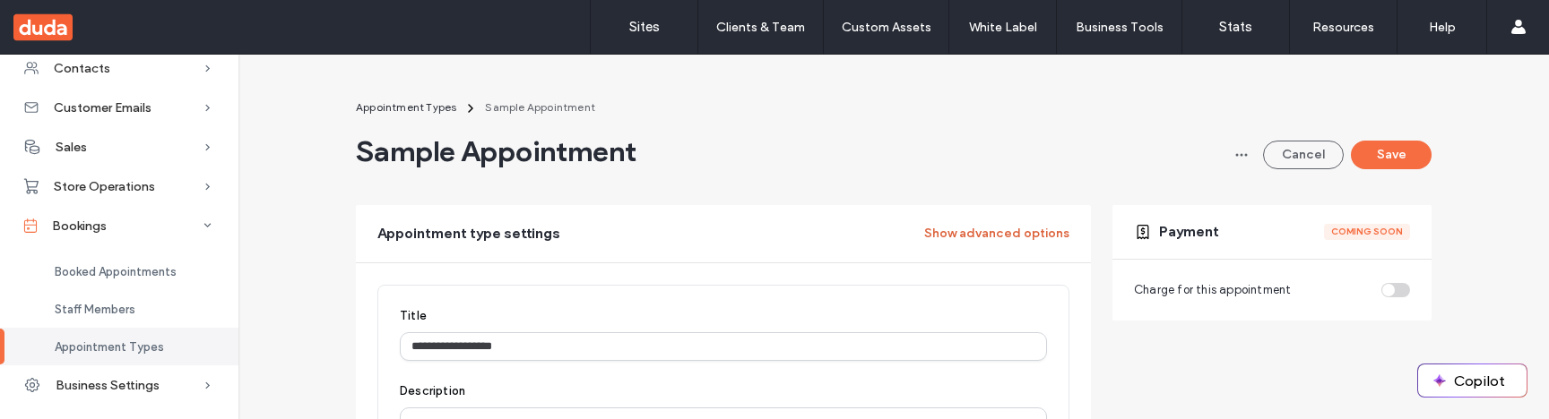
click at [963, 238] on button "Show advanced options" at bounding box center [996, 234] width 145 height 29
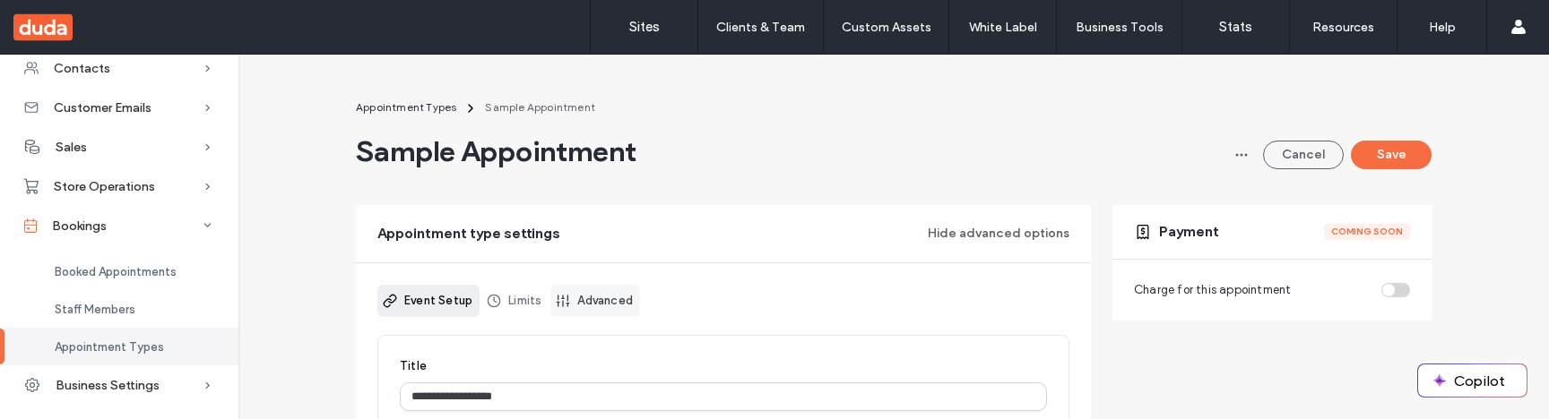
click at [624, 290] on link "Advanced" at bounding box center [595, 301] width 90 height 32
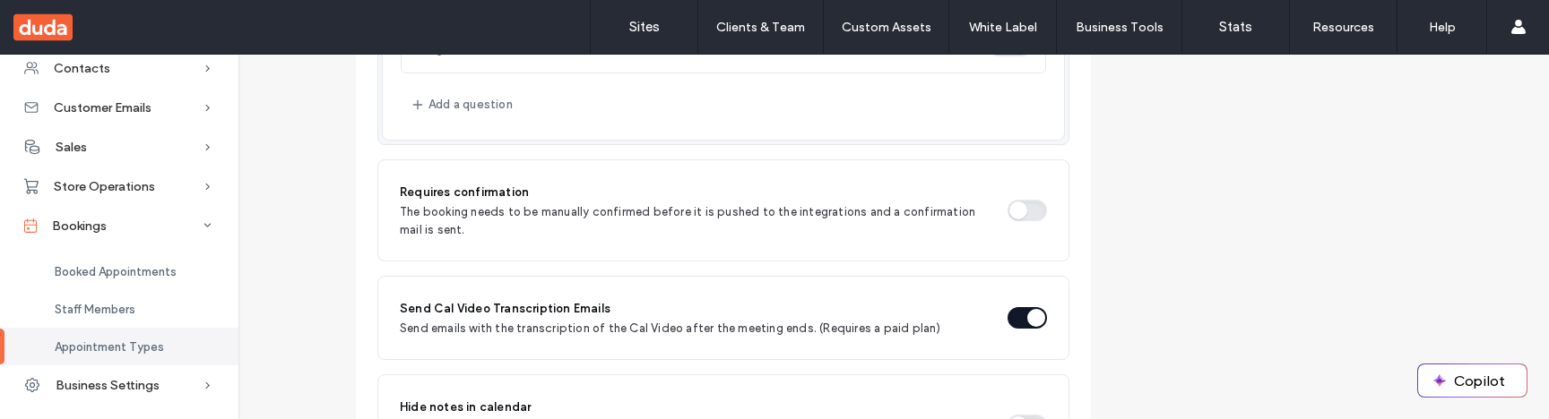
scroll to position [1101, 0]
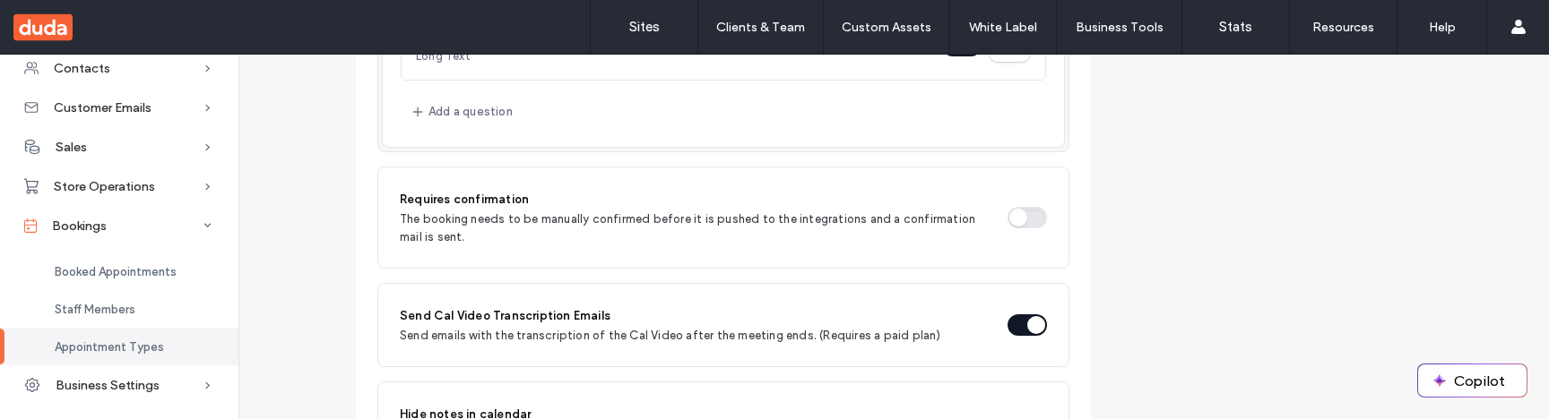
click at [1022, 212] on button "button" at bounding box center [1026, 218] width 39 height 22
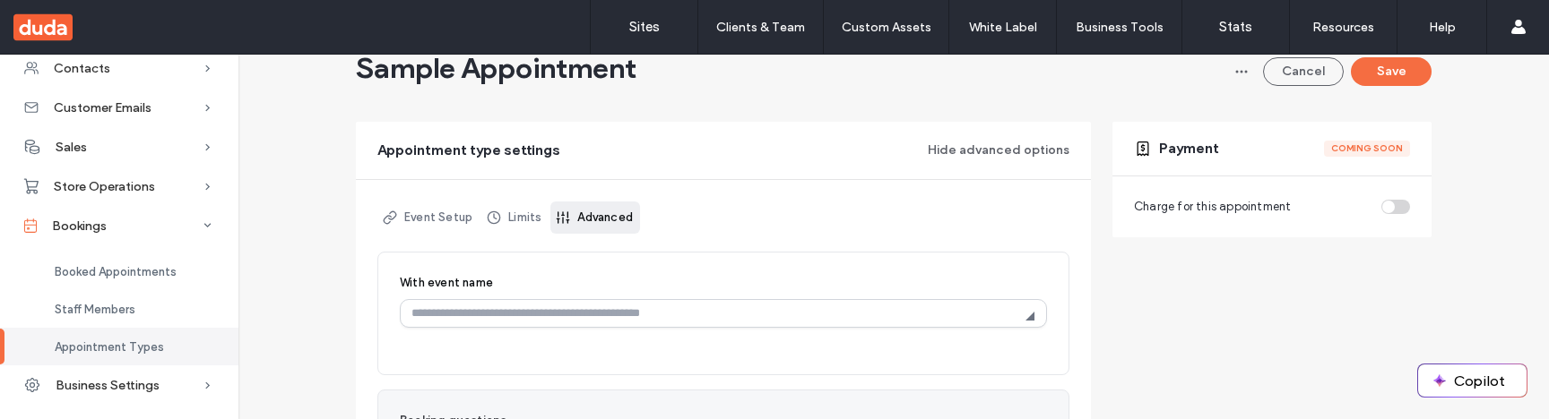
scroll to position [81, 0]
click at [1383, 86] on button "Save" at bounding box center [1391, 74] width 81 height 29
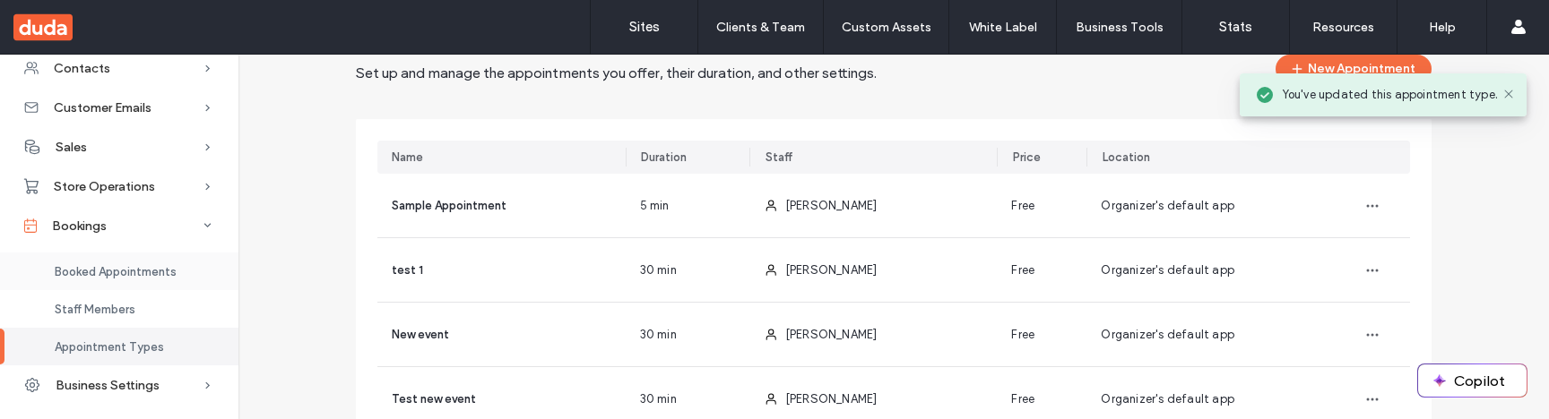
click at [148, 267] on span "Booked Appointments" at bounding box center [116, 271] width 122 height 13
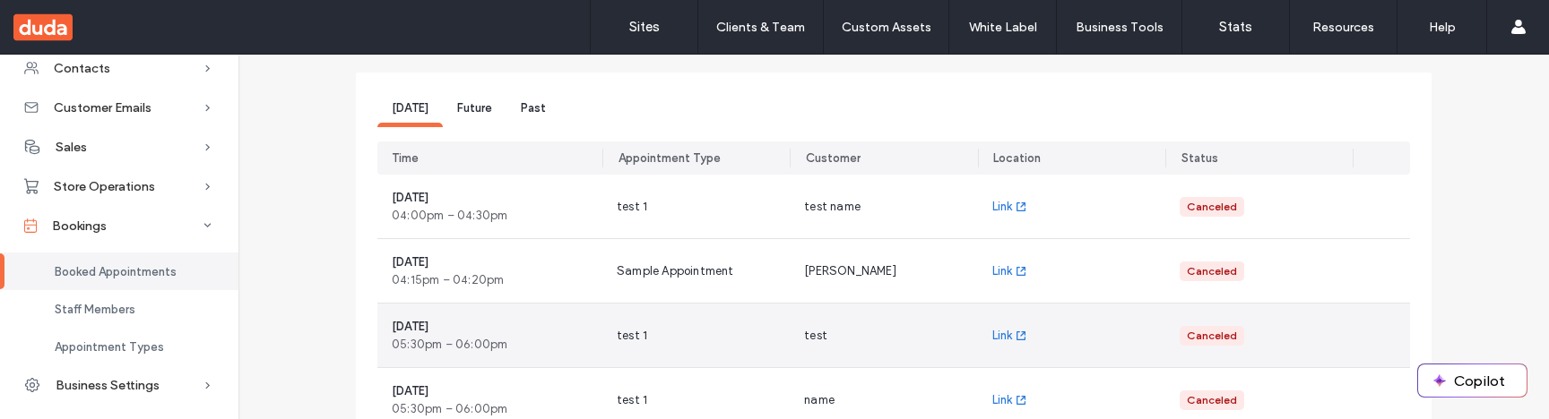
scroll to position [119, 0]
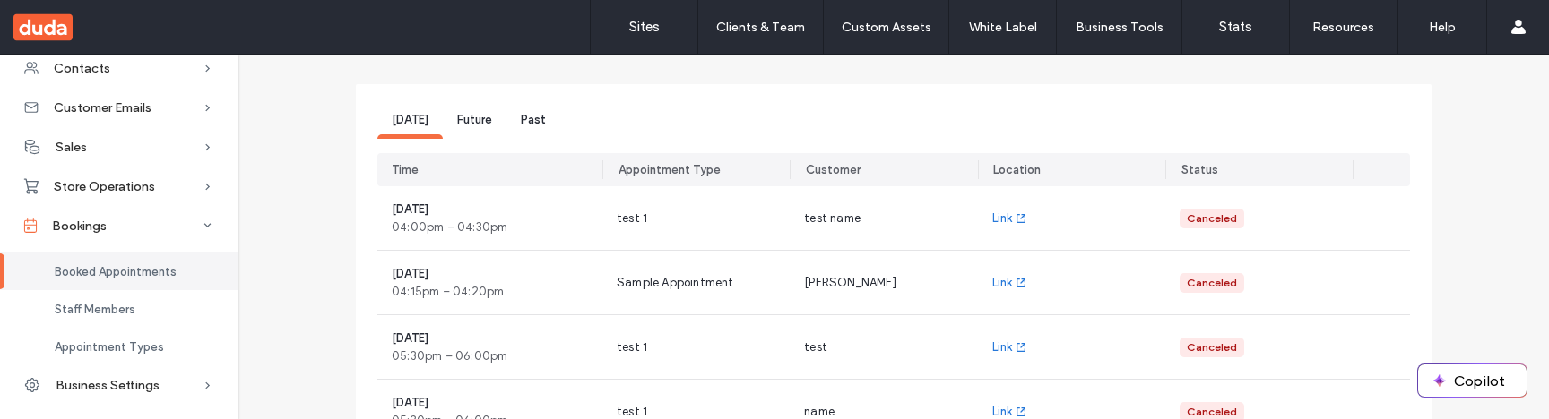
click at [458, 119] on span "Future" at bounding box center [474, 119] width 35 height 13
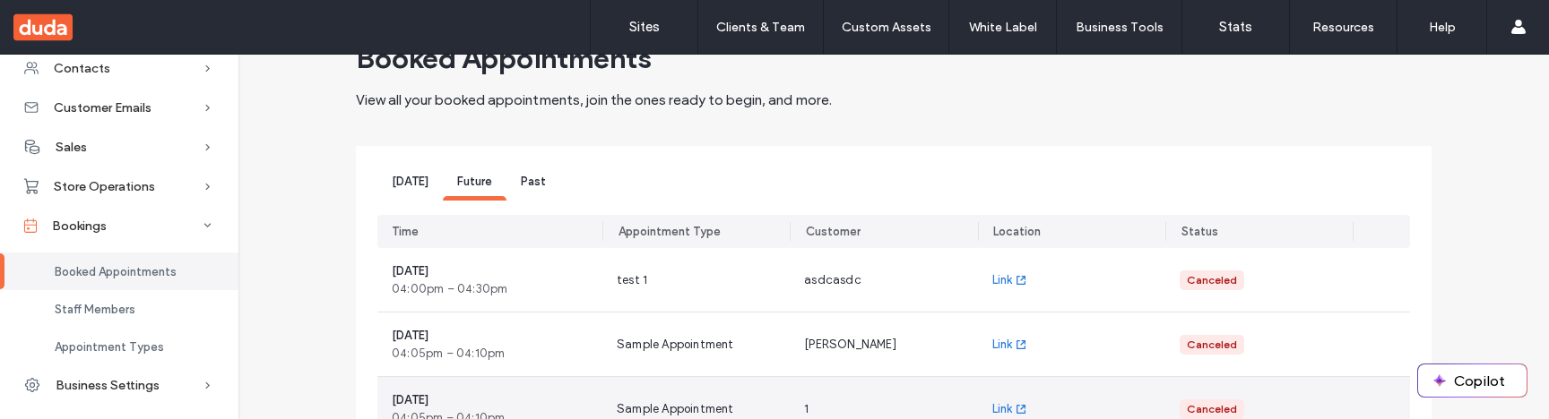
scroll to position [0, 0]
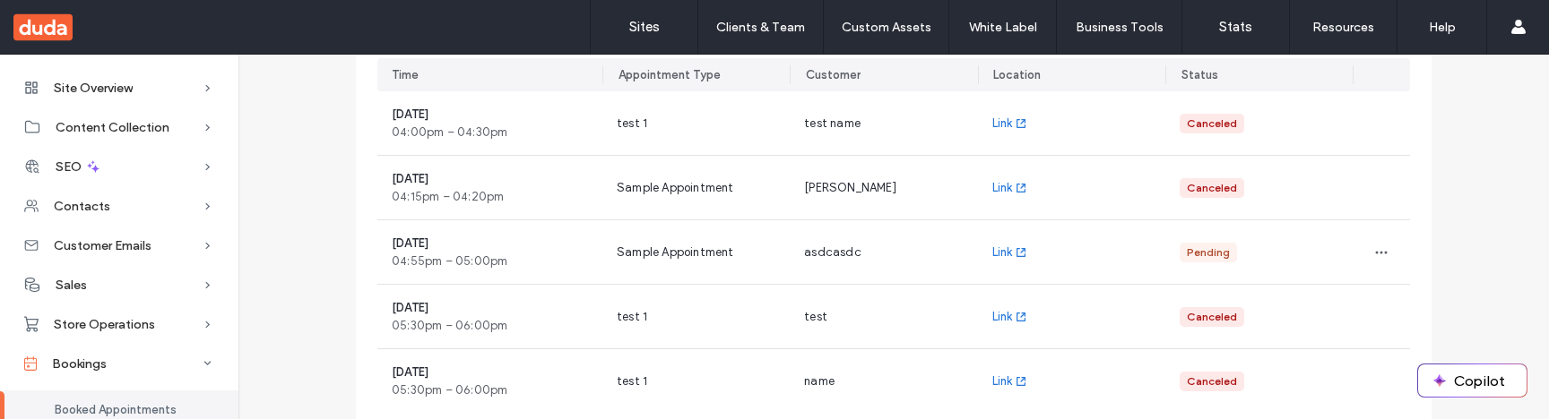
scroll to position [217, 0]
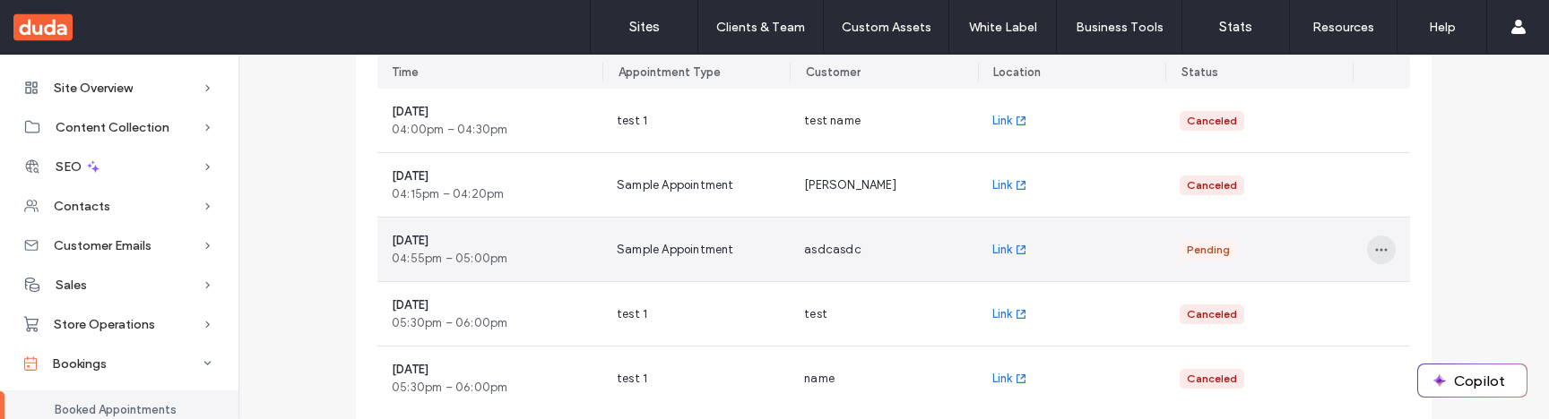
click at [1374, 246] on icon "button" at bounding box center [1381, 250] width 14 height 14
click at [1382, 290] on icon at bounding box center [1383, 297] width 14 height 14
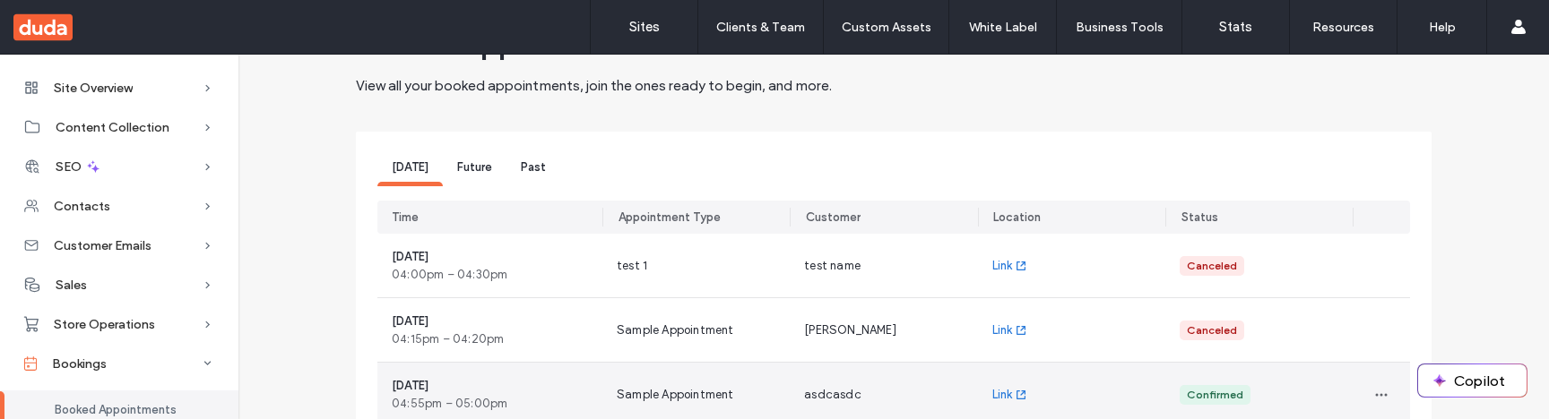
scroll to position [0, 0]
